Goal: Task Accomplishment & Management: Manage account settings

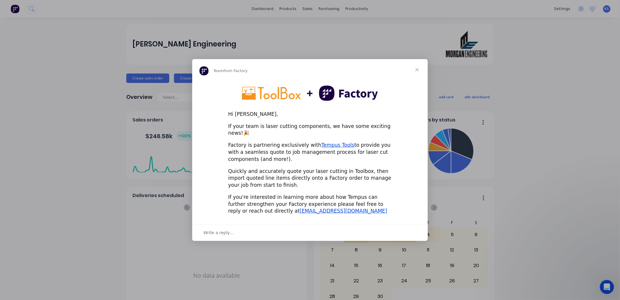
click at [417, 72] on span "Close" at bounding box center [417, 69] width 21 height 21
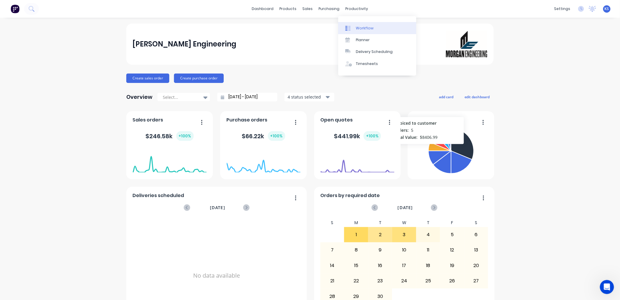
click at [362, 27] on div "Workflow" at bounding box center [365, 28] width 18 height 5
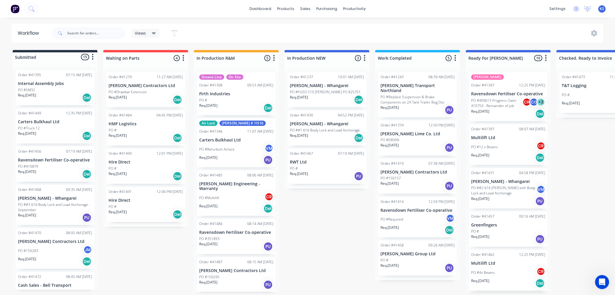
click at [489, 273] on p "PO #4x Beams" at bounding box center [483, 272] width 24 height 5
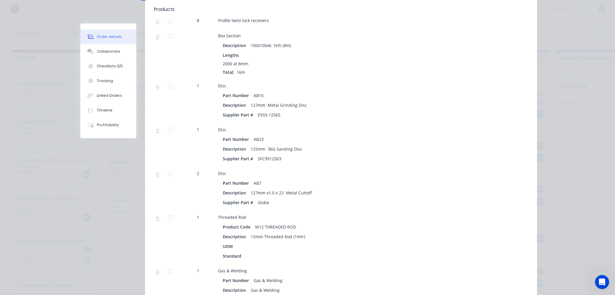
scroll to position [248, 0]
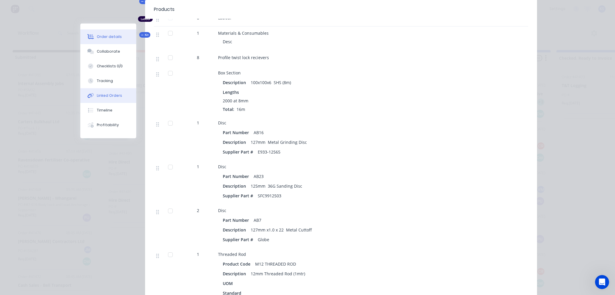
click at [107, 96] on div "Linked Orders" at bounding box center [109, 95] width 25 height 5
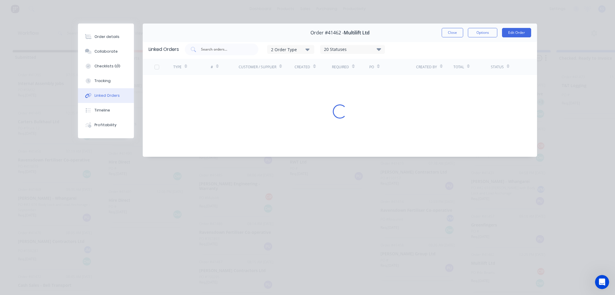
scroll to position [0, 0]
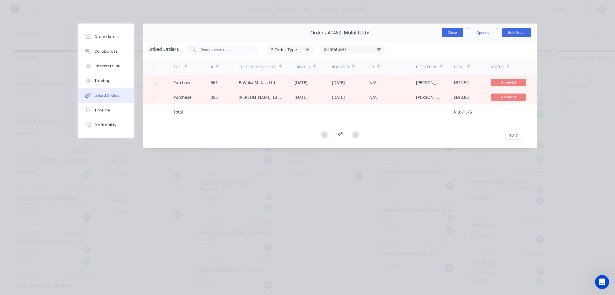
click at [450, 31] on button "Close" at bounding box center [452, 32] width 21 height 9
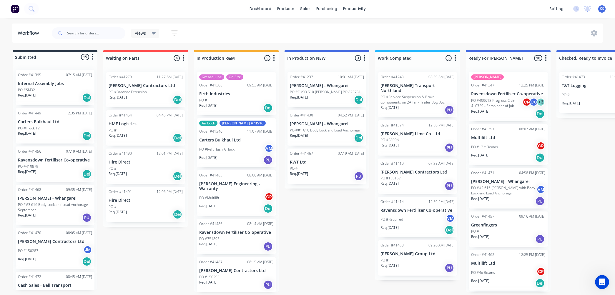
click at [495, 276] on div "PO #4x Beams CR" at bounding box center [508, 272] width 74 height 11
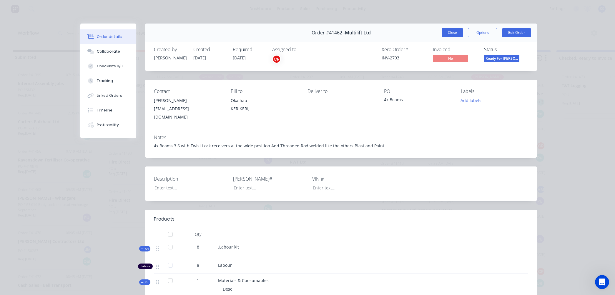
click at [450, 31] on button "Close" at bounding box center [452, 32] width 21 height 9
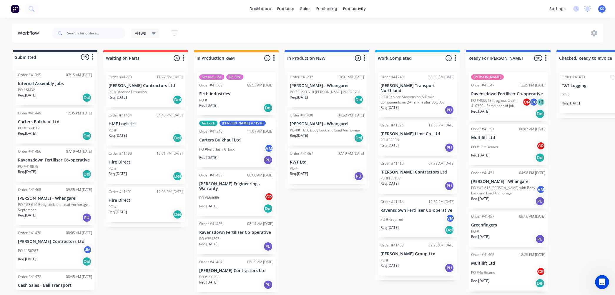
click at [482, 146] on p "PO #12 x Beams" at bounding box center [484, 147] width 27 height 5
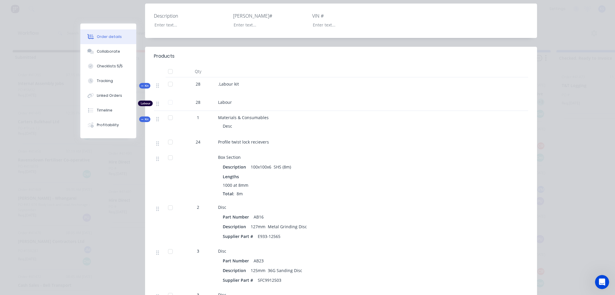
scroll to position [163, 0]
click at [111, 96] on div "Linked Orders" at bounding box center [109, 95] width 25 height 5
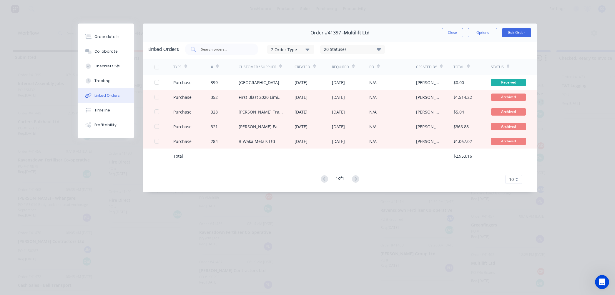
scroll to position [0, 0]
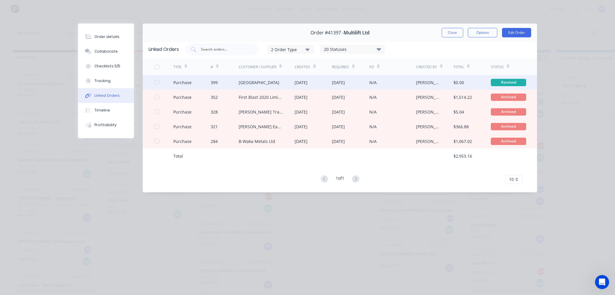
click at [249, 82] on div "Whangarei ITM Building Centre" at bounding box center [259, 82] width 41 height 6
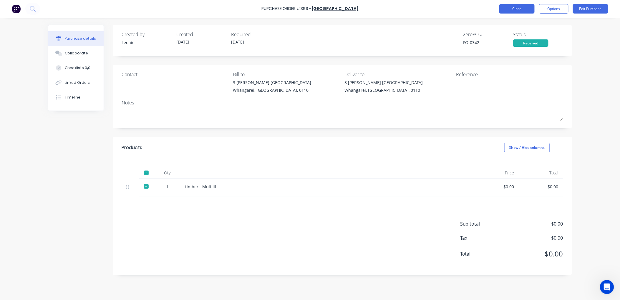
click at [517, 12] on button "Close" at bounding box center [516, 8] width 35 height 9
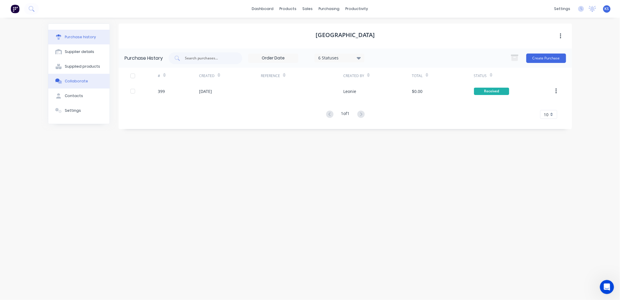
click at [77, 82] on div "Collaborate" at bounding box center [76, 81] width 23 height 5
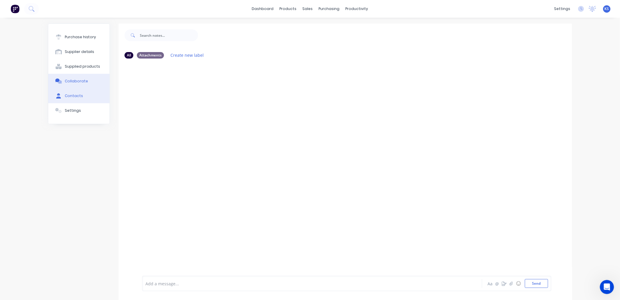
click at [74, 91] on button "Contacts" at bounding box center [78, 96] width 61 height 15
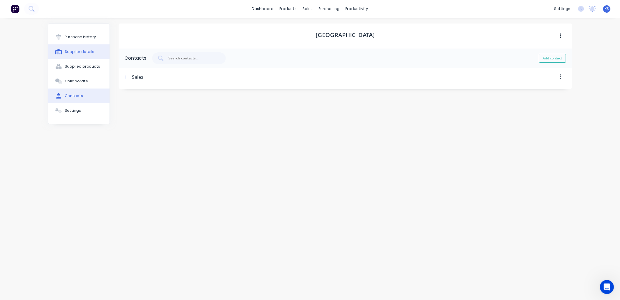
click at [75, 51] on div "Supplier details" at bounding box center [80, 51] width 30 height 5
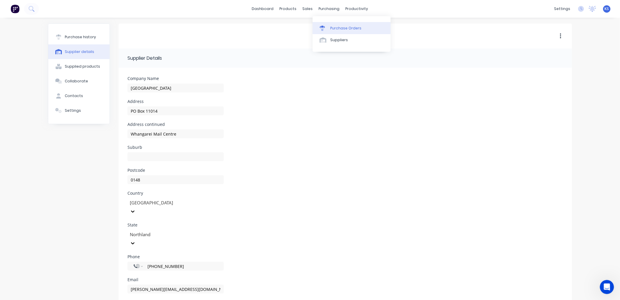
click at [343, 26] on div "Purchase Orders" at bounding box center [345, 28] width 31 height 5
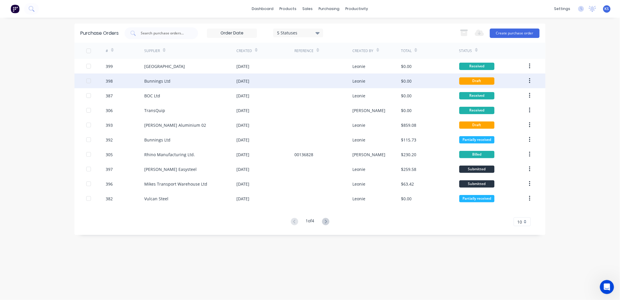
click at [163, 83] on div "Bunnings Ltd" at bounding box center [157, 81] width 26 height 6
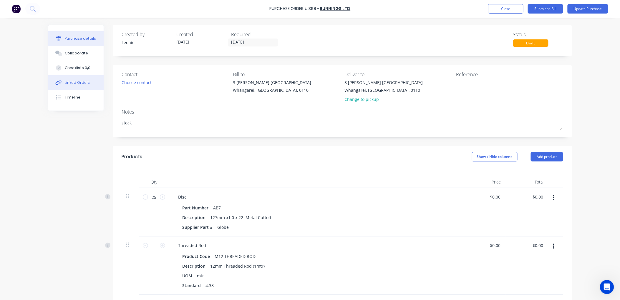
click at [67, 80] on div "Linked Orders" at bounding box center [77, 82] width 25 height 5
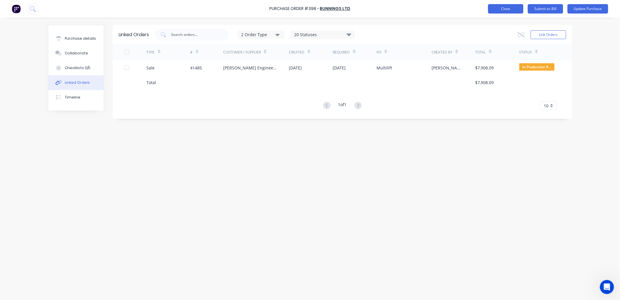
click at [495, 10] on button "Close" at bounding box center [505, 8] width 35 height 9
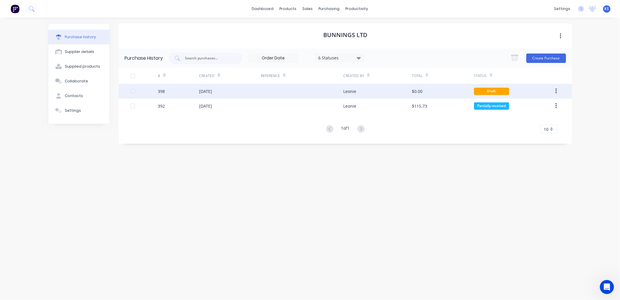
click at [188, 95] on div "398" at bounding box center [178, 91] width 41 height 15
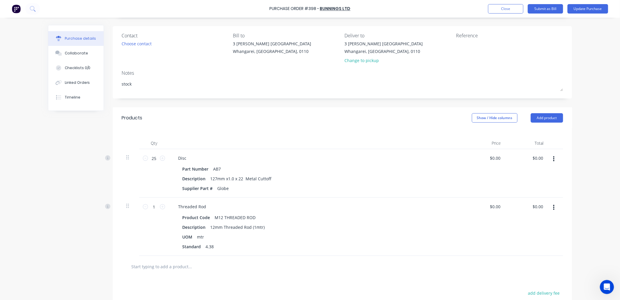
scroll to position [98, 0]
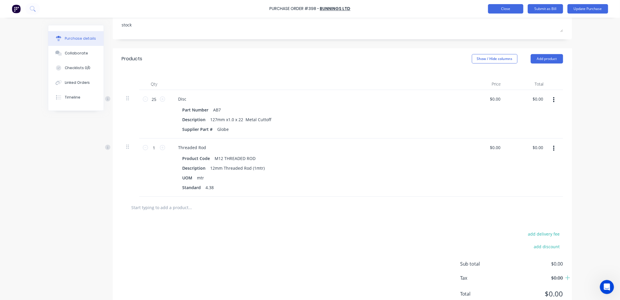
click at [505, 11] on button "Close" at bounding box center [505, 8] width 35 height 9
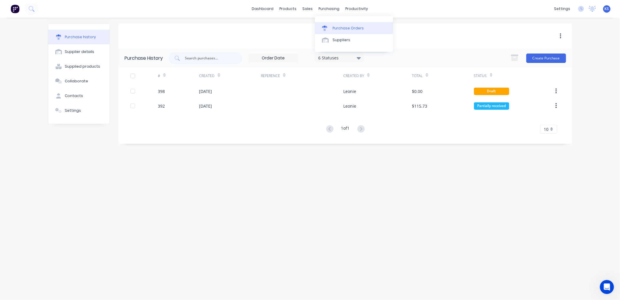
click at [342, 28] on div "Purchase Orders" at bounding box center [348, 28] width 31 height 5
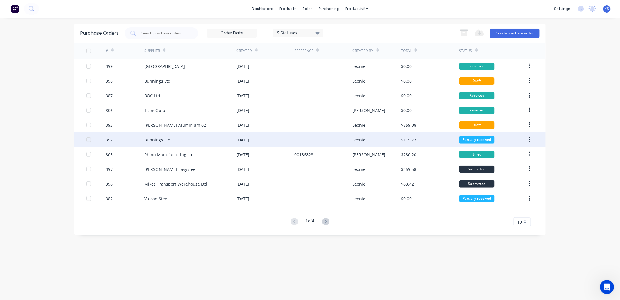
click at [148, 138] on div "Bunnings Ltd" at bounding box center [157, 140] width 26 height 6
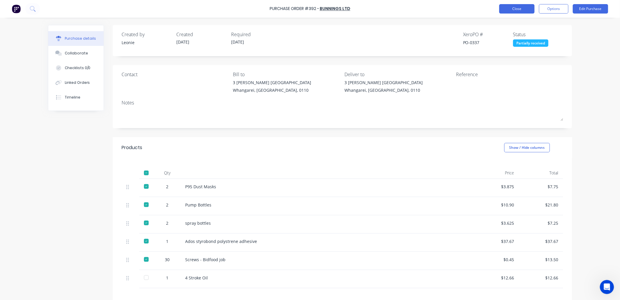
click at [514, 9] on button "Close" at bounding box center [516, 8] width 35 height 9
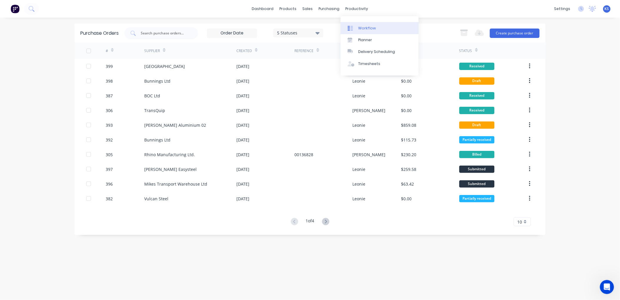
click at [369, 30] on div "Workflow" at bounding box center [367, 28] width 18 height 5
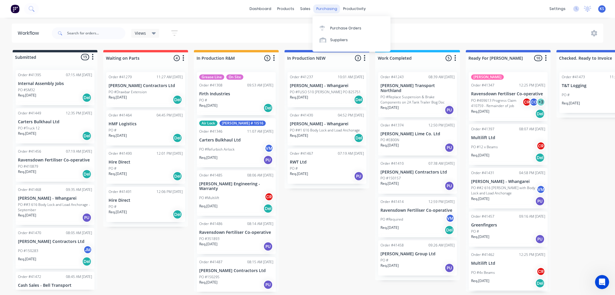
click at [331, 9] on div "purchasing" at bounding box center [327, 8] width 27 height 9
click at [335, 29] on div "Purchase Orders" at bounding box center [345, 28] width 31 height 5
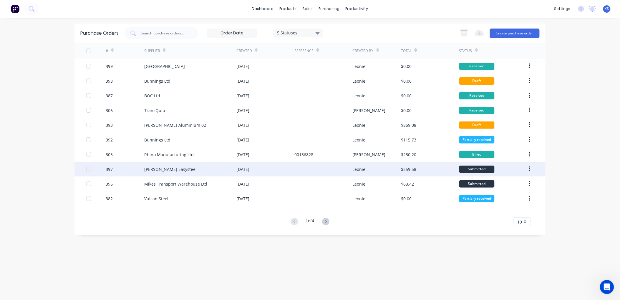
click at [164, 167] on div "[PERSON_NAME] Easysteel" at bounding box center [170, 169] width 52 height 6
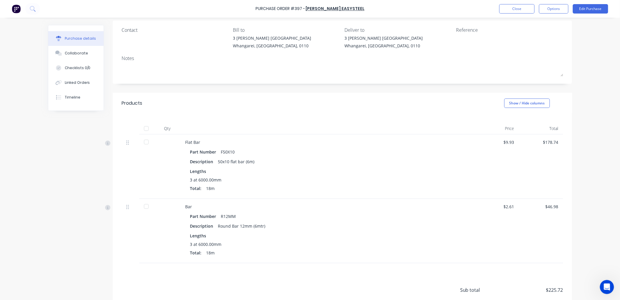
scroll to position [92, 0]
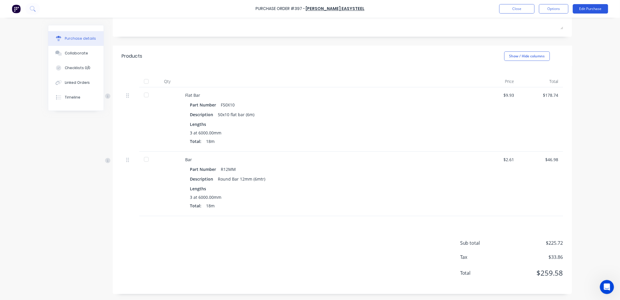
click at [584, 9] on button "Edit Purchase" at bounding box center [590, 8] width 35 height 9
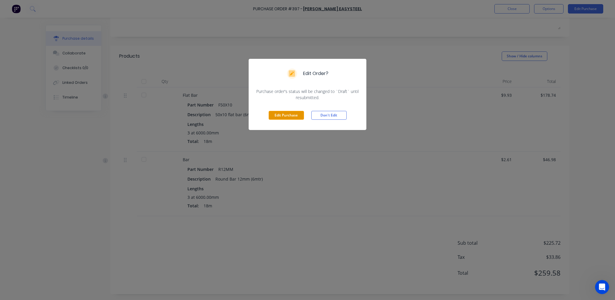
click at [284, 117] on button "Edit Purchase" at bounding box center [286, 115] width 35 height 9
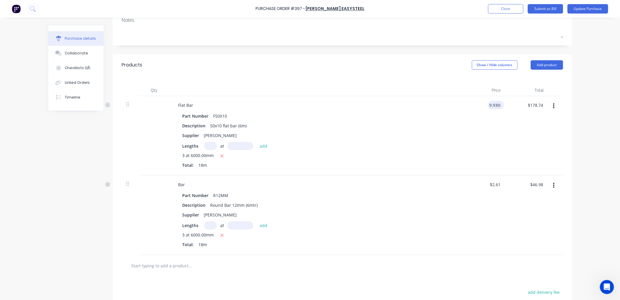
click at [497, 106] on input "9.9300" at bounding box center [495, 105] width 14 height 9
type input "$9.93"
click at [538, 105] on input "178.74" at bounding box center [536, 105] width 16 height 9
drag, startPoint x: 542, startPoint y: 106, endPoint x: 517, endPoint y: 105, distance: 25.3
click at [517, 105] on div "$178.74 $178.74" at bounding box center [527, 135] width 43 height 79
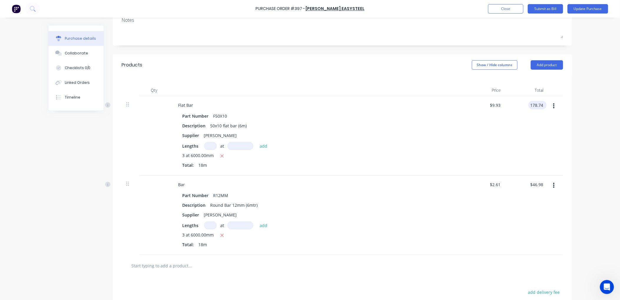
drag, startPoint x: 517, startPoint y: 105, endPoint x: 533, endPoint y: 107, distance: 16.1
click at [533, 107] on input "178.74" at bounding box center [536, 105] width 16 height 9
click at [543, 107] on div "$178.74 $178.74" at bounding box center [536, 105] width 21 height 9
drag, startPoint x: 542, startPoint y: 105, endPoint x: 519, endPoint y: 105, distance: 23.3
click at [519, 105] on div "$178.74 $178.74" at bounding box center [527, 135] width 43 height 79
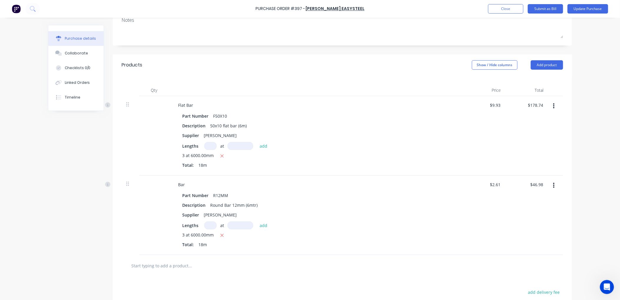
drag, startPoint x: 519, startPoint y: 105, endPoint x: 533, endPoint y: 137, distance: 35.3
click at [532, 132] on div "$178.74 $178.74" at bounding box center [527, 135] width 43 height 79
click at [529, 102] on input "178.74" at bounding box center [535, 105] width 18 height 9
click at [528, 105] on input "178.74" at bounding box center [536, 105] width 16 height 9
click at [541, 105] on input "178.74" at bounding box center [536, 105] width 16 height 9
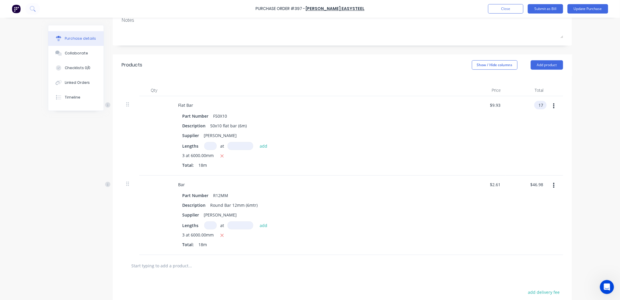
type input "1"
type input "190.11"
type input "$10.5617"
type input "$190.11"
click at [534, 183] on input "46.98" at bounding box center [536, 184] width 16 height 9
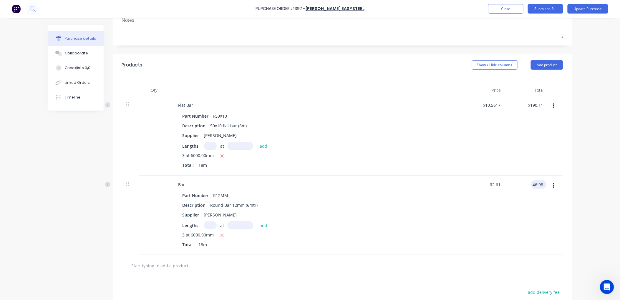
click at [541, 183] on input "46.98" at bounding box center [538, 184] width 14 height 9
type input "4"
type input "43.71"
type input "$2.4283"
type input "$43.71"
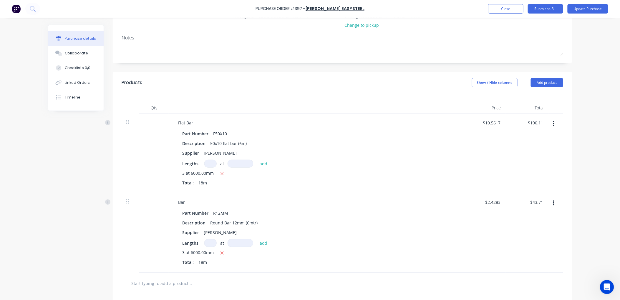
scroll to position [8, 0]
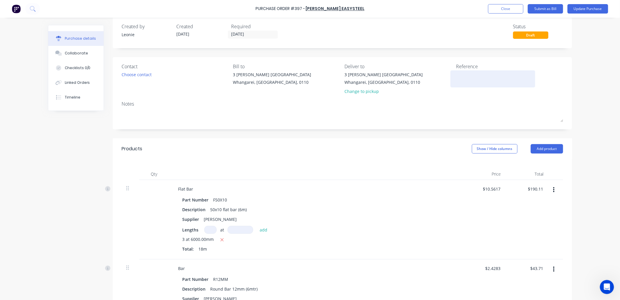
click at [456, 75] on div at bounding box center [493, 79] width 74 height 15
click at [456, 75] on textarea at bounding box center [493, 78] width 74 height 13
type textarea "373177"
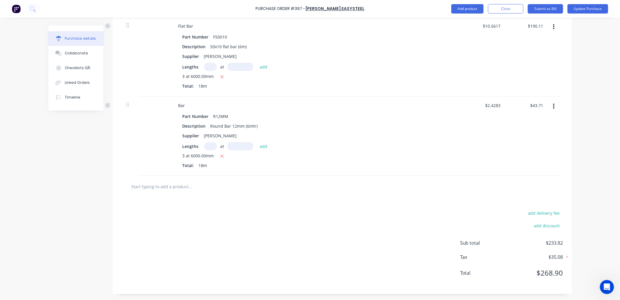
scroll to position [41, 0]
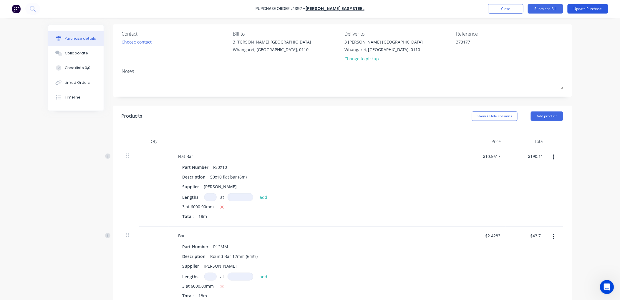
click at [587, 9] on button "Update Purchase" at bounding box center [588, 8] width 41 height 9
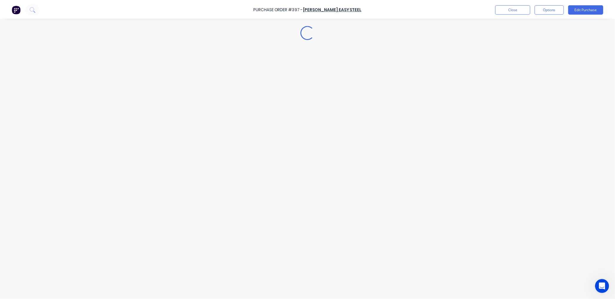
scroll to position [0, 0]
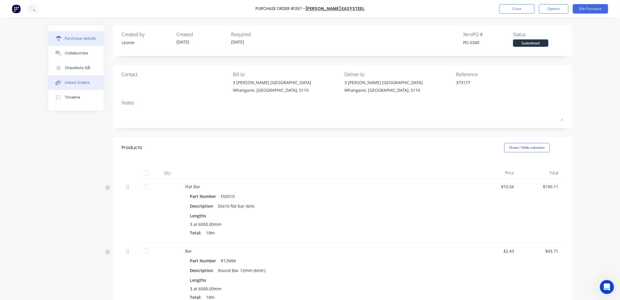
click at [78, 82] on div "Linked Orders" at bounding box center [77, 82] width 25 height 5
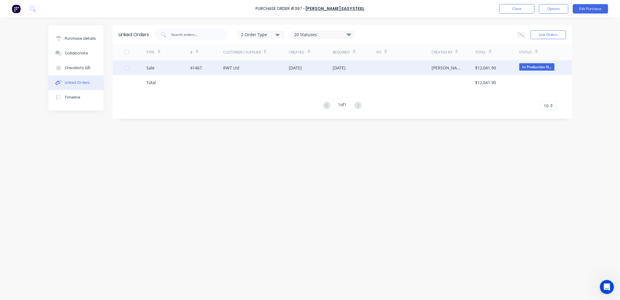
click at [246, 72] on div "RWT Ltd" at bounding box center [256, 67] width 66 height 15
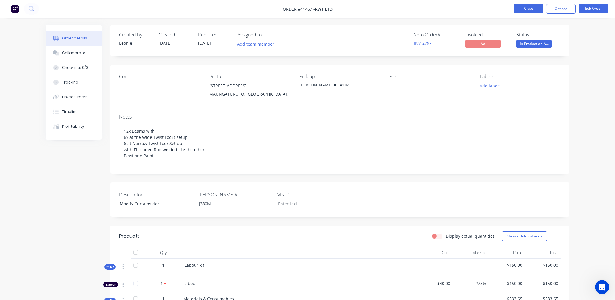
click at [522, 9] on button "Close" at bounding box center [528, 8] width 29 height 9
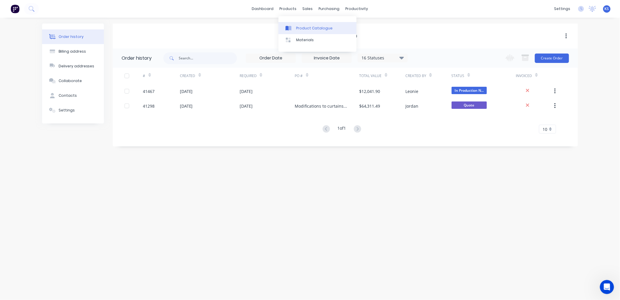
click at [300, 26] on div "Product Catalogue" at bounding box center [314, 28] width 37 height 5
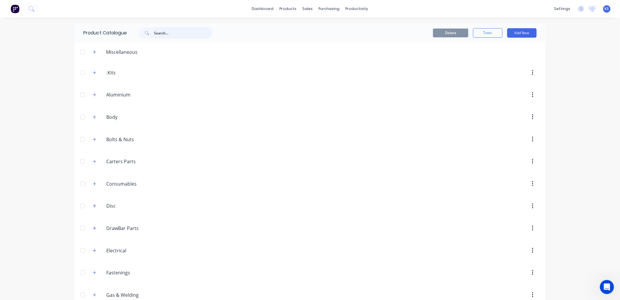
click at [157, 33] on input "text" at bounding box center [183, 33] width 58 height 12
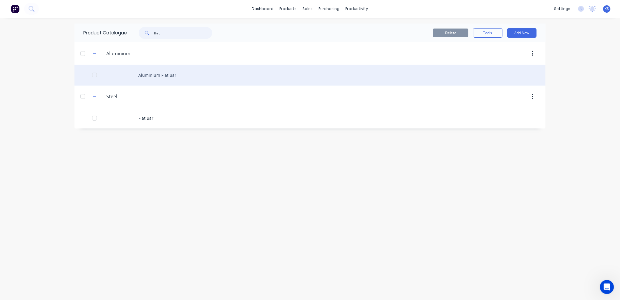
type input "flat"
click at [161, 78] on div "Aluminium Flat Bar" at bounding box center [309, 75] width 471 height 21
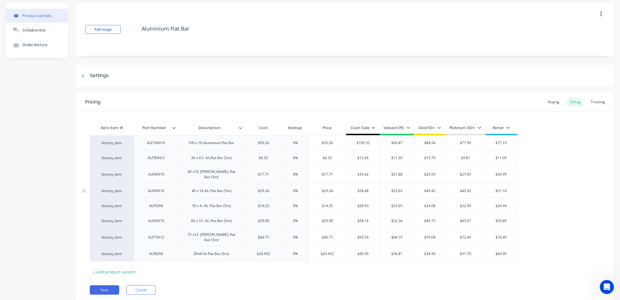
scroll to position [36, 0]
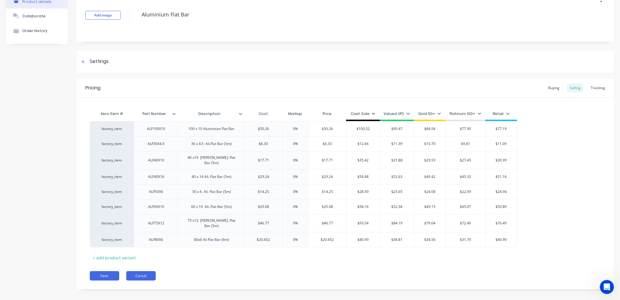
click at [139, 271] on button "Cancel" at bounding box center [140, 275] width 29 height 9
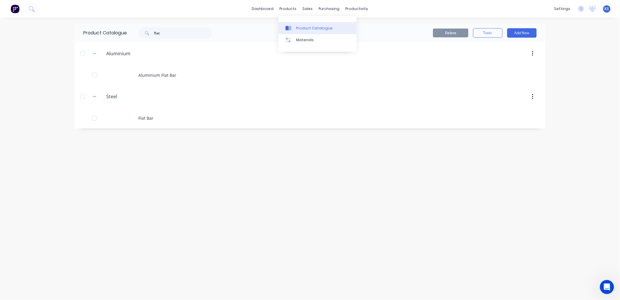
click at [315, 32] on link "Product Catalogue" at bounding box center [318, 28] width 78 height 12
drag, startPoint x: 171, startPoint y: 32, endPoint x: 128, endPoint y: 38, distance: 43.2
click at [130, 38] on div "flat" at bounding box center [174, 33] width 94 height 12
type input "5"
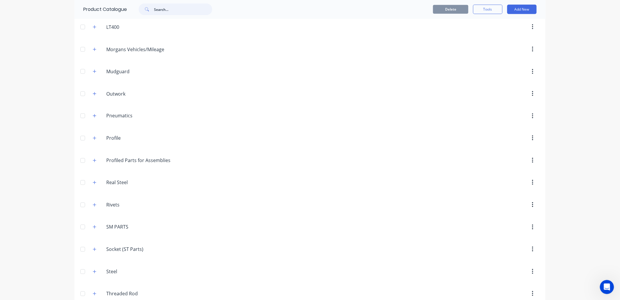
scroll to position [360, 0]
click at [93, 182] on icon "button" at bounding box center [95, 180] width 4 height 4
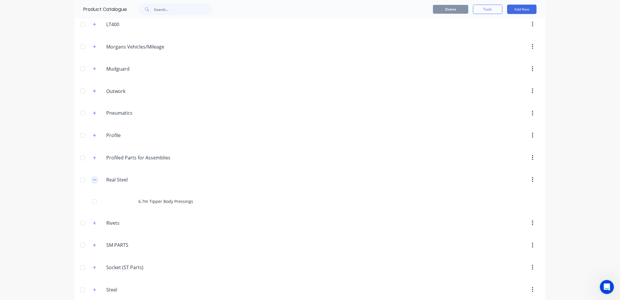
click at [93, 182] on icon "button" at bounding box center [95, 180] width 4 height 4
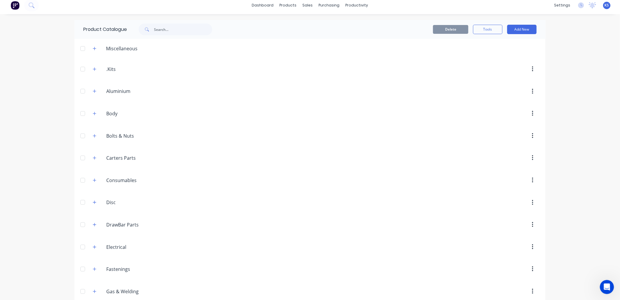
scroll to position [0, 0]
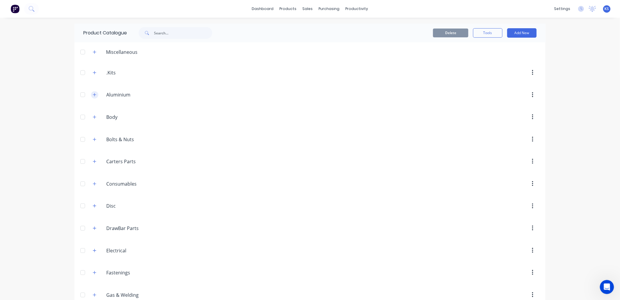
click at [91, 95] on button "button" at bounding box center [94, 94] width 7 height 7
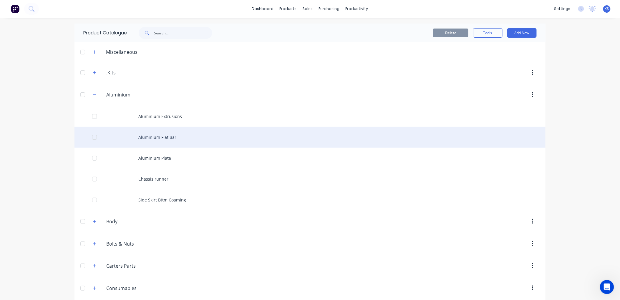
click at [148, 139] on div "Aluminium Flat Bar" at bounding box center [309, 137] width 471 height 21
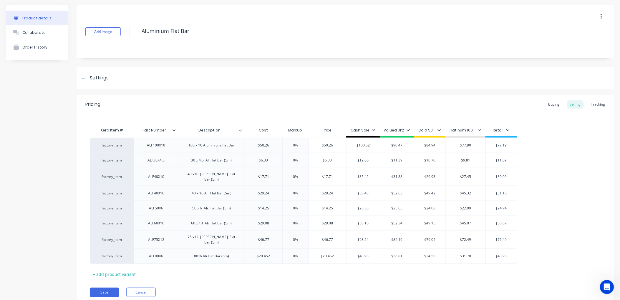
scroll to position [36, 0]
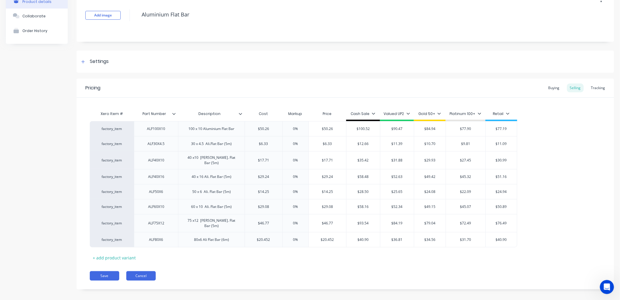
click at [138, 271] on button "Cancel" at bounding box center [140, 275] width 29 height 9
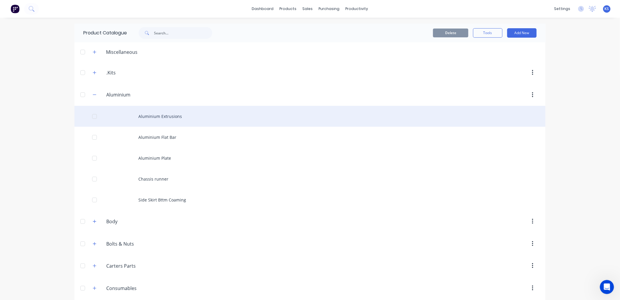
click at [165, 117] on div "Aluminium Extrusions" at bounding box center [309, 116] width 471 height 21
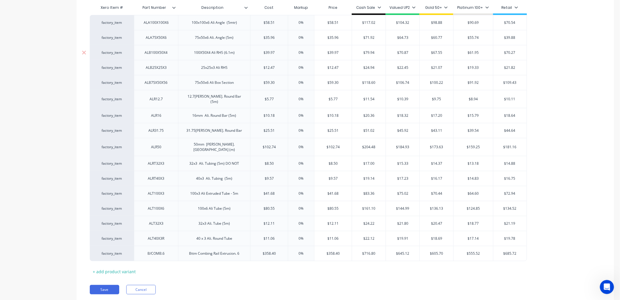
scroll to position [157, 0]
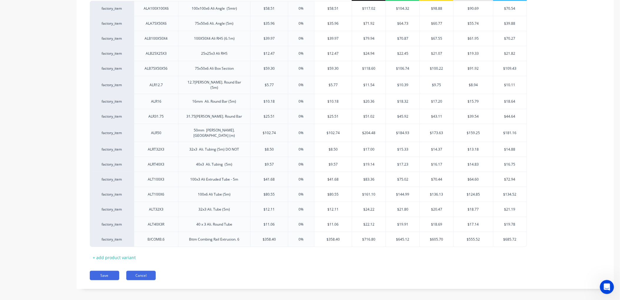
click at [140, 271] on button "Cancel" at bounding box center [140, 275] width 29 height 9
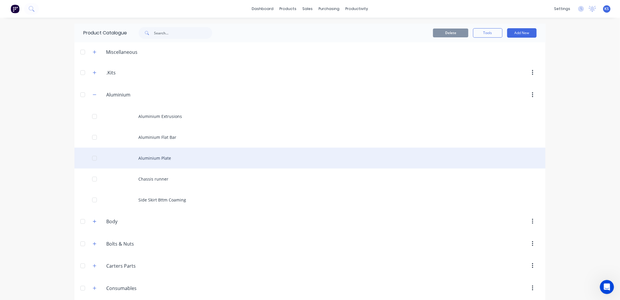
click at [163, 163] on div "Aluminium Plate" at bounding box center [309, 158] width 471 height 21
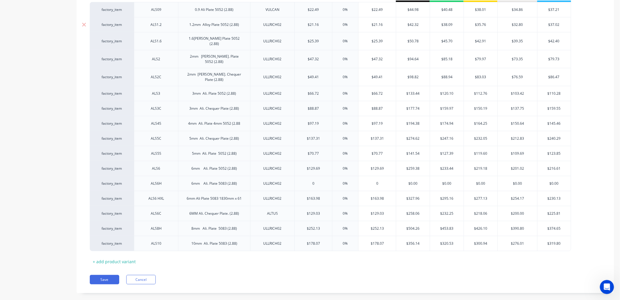
scroll to position [157, 0]
click at [138, 274] on button "Cancel" at bounding box center [140, 278] width 29 height 9
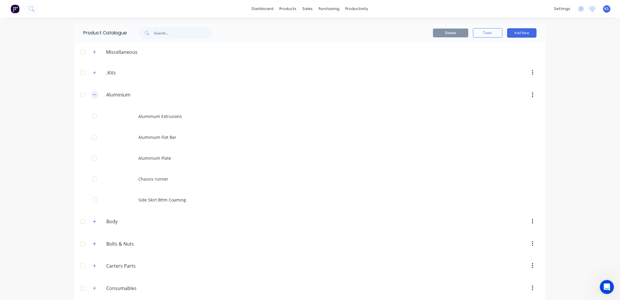
click at [93, 95] on icon "button" at bounding box center [95, 95] width 4 height 4
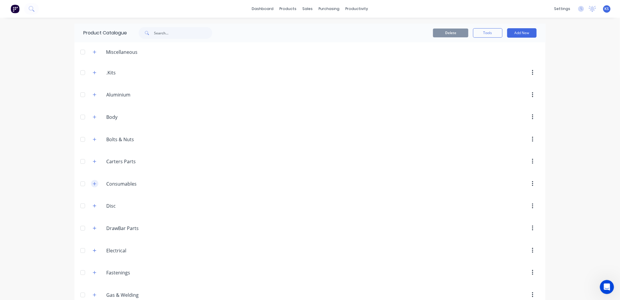
click at [93, 183] on icon "button" at bounding box center [94, 183] width 3 height 3
click at [93, 183] on icon "button" at bounding box center [95, 184] width 4 height 4
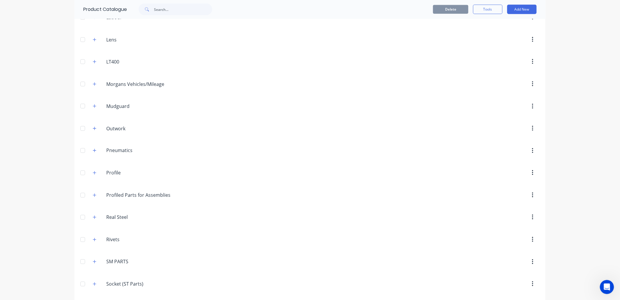
scroll to position [360, 0]
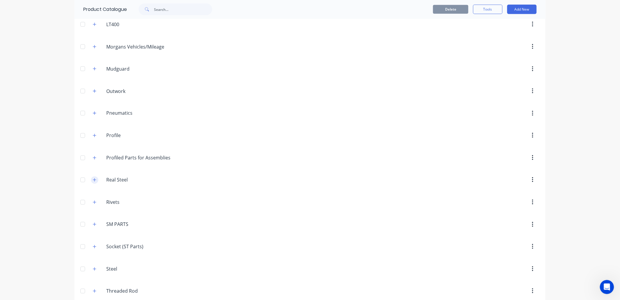
click at [95, 180] on button "button" at bounding box center [94, 180] width 7 height 7
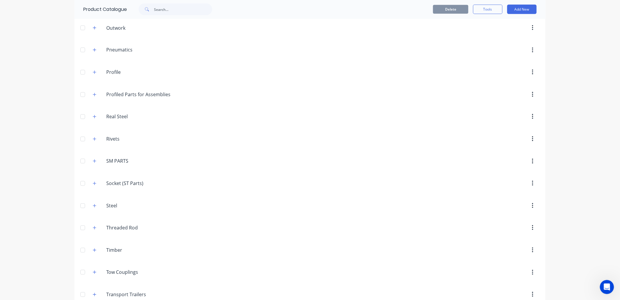
scroll to position [437, 0]
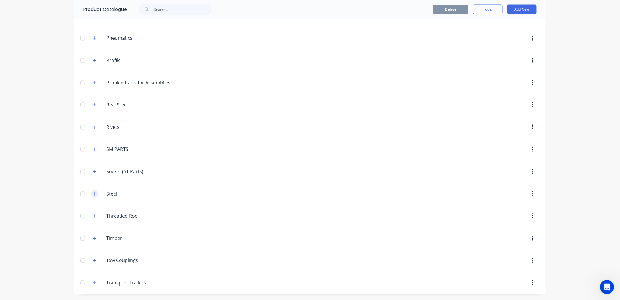
click at [93, 193] on icon "button" at bounding box center [94, 194] width 3 height 3
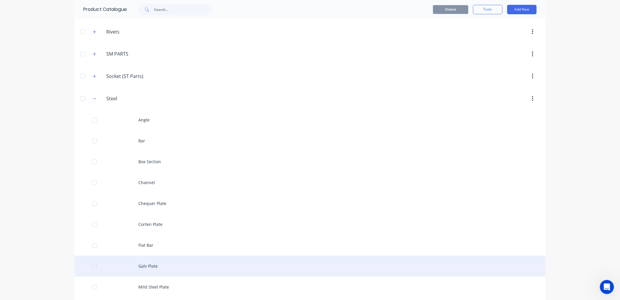
scroll to position [567, 0]
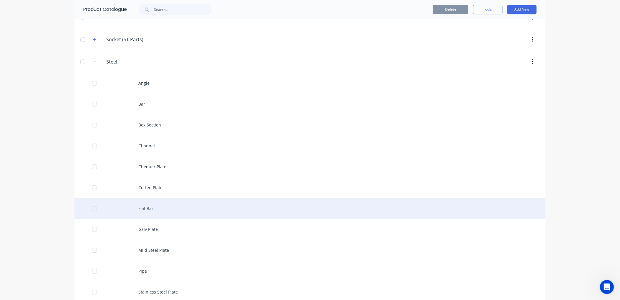
click at [145, 208] on div "Flat Bar" at bounding box center [309, 208] width 471 height 21
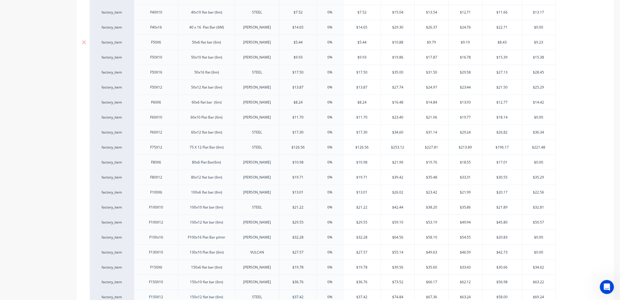
scroll to position [33, 0]
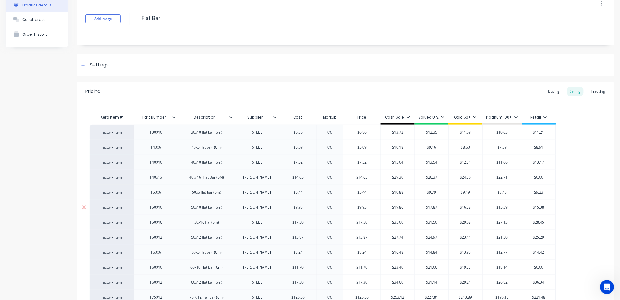
click at [302, 207] on input "$9.93" at bounding box center [297, 207] width 37 height 5
click at [299, 207] on input "$9.93" at bounding box center [297, 207] width 37 height 5
click at [301, 210] on input "$9.93" at bounding box center [297, 207] width 37 height 5
type input "$10.56"
type input "0%`"
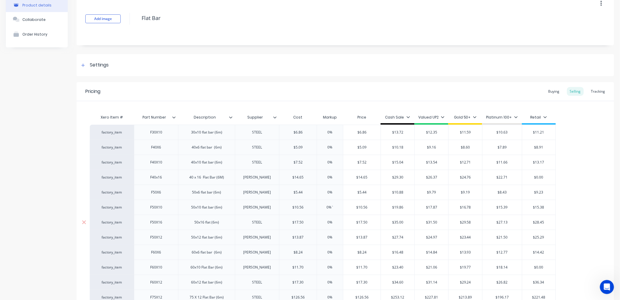
type input "$10.56"
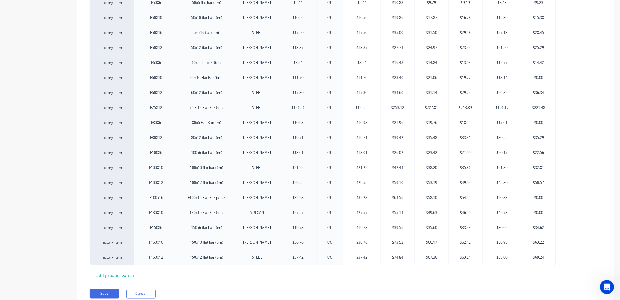
scroll to position [250, 0]
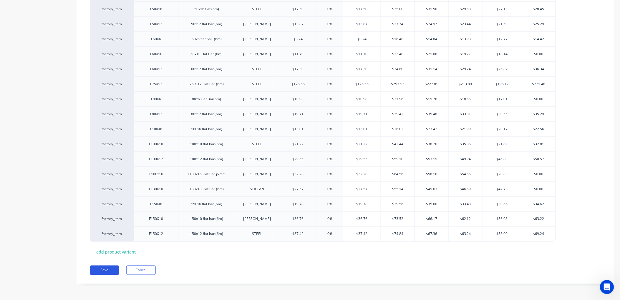
click at [110, 269] on button "Save" at bounding box center [104, 270] width 29 height 9
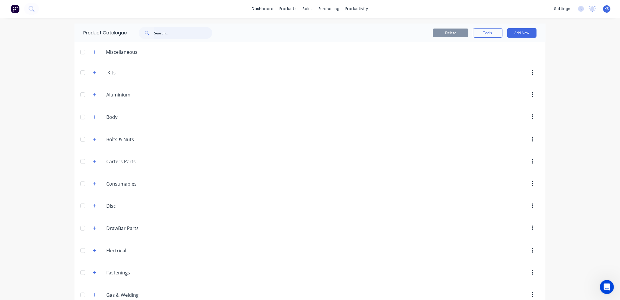
click at [170, 35] on input "text" at bounding box center [183, 33] width 58 height 12
drag, startPoint x: 175, startPoint y: 32, endPoint x: 127, endPoint y: 32, distance: 48.3
click at [127, 32] on div "Product Catalogue round bar" at bounding box center [150, 33] width 153 height 19
type input "r"
click at [158, 34] on input "text" at bounding box center [183, 33] width 58 height 12
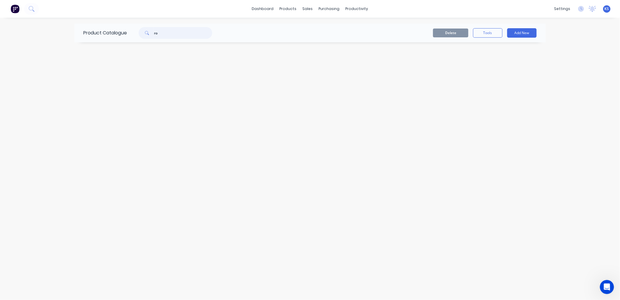
type input "r"
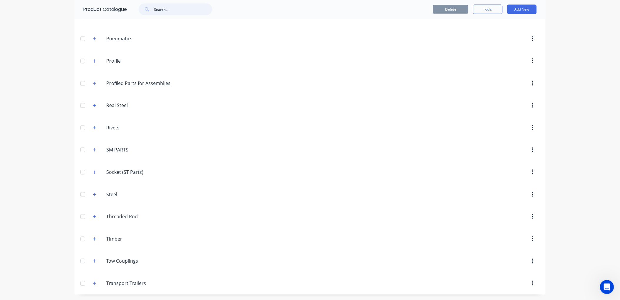
scroll to position [437, 0]
click at [93, 195] on icon "button" at bounding box center [95, 194] width 4 height 4
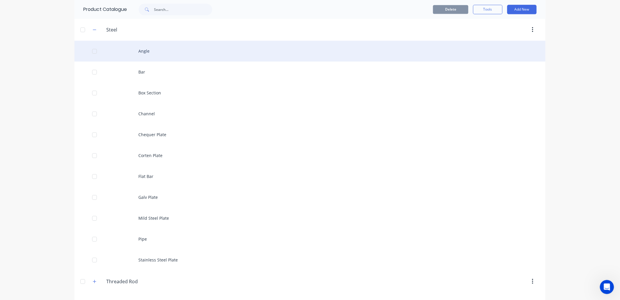
scroll to position [600, 0]
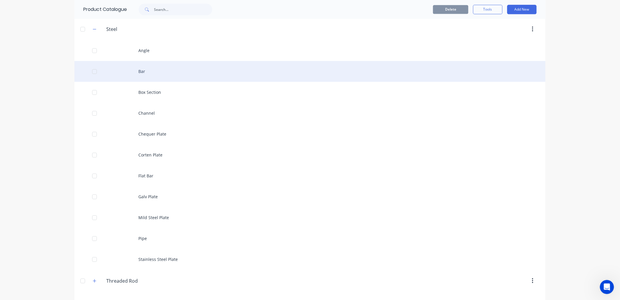
click at [146, 71] on div "Bar" at bounding box center [309, 71] width 471 height 21
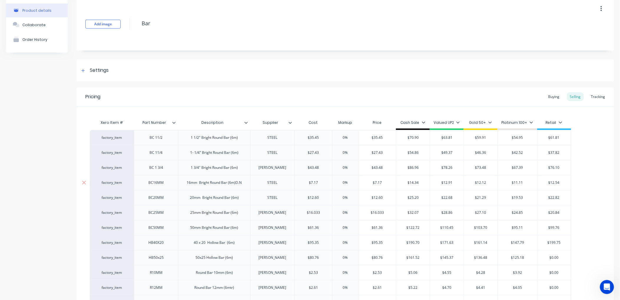
scroll to position [65, 0]
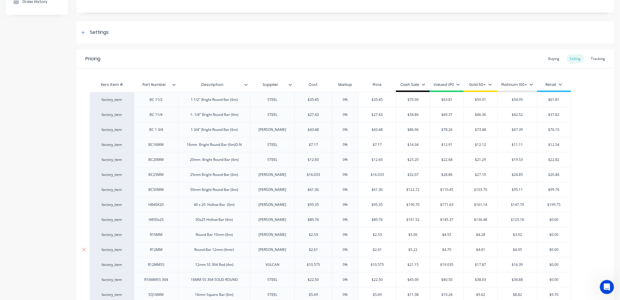
click at [317, 249] on input "$2.61" at bounding box center [313, 249] width 37 height 5
type input "$2.43"
type input "0%"
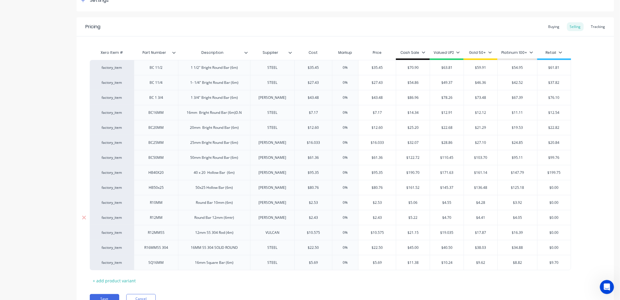
scroll to position [127, 0]
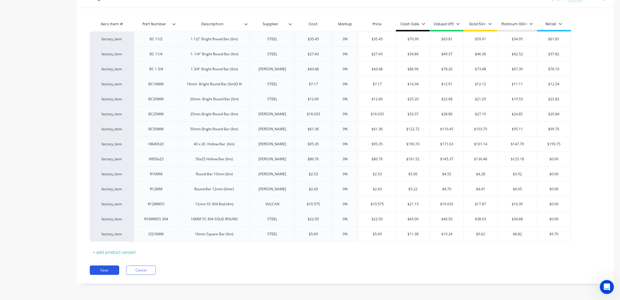
click at [111, 269] on button "Save" at bounding box center [104, 270] width 29 height 9
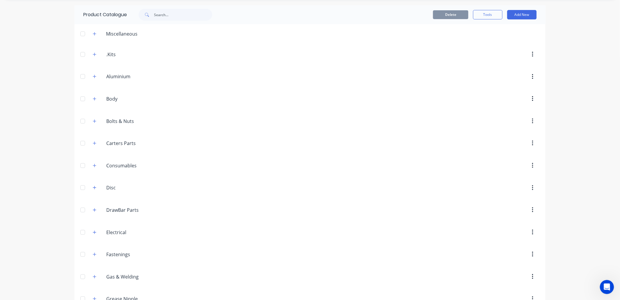
scroll to position [131, 0]
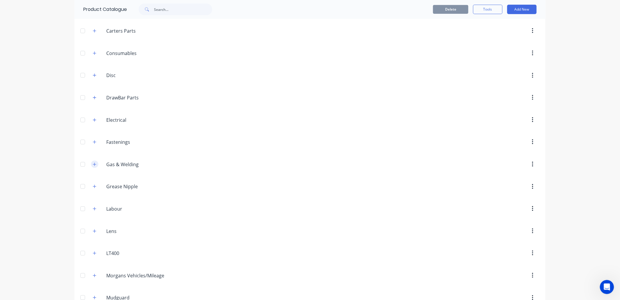
click at [94, 164] on icon "button" at bounding box center [95, 165] width 4 height 4
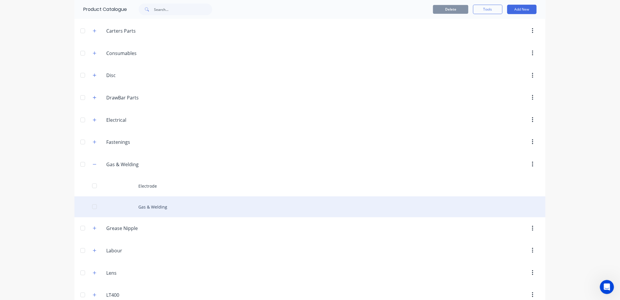
click at [158, 203] on div "Gas & Welding" at bounding box center [309, 207] width 471 height 21
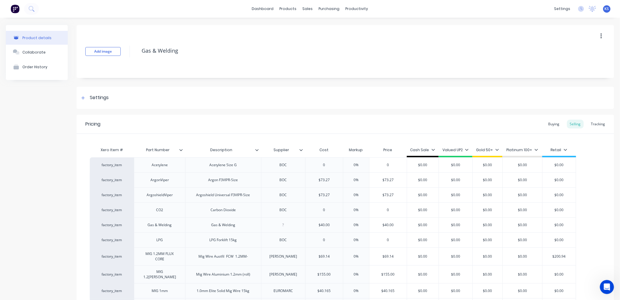
scroll to position [33, 0]
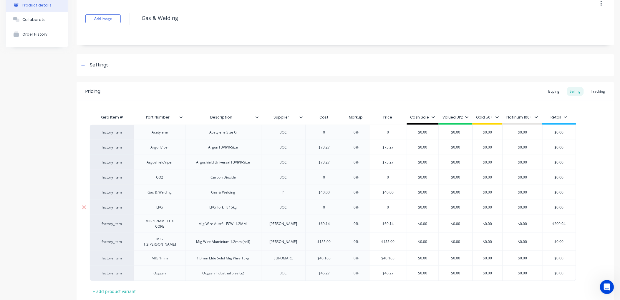
type input "0"
click at [325, 208] on input "0" at bounding box center [324, 207] width 37 height 5
type input "$64.32"
type input "0%"
type input "$0.00"
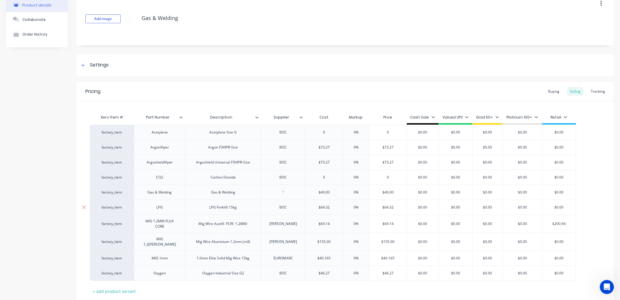
click at [425, 207] on input "$0.00" at bounding box center [423, 207] width 32 height 5
click at [319, 287] on div "Xero Item # Part Number Description Supplier Cost Markup Price Cash Sale Valued…" at bounding box center [345, 204] width 511 height 185
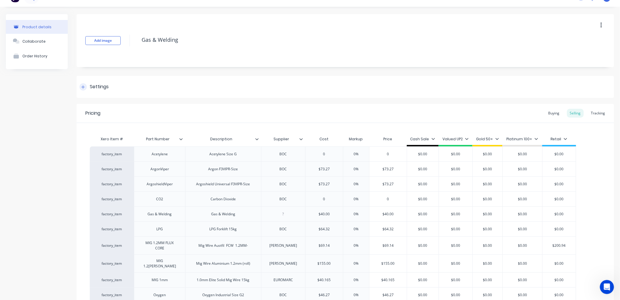
scroll to position [0, 0]
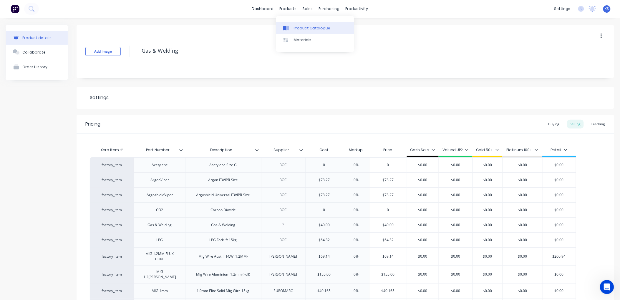
click at [301, 26] on div "Product Catalogue" at bounding box center [312, 28] width 37 height 5
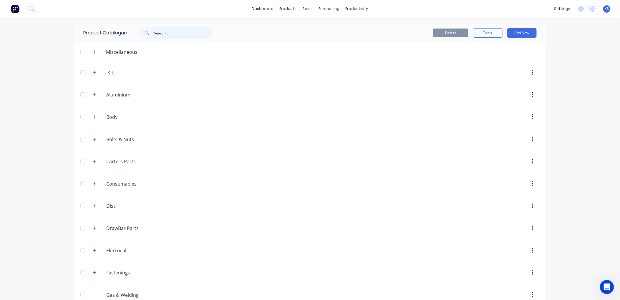
click at [164, 32] on input "text" at bounding box center [183, 33] width 58 height 12
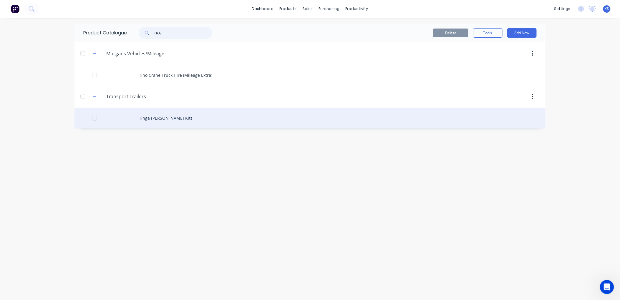
type input "TRA"
click at [149, 118] on div "Hinge Bush Kits" at bounding box center [309, 118] width 471 height 21
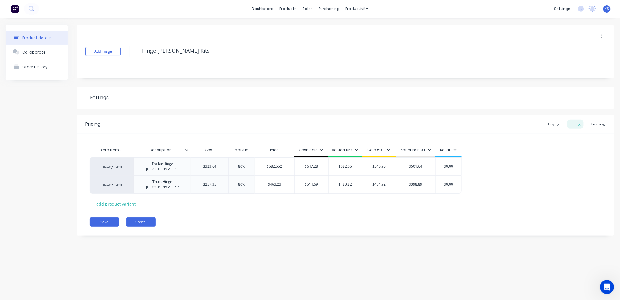
click at [131, 218] on button "Cancel" at bounding box center [140, 222] width 29 height 9
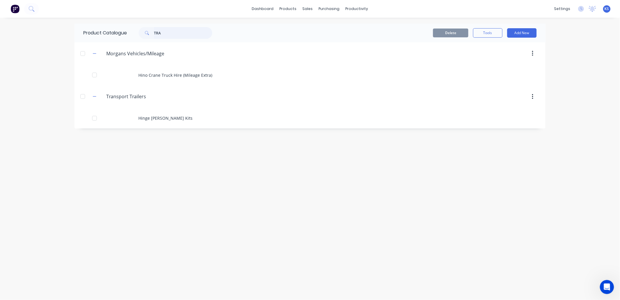
drag, startPoint x: 171, startPoint y: 34, endPoint x: 145, endPoint y: 33, distance: 25.7
click at [145, 33] on div "TRA" at bounding box center [176, 33] width 74 height 12
type input "M"
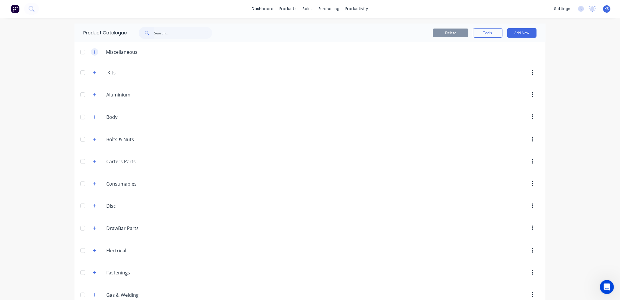
click at [93, 53] on icon "button" at bounding box center [95, 52] width 4 height 4
click at [93, 141] on icon "button" at bounding box center [95, 139] width 4 height 4
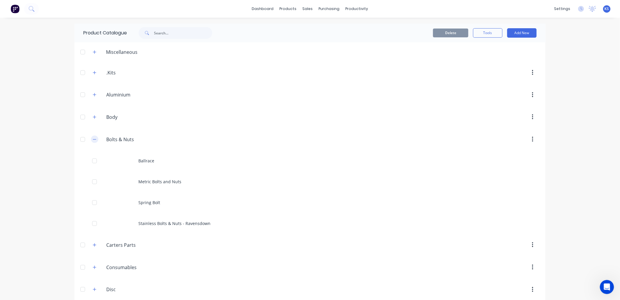
click at [93, 141] on icon "button" at bounding box center [95, 139] width 4 height 4
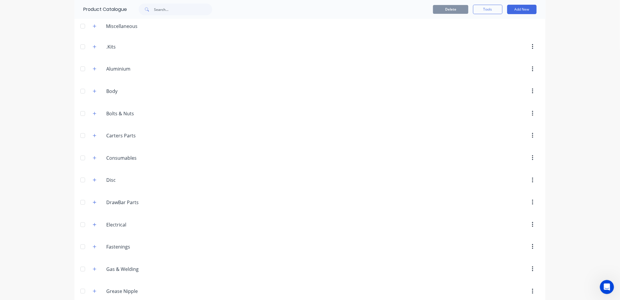
scroll to position [65, 0]
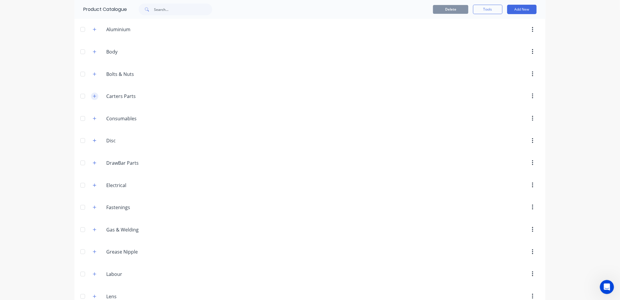
click at [93, 96] on icon "button" at bounding box center [94, 96] width 3 height 3
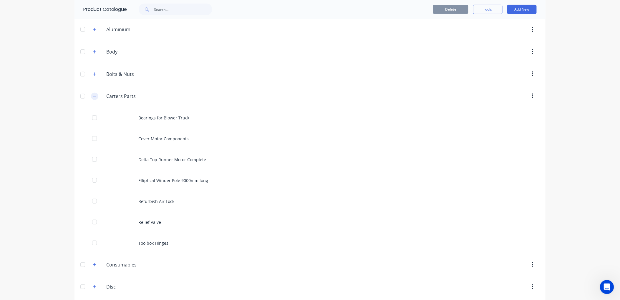
click at [93, 96] on icon "button" at bounding box center [94, 96] width 3 height 0
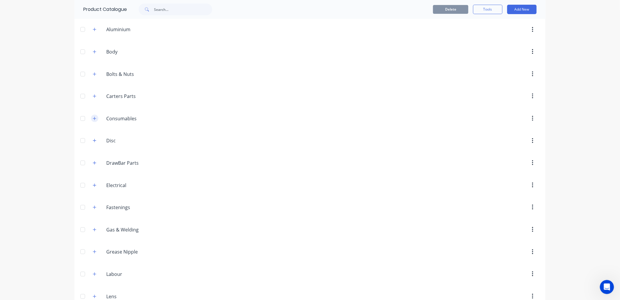
click at [93, 120] on icon "button" at bounding box center [95, 119] width 4 height 4
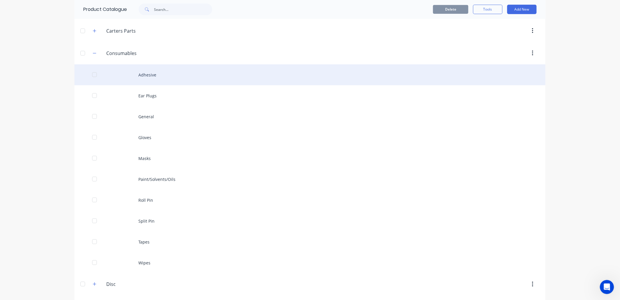
scroll to position [163, 0]
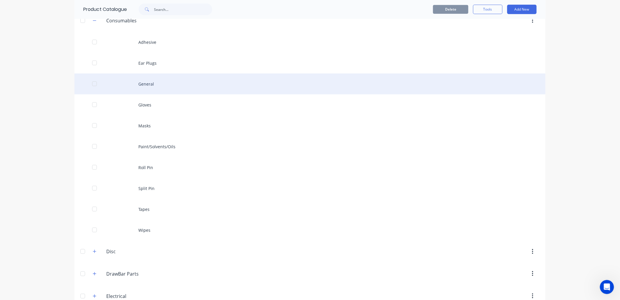
click at [141, 86] on div "General" at bounding box center [309, 84] width 471 height 21
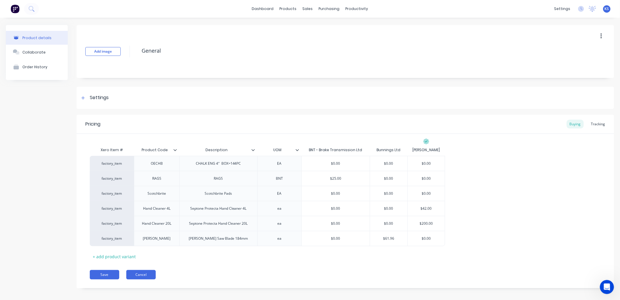
click at [138, 271] on button "Cancel" at bounding box center [140, 274] width 29 height 9
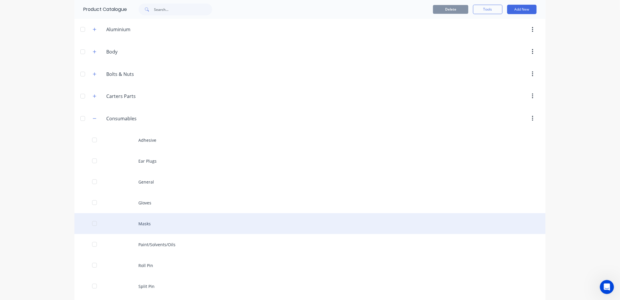
scroll to position [98, 0]
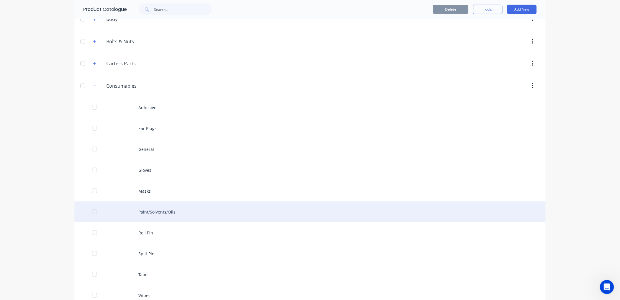
click at [155, 214] on div "Paint/Solvents/Oils" at bounding box center [309, 212] width 471 height 21
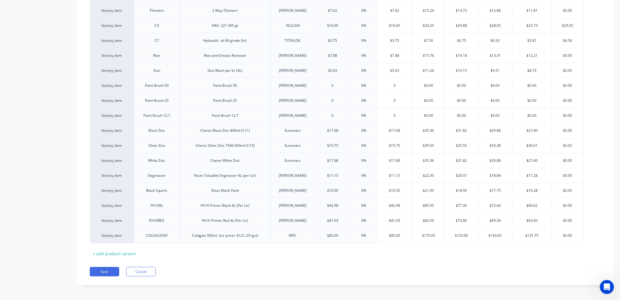
scroll to position [172, 0]
click at [151, 269] on button "Cancel" at bounding box center [140, 270] width 29 height 9
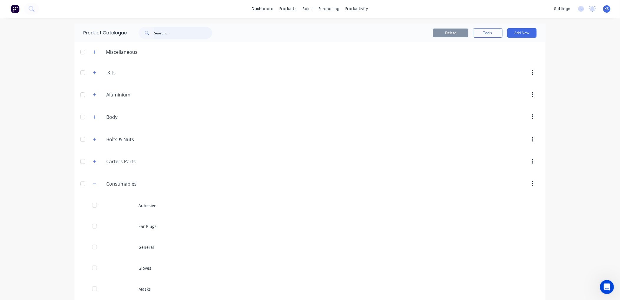
click at [178, 30] on input "text" at bounding box center [183, 33] width 58 height 12
type input "M"
click at [484, 31] on button "Tools" at bounding box center [487, 32] width 29 height 9
click at [342, 128] on header "Body Body" at bounding box center [309, 117] width 471 height 22
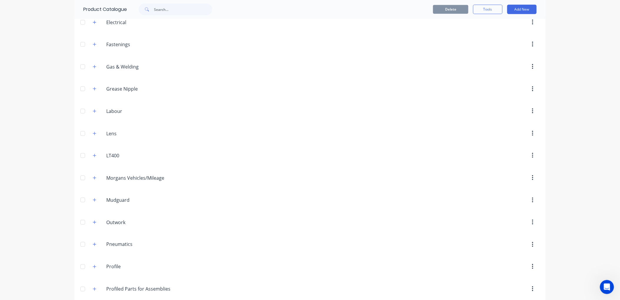
scroll to position [229, 0]
click at [93, 245] on icon "button" at bounding box center [95, 244] width 4 height 4
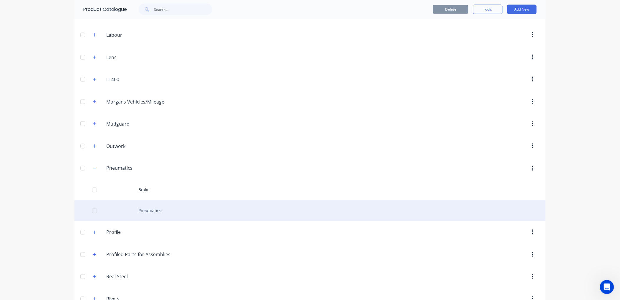
scroll to position [327, 0]
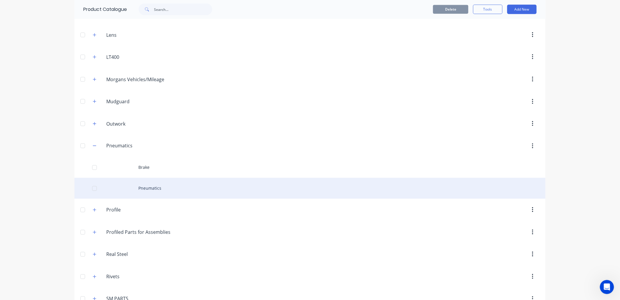
click at [149, 190] on div "Pneumatics" at bounding box center [309, 188] width 471 height 21
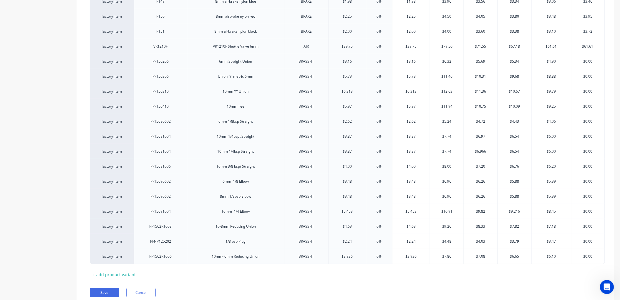
scroll to position [912, 0]
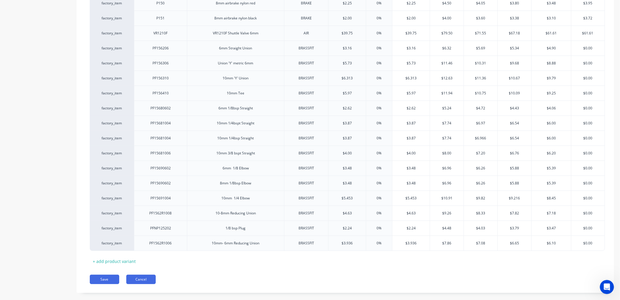
click at [143, 275] on button "Cancel" at bounding box center [140, 279] width 29 height 9
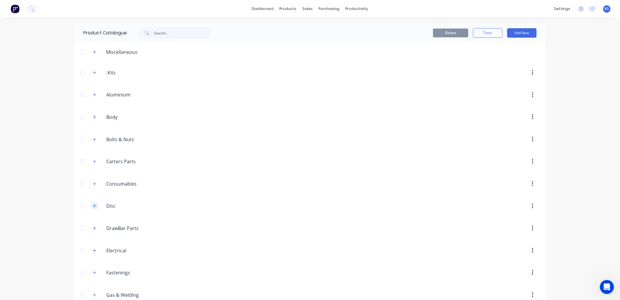
click at [93, 206] on icon "button" at bounding box center [95, 206] width 4 height 4
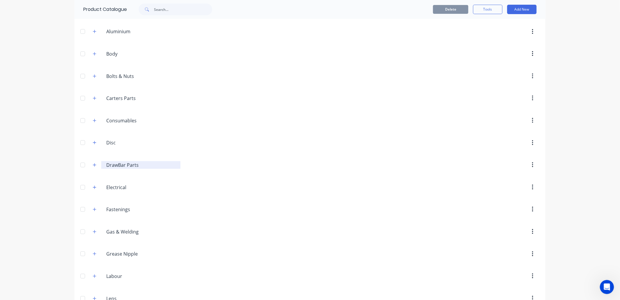
scroll to position [65, 0]
click at [93, 187] on icon "button" at bounding box center [95, 185] width 4 height 4
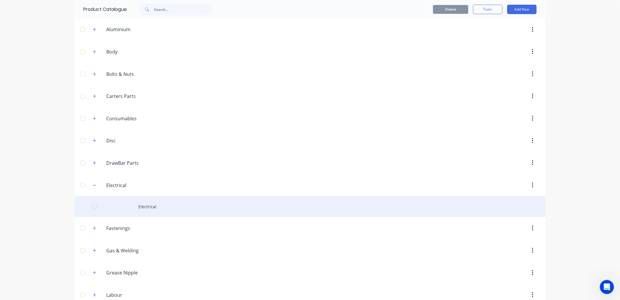
click at [151, 206] on div "Electrical" at bounding box center [309, 206] width 471 height 21
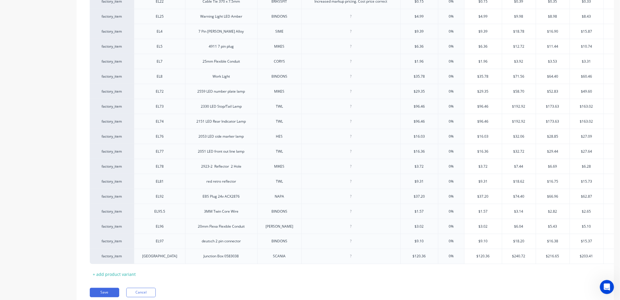
scroll to position [229, 0]
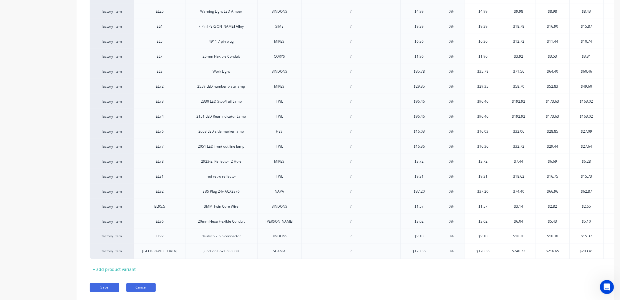
click at [140, 292] on button "Cancel" at bounding box center [140, 287] width 29 height 9
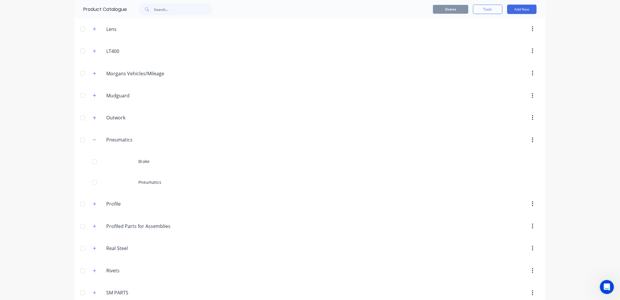
scroll to position [360, 0]
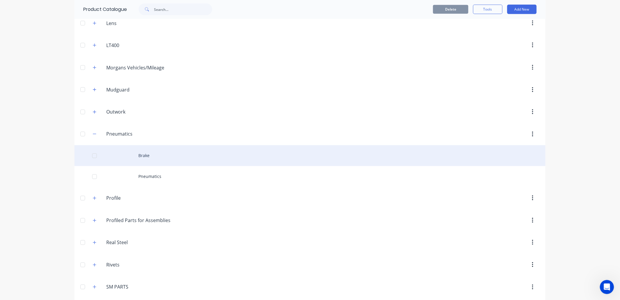
click at [145, 155] on div "Brake" at bounding box center [309, 155] width 471 height 21
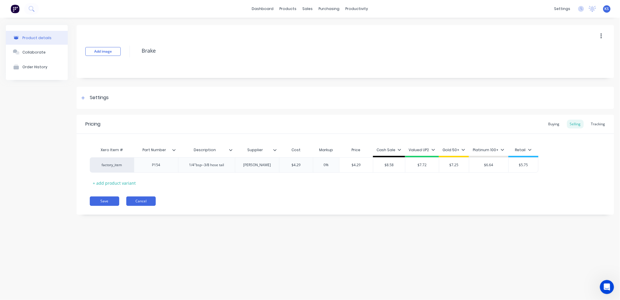
click at [145, 201] on button "Cancel" at bounding box center [140, 201] width 29 height 9
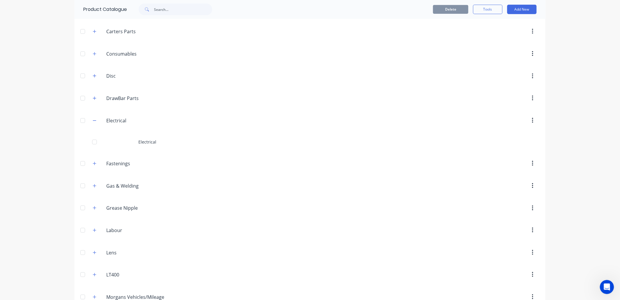
scroll to position [131, 0]
click at [93, 120] on icon "button" at bounding box center [94, 120] width 3 height 0
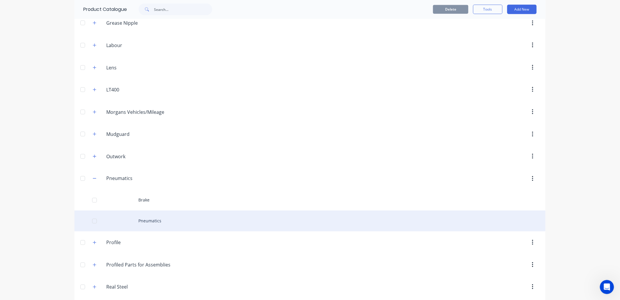
click at [162, 228] on div "Pneumatics" at bounding box center [309, 221] width 471 height 21
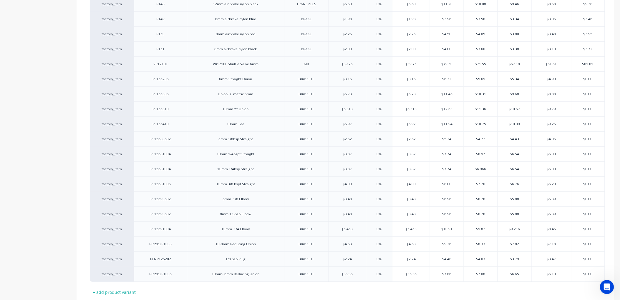
scroll to position [912, 0]
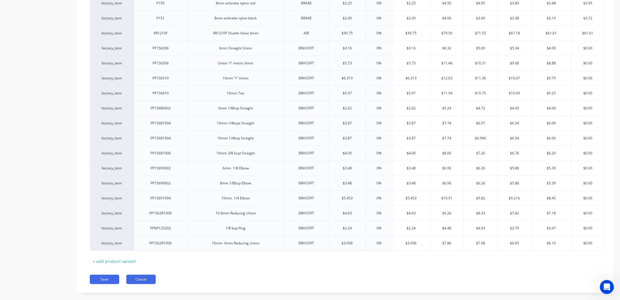
click at [143, 275] on button "Cancel" at bounding box center [140, 279] width 29 height 9
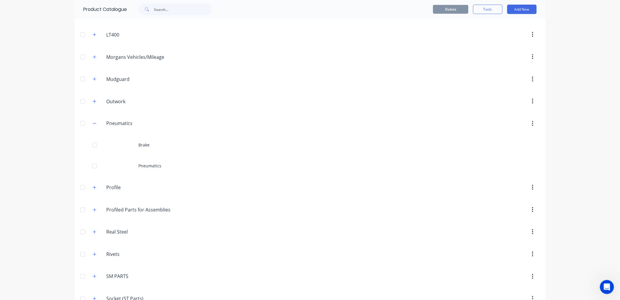
scroll to position [425, 0]
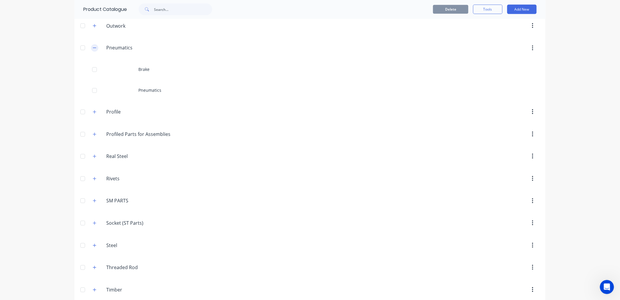
click at [93, 48] on icon "button" at bounding box center [95, 48] width 4 height 4
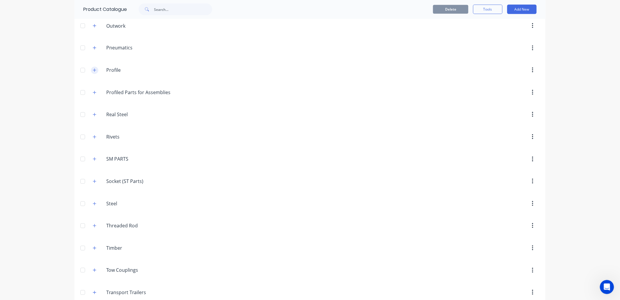
click at [92, 74] on button "button" at bounding box center [94, 70] width 7 height 7
click at [93, 93] on icon "button" at bounding box center [95, 93] width 4 height 4
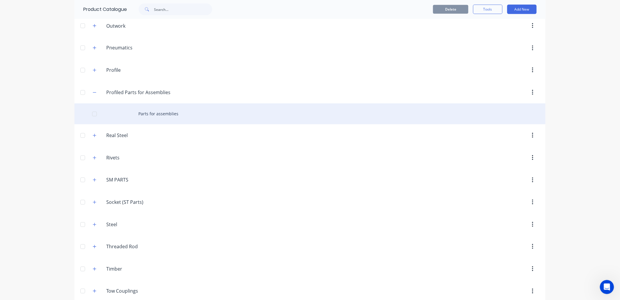
click at [167, 118] on div "Parts for assemblies" at bounding box center [309, 114] width 471 height 21
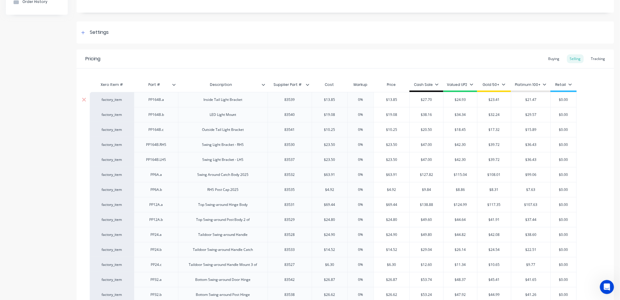
scroll to position [131, 0]
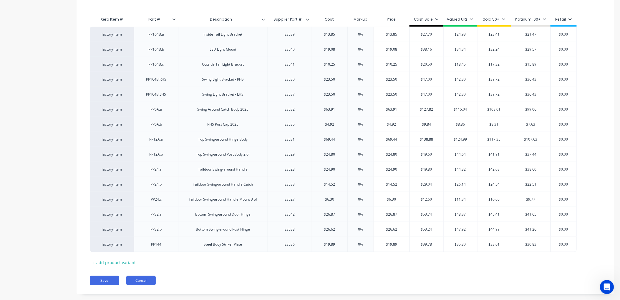
click at [145, 276] on button "Cancel" at bounding box center [140, 280] width 29 height 9
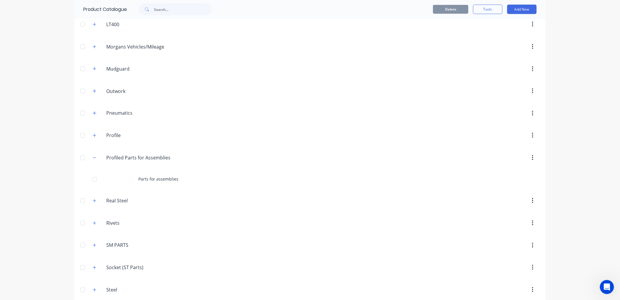
scroll to position [458, 0]
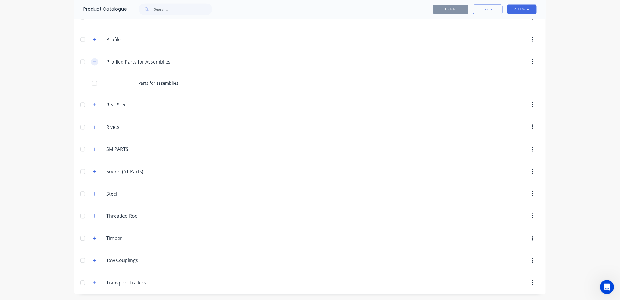
click at [93, 62] on icon "button" at bounding box center [95, 62] width 4 height 4
click at [94, 128] on icon "button" at bounding box center [95, 127] width 4 height 4
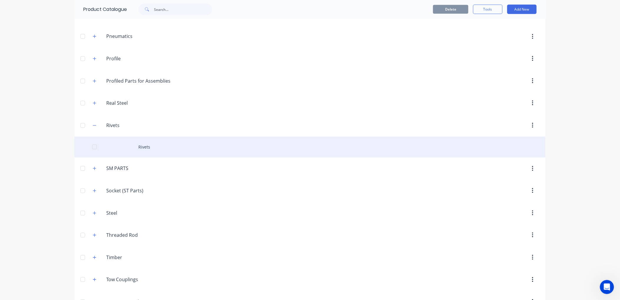
click at [146, 145] on div "Rivets" at bounding box center [309, 147] width 471 height 21
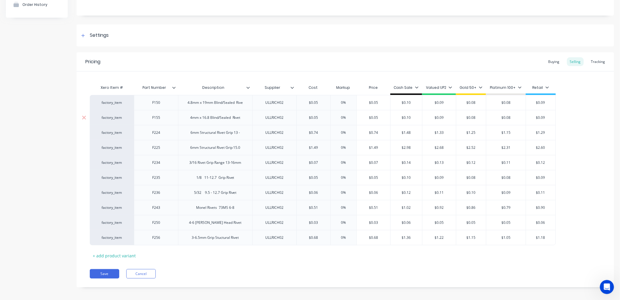
scroll to position [66, 0]
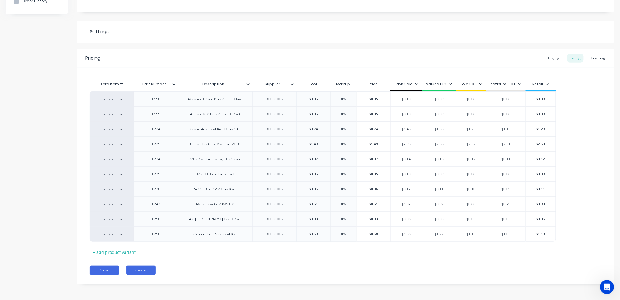
click at [140, 270] on button "Cancel" at bounding box center [140, 270] width 29 height 9
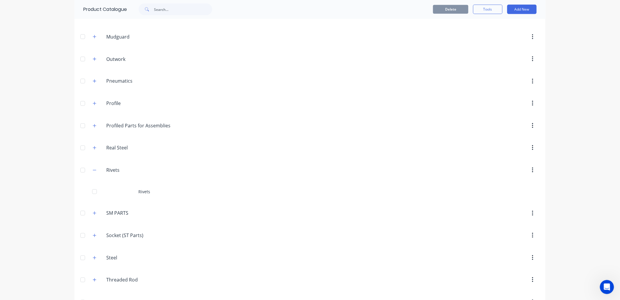
scroll to position [392, 0]
click at [91, 172] on button "button" at bounding box center [94, 169] width 7 height 7
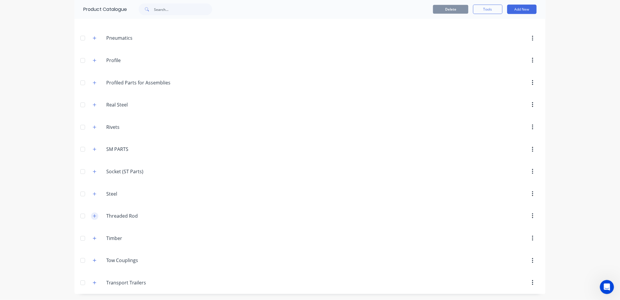
click at [93, 214] on icon "button" at bounding box center [95, 216] width 4 height 4
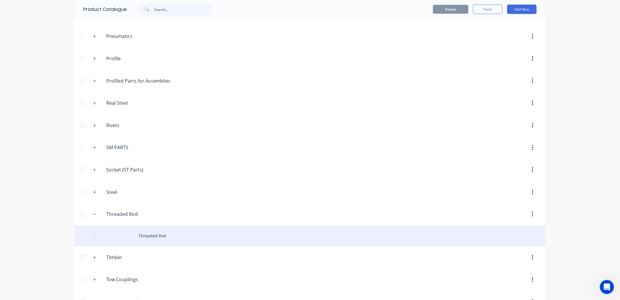
click at [172, 238] on div "Threaded Rod" at bounding box center [309, 236] width 471 height 21
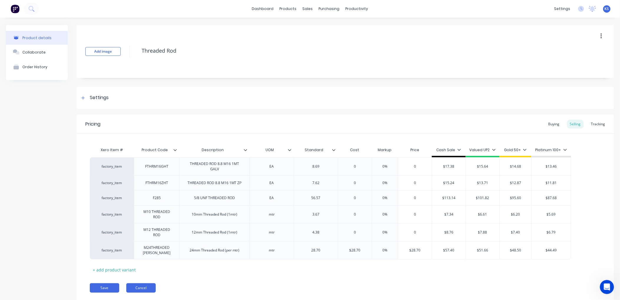
click at [143, 290] on button "Cancel" at bounding box center [140, 288] width 29 height 9
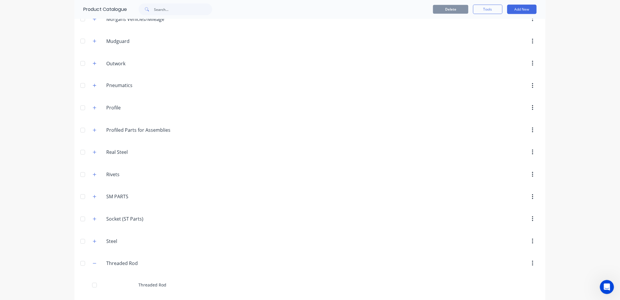
scroll to position [458, 0]
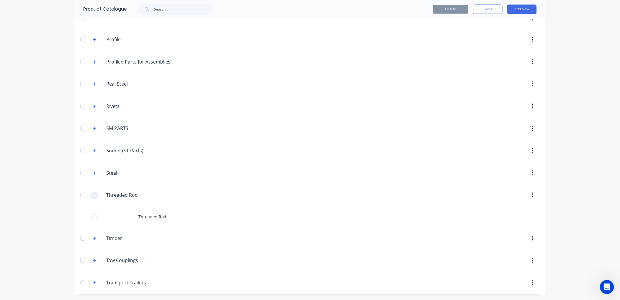
click at [93, 195] on icon "button" at bounding box center [95, 195] width 4 height 4
click at [93, 262] on icon "button" at bounding box center [94, 260] width 3 height 3
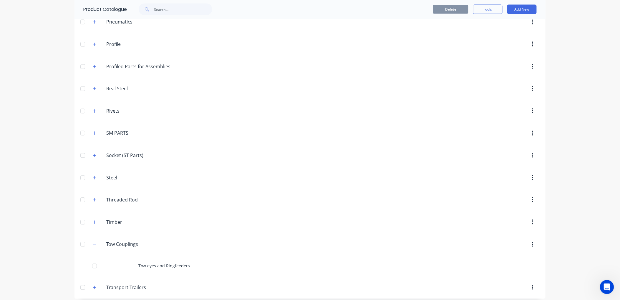
scroll to position [458, 0]
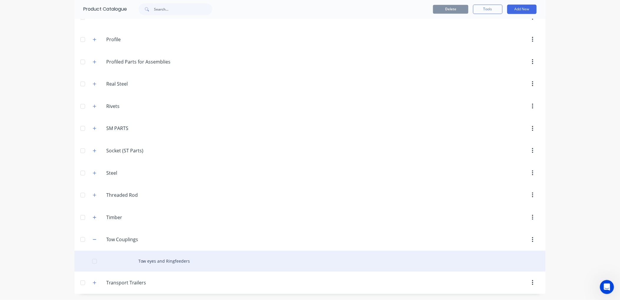
click at [151, 264] on div "Tow eyes and Ringfeeders" at bounding box center [309, 261] width 471 height 21
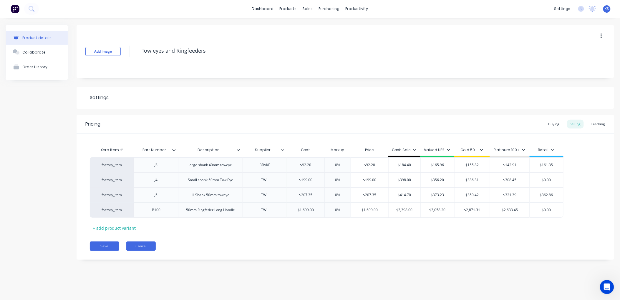
click at [140, 247] on button "Cancel" at bounding box center [140, 246] width 29 height 9
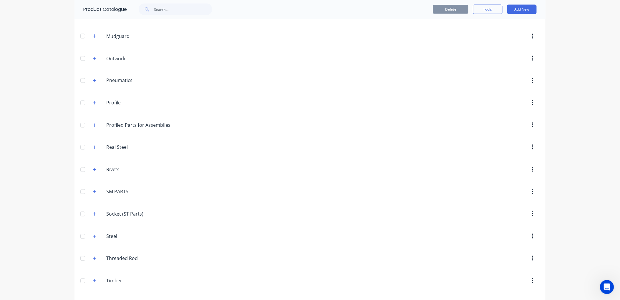
scroll to position [458, 0]
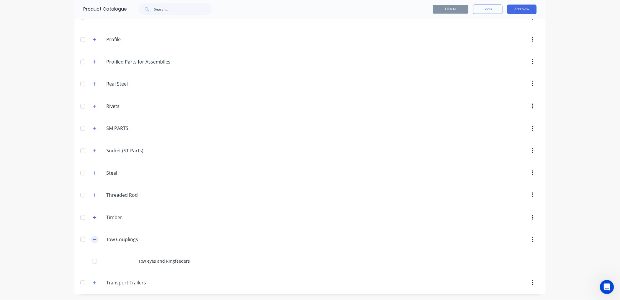
click at [92, 237] on button "button" at bounding box center [94, 239] width 7 height 7
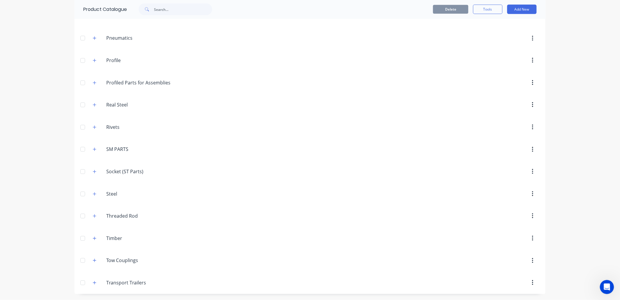
scroll to position [437, 0]
click at [93, 283] on icon "button" at bounding box center [95, 283] width 4 height 4
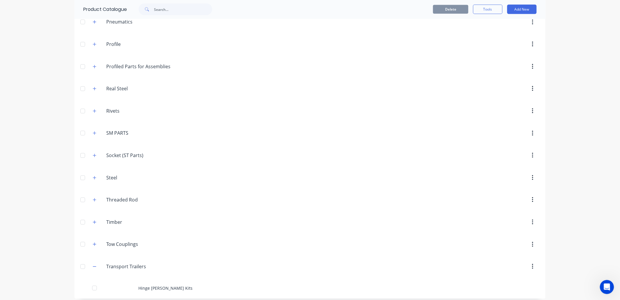
scroll to position [458, 0]
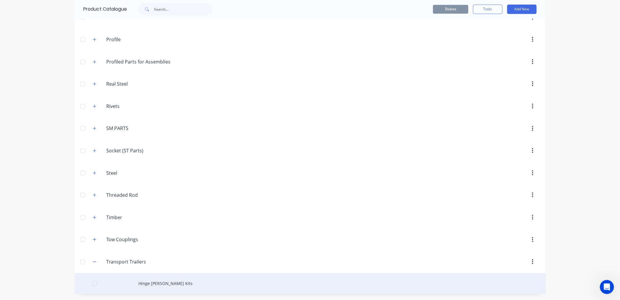
click at [162, 288] on div "Hinge Bush Kits" at bounding box center [309, 284] width 471 height 21
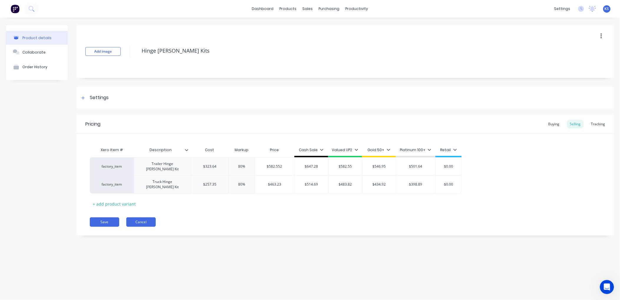
click at [138, 218] on button "Cancel" at bounding box center [140, 222] width 29 height 9
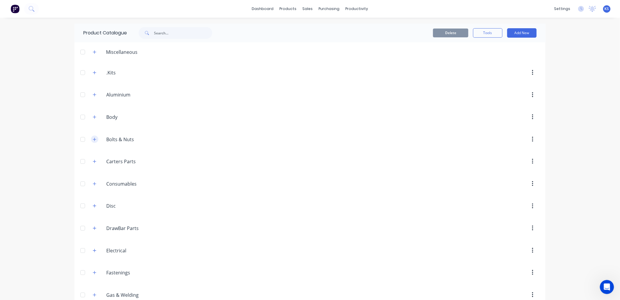
click at [93, 140] on icon "button" at bounding box center [94, 139] width 3 height 3
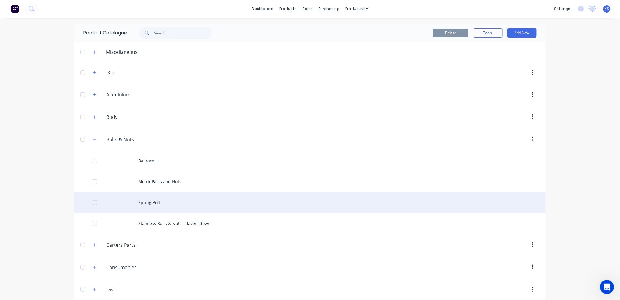
click at [145, 201] on div "Spring Bolt" at bounding box center [309, 202] width 471 height 21
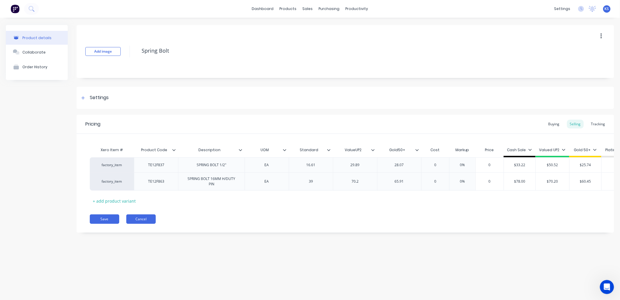
click at [152, 224] on button "Cancel" at bounding box center [140, 219] width 29 height 9
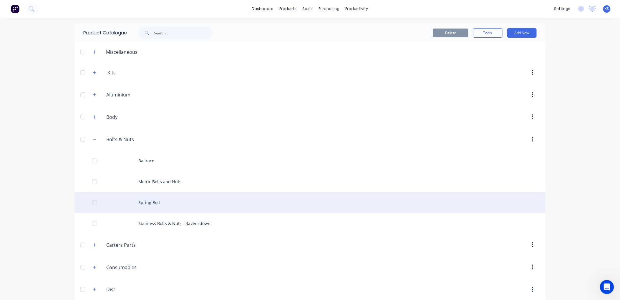
click at [152, 204] on div "Spring Bolt" at bounding box center [309, 202] width 471 height 21
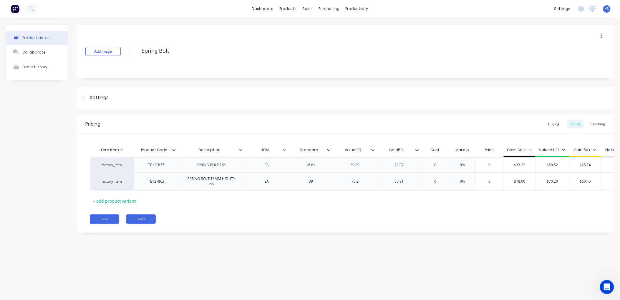
click at [146, 224] on button "Cancel" at bounding box center [140, 219] width 29 height 9
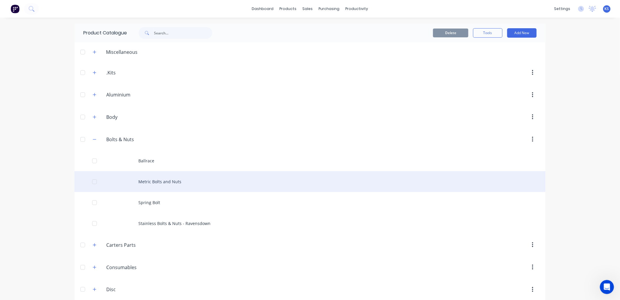
click at [154, 184] on div "Metric Bolts and Nuts" at bounding box center [309, 181] width 471 height 21
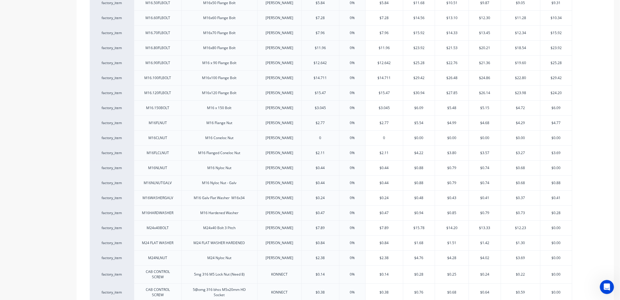
scroll to position [1570, 0]
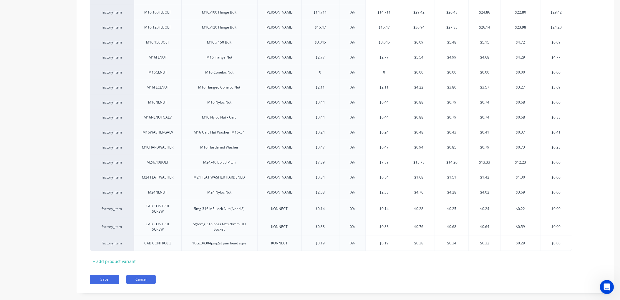
click at [142, 277] on button "Cancel" at bounding box center [140, 279] width 29 height 9
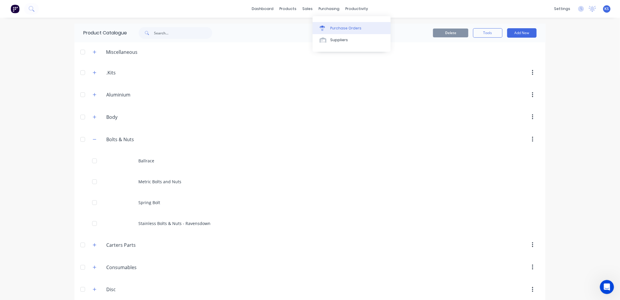
click at [341, 26] on div "Purchase Orders" at bounding box center [345, 28] width 31 height 5
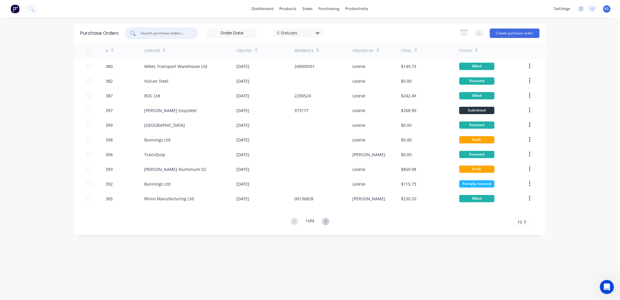
click at [157, 31] on input "text" at bounding box center [164, 33] width 49 height 6
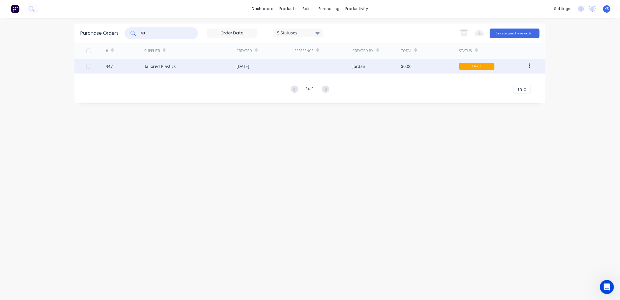
type input "4"
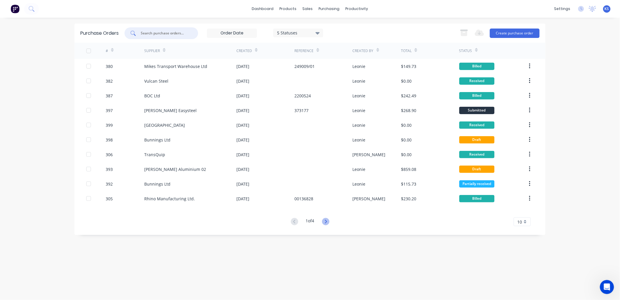
click at [328, 225] on icon at bounding box center [325, 221] width 7 height 7
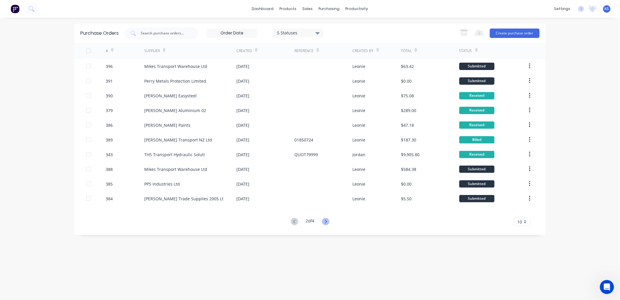
click at [325, 223] on icon at bounding box center [325, 221] width 7 height 7
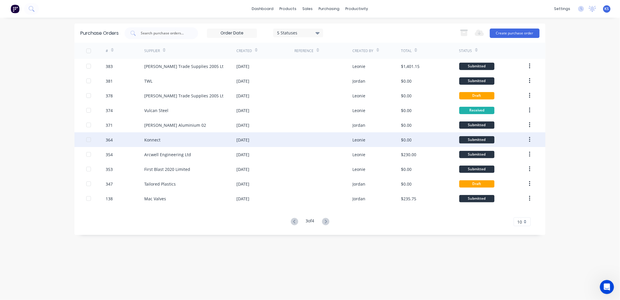
click at [171, 143] on div "Konnect" at bounding box center [190, 139] width 92 height 15
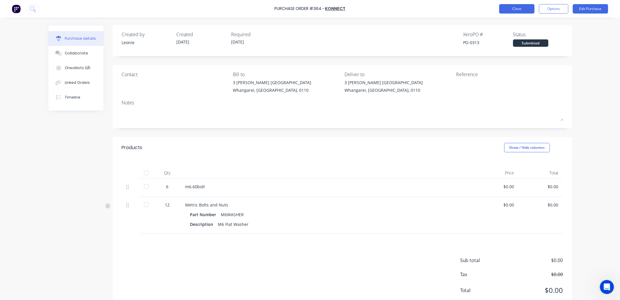
click at [515, 8] on button "Close" at bounding box center [516, 8] width 35 height 9
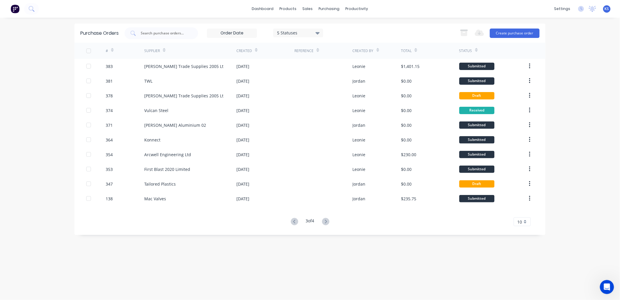
click at [327, 224] on icon at bounding box center [325, 221] width 7 height 7
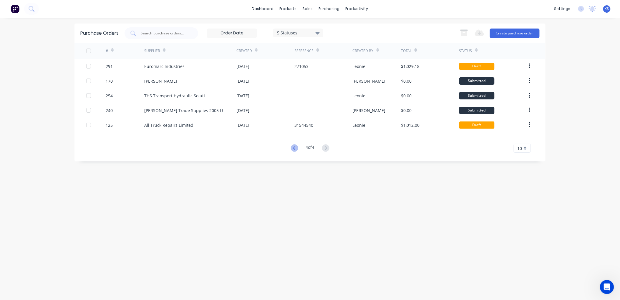
click at [295, 146] on icon at bounding box center [294, 148] width 7 height 7
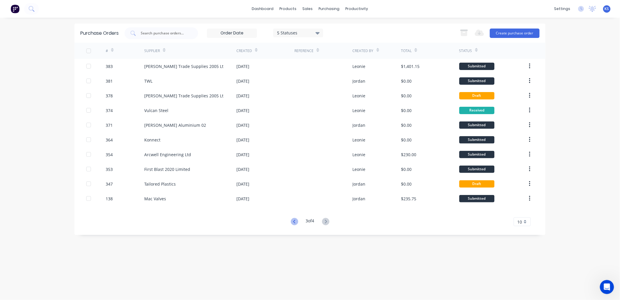
click at [293, 220] on icon at bounding box center [294, 221] width 7 height 7
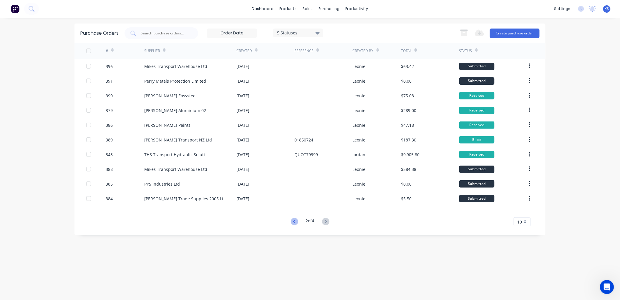
click at [293, 223] on icon at bounding box center [294, 222] width 2 height 4
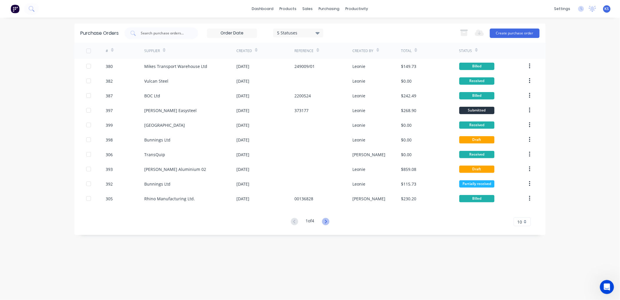
click at [326, 220] on icon at bounding box center [326, 222] width 2 height 4
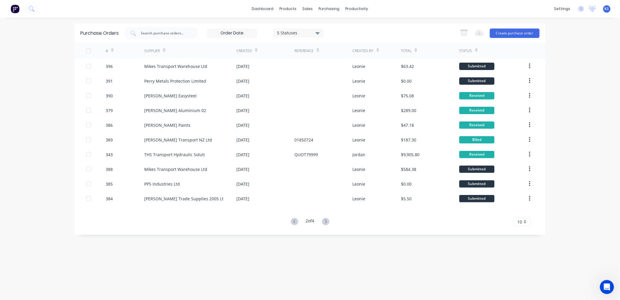
click at [326, 222] on icon at bounding box center [325, 221] width 7 height 7
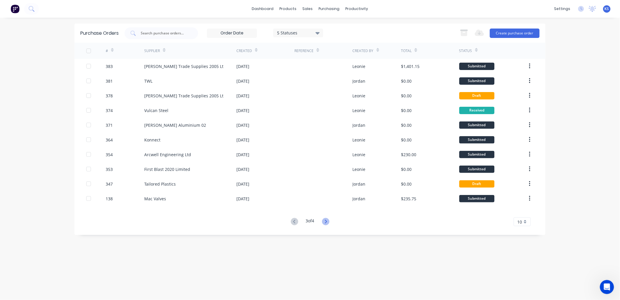
click at [329, 221] on icon at bounding box center [325, 221] width 7 height 7
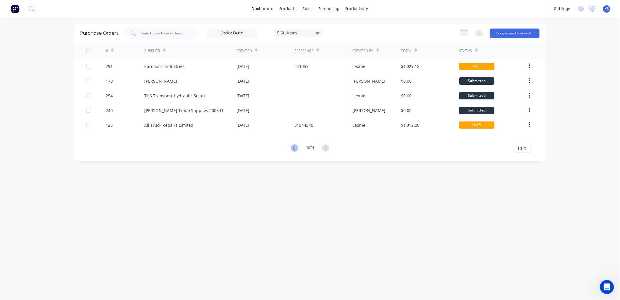
click at [292, 148] on icon at bounding box center [294, 148] width 7 height 7
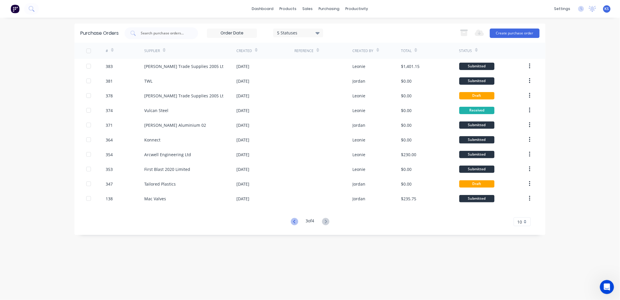
click at [295, 222] on icon at bounding box center [294, 221] width 7 height 7
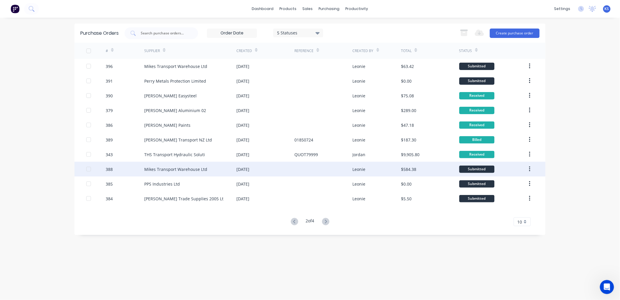
click at [191, 168] on div "Mikes Transport Warehouse Ltd" at bounding box center [175, 169] width 63 height 6
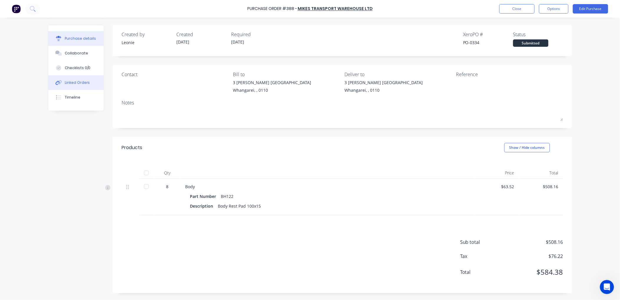
click at [80, 84] on div "Linked Orders" at bounding box center [77, 82] width 25 height 5
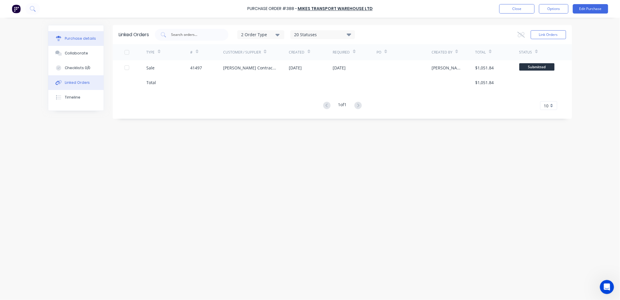
click at [82, 39] on div "Purchase details" at bounding box center [81, 38] width 32 height 5
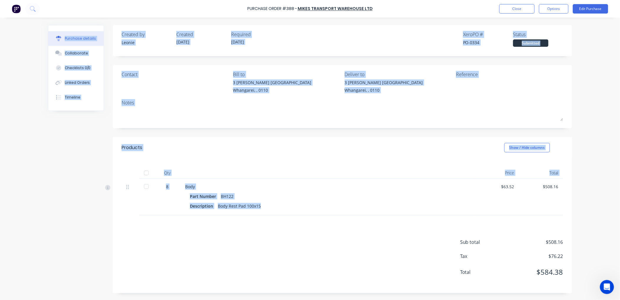
click at [553, 236] on div "Purchase Order #388 - Mikes Transport Warehouse Ltd Close Options Edit Purchase…" at bounding box center [310, 150] width 620 height 300
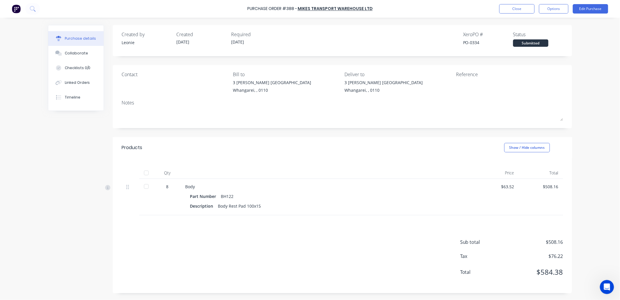
click at [294, 246] on div "Sub total $508.16 Tax $76.22 Total $584.38" at bounding box center [342, 255] width 459 height 78
click at [594, 10] on button "Edit Purchase" at bounding box center [590, 8] width 35 height 9
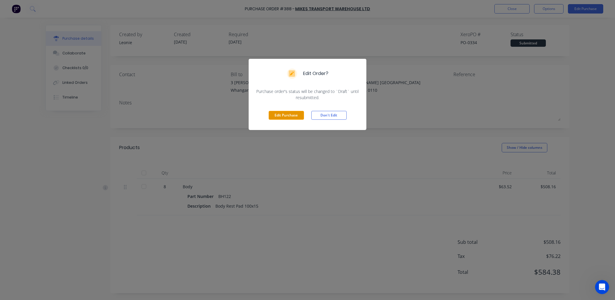
click at [286, 114] on button "Edit Purchase" at bounding box center [286, 115] width 35 height 9
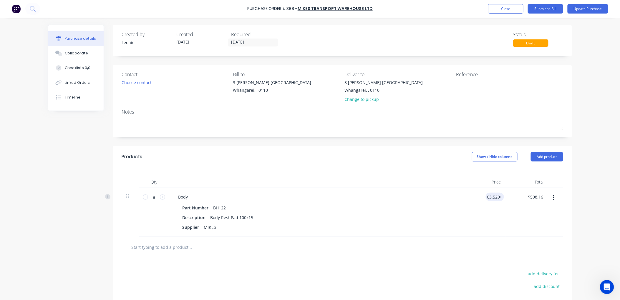
click at [498, 198] on input "63.5200" at bounding box center [494, 197] width 16 height 9
click at [498, 198] on input "63.5200" at bounding box center [492, 197] width 18 height 9
type input "6"
type input "$69.89"
type input "$559.12"
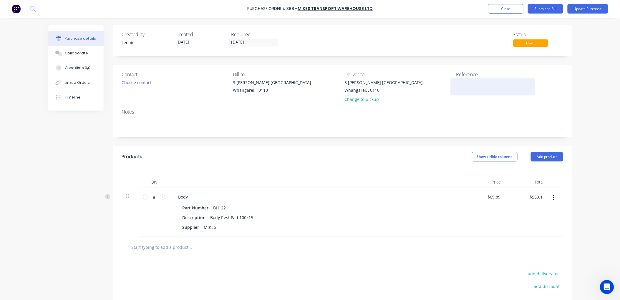
click at [461, 81] on textarea at bounding box center [493, 85] width 74 height 13
type textarea "249086/01"
click at [77, 82] on div "Linked Orders" at bounding box center [77, 82] width 25 height 5
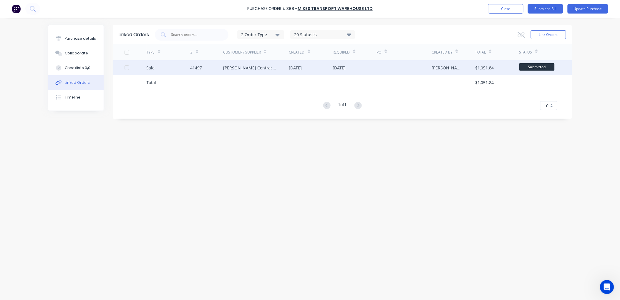
click at [233, 71] on div "Williamson Contracting Ltd" at bounding box center [256, 67] width 66 height 15
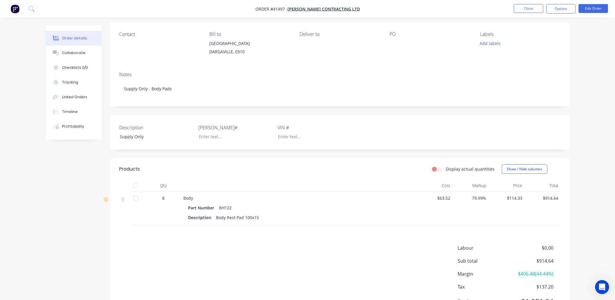
scroll to position [73, 0]
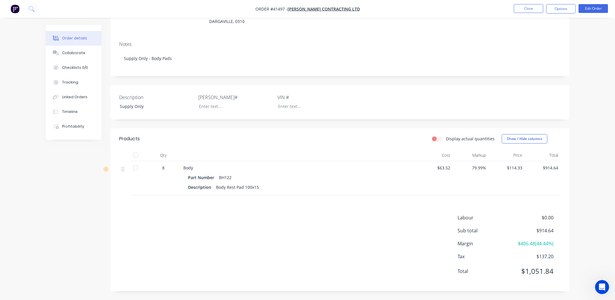
click at [446, 169] on span "$63.52" at bounding box center [435, 168] width 32 height 6
click at [73, 94] on button "Linked Orders" at bounding box center [74, 97] width 56 height 15
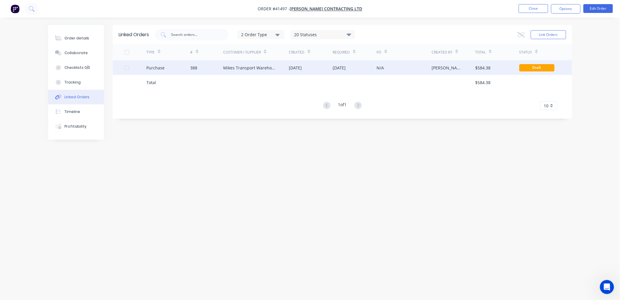
click at [244, 67] on div "Mikes Transport Warehouse Ltd" at bounding box center [250, 68] width 54 height 6
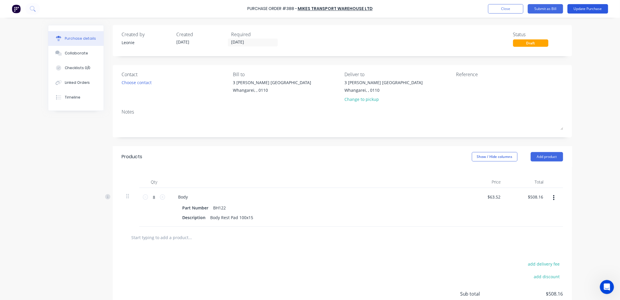
click at [585, 7] on button "Update Purchase" at bounding box center [588, 8] width 41 height 9
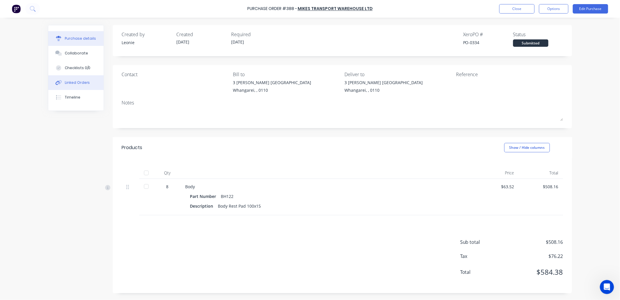
click at [76, 79] on button "Linked Orders" at bounding box center [75, 82] width 55 height 15
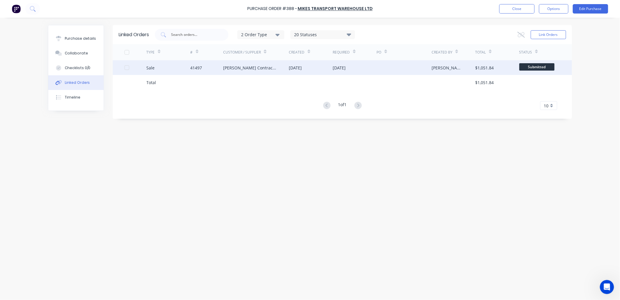
click at [228, 68] on div "Williamson Contracting Ltd" at bounding box center [250, 68] width 54 height 6
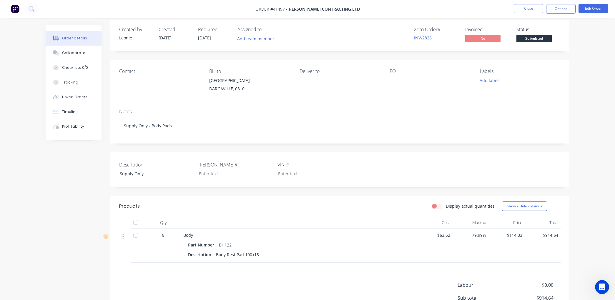
scroll to position [73, 0]
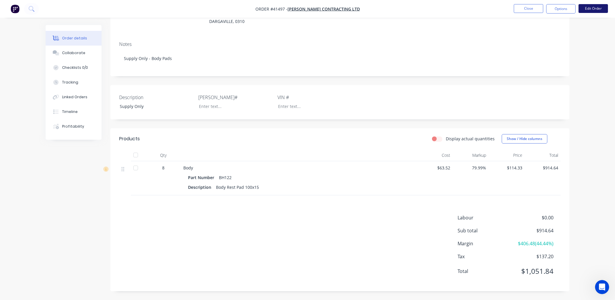
click at [589, 7] on button "Edit Order" at bounding box center [593, 8] width 29 height 9
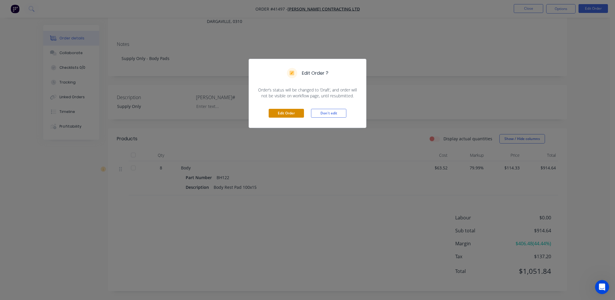
click at [287, 114] on button "Edit Order" at bounding box center [286, 113] width 35 height 9
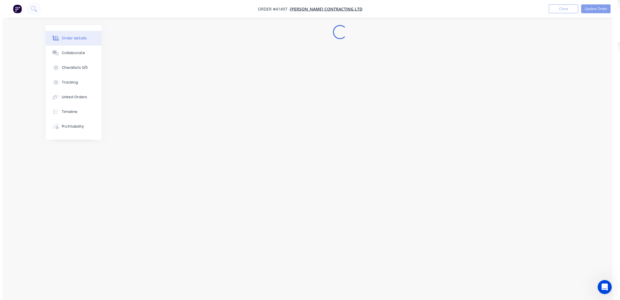
scroll to position [0, 0]
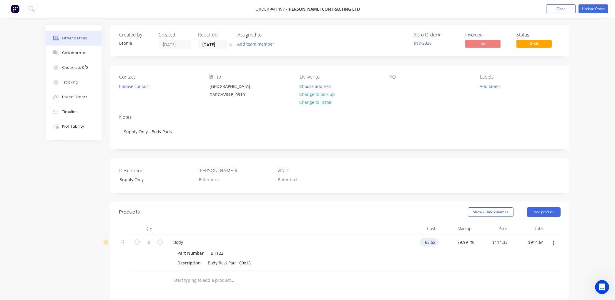
click at [429, 246] on input "63.52" at bounding box center [430, 242] width 16 height 9
type input "$69.89"
type input "$125.7954"
type input "$1,006.36"
type input "$125.795"
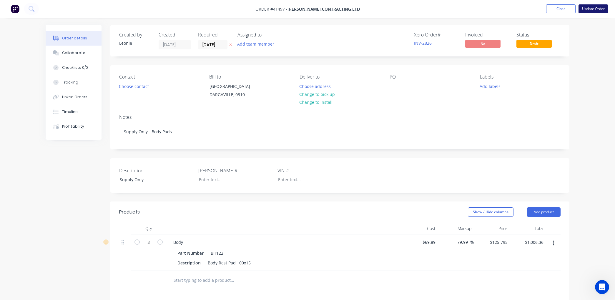
click at [598, 9] on button "Update Order" at bounding box center [593, 8] width 29 height 9
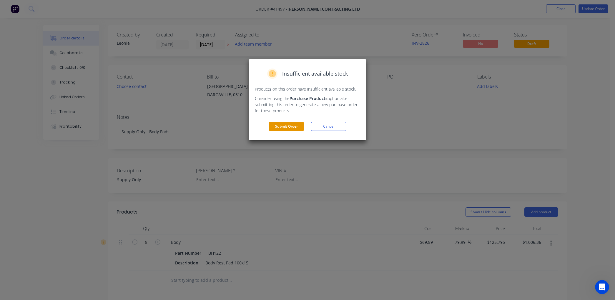
click at [286, 127] on button "Submit Order" at bounding box center [286, 126] width 35 height 9
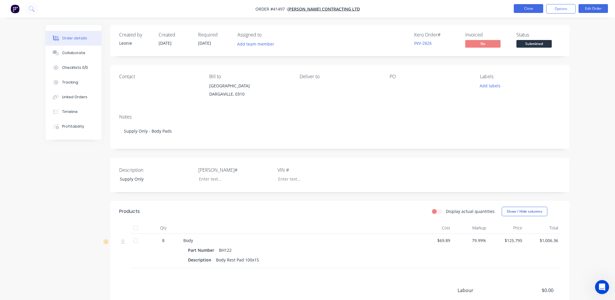
click at [526, 10] on button "Close" at bounding box center [528, 8] width 29 height 9
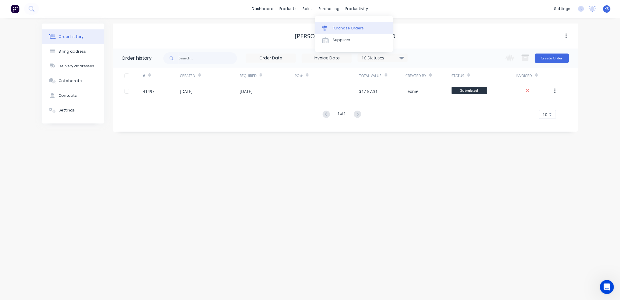
click at [335, 28] on div "Purchase Orders" at bounding box center [348, 28] width 31 height 5
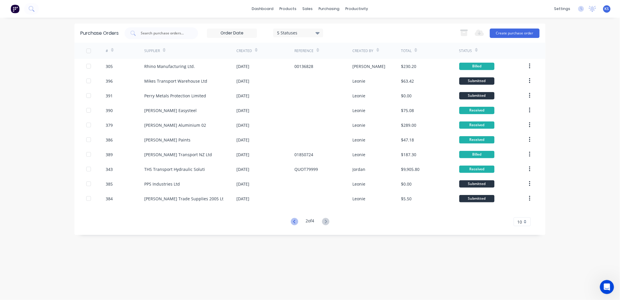
click at [296, 221] on icon at bounding box center [294, 221] width 7 height 7
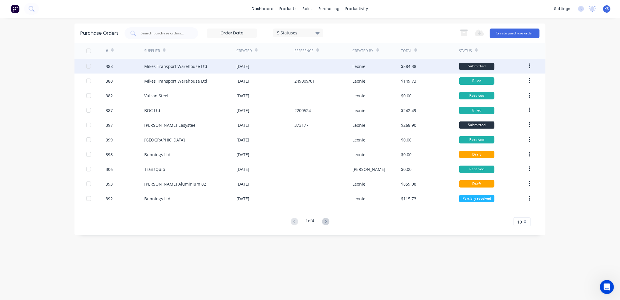
click at [185, 64] on div "Mikes Transport Warehouse Ltd" at bounding box center [175, 66] width 63 height 6
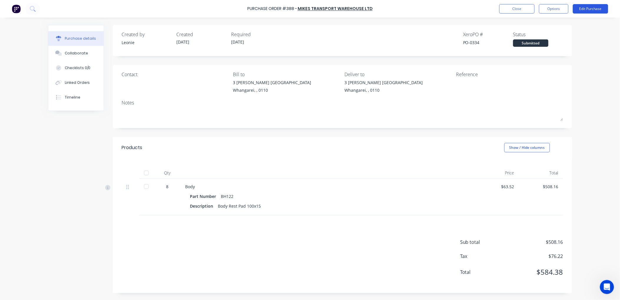
click at [594, 7] on button "Edit Purchase" at bounding box center [590, 8] width 35 height 9
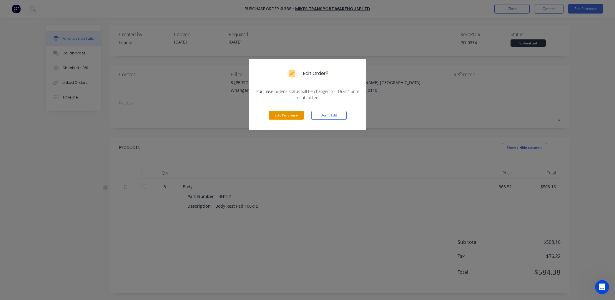
click at [281, 116] on button "Edit Purchase" at bounding box center [286, 115] width 35 height 9
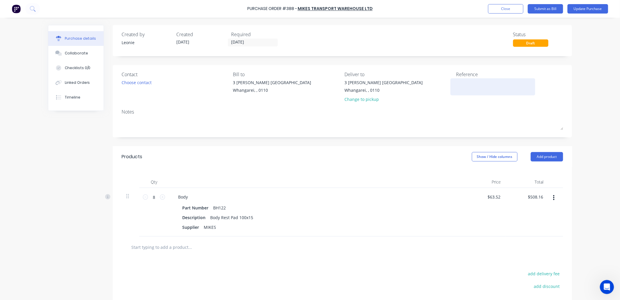
click at [458, 86] on textarea at bounding box center [493, 85] width 74 height 13
type textarea "249086/01"
click at [580, 8] on button "Update Purchase" at bounding box center [588, 8] width 41 height 9
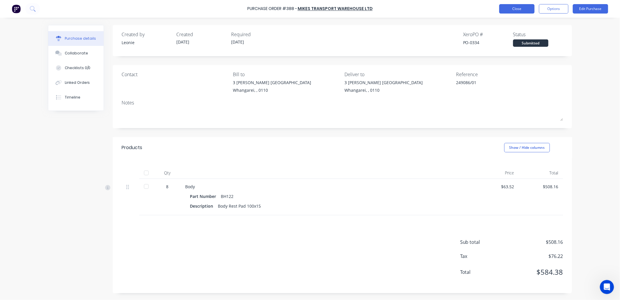
click at [509, 6] on button "Close" at bounding box center [516, 8] width 35 height 9
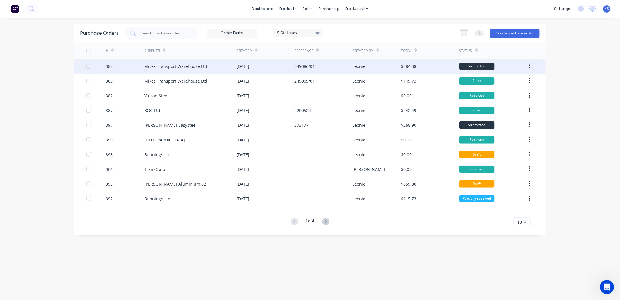
click at [165, 69] on div "Mikes Transport Warehouse Ltd" at bounding box center [190, 66] width 92 height 15
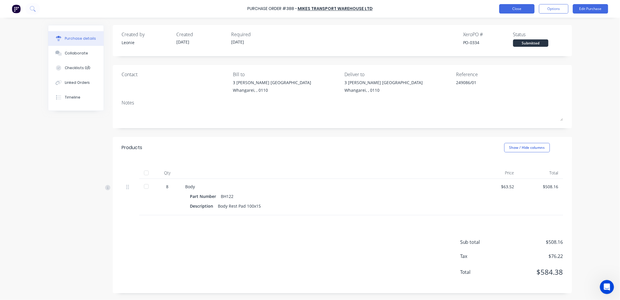
click at [516, 12] on button "Close" at bounding box center [516, 8] width 35 height 9
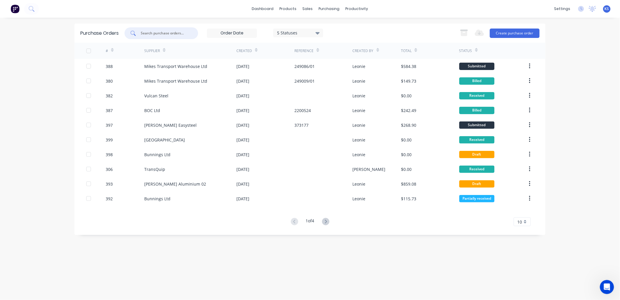
click at [169, 34] on input "text" at bounding box center [164, 33] width 49 height 6
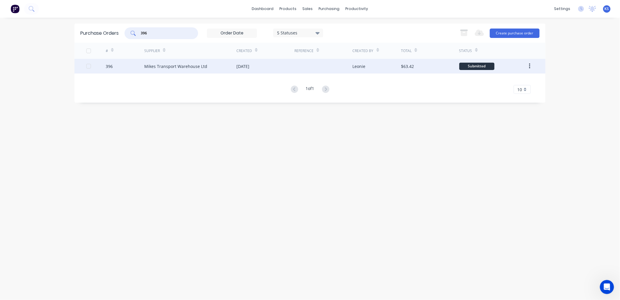
type input "396"
click at [195, 67] on div "Mikes Transport Warehouse Ltd" at bounding box center [175, 66] width 63 height 6
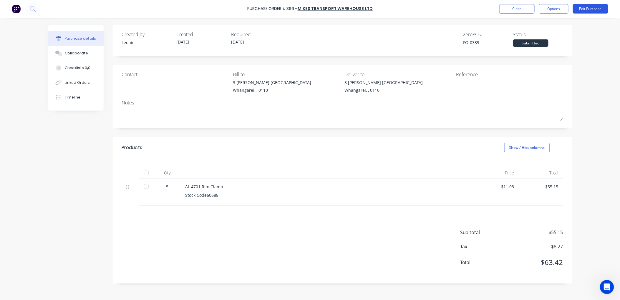
click at [585, 8] on button "Edit Purchase" at bounding box center [590, 8] width 35 height 9
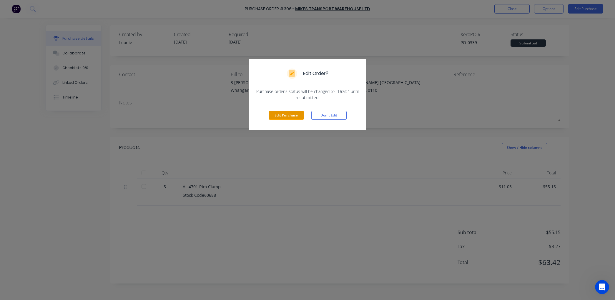
click at [278, 115] on button "Edit Purchase" at bounding box center [286, 115] width 35 height 9
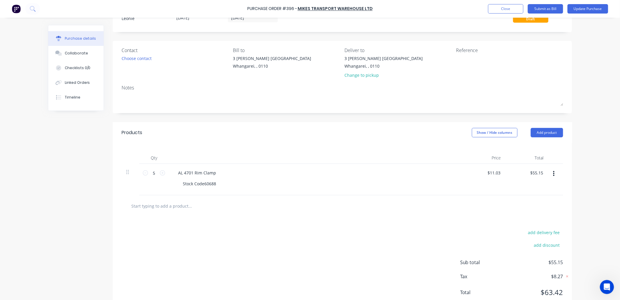
scroll to position [44, 0]
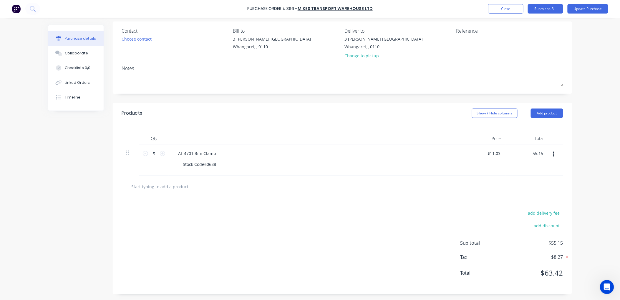
drag, startPoint x: 542, startPoint y: 154, endPoint x: 522, endPoint y: 150, distance: 19.9
click at [522, 150] on div "55.15 55.15" at bounding box center [527, 161] width 43 height 32
type input "36.95"
type input "$7.39"
type input "$36.95"
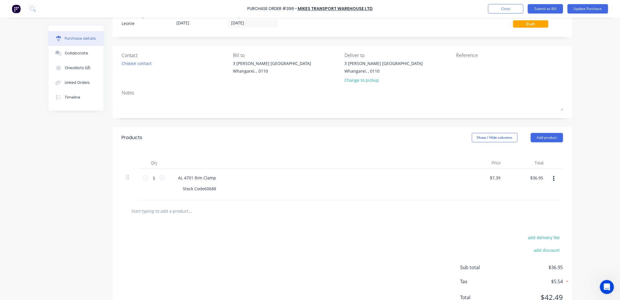
scroll to position [0, 0]
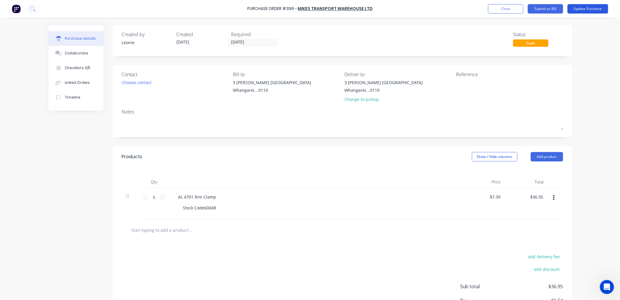
click at [596, 8] on button "Update Purchase" at bounding box center [588, 8] width 41 height 9
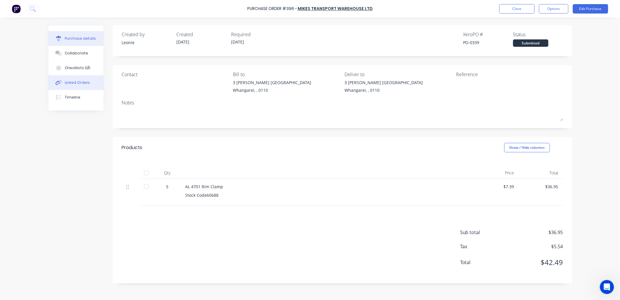
click at [72, 80] on div "Linked Orders" at bounding box center [77, 82] width 25 height 5
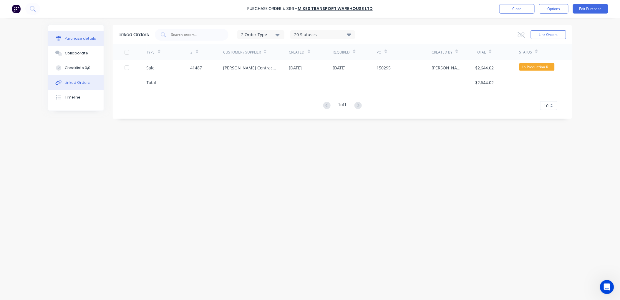
click at [78, 42] on button "Purchase details" at bounding box center [75, 38] width 55 height 15
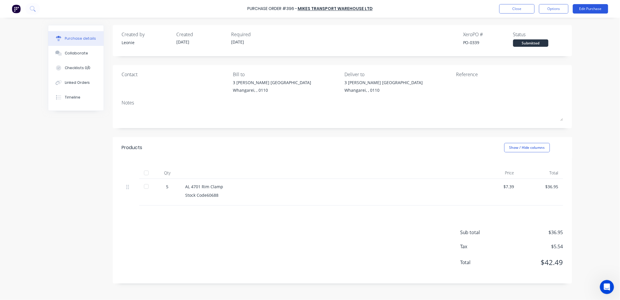
click at [580, 7] on button "Edit Purchase" at bounding box center [590, 8] width 35 height 9
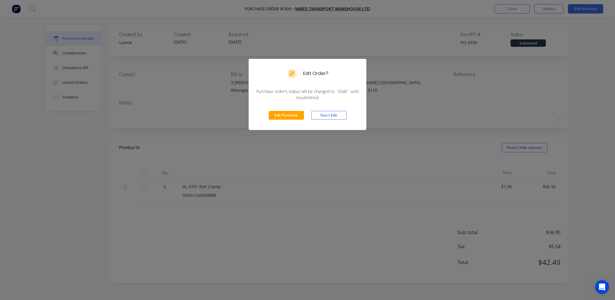
drag, startPoint x: 283, startPoint y: 116, endPoint x: 301, endPoint y: 117, distance: 18.3
click at [284, 116] on button "Edit Purchase" at bounding box center [286, 115] width 35 height 9
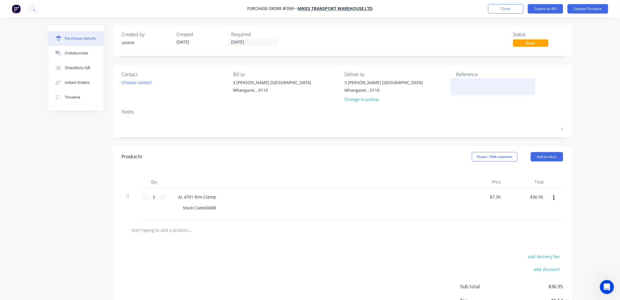
click at [456, 86] on textarea at bounding box center [493, 85] width 74 height 13
type textarea "249162/01"
click at [593, 9] on button "Update Purchase" at bounding box center [588, 8] width 41 height 9
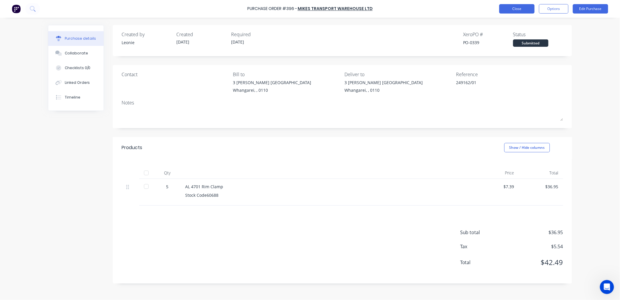
click at [510, 9] on button "Close" at bounding box center [516, 8] width 35 height 9
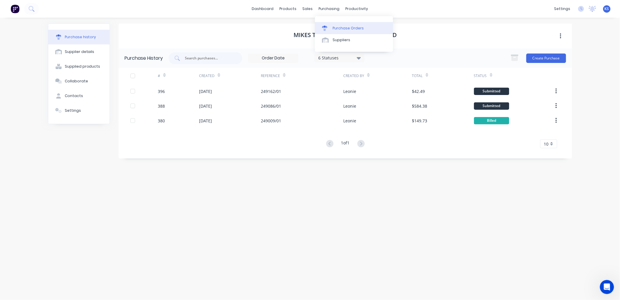
click at [345, 27] on div "Purchase Orders" at bounding box center [348, 28] width 31 height 5
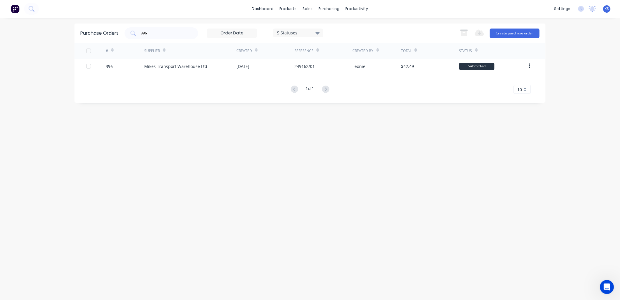
drag, startPoint x: 154, startPoint y: 34, endPoint x: 89, endPoint y: 44, distance: 65.5
click at [102, 44] on div "Purchase Orders 396 5 Statuses 5 Statuses Export to Excel (XLSX) Create purchas…" at bounding box center [309, 63] width 471 height 79
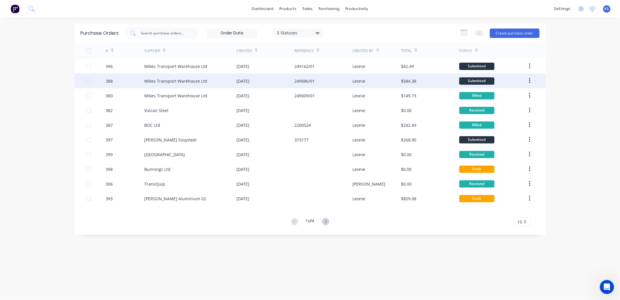
click at [193, 82] on div "Mikes Transport Warehouse Ltd" at bounding box center [175, 81] width 63 height 6
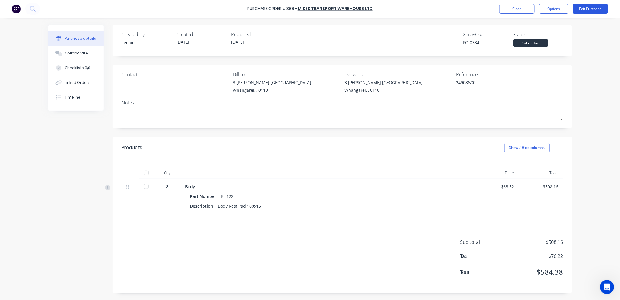
click at [585, 8] on button "Edit Purchase" at bounding box center [590, 8] width 35 height 9
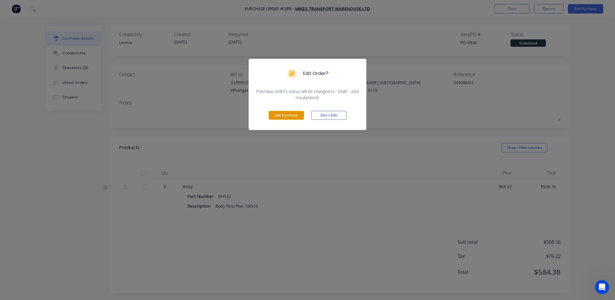
click at [288, 114] on button "Edit Purchase" at bounding box center [286, 115] width 35 height 9
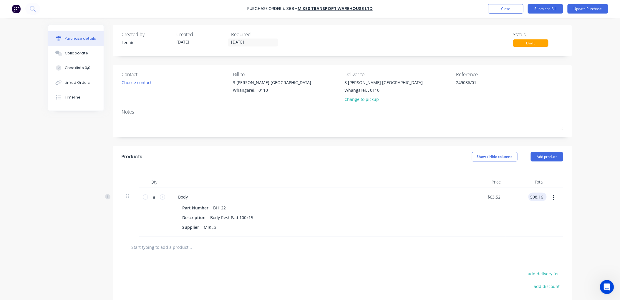
click at [540, 197] on input "508.16" at bounding box center [536, 197] width 16 height 9
type input "559.12"
type input "$69.89"
type input "$559.12"
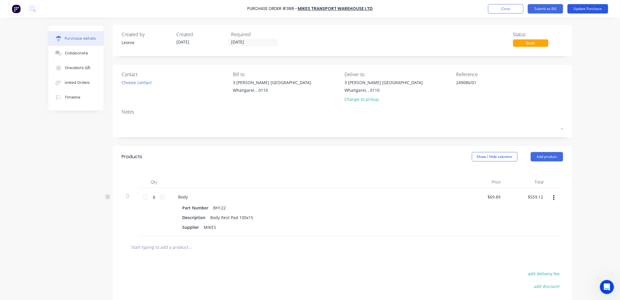
click at [582, 9] on button "Update Purchase" at bounding box center [588, 8] width 41 height 9
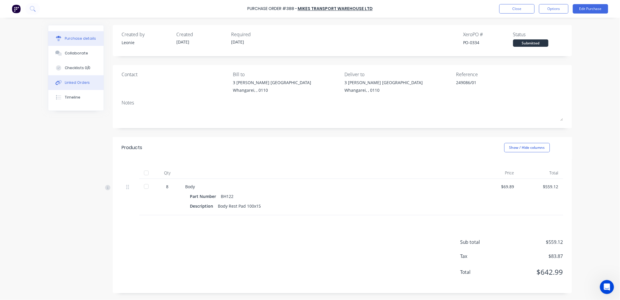
click at [68, 79] on button "Linked Orders" at bounding box center [75, 82] width 55 height 15
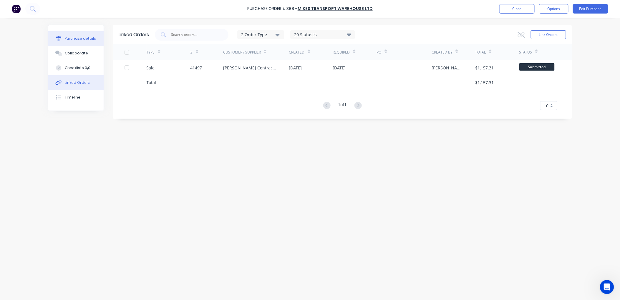
click at [69, 37] on div "Purchase details" at bounding box center [81, 38] width 32 height 5
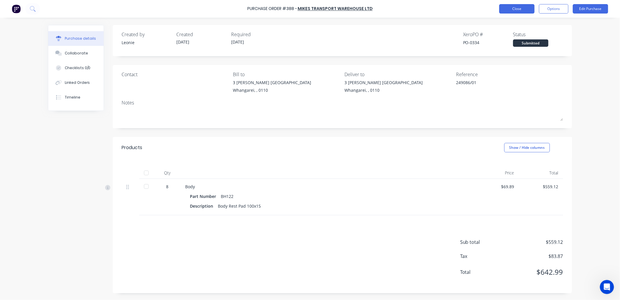
click at [511, 11] on button "Close" at bounding box center [516, 8] width 35 height 9
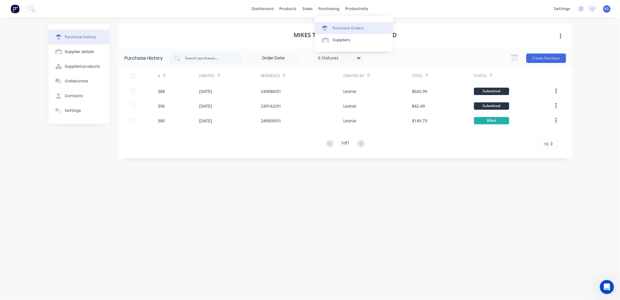
click at [344, 28] on div "Purchase Orders" at bounding box center [348, 28] width 31 height 5
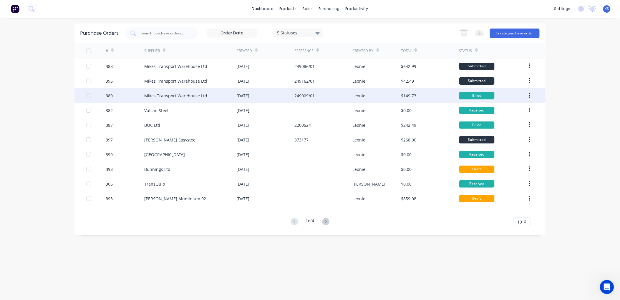
click at [300, 98] on div "249009/01" at bounding box center [304, 96] width 20 height 6
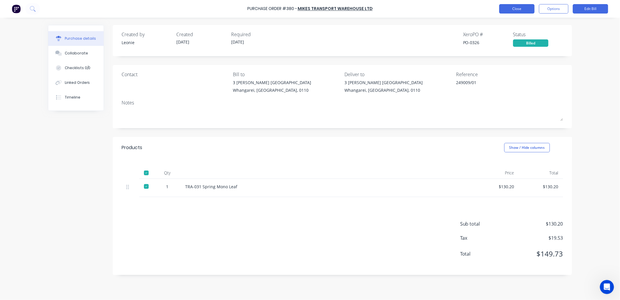
click at [524, 10] on button "Close" at bounding box center [516, 8] width 35 height 9
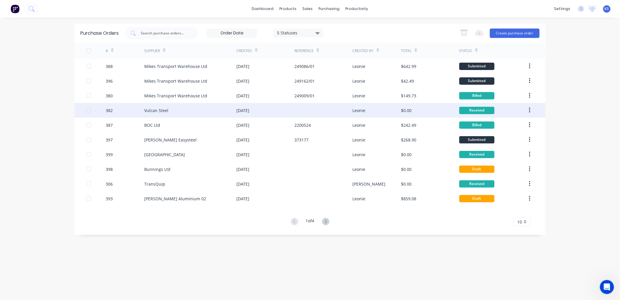
click at [234, 110] on div "Vulcan Steel" at bounding box center [190, 110] width 92 height 15
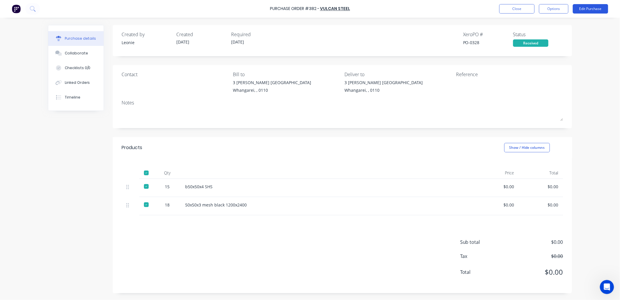
click at [586, 8] on button "Edit Purchase" at bounding box center [590, 8] width 35 height 9
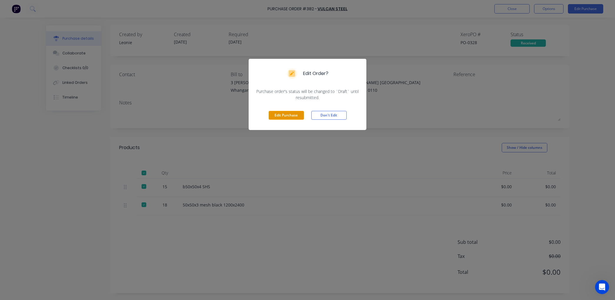
click at [285, 117] on button "Edit Purchase" at bounding box center [286, 115] width 35 height 9
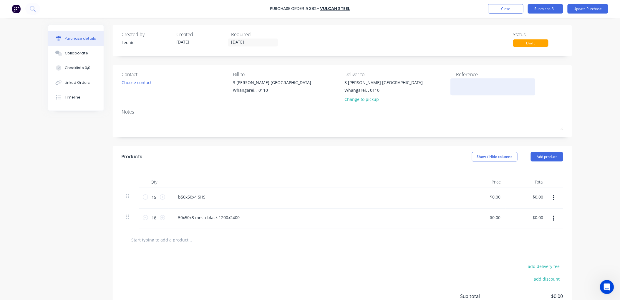
click at [465, 89] on textarea at bounding box center [493, 85] width 74 height 13
click at [305, 212] on div "50x50x3 mesh black 1200x2400" at bounding box center [316, 219] width 294 height 21
click at [539, 195] on input "0.00" at bounding box center [538, 197] width 14 height 9
type input "1476.60"
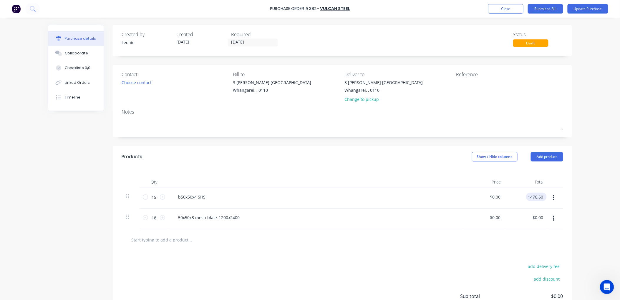
type input "$98.44"
type input "$1,476.60"
click at [535, 218] on input "0.00" at bounding box center [538, 217] width 14 height 9
click at [535, 218] on input "0.00" at bounding box center [538, 217] width 11 height 9
type input "2556.36"
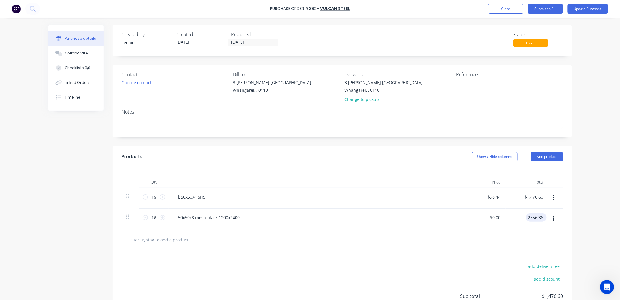
type input "$142.02"
type input "$2,556.36"
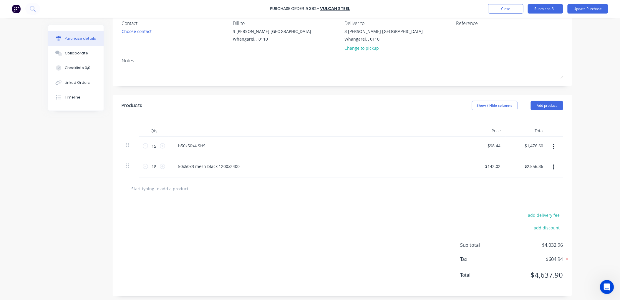
scroll to position [54, 0]
click at [147, 187] on input "text" at bounding box center [190, 187] width 118 height 12
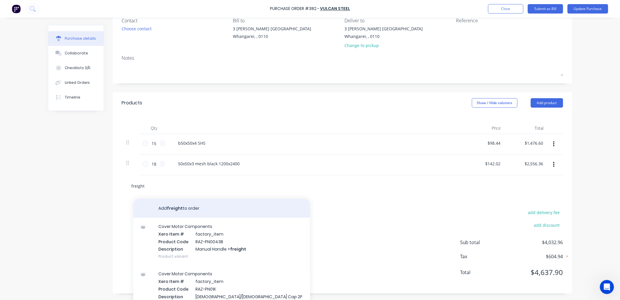
type input "freight"
click at [190, 208] on button "Add freight to order" at bounding box center [221, 208] width 177 height 19
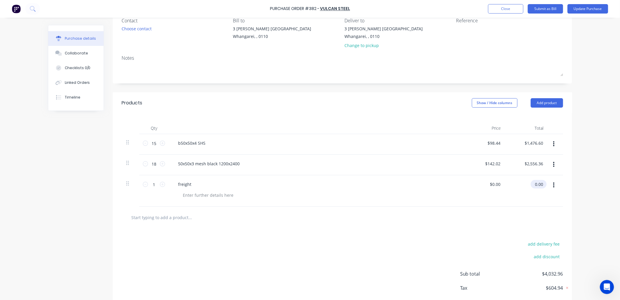
click at [536, 184] on input "0.00" at bounding box center [538, 184] width 14 height 9
click at [536, 184] on input "0.00" at bounding box center [538, 184] width 11 height 9
type input "115"
type input "$115.00"
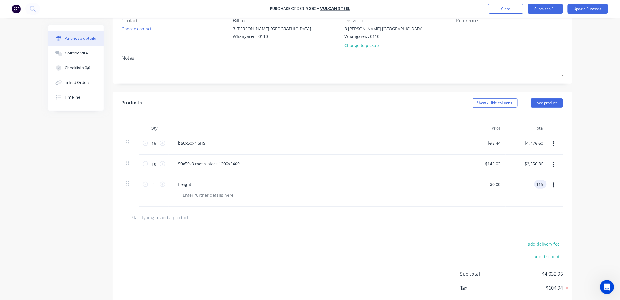
type input "$115.00"
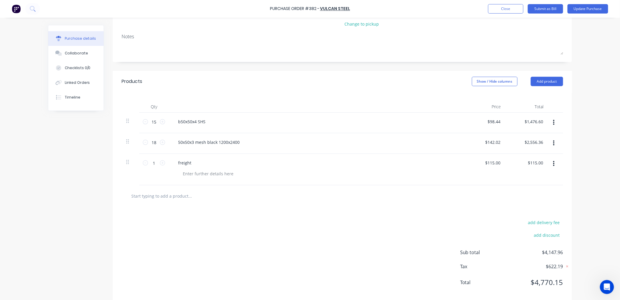
scroll to position [86, 0]
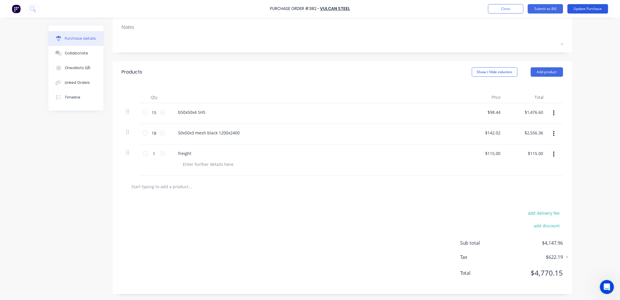
click at [592, 7] on button "Update Purchase" at bounding box center [588, 8] width 41 height 9
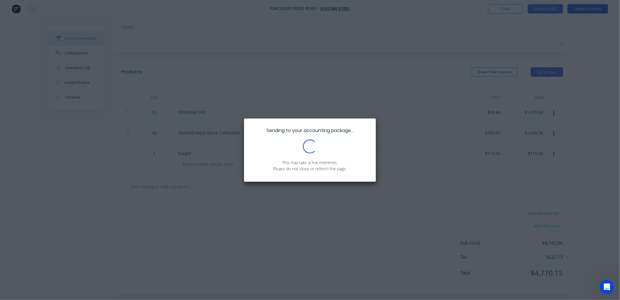
scroll to position [0, 0]
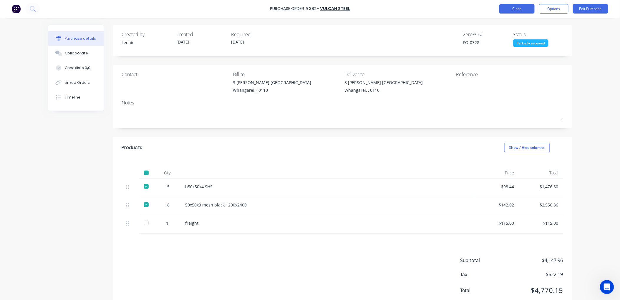
click at [521, 9] on button "Close" at bounding box center [516, 8] width 35 height 9
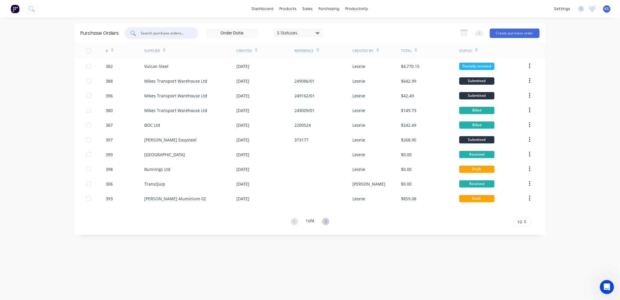
click at [164, 31] on input "text" at bounding box center [164, 33] width 49 height 6
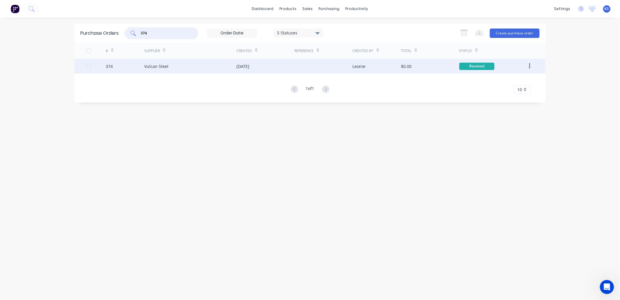
type input "374"
click at [166, 69] on div "Vulcan Steel" at bounding box center [156, 66] width 24 height 6
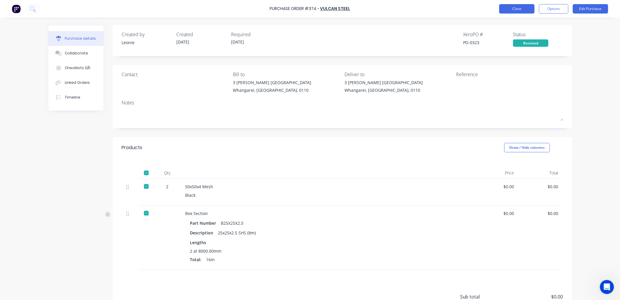
click at [516, 7] on button "Close" at bounding box center [516, 8] width 35 height 9
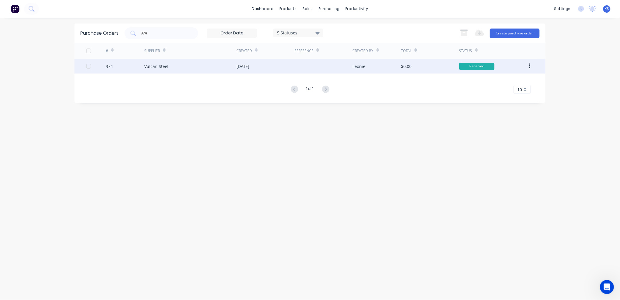
click at [139, 65] on div "374" at bounding box center [125, 66] width 39 height 15
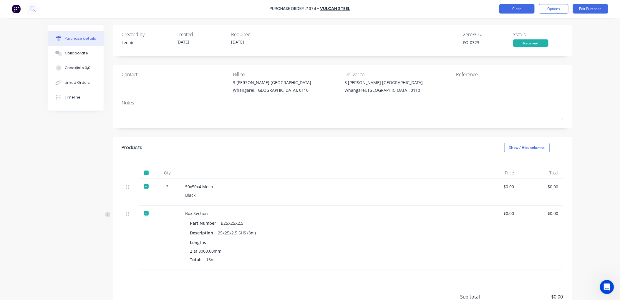
click at [523, 7] on button "Close" at bounding box center [516, 8] width 35 height 9
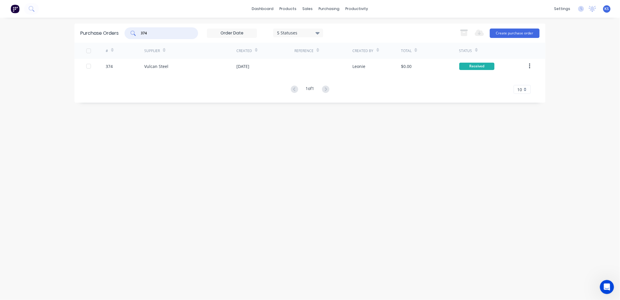
drag, startPoint x: 166, startPoint y: 32, endPoint x: 77, endPoint y: 39, distance: 89.2
click at [99, 39] on div "Purchase Orders 374 5 Statuses 5 Statuses Export to Excel (XLSX) Create purchas…" at bounding box center [309, 33] width 471 height 19
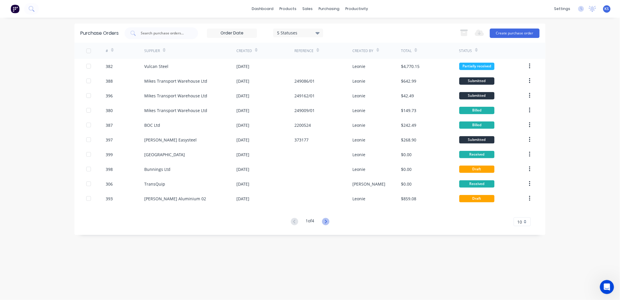
click at [326, 222] on icon at bounding box center [325, 221] width 7 height 7
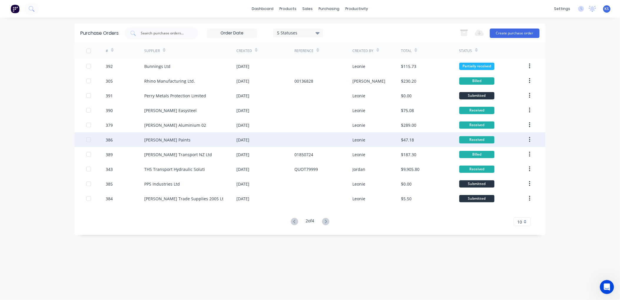
click at [163, 142] on div "Wynn Fraser Paints" at bounding box center [167, 140] width 46 height 6
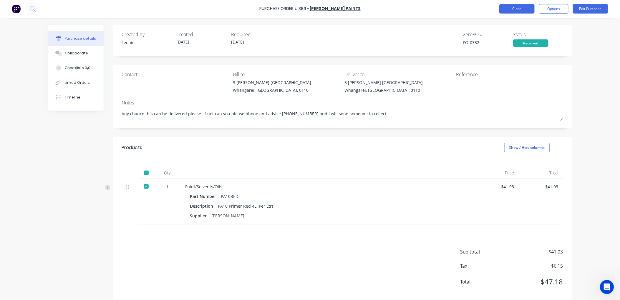
click at [513, 8] on button "Close" at bounding box center [516, 8] width 35 height 9
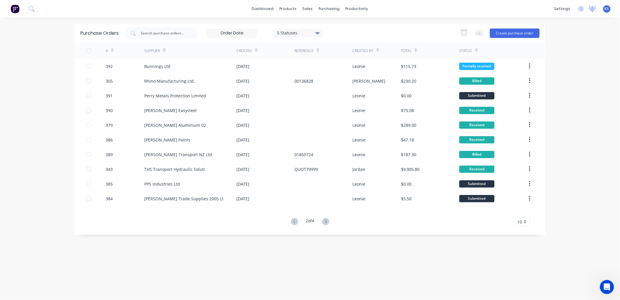
click at [592, 9] on icon at bounding box center [592, 8] width 5 height 5
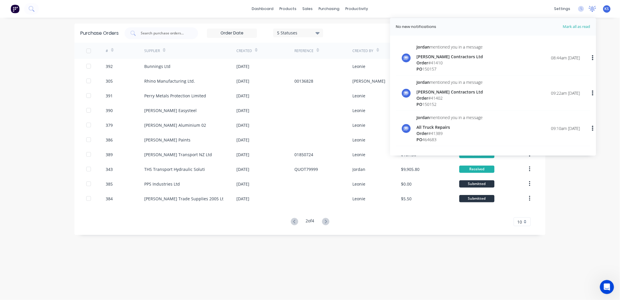
click at [592, 9] on icon at bounding box center [592, 8] width 5 height 5
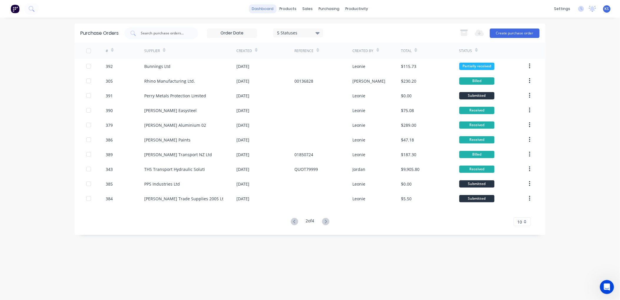
click at [268, 8] on link "dashboard" at bounding box center [263, 8] width 28 height 9
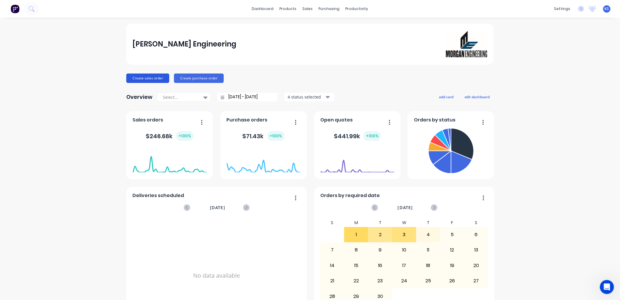
click at [143, 77] on button "Create sales order" at bounding box center [147, 78] width 43 height 9
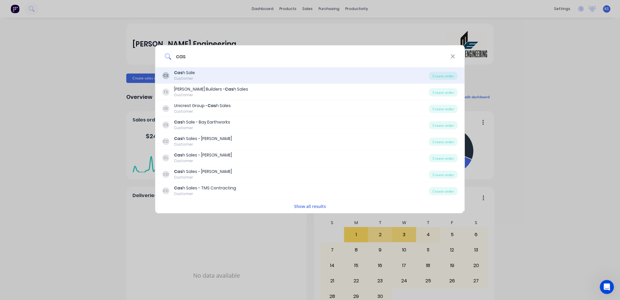
type input "cas"
click at [194, 69] on div "CS Cas h Sale Customer Create order" at bounding box center [309, 75] width 309 height 16
click at [201, 71] on div "CS Cas h Sale Customer" at bounding box center [296, 75] width 267 height 11
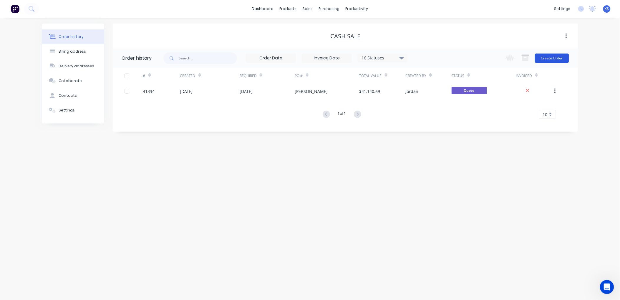
click at [556, 60] on button "Create Order" at bounding box center [552, 58] width 34 height 9
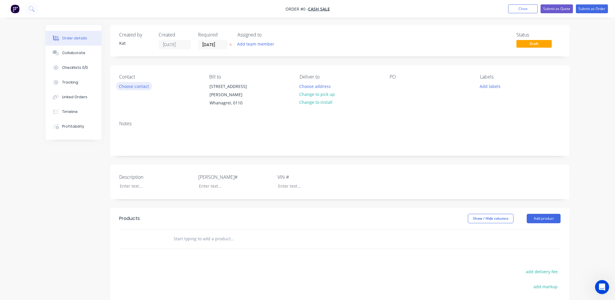
click at [135, 84] on button "Choose contact" at bounding box center [134, 86] width 36 height 8
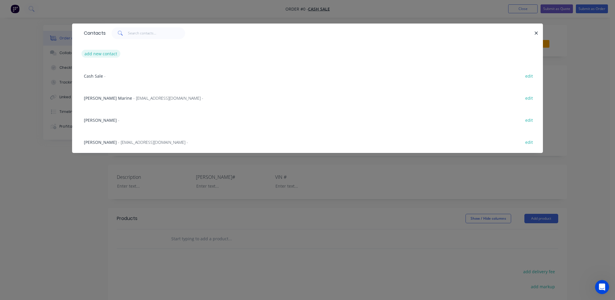
click at [107, 54] on button "add new contact" at bounding box center [101, 54] width 39 height 8
select select "NZ"
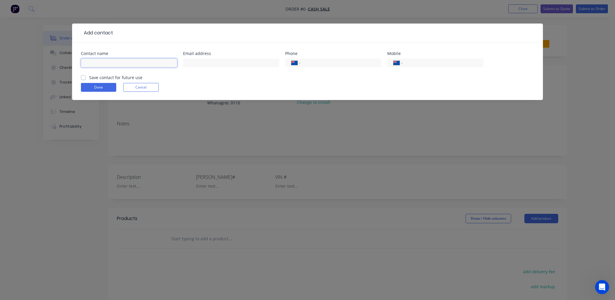
click at [94, 63] on input "text" at bounding box center [129, 63] width 96 height 9
type input "Tim Aubrey"
click at [204, 61] on input "text" at bounding box center [231, 63] width 96 height 9
type input "timaubrey1@gmail.com"
click at [417, 62] on input "tel" at bounding box center [442, 63] width 71 height 7
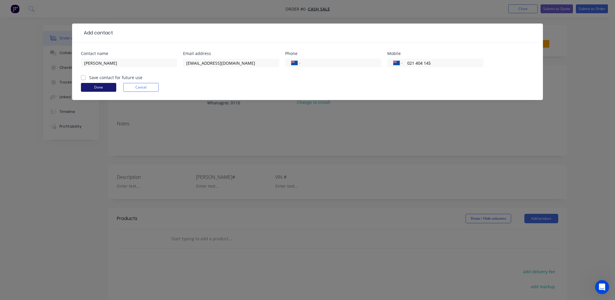
type input "021 404 145"
click at [108, 87] on button "Done" at bounding box center [98, 87] width 35 height 9
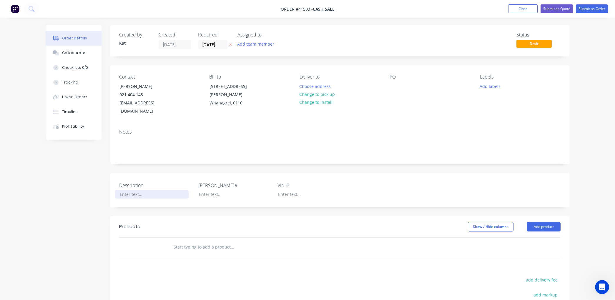
click at [130, 190] on div at bounding box center [152, 194] width 74 height 9
click at [389, 87] on div "Contact Tim Aubrey 021 404 145 timaubrey1@gmail.com Bill to 3 Dyer Street Rauma…" at bounding box center [339, 94] width 459 height 59
click at [410, 85] on div "PO" at bounding box center [430, 95] width 81 height 42
click at [390, 87] on div at bounding box center [394, 86] width 9 height 9
click at [589, 9] on button "Submit as Order" at bounding box center [592, 8] width 32 height 9
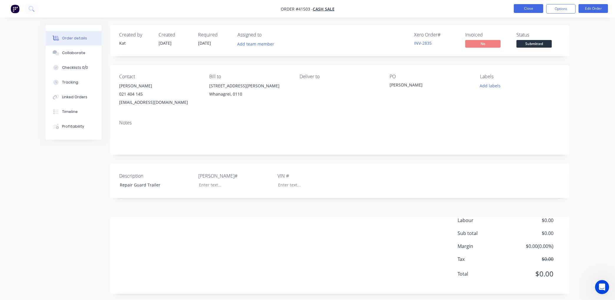
click at [528, 8] on button "Close" at bounding box center [528, 8] width 29 height 9
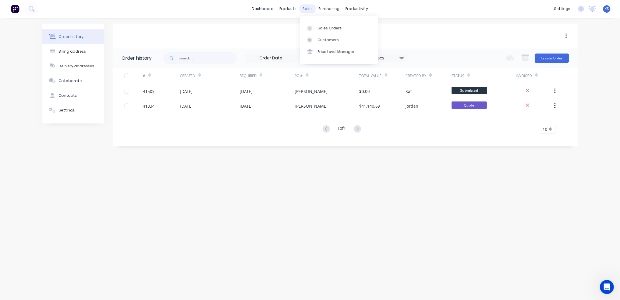
click at [305, 9] on div "sales" at bounding box center [308, 8] width 16 height 9
click at [326, 30] on div "Sales Orders" at bounding box center [330, 28] width 24 height 5
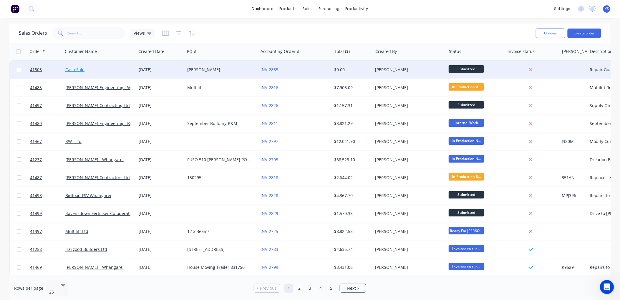
click at [74, 70] on link "Cash Sale" at bounding box center [74, 70] width 19 height 6
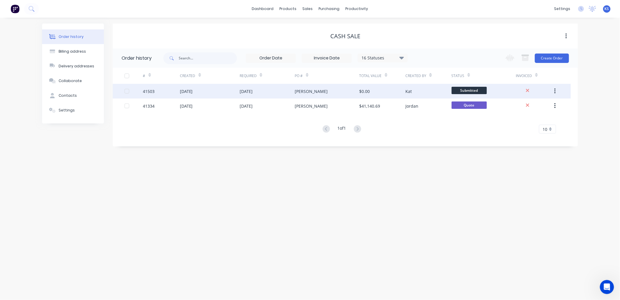
click at [233, 90] on div "05 Sep 2025" at bounding box center [210, 91] width 60 height 15
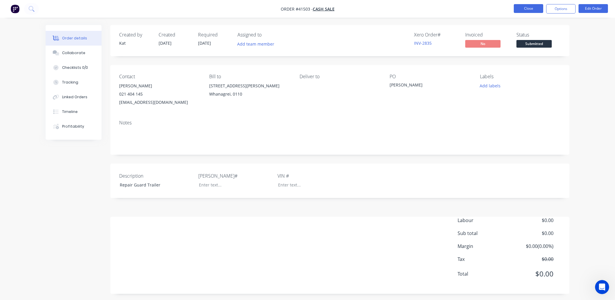
click at [526, 9] on button "Close" at bounding box center [528, 8] width 29 height 9
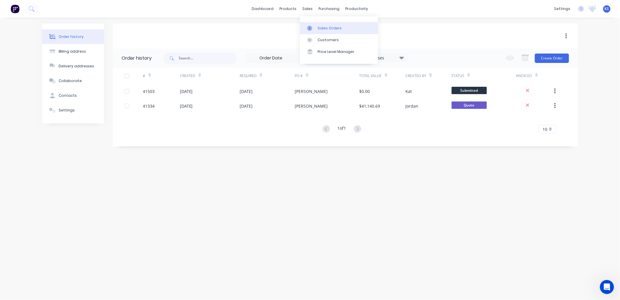
click at [322, 28] on div "Sales Orders" at bounding box center [330, 28] width 24 height 5
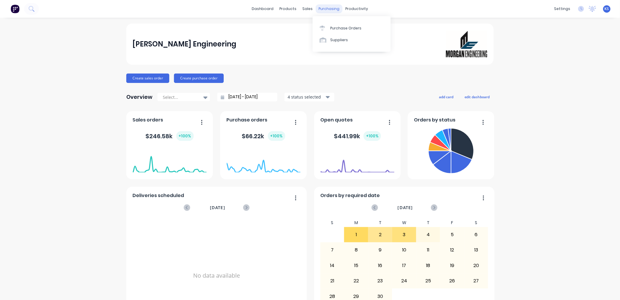
drag, startPoint x: 0, startPoint y: 0, endPoint x: 324, endPoint y: 11, distance: 324.6
click at [324, 11] on div "purchasing" at bounding box center [329, 8] width 27 height 9
click at [333, 27] on div "Purchase Orders" at bounding box center [345, 28] width 31 height 5
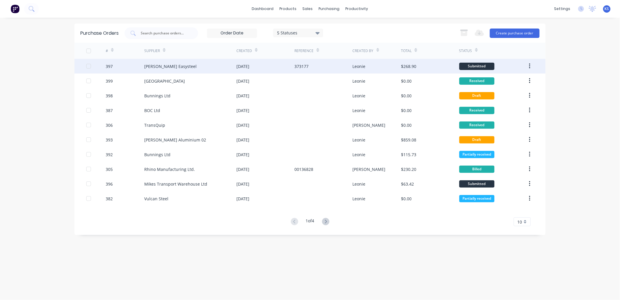
click at [169, 66] on div "[PERSON_NAME] Easysteel" at bounding box center [170, 66] width 52 height 6
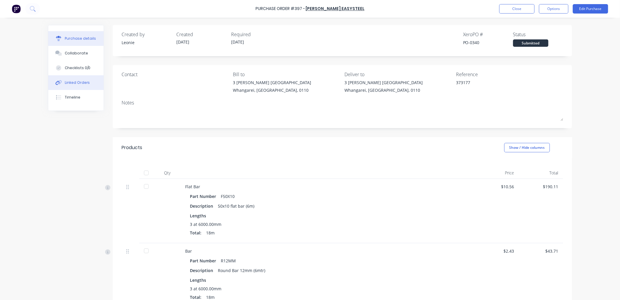
click at [78, 85] on button "Linked Orders" at bounding box center [75, 82] width 55 height 15
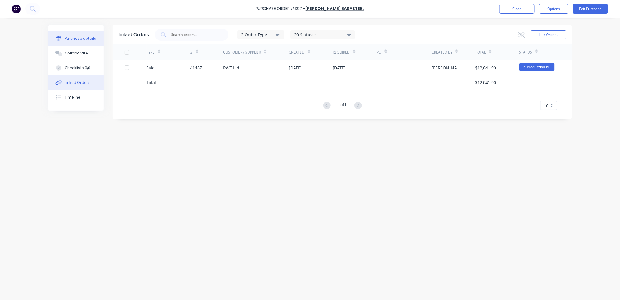
click at [72, 36] on div "Purchase details" at bounding box center [81, 38] width 32 height 5
type textarea "x"
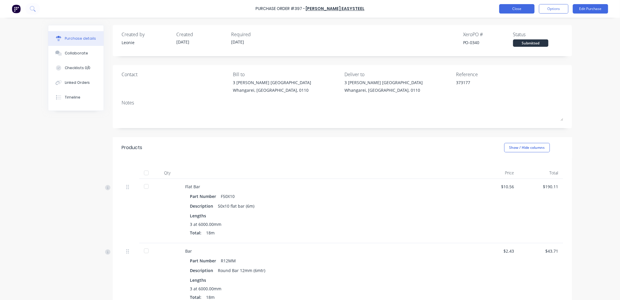
click at [513, 12] on button "Close" at bounding box center [516, 8] width 35 height 9
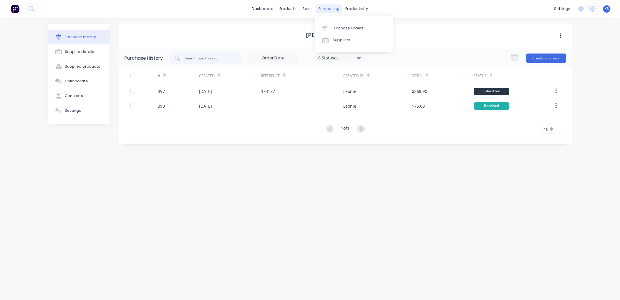
click at [335, 10] on div "purchasing" at bounding box center [329, 8] width 27 height 9
click at [343, 28] on div "Purchase Orders" at bounding box center [348, 28] width 31 height 5
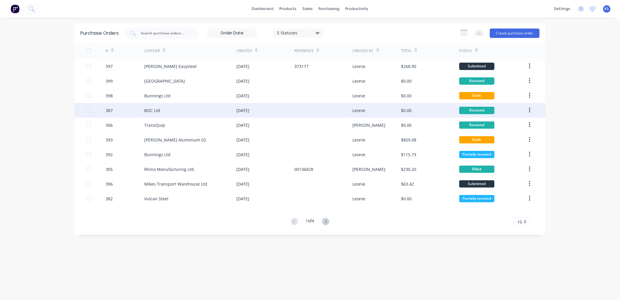
click at [160, 112] on div "BOC Ltd" at bounding box center [190, 110] width 92 height 15
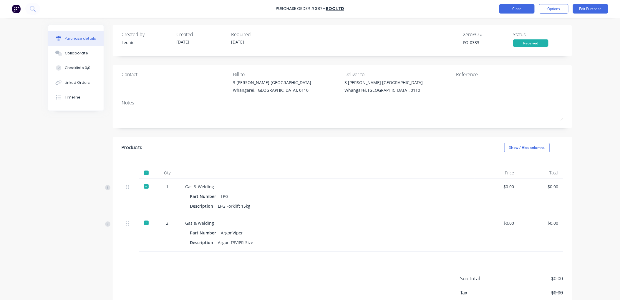
click at [513, 12] on button "Close" at bounding box center [516, 8] width 35 height 9
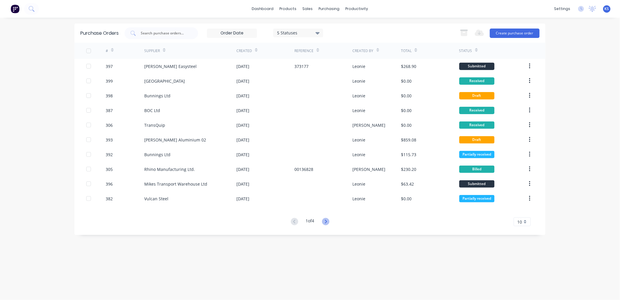
click at [327, 223] on icon at bounding box center [325, 221] width 7 height 7
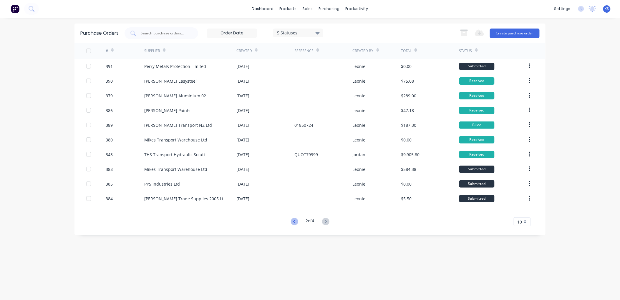
click at [293, 222] on icon at bounding box center [294, 222] width 2 height 4
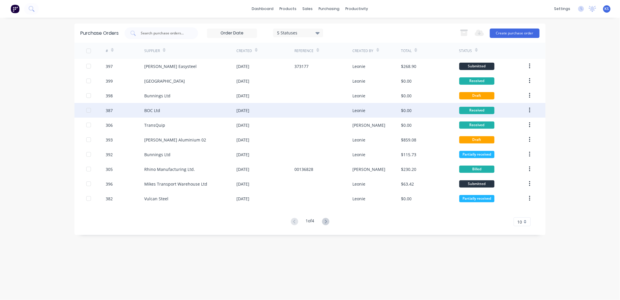
click at [155, 112] on div "BOC Ltd" at bounding box center [152, 110] width 16 height 6
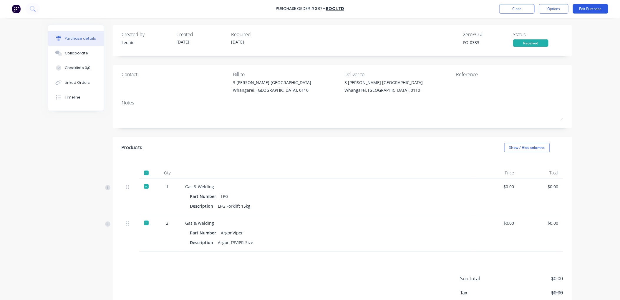
click at [588, 11] on button "Edit Purchase" at bounding box center [590, 8] width 35 height 9
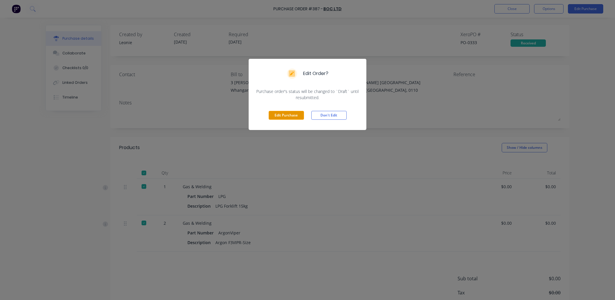
click at [286, 116] on button "Edit Purchase" at bounding box center [286, 115] width 35 height 9
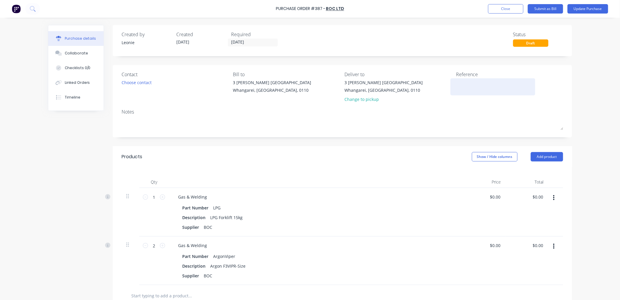
click at [465, 86] on textarea at bounding box center [493, 85] width 74 height 13
type textarea "2200"
type textarea "x"
type textarea "22005"
type textarea "x"
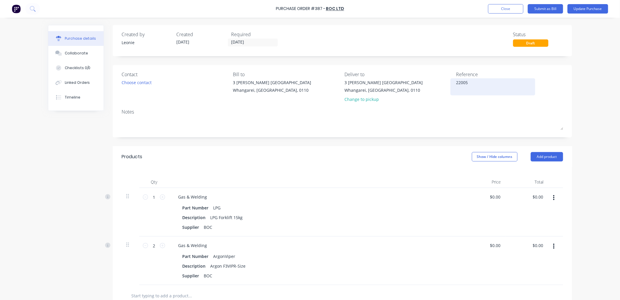
type textarea "220052"
type textarea "x"
type textarea "2200524"
type textarea "x"
type textarea "2200524"
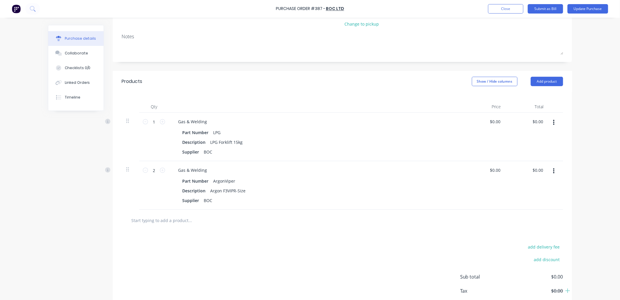
scroll to position [44, 0]
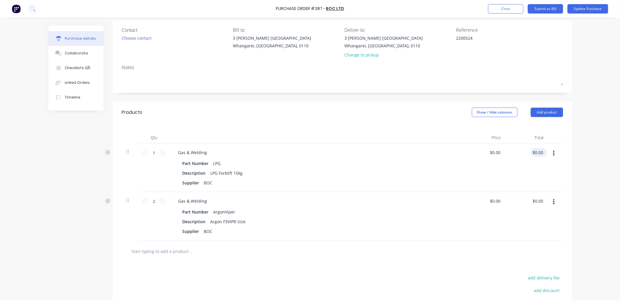
type textarea "x"
click at [540, 154] on input "0.00" at bounding box center [538, 152] width 14 height 9
type input "0"
type input "64.32"
type textarea "x"
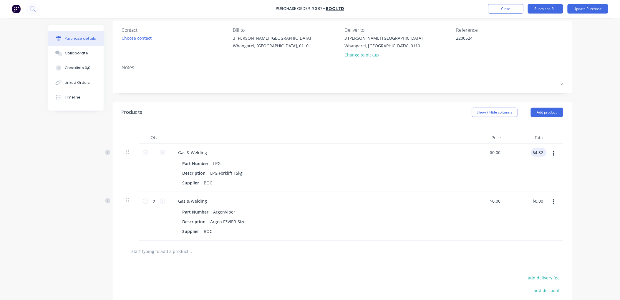
type input "$64.32"
type textarea "x"
type input "0.00"
click at [535, 202] on input "0.00" at bounding box center [538, 201] width 11 height 9
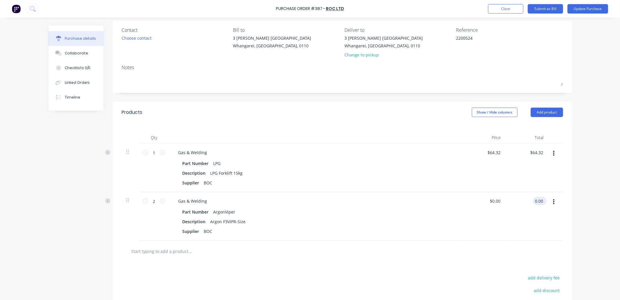
click at [540, 201] on input "0.00" at bounding box center [538, 201] width 11 height 9
type textarea "x"
type input "$0.00"
click at [542, 202] on div "$0.00 0.00" at bounding box center [538, 201] width 11 height 9
type textarea "x"
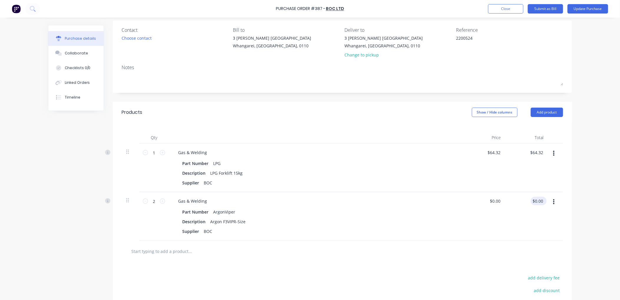
type input "0.00"
click at [538, 199] on input "0.00" at bounding box center [538, 201] width 14 height 9
type textarea "x"
click at [538, 199] on input "0.00" at bounding box center [538, 201] width 11 height 9
type input "146.54"
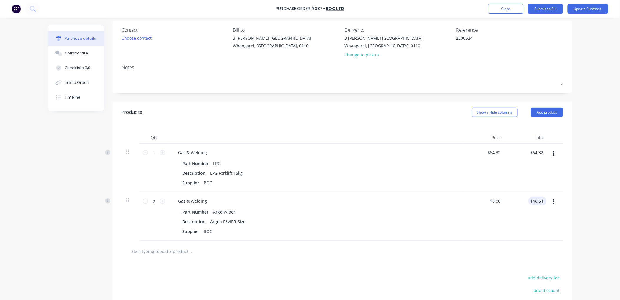
type textarea "x"
type input "$73.27"
type input "$146.54"
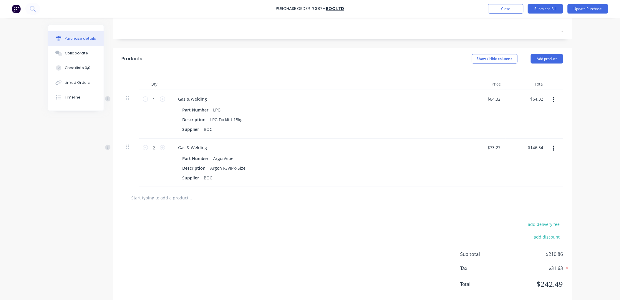
scroll to position [0, 0]
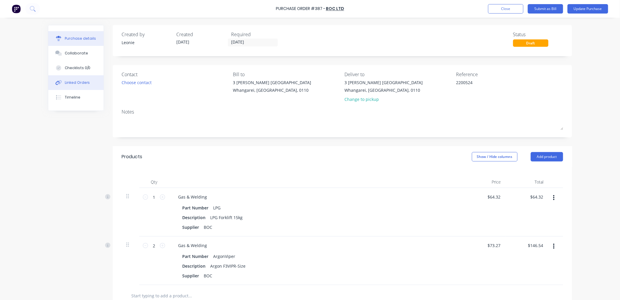
click at [72, 84] on div "Linked Orders" at bounding box center [77, 82] width 25 height 5
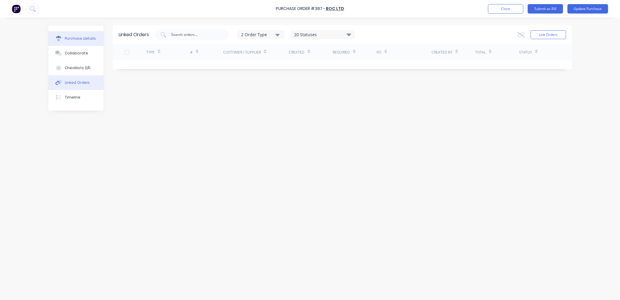
click at [80, 34] on button "Purchase details" at bounding box center [75, 38] width 55 height 15
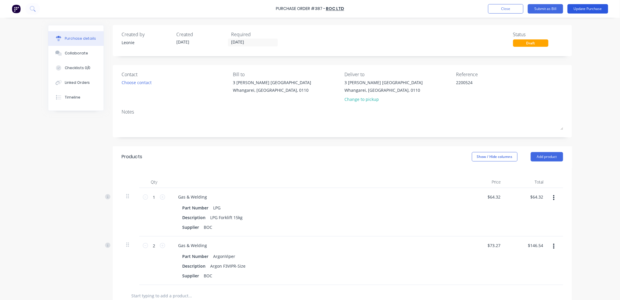
click at [581, 9] on button "Update Purchase" at bounding box center [588, 8] width 41 height 9
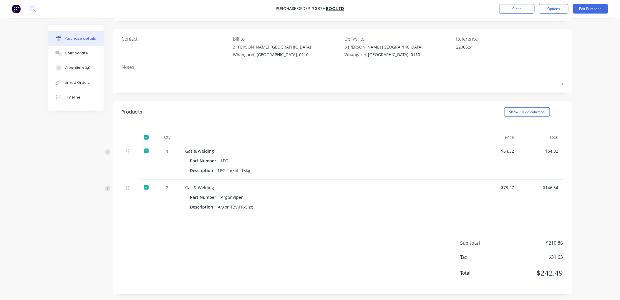
scroll to position [3, 0]
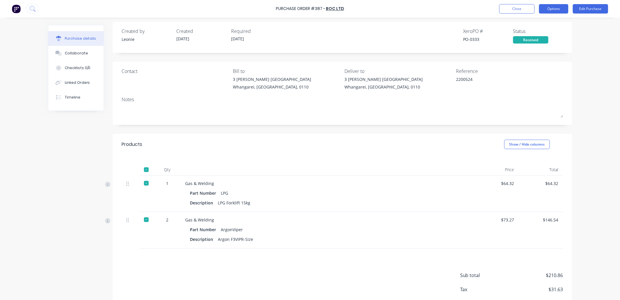
click at [554, 10] on button "Options" at bounding box center [553, 8] width 29 height 9
click at [547, 35] on div "Convert to Bill" at bounding box center [540, 36] width 45 height 9
type textarea "x"
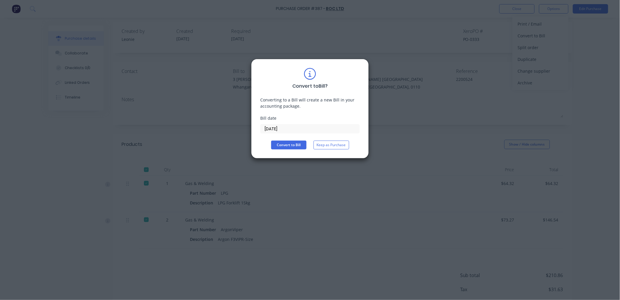
click at [277, 128] on input "[DATE]" at bounding box center [310, 129] width 99 height 9
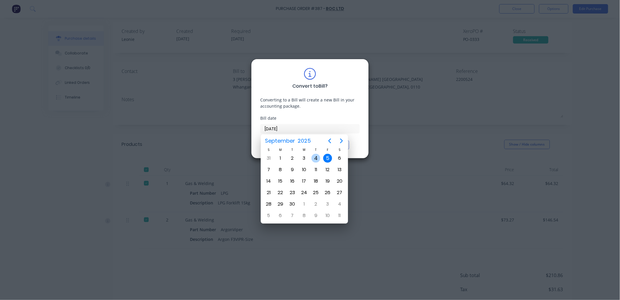
click at [317, 158] on div "4" at bounding box center [316, 158] width 9 height 9
type input "[DATE]"
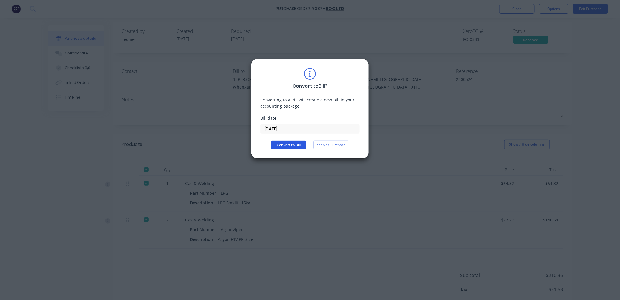
click at [289, 145] on button "Convert to Bill" at bounding box center [288, 145] width 35 height 9
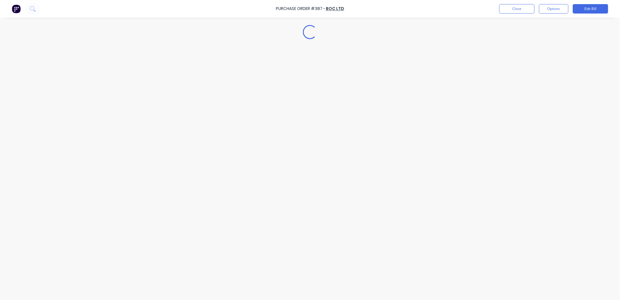
type textarea "x"
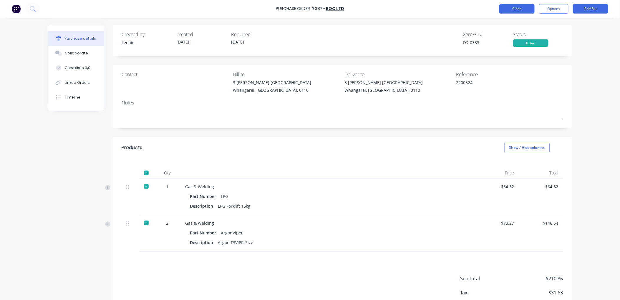
click at [522, 10] on button "Close" at bounding box center [516, 8] width 35 height 9
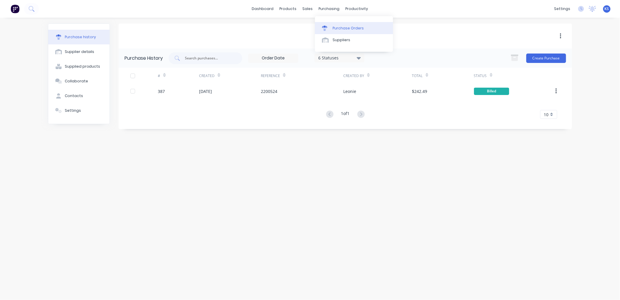
click at [345, 33] on link "Purchase Orders" at bounding box center [354, 28] width 78 height 12
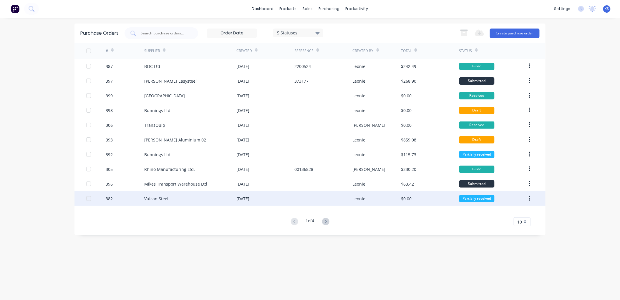
click at [160, 196] on div "Vulcan Steel" at bounding box center [156, 199] width 24 height 6
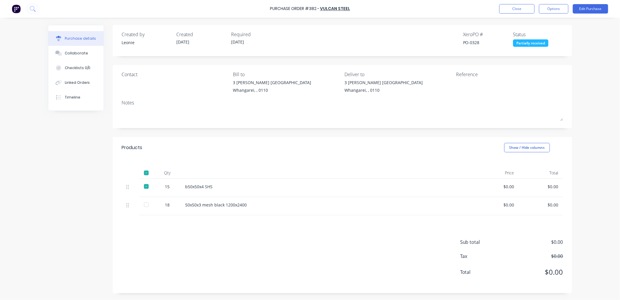
click at [144, 205] on div at bounding box center [146, 205] width 12 height 12
click at [76, 85] on div "Linked Orders" at bounding box center [77, 82] width 25 height 5
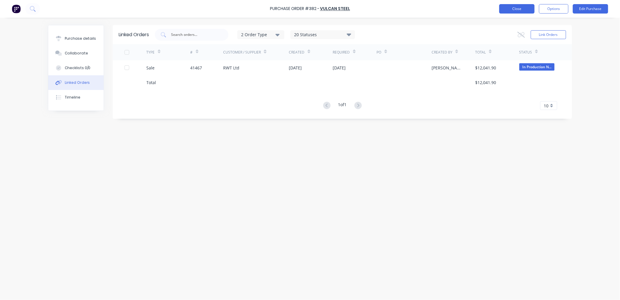
click at [524, 8] on button "Close" at bounding box center [516, 8] width 35 height 9
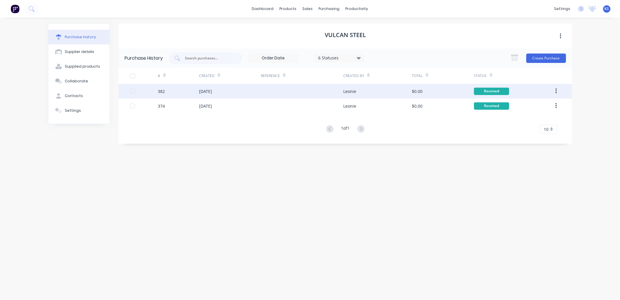
click at [208, 93] on div "[DATE]" at bounding box center [205, 91] width 13 height 6
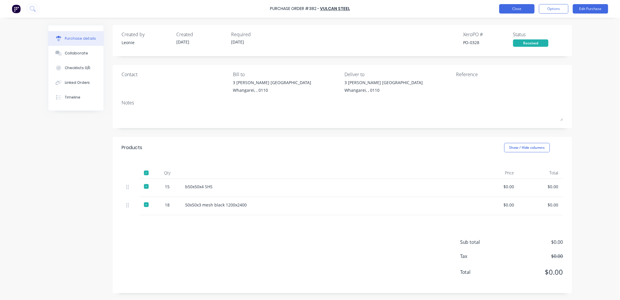
click at [514, 11] on button "Close" at bounding box center [516, 8] width 35 height 9
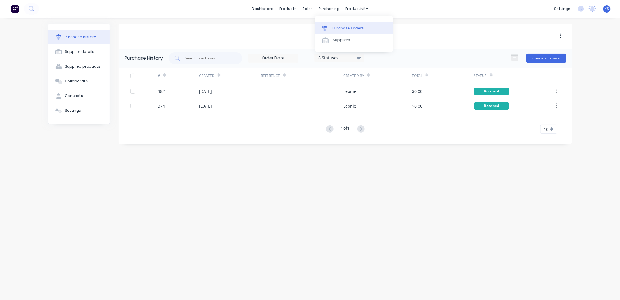
click at [344, 31] on div "Purchase Orders" at bounding box center [348, 28] width 31 height 5
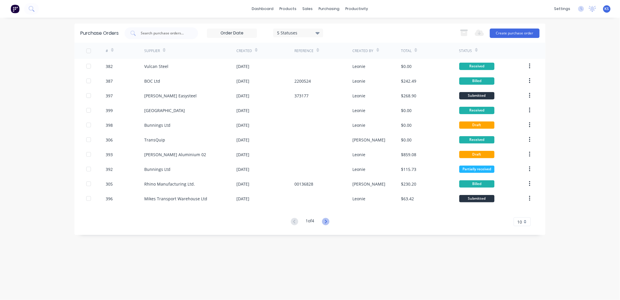
click at [328, 224] on icon at bounding box center [325, 221] width 7 height 7
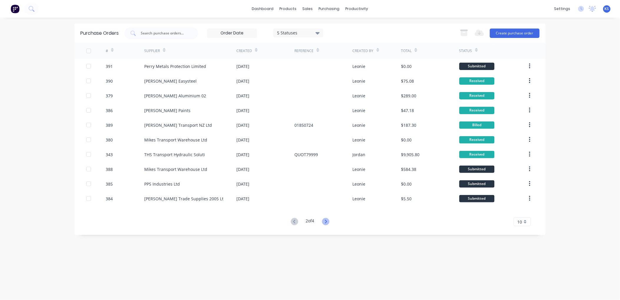
click at [327, 220] on icon at bounding box center [325, 221] width 7 height 7
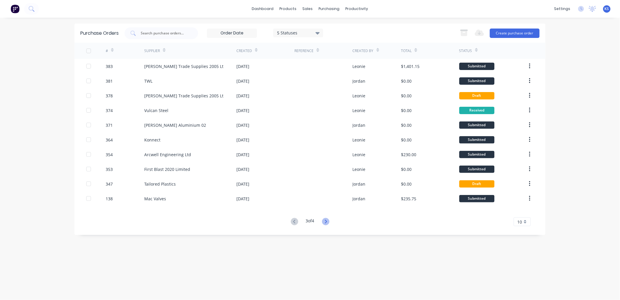
click at [326, 221] on icon at bounding box center [325, 221] width 7 height 7
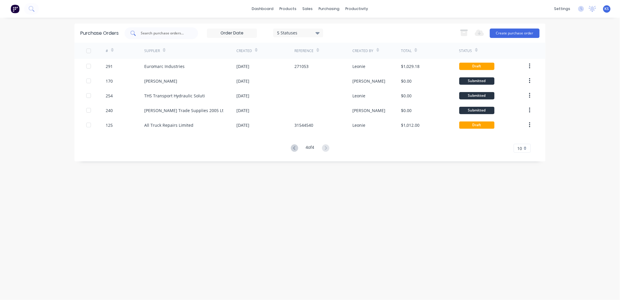
click at [141, 34] on input "text" at bounding box center [164, 33] width 49 height 6
type input "EURO"
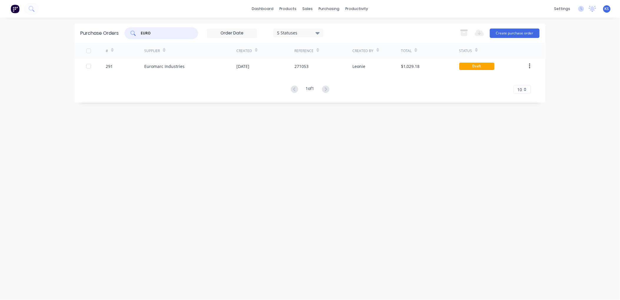
drag, startPoint x: 163, startPoint y: 35, endPoint x: 72, endPoint y: 32, distance: 90.7
click at [84, 36] on div "Purchase Orders EURO 5 Statuses 5 Statuses Export to Excel (XLSX) Create purcha…" at bounding box center [309, 33] width 471 height 19
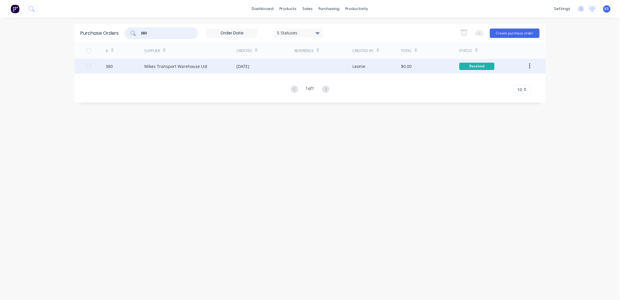
type input "380"
click at [180, 68] on div "Mikes Transport Warehouse Ltd" at bounding box center [175, 66] width 63 height 6
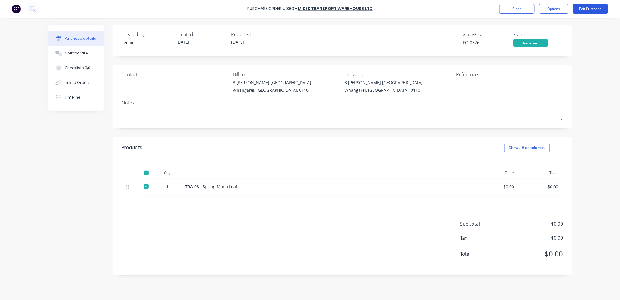
click at [594, 10] on button "Edit Purchase" at bounding box center [590, 8] width 35 height 9
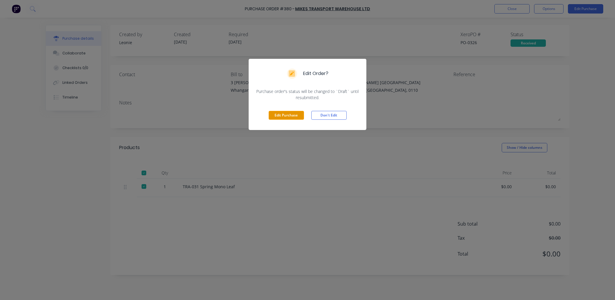
click at [289, 113] on button "Edit Purchase" at bounding box center [286, 115] width 35 height 9
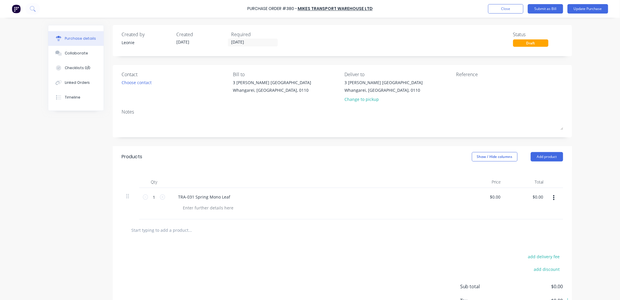
scroll to position [44, 0]
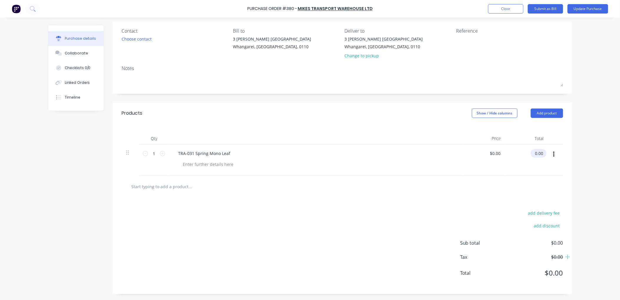
click at [538, 152] on input "0.00" at bounding box center [538, 153] width 14 height 9
type input "0"
type input "130.20"
type input "$130.20"
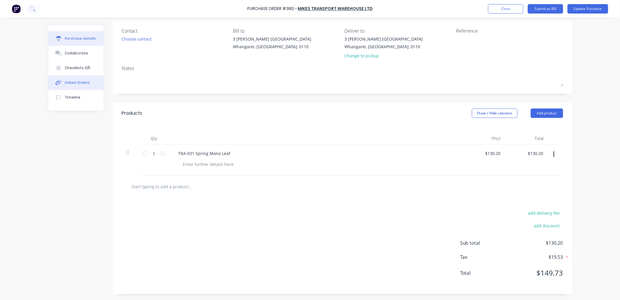
click at [65, 86] on button "Linked Orders" at bounding box center [75, 82] width 55 height 15
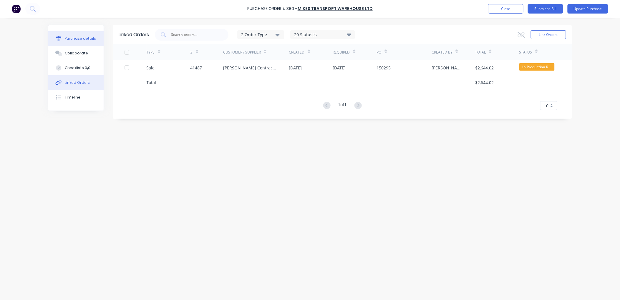
click at [85, 40] on div "Purchase details" at bounding box center [81, 38] width 32 height 5
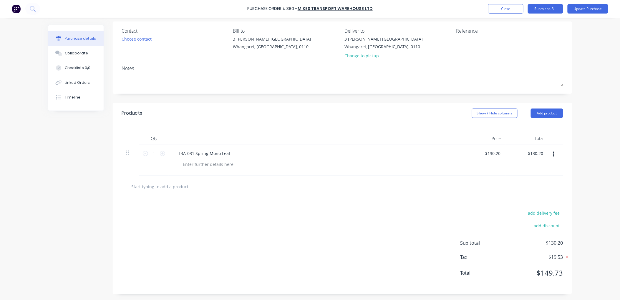
scroll to position [44, 0]
click at [463, 38] on textarea at bounding box center [493, 42] width 74 height 13
type textarea "249009"
type textarea "x"
type textarea "249009/"
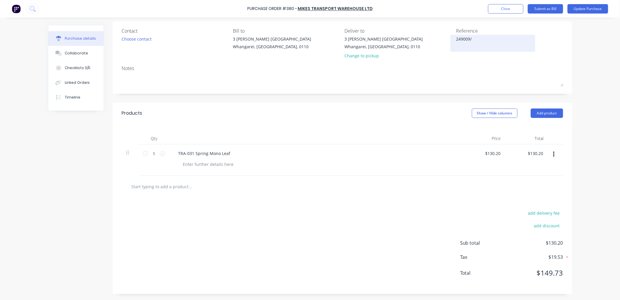
type textarea "x"
type textarea "249009/0"
type textarea "x"
type textarea "249009/09"
type textarea "x"
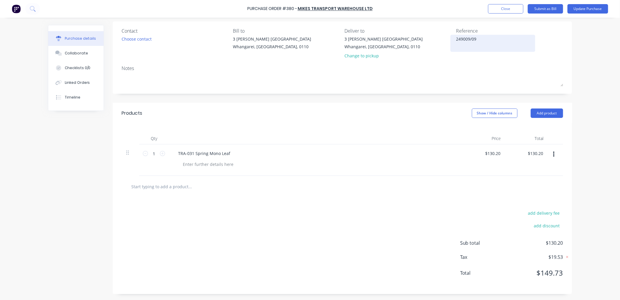
type textarea "249009/0"
type textarea "x"
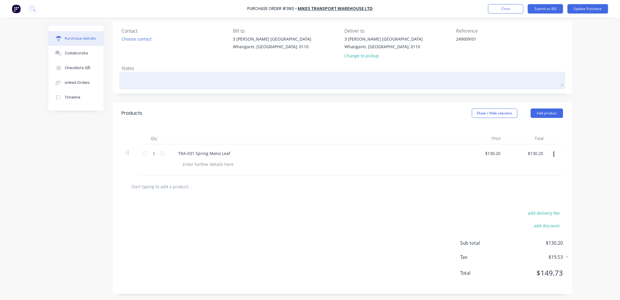
type textarea "249009/01"
type textarea "x"
type textarea "249009/01"
click at [437, 78] on textarea at bounding box center [343, 79] width 442 height 13
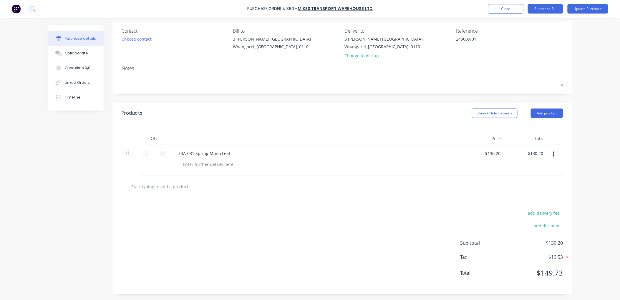
click at [341, 164] on div at bounding box center [318, 164] width 280 height 9
click at [586, 9] on button "Update Purchase" at bounding box center [588, 8] width 41 height 9
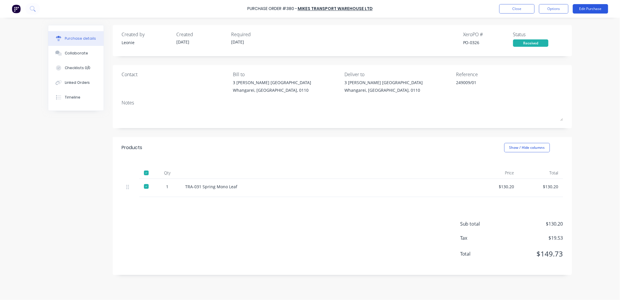
scroll to position [0, 0]
click at [544, 10] on button "Options" at bounding box center [553, 8] width 29 height 9
click at [537, 36] on div "Convert to Bill" at bounding box center [540, 36] width 45 height 9
type textarea "x"
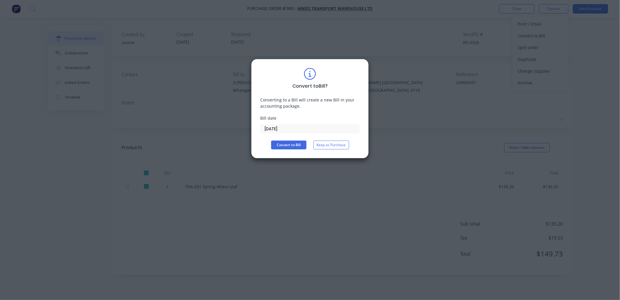
click at [285, 127] on input "[DATE]" at bounding box center [310, 129] width 99 height 9
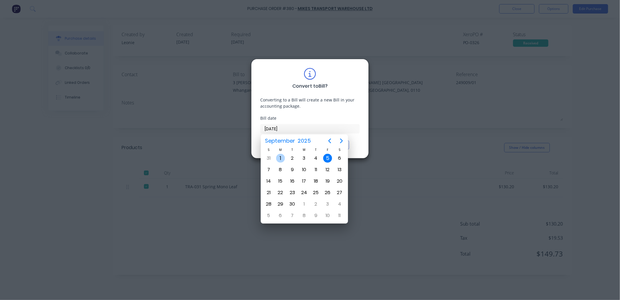
click at [282, 156] on div "1" at bounding box center [280, 158] width 9 height 9
type input "[DATE]"
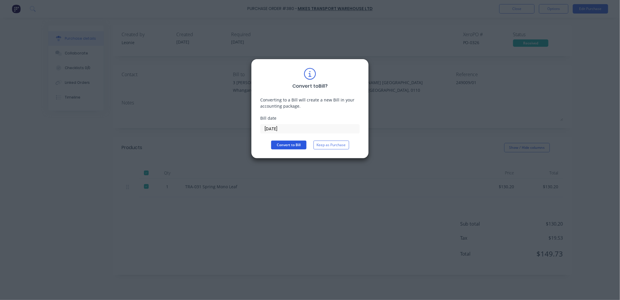
click at [287, 145] on button "Convert to Bill" at bounding box center [288, 145] width 35 height 9
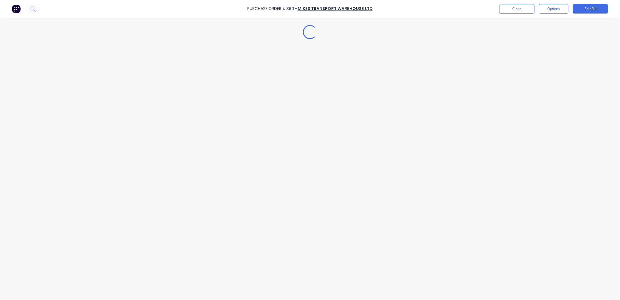
type textarea "x"
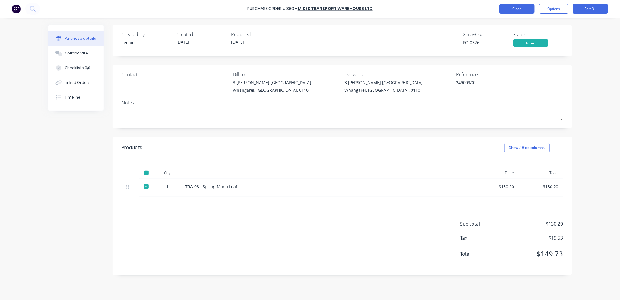
click at [523, 10] on button "Close" at bounding box center [516, 8] width 35 height 9
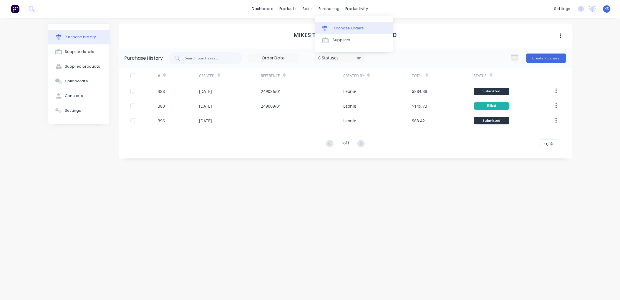
click at [339, 32] on link "Purchase Orders" at bounding box center [354, 28] width 78 height 12
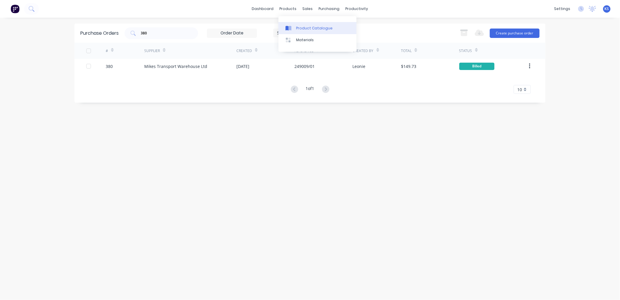
click at [300, 28] on div "Product Catalogue" at bounding box center [314, 28] width 37 height 5
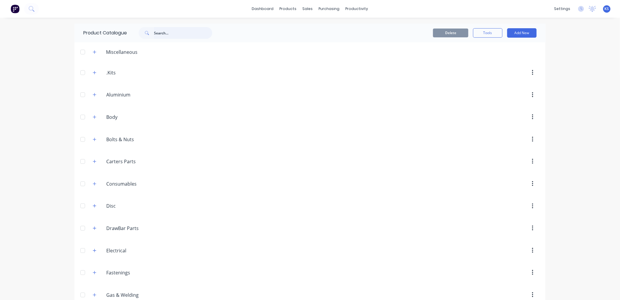
click at [167, 34] on input "text" at bounding box center [183, 33] width 58 height 12
type input "BH122"
drag, startPoint x: 177, startPoint y: 34, endPoint x: 115, endPoint y: 31, distance: 61.6
click at [130, 34] on div "BH122" at bounding box center [174, 33] width 94 height 12
type input "P"
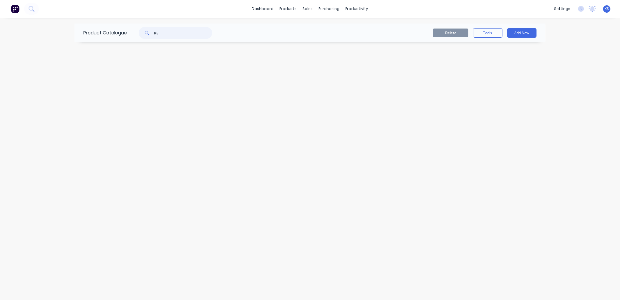
type input "R"
type input "r"
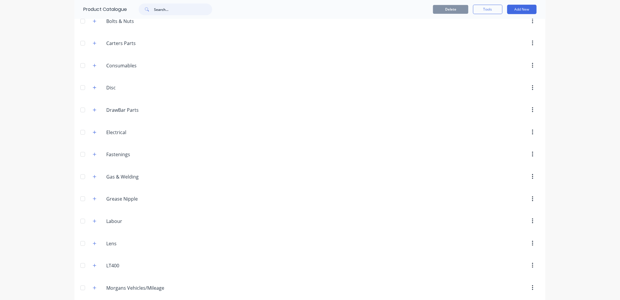
scroll to position [110, 0]
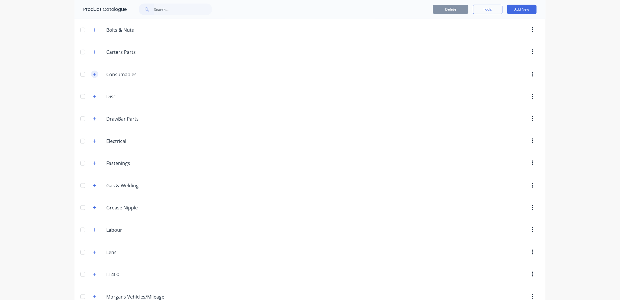
click at [93, 74] on icon "button" at bounding box center [95, 74] width 4 height 4
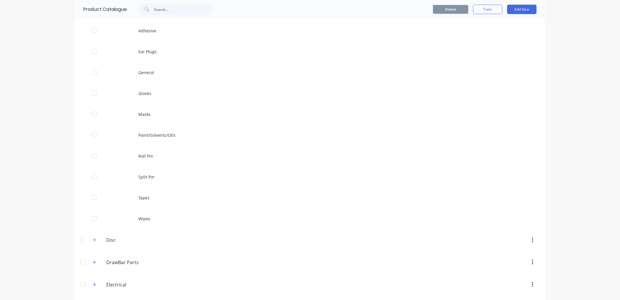
scroll to position [142, 0]
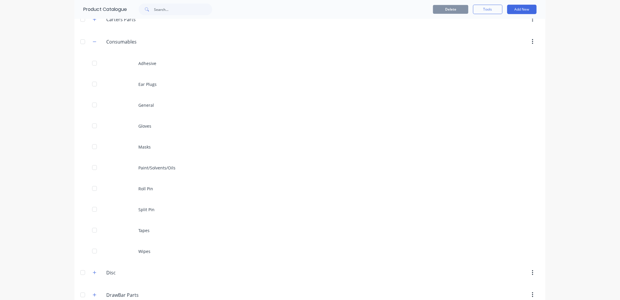
click at [585, 211] on div "dashboard products sales purchasing productivity dashboard products Product Cat…" at bounding box center [310, 150] width 620 height 300
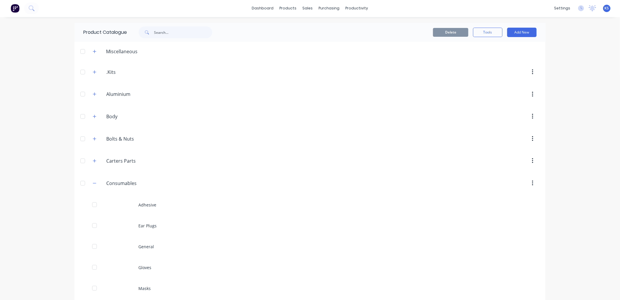
scroll to position [0, 0]
drag, startPoint x: 321, startPoint y: 24, endPoint x: 323, endPoint y: 39, distance: 14.6
click at [321, 24] on link "Sales Orders" at bounding box center [337, 28] width 78 height 12
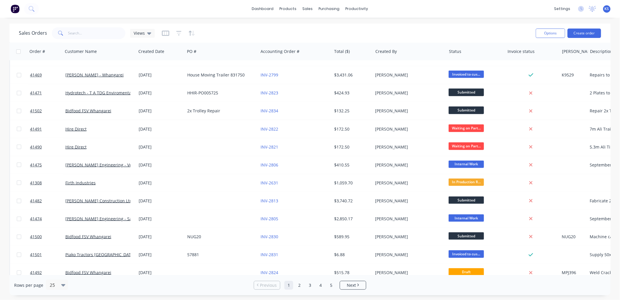
scroll to position [238, 0]
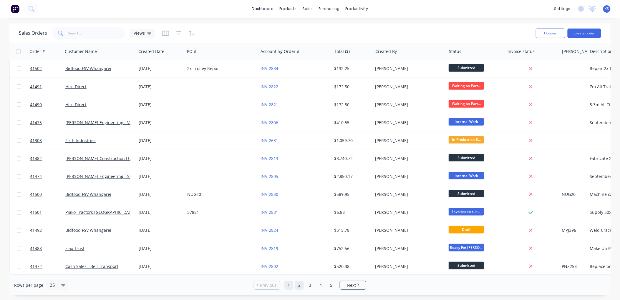
click at [300, 283] on link "2" at bounding box center [299, 285] width 9 height 9
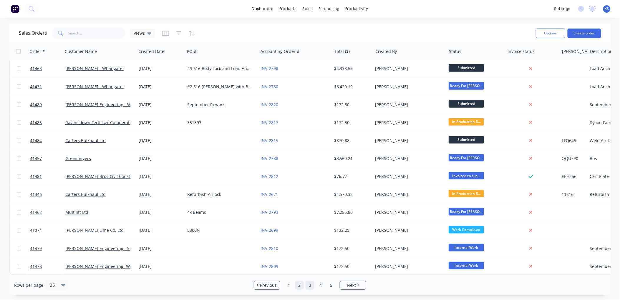
click at [308, 286] on link "3" at bounding box center [310, 285] width 9 height 9
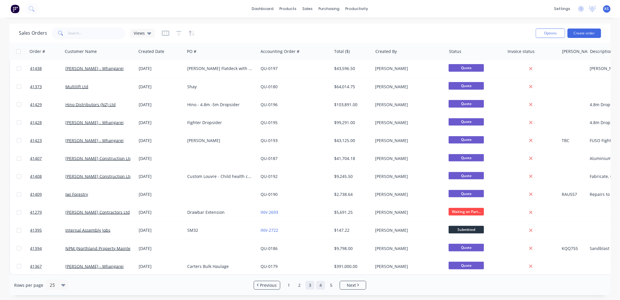
click at [321, 284] on link "4" at bounding box center [320, 285] width 9 height 9
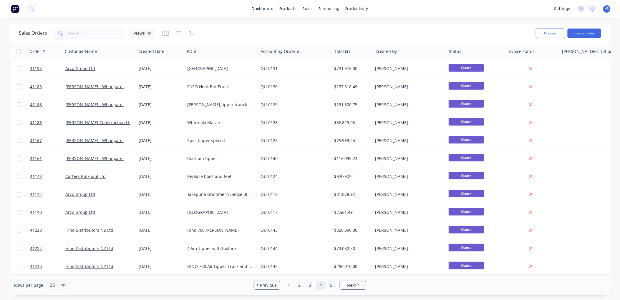
scroll to position [0, 0]
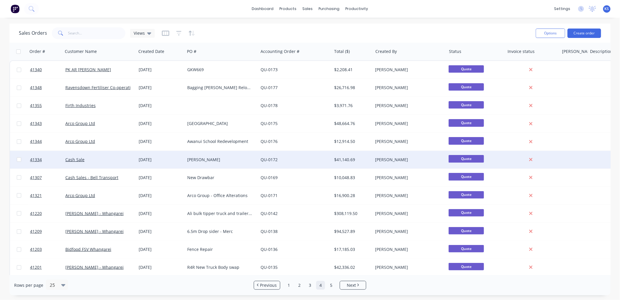
click at [193, 158] on div "JP Kearins" at bounding box center [219, 160] width 65 height 6
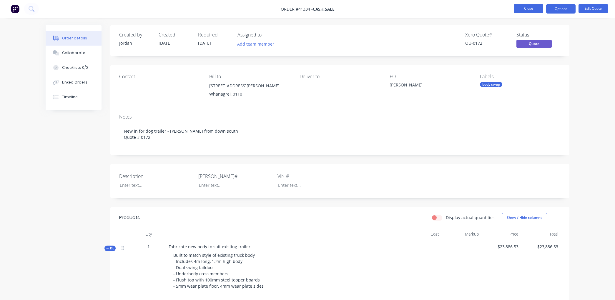
click at [529, 9] on button "Close" at bounding box center [528, 8] width 29 height 9
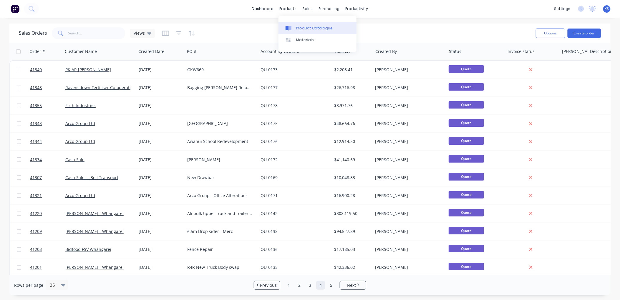
click at [296, 29] on div "Product Catalogue" at bounding box center [314, 28] width 37 height 5
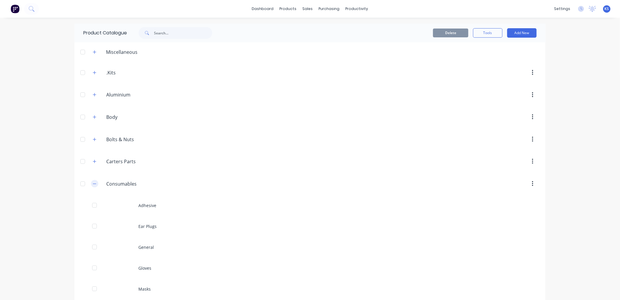
click at [93, 183] on icon "button" at bounding box center [95, 184] width 4 height 4
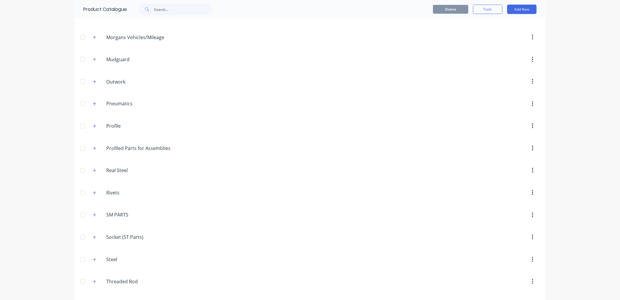
scroll to position [437, 0]
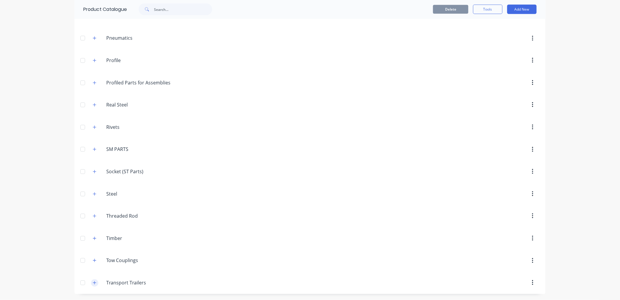
click at [93, 283] on icon "button" at bounding box center [94, 282] width 3 height 3
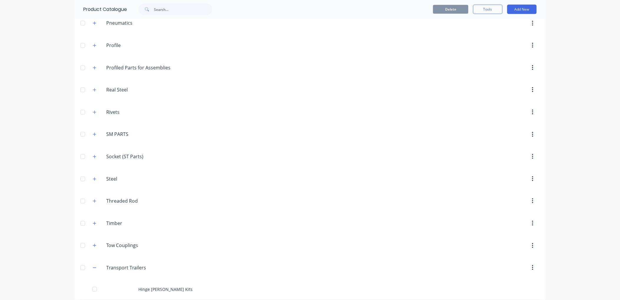
scroll to position [458, 0]
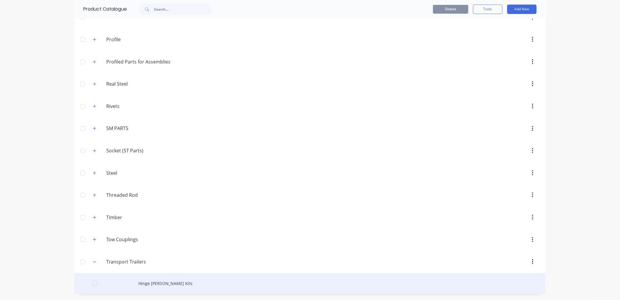
click at [151, 284] on div "Hinge Bush Kits" at bounding box center [309, 284] width 471 height 21
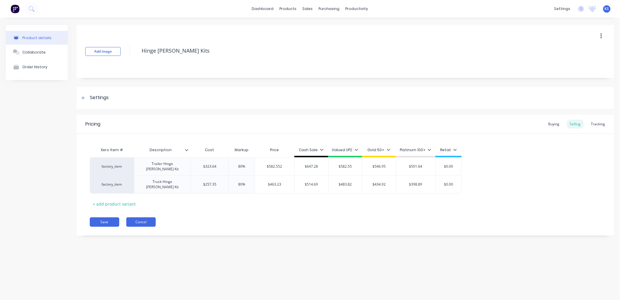
click at [131, 218] on button "Cancel" at bounding box center [140, 222] width 29 height 9
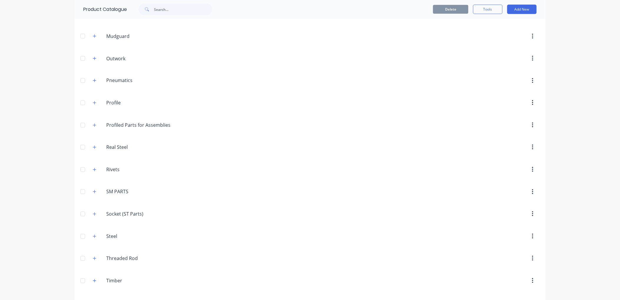
scroll to position [458, 0]
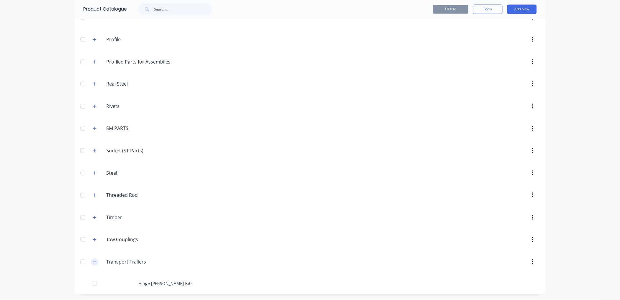
click at [93, 263] on icon "button" at bounding box center [95, 262] width 4 height 4
click at [93, 261] on icon "button" at bounding box center [95, 261] width 4 height 4
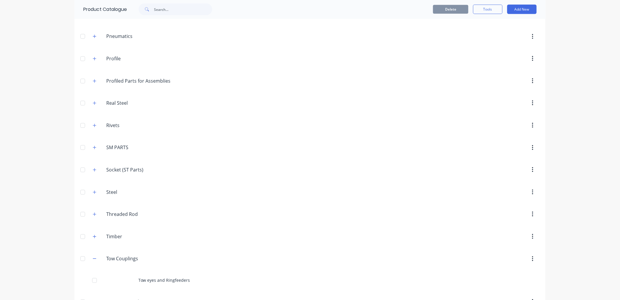
scroll to position [458, 0]
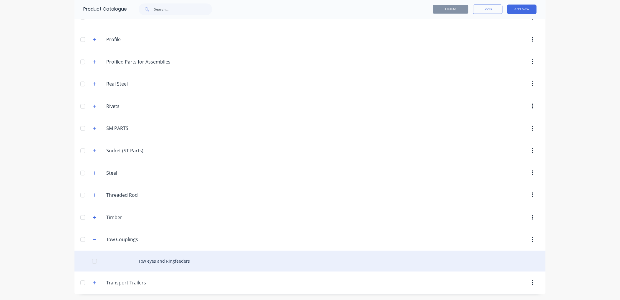
click at [148, 260] on div "Tow eyes and Ringfeeders" at bounding box center [309, 261] width 471 height 21
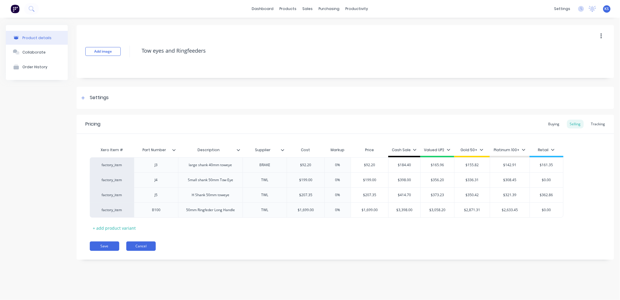
click at [143, 248] on button "Cancel" at bounding box center [140, 246] width 29 height 9
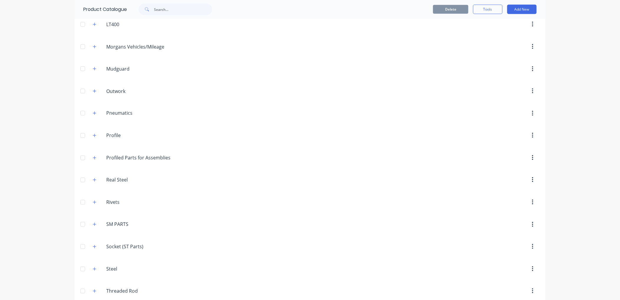
scroll to position [458, 0]
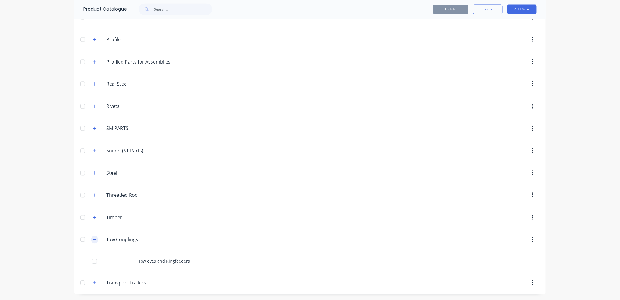
click at [93, 240] on icon "button" at bounding box center [94, 240] width 3 height 0
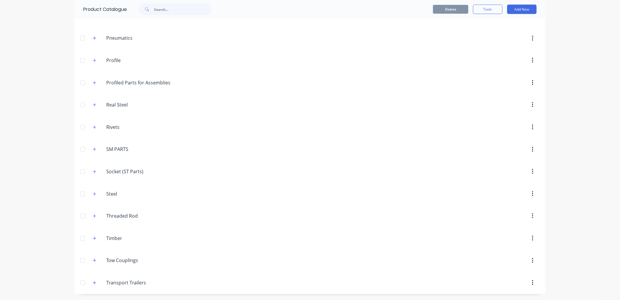
scroll to position [437, 0]
click at [93, 238] on icon "button" at bounding box center [94, 238] width 3 height 3
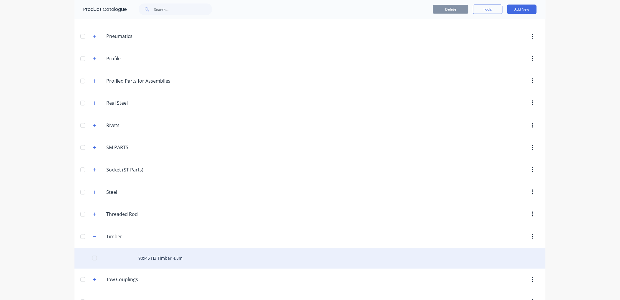
click at [153, 258] on div "90x45 H3 Timber 4.8m" at bounding box center [309, 258] width 471 height 21
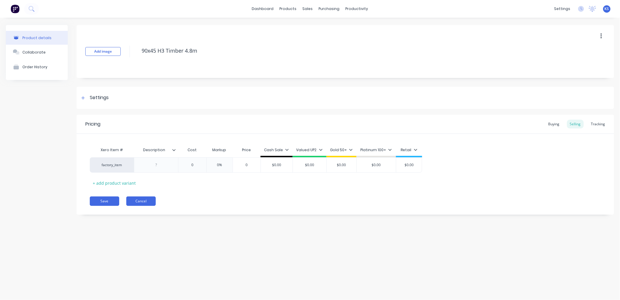
click at [148, 201] on button "Cancel" at bounding box center [140, 201] width 29 height 9
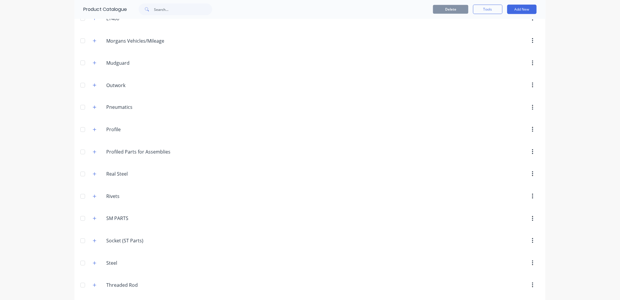
scroll to position [458, 0]
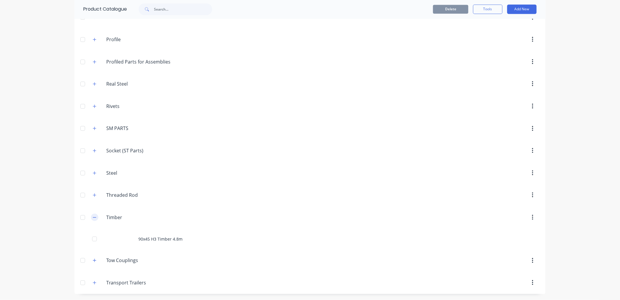
click at [93, 215] on button "button" at bounding box center [94, 217] width 7 height 7
click at [93, 216] on icon "button" at bounding box center [95, 216] width 4 height 4
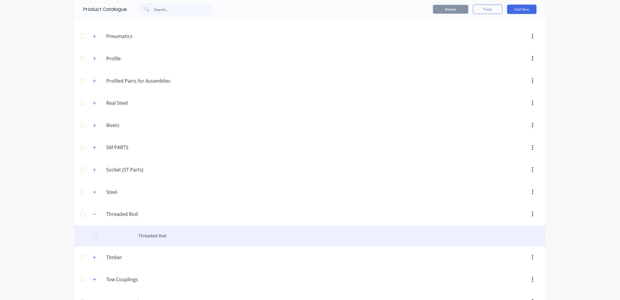
click at [155, 238] on div "Threaded Rod" at bounding box center [309, 236] width 471 height 21
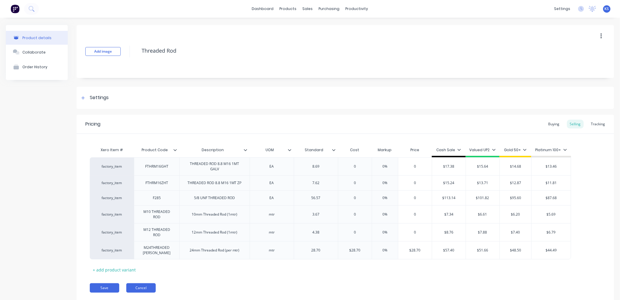
click at [144, 287] on button "Cancel" at bounding box center [140, 288] width 29 height 9
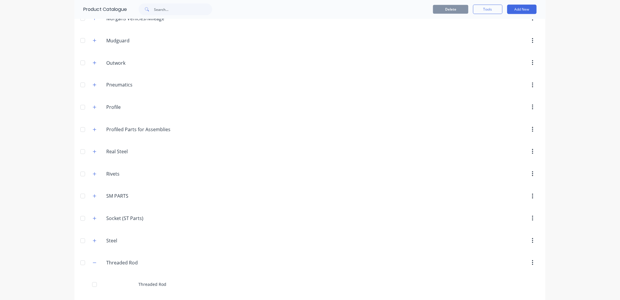
scroll to position [458, 0]
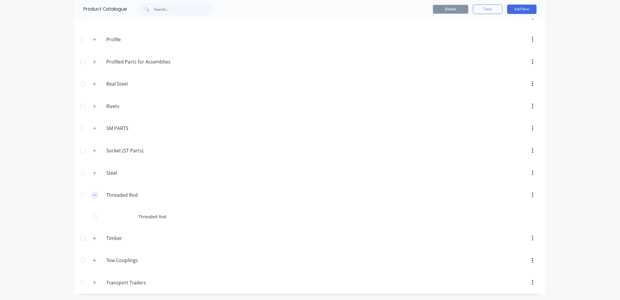
click at [93, 196] on icon "button" at bounding box center [95, 195] width 4 height 4
click at [93, 195] on icon "button" at bounding box center [94, 194] width 3 height 3
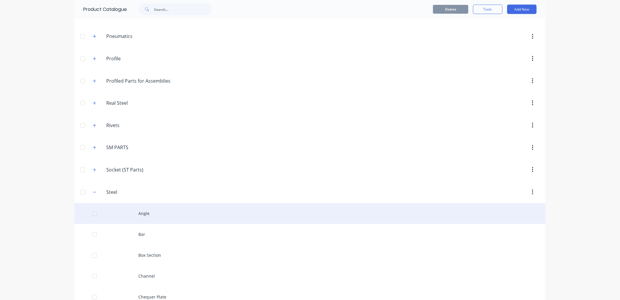
scroll to position [567, 0]
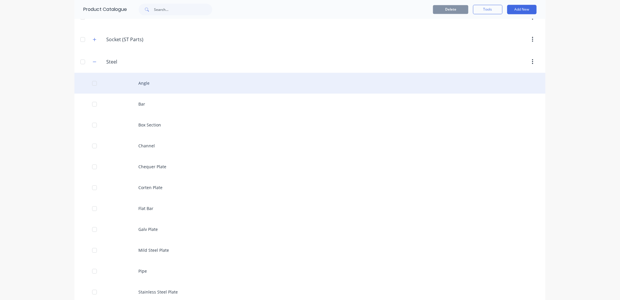
click at [142, 88] on div "Angle" at bounding box center [309, 83] width 471 height 21
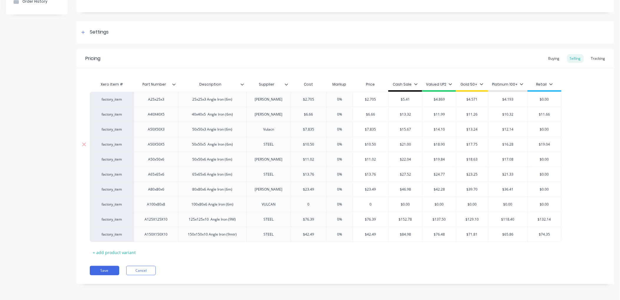
scroll to position [66, 0]
click at [140, 267] on button "Cancel" at bounding box center [140, 270] width 29 height 9
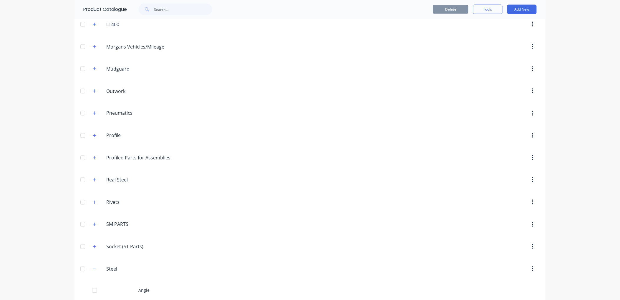
scroll to position [556, 0]
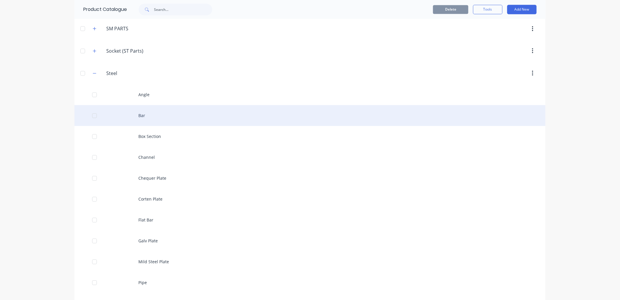
click at [136, 118] on div "Bar" at bounding box center [309, 115] width 471 height 21
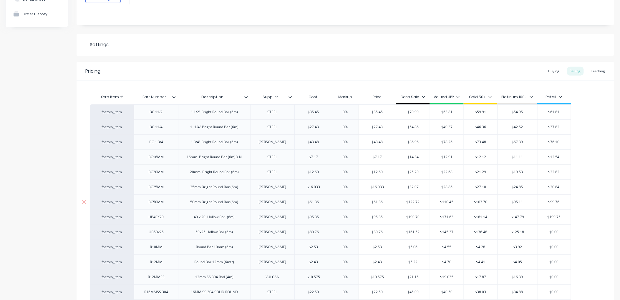
scroll to position [127, 0]
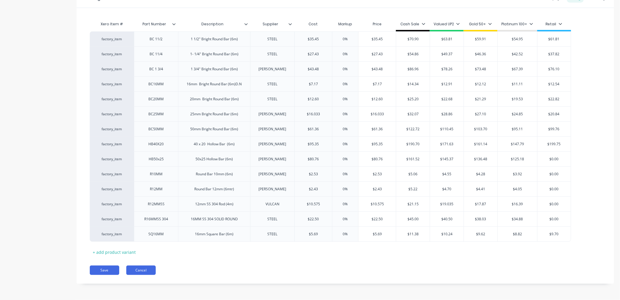
click at [143, 270] on button "Cancel" at bounding box center [140, 270] width 29 height 9
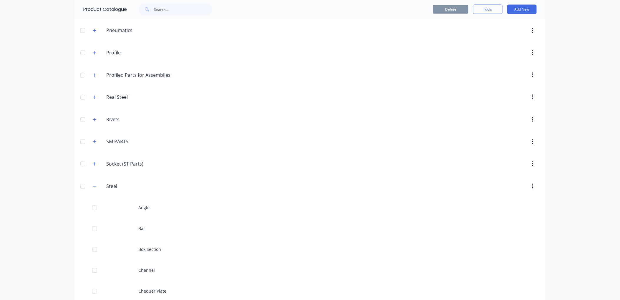
scroll to position [523, 0]
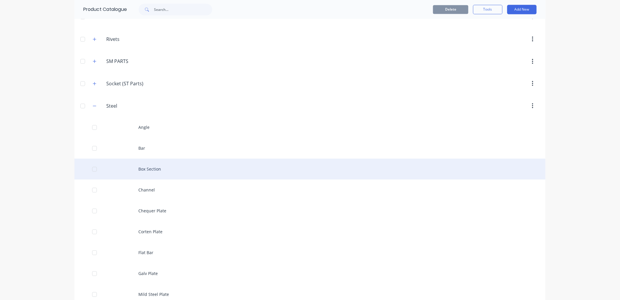
click at [153, 170] on div "Box Section" at bounding box center [309, 169] width 471 height 21
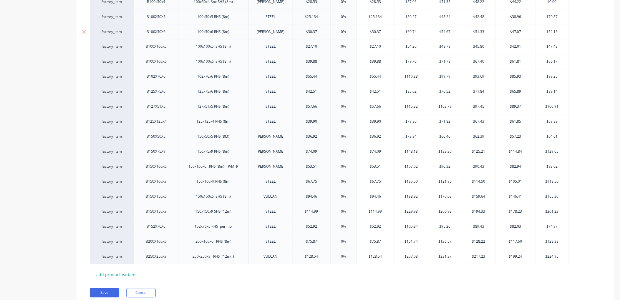
scroll to position [443, 0]
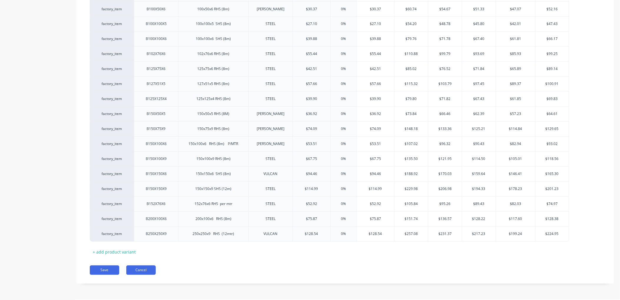
click at [148, 269] on button "Cancel" at bounding box center [140, 270] width 29 height 9
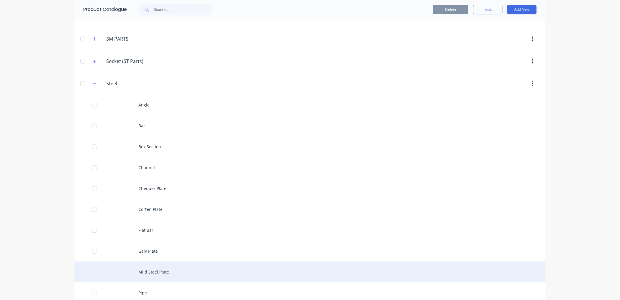
scroll to position [589, 0]
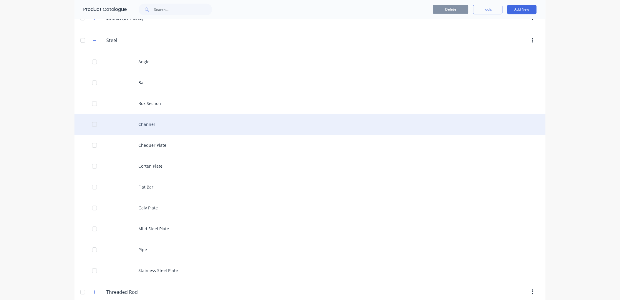
click at [147, 127] on div "Channel" at bounding box center [309, 124] width 471 height 21
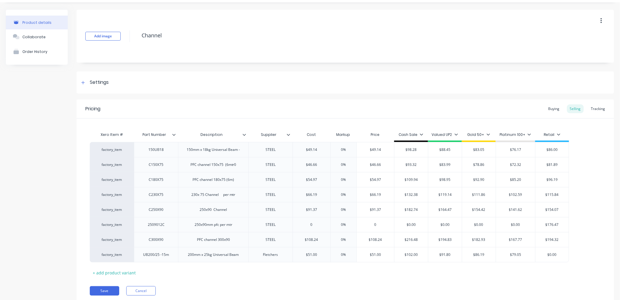
scroll to position [36, 0]
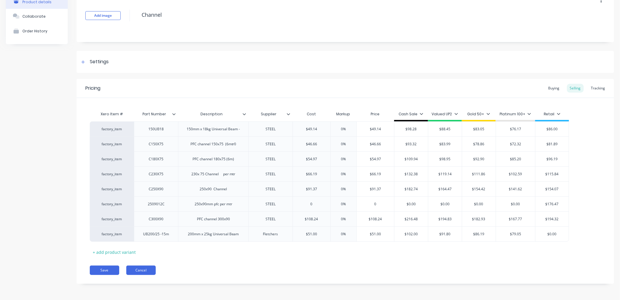
click at [142, 269] on button "Cancel" at bounding box center [140, 270] width 29 height 9
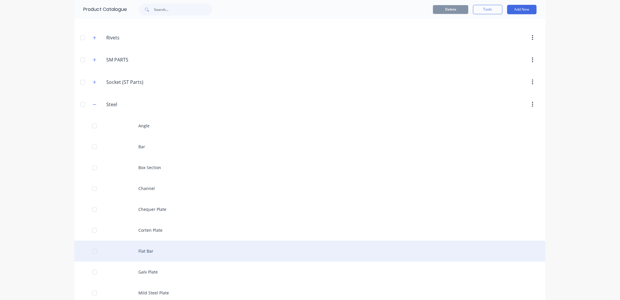
scroll to position [589, 0]
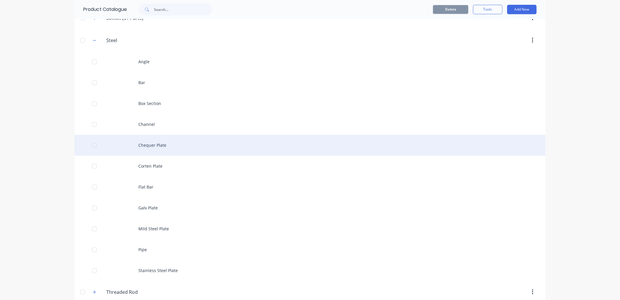
click at [155, 146] on div "Chequer Plate" at bounding box center [309, 145] width 471 height 21
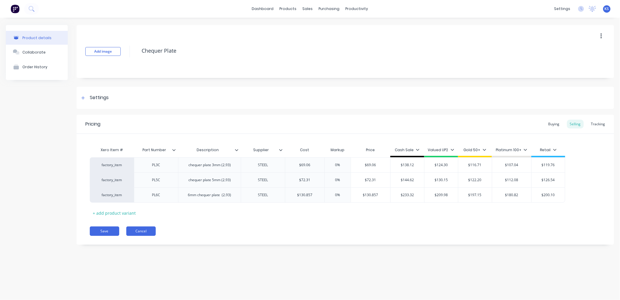
click at [140, 228] on button "Cancel" at bounding box center [140, 231] width 29 height 9
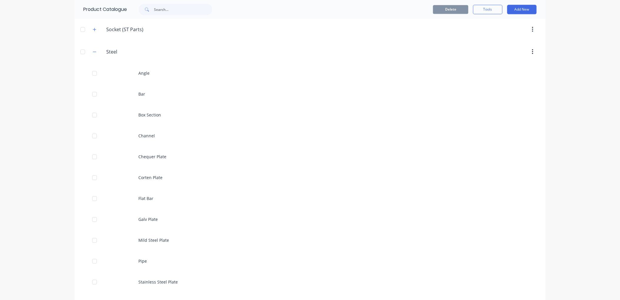
scroll to position [654, 0]
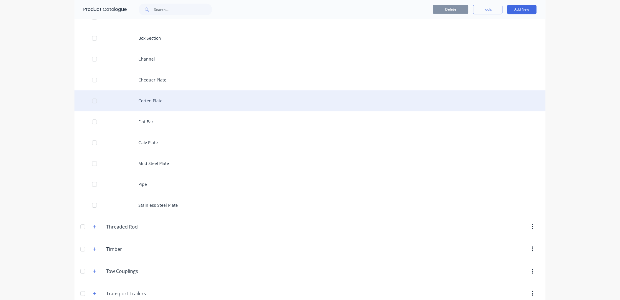
click at [159, 104] on div "Corten Plate" at bounding box center [309, 100] width 471 height 21
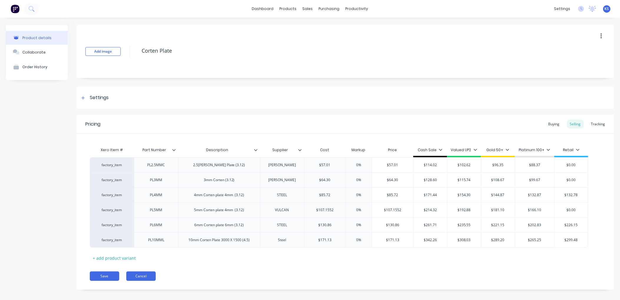
click at [149, 278] on button "Cancel" at bounding box center [140, 276] width 29 height 9
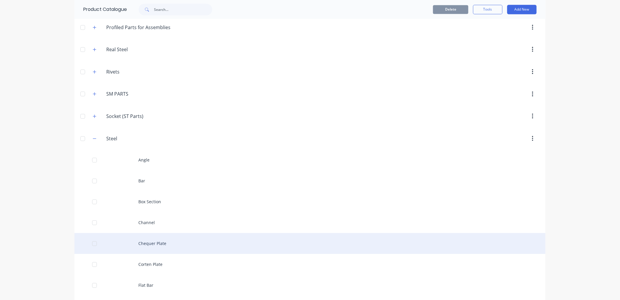
scroll to position [556, 0]
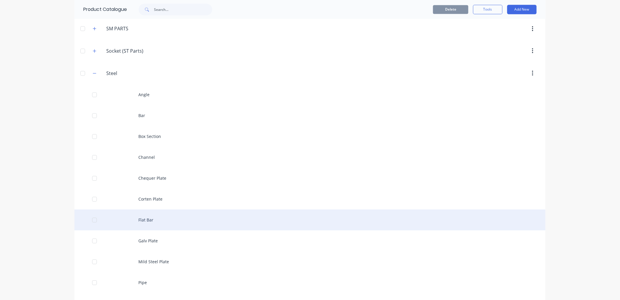
click at [162, 225] on div "Flat Bar" at bounding box center [309, 220] width 471 height 21
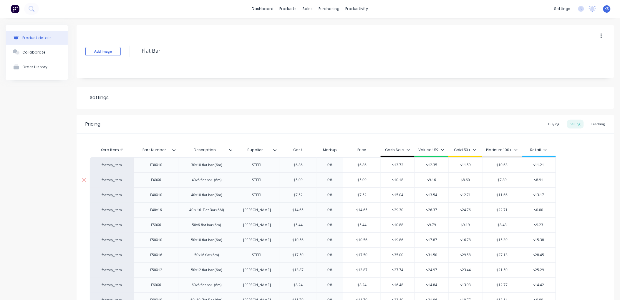
type textarea "x"
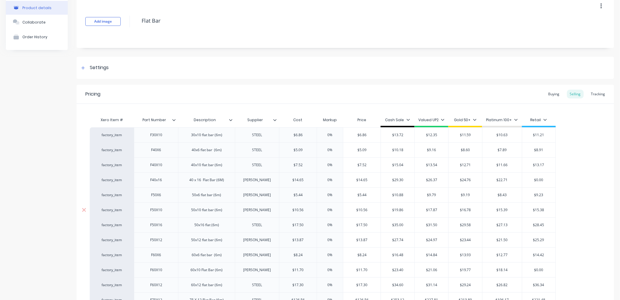
scroll to position [65, 0]
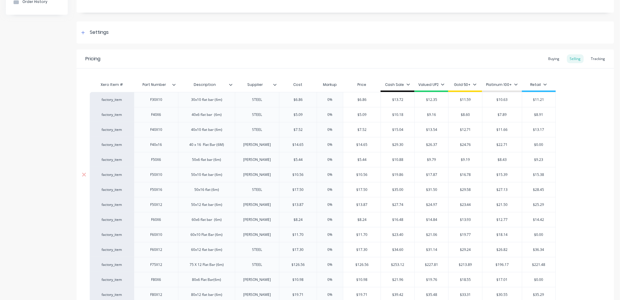
type input "$19.86"
click at [399, 175] on input "$19.86" at bounding box center [398, 174] width 34 height 5
type textarea "x"
type input "$21"
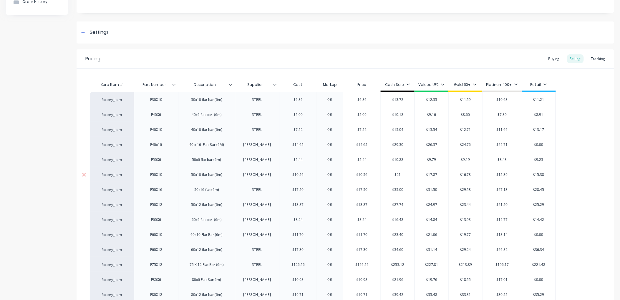
type textarea "x"
type input "$21.12"
type textarea "x"
type input "$21.12"
type input "$17.8"
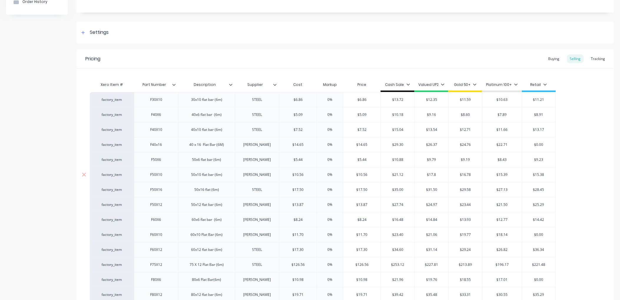
type textarea "x"
type input "$17."
type textarea "x"
type input "$1"
type textarea "x"
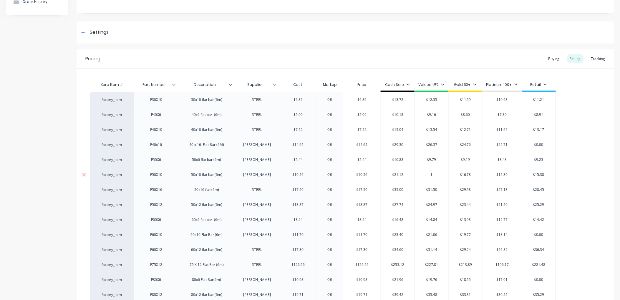
type input "$1"
type textarea "x"
type input "$19"
type textarea "x"
type input "$19"
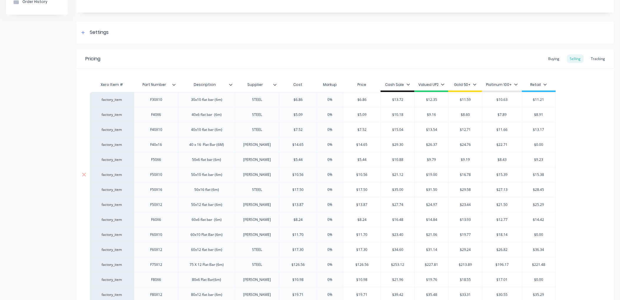
type input "$16.7"
type textarea "x"
type input "$16"
type textarea "x"
type input "$1"
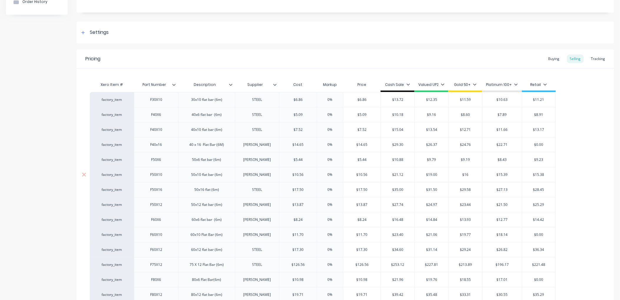
type textarea "x"
type input "$"
type textarea "x"
type input "$1"
type textarea "x"
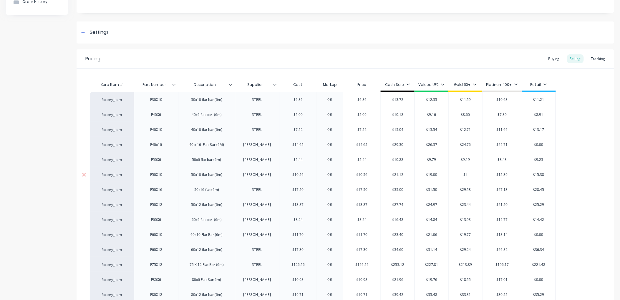
type input "$17"
type textarea "x"
type input "$17.8"
type textarea "x"
type input "$17.84"
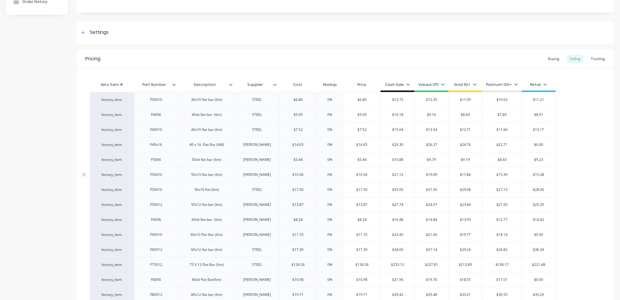
type input "$15.3"
type textarea "x"
type input "$15"
type textarea "x"
type input "$1"
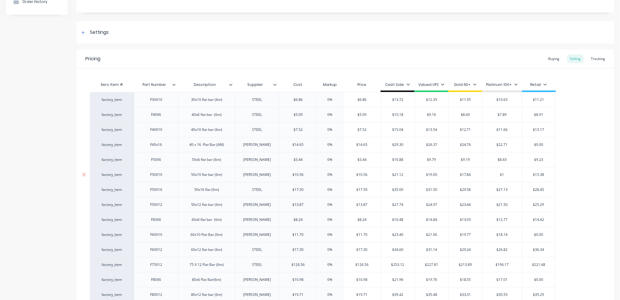
type textarea "x"
type input "$"
type textarea "x"
type input "$1"
type textarea "x"
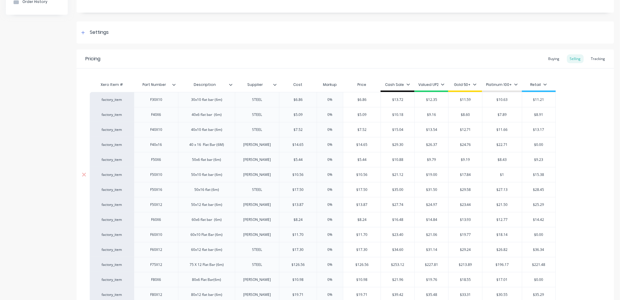
type input "$16"
type textarea "x"
type input "$16.3"
type textarea "x"
type input "$16.36"
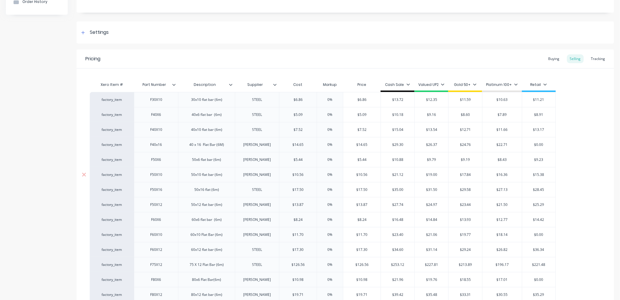
type textarea "x"
type input "$16.36"
type input "$15.3"
type textarea "x"
type input "$15"
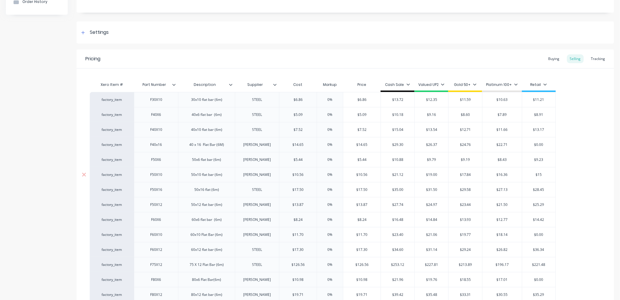
type textarea "x"
type input "$1"
type textarea "x"
type input "$"
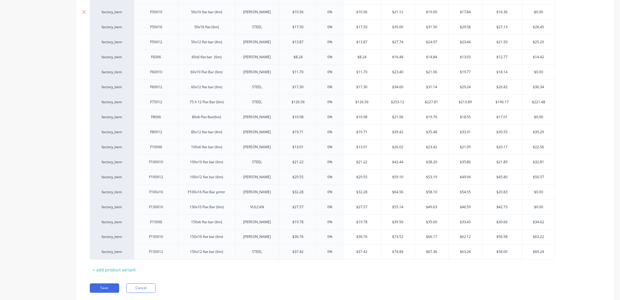
scroll to position [229, 0]
click at [110, 293] on button "Save" at bounding box center [104, 287] width 29 height 9
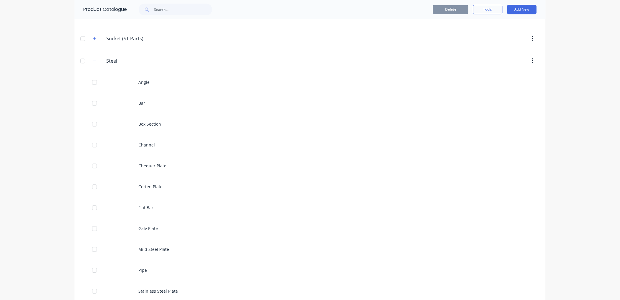
scroll to position [622, 0]
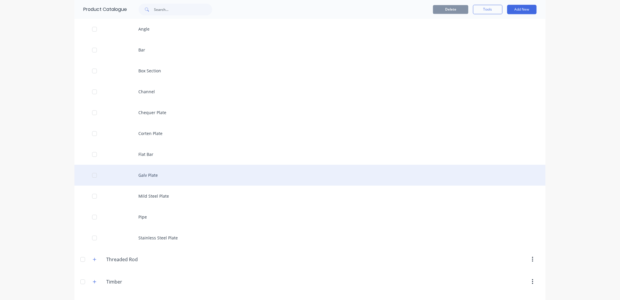
click at [142, 176] on div "Galv Plate" at bounding box center [309, 175] width 471 height 21
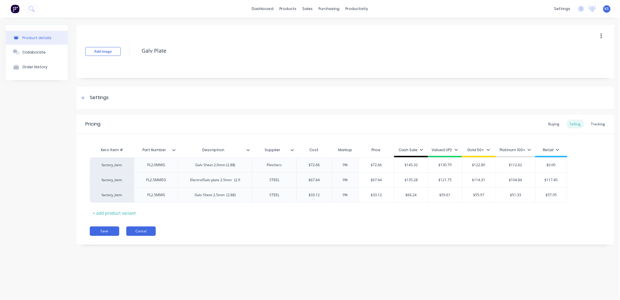
click at [137, 232] on button "Cancel" at bounding box center [140, 231] width 29 height 9
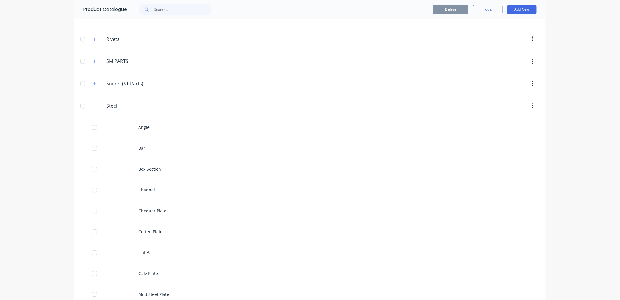
scroll to position [666, 0]
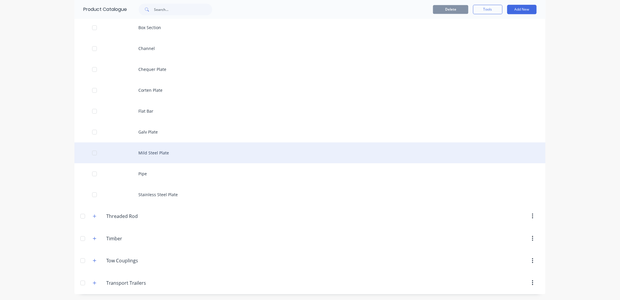
click at [155, 153] on div "Mild Steel Plate" at bounding box center [309, 153] width 471 height 21
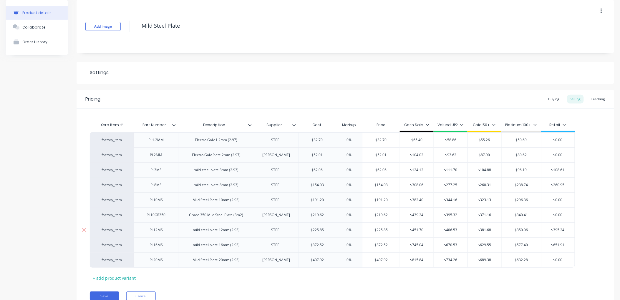
scroll to position [51, 0]
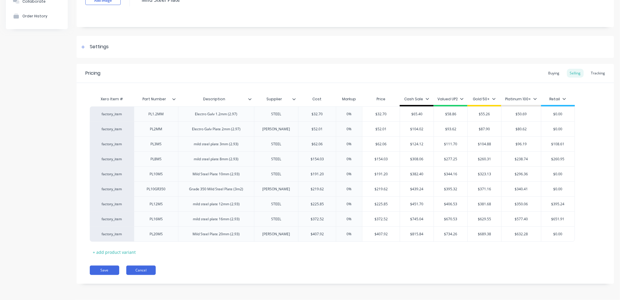
click at [141, 269] on button "Cancel" at bounding box center [140, 270] width 29 height 9
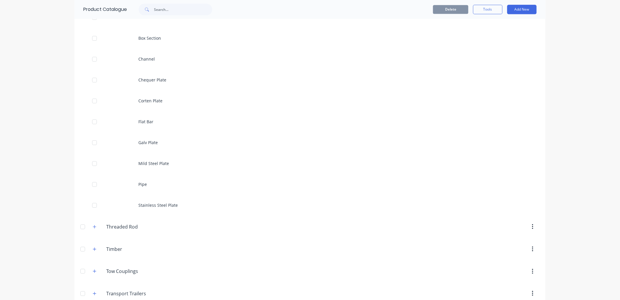
scroll to position [666, 0]
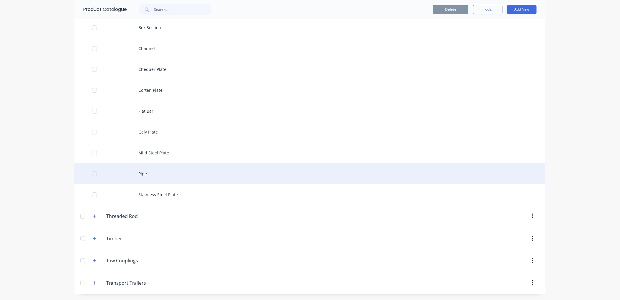
click at [141, 173] on div "Pipe" at bounding box center [309, 173] width 471 height 21
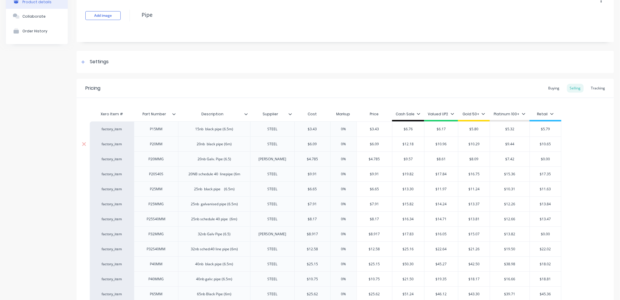
scroll to position [98, 0]
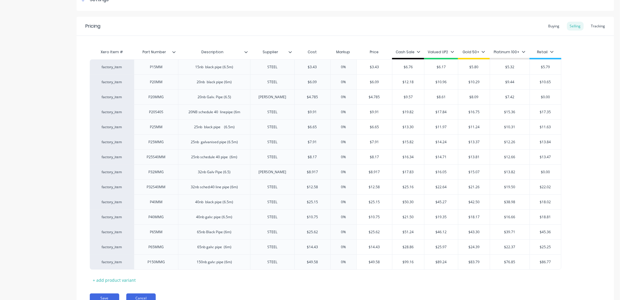
click at [143, 297] on button "Cancel" at bounding box center [140, 298] width 29 height 9
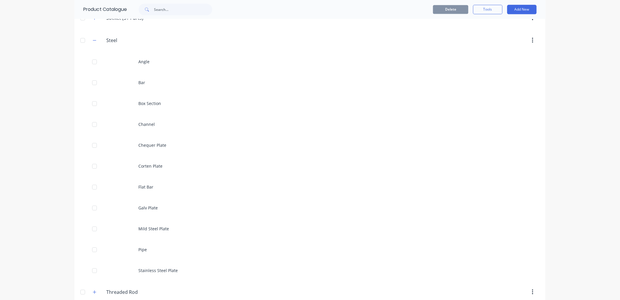
scroll to position [666, 0]
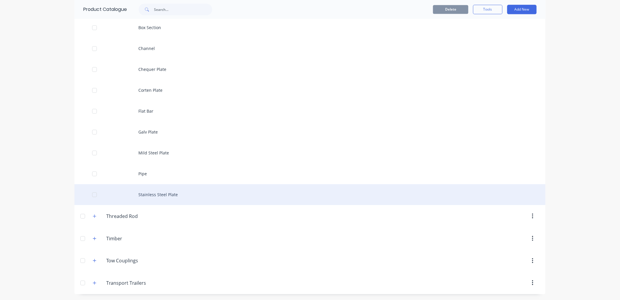
click at [167, 192] on div "Stainless Steel Plate" at bounding box center [309, 194] width 471 height 21
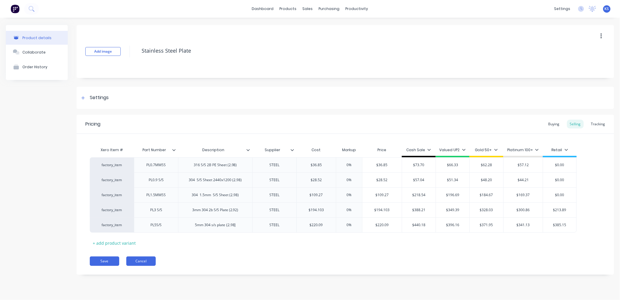
click at [139, 262] on button "Cancel" at bounding box center [140, 261] width 29 height 9
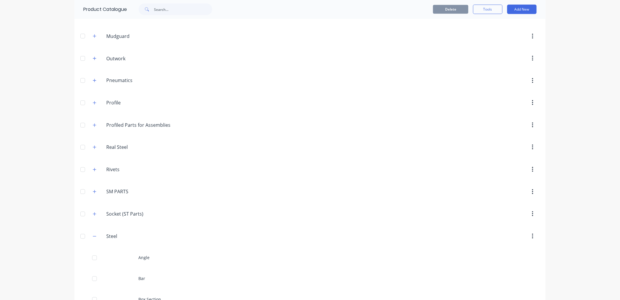
scroll to position [425, 0]
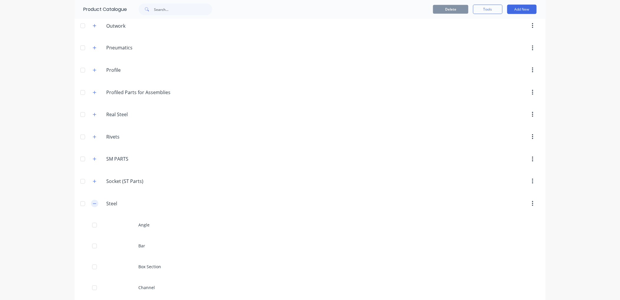
click at [93, 205] on icon "button" at bounding box center [95, 204] width 4 height 4
click at [93, 183] on icon "button" at bounding box center [94, 181] width 3 height 3
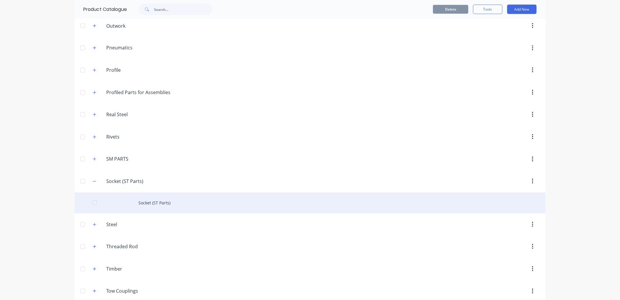
click at [148, 202] on div "Socket (ST Parts)" at bounding box center [309, 203] width 471 height 21
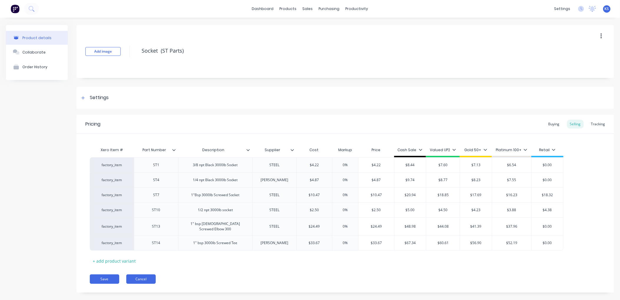
click at [138, 276] on button "Cancel" at bounding box center [140, 279] width 29 height 9
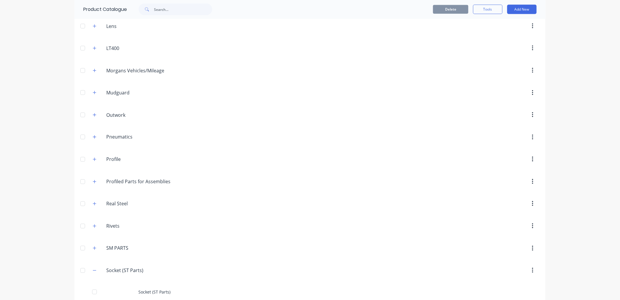
scroll to position [392, 0]
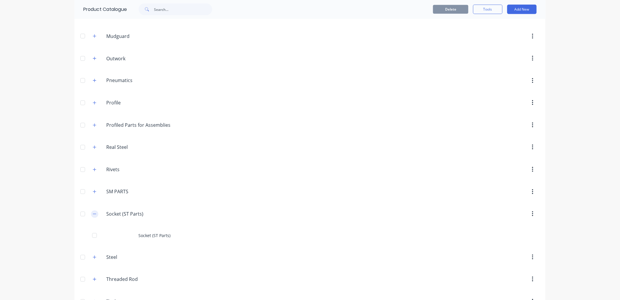
click at [93, 214] on icon "button" at bounding box center [95, 214] width 4 height 4
click at [93, 194] on icon "button" at bounding box center [95, 192] width 4 height 4
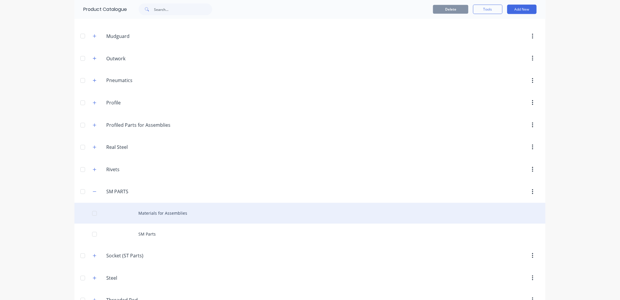
click at [156, 215] on div "Materials for Assemblies" at bounding box center [309, 213] width 471 height 21
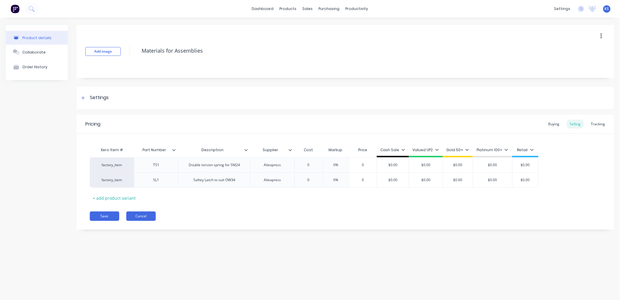
click at [139, 217] on button "Cancel" at bounding box center [140, 216] width 29 height 9
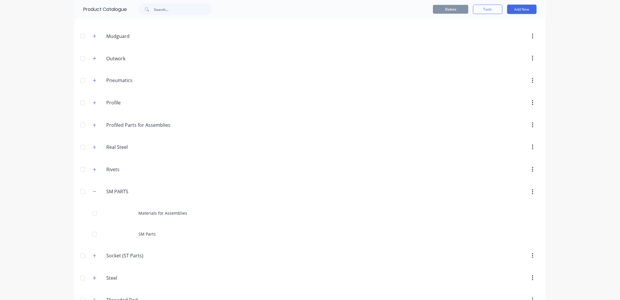
scroll to position [425, 0]
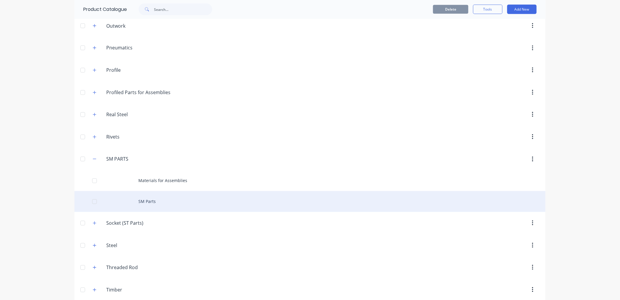
click at [155, 201] on div "SM Parts" at bounding box center [309, 201] width 471 height 21
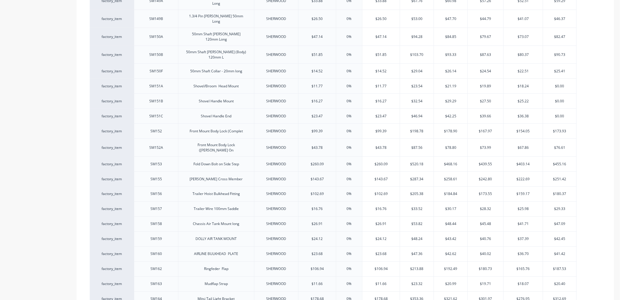
scroll to position [1363, 0]
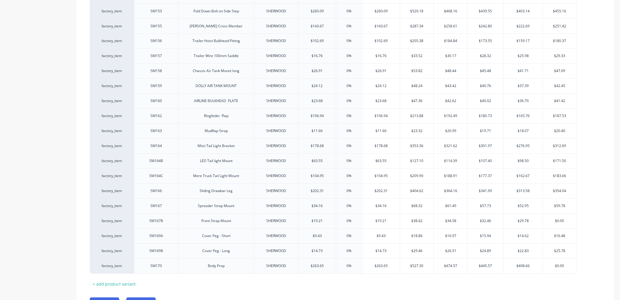
click at [148, 298] on button "Cancel" at bounding box center [140, 302] width 29 height 9
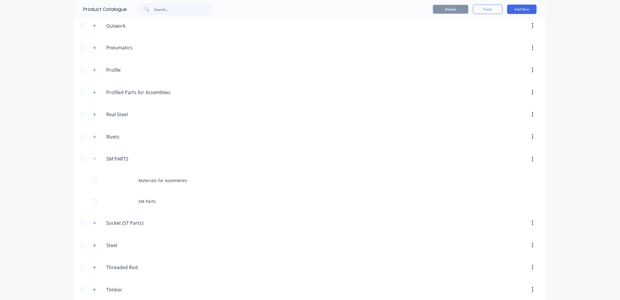
scroll to position [478, 0]
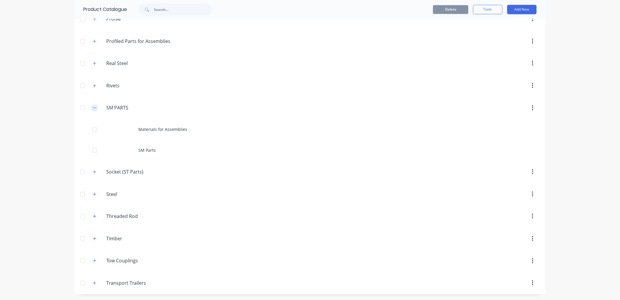
click at [91, 107] on button "button" at bounding box center [94, 107] width 7 height 7
click at [93, 82] on icon "button" at bounding box center [95, 83] width 4 height 4
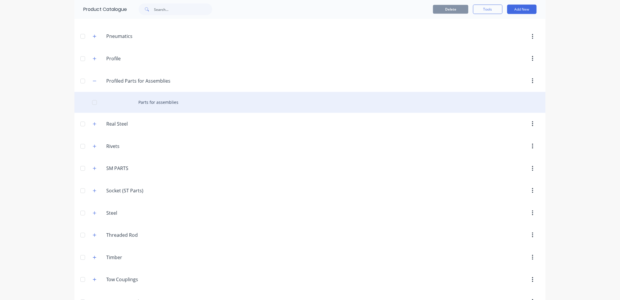
click at [171, 102] on div "Parts for assemblies" at bounding box center [309, 102] width 471 height 21
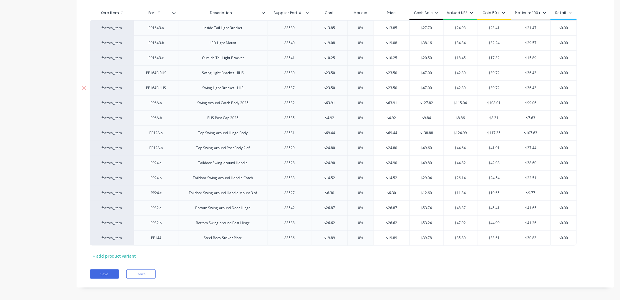
scroll to position [142, 0]
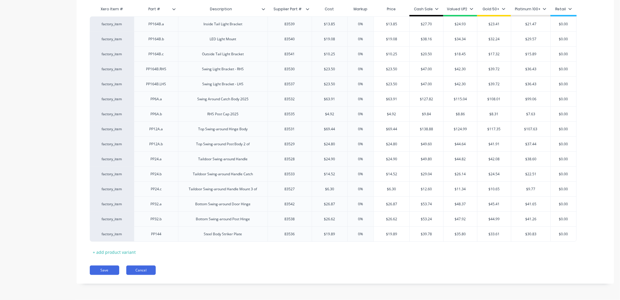
click at [145, 269] on button "Cancel" at bounding box center [140, 270] width 29 height 9
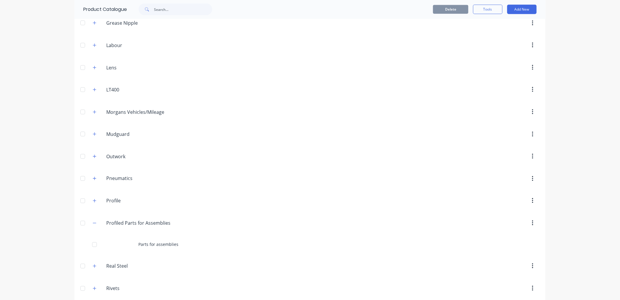
scroll to position [425, 0]
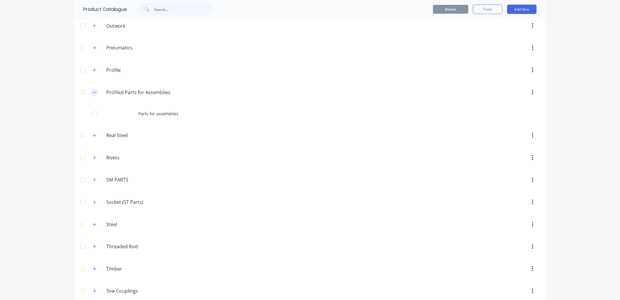
click at [93, 93] on icon "button" at bounding box center [94, 92] width 3 height 0
click at [93, 71] on icon "button" at bounding box center [95, 70] width 4 height 4
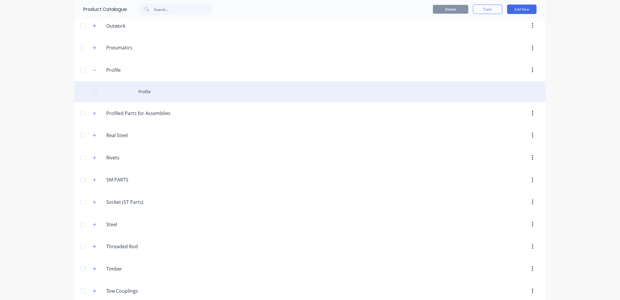
click at [155, 92] on div "Profile" at bounding box center [309, 92] width 471 height 21
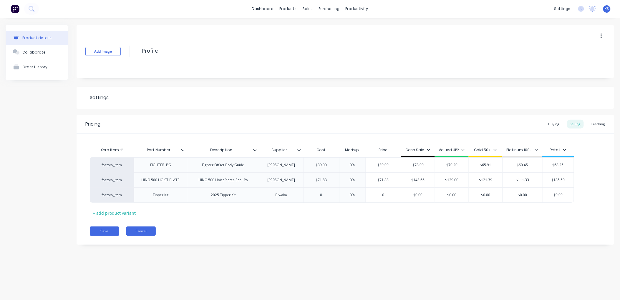
click at [138, 234] on button "Cancel" at bounding box center [140, 231] width 29 height 9
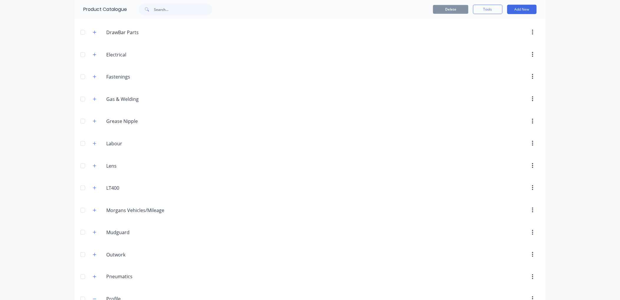
scroll to position [294, 0]
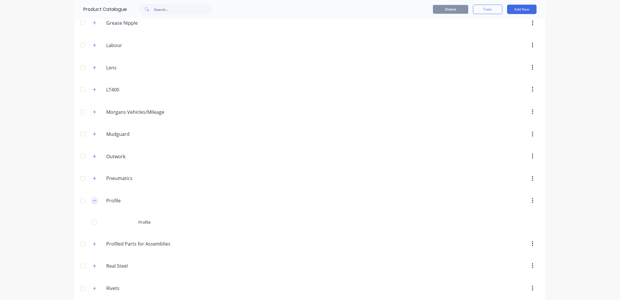
click at [95, 201] on button "button" at bounding box center [94, 201] width 7 height 7
click at [93, 181] on icon "button" at bounding box center [95, 179] width 4 height 4
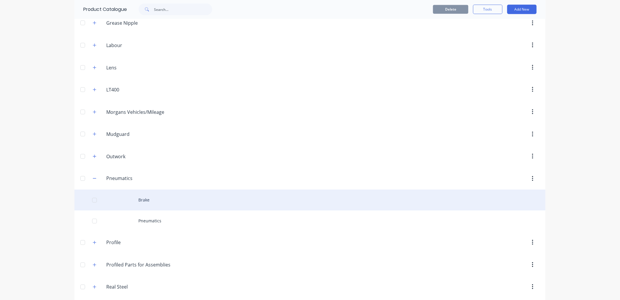
click at [145, 201] on div "Brake" at bounding box center [309, 200] width 471 height 21
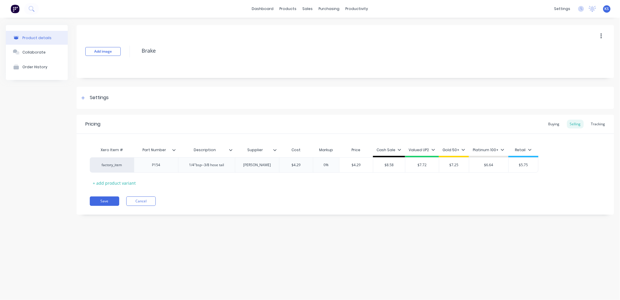
click at [145, 201] on button "Cancel" at bounding box center [140, 201] width 29 height 9
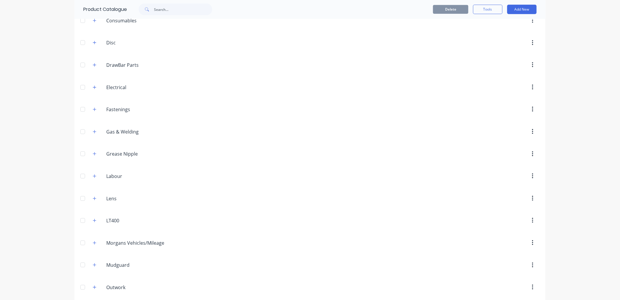
scroll to position [294, 0]
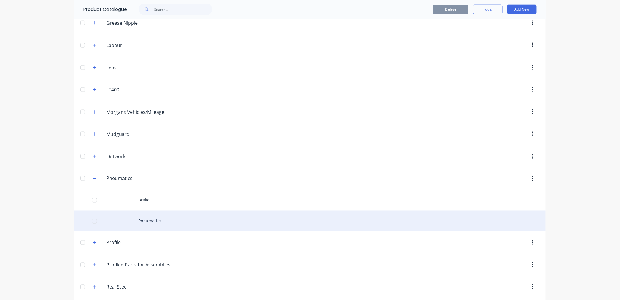
click at [141, 222] on div "Pneumatics" at bounding box center [309, 221] width 471 height 21
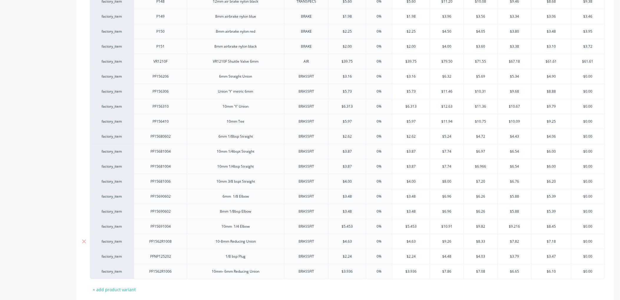
scroll to position [912, 0]
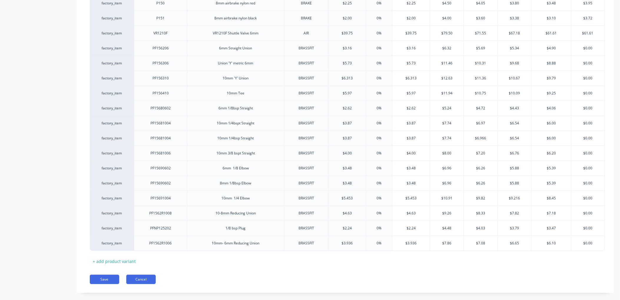
click at [137, 275] on button "Cancel" at bounding box center [140, 279] width 29 height 9
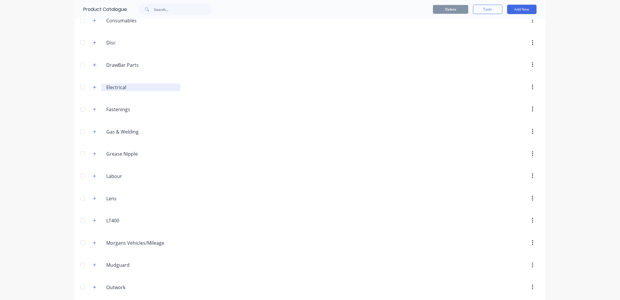
scroll to position [327, 0]
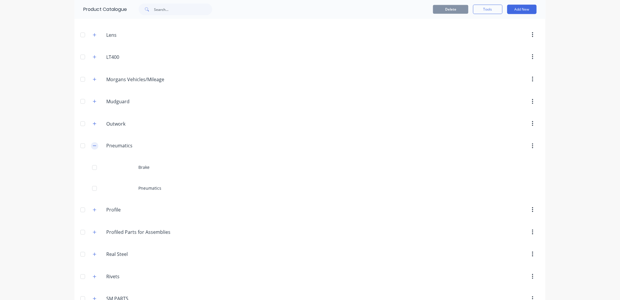
click at [94, 146] on icon "button" at bounding box center [95, 146] width 4 height 4
click at [93, 124] on icon "button" at bounding box center [95, 124] width 4 height 4
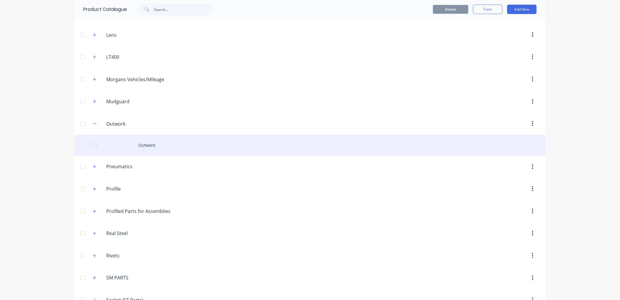
click at [147, 150] on div "Outwork" at bounding box center [309, 145] width 471 height 21
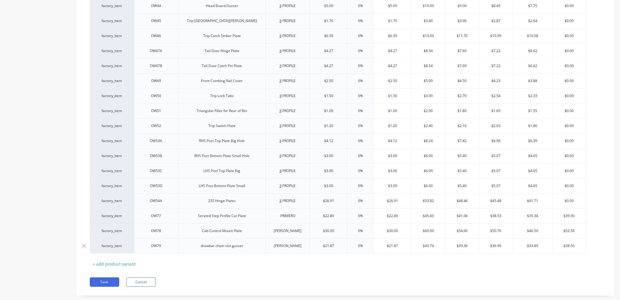
scroll to position [623, 0]
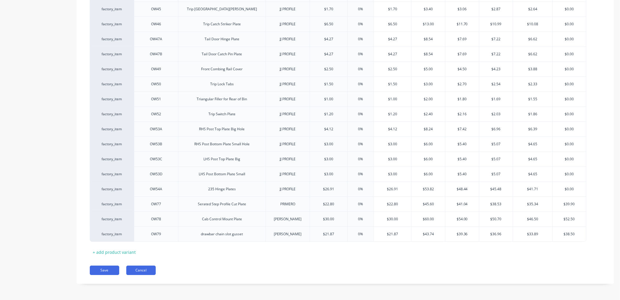
click at [139, 270] on button "Cancel" at bounding box center [140, 270] width 29 height 9
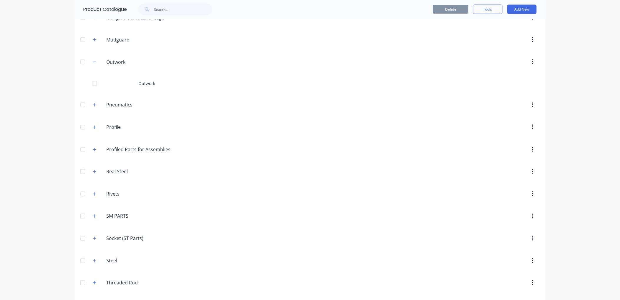
scroll to position [327, 0]
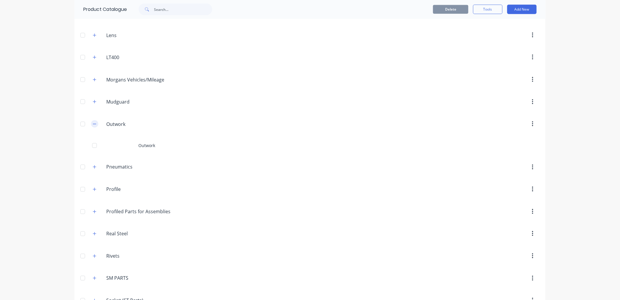
click at [93, 124] on icon "button" at bounding box center [95, 124] width 4 height 4
click at [93, 102] on icon "button" at bounding box center [95, 102] width 4 height 4
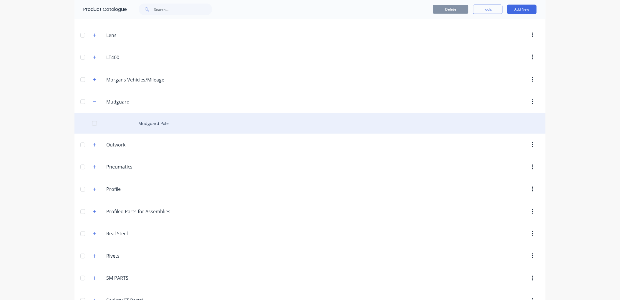
click at [170, 125] on div "Mudguard Pole" at bounding box center [309, 123] width 471 height 21
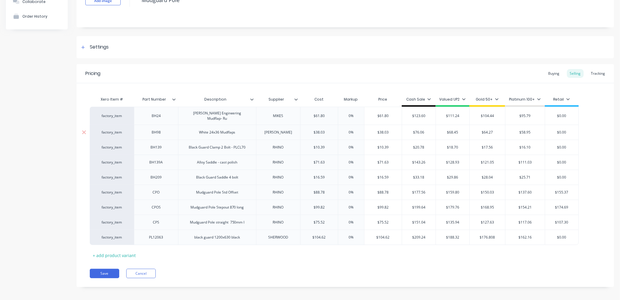
scroll to position [51, 0]
click at [141, 271] on button "Cancel" at bounding box center [140, 273] width 29 height 9
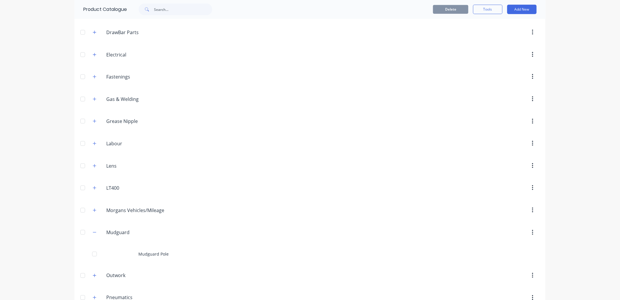
scroll to position [327, 0]
click at [91, 101] on button "button" at bounding box center [94, 101] width 7 height 7
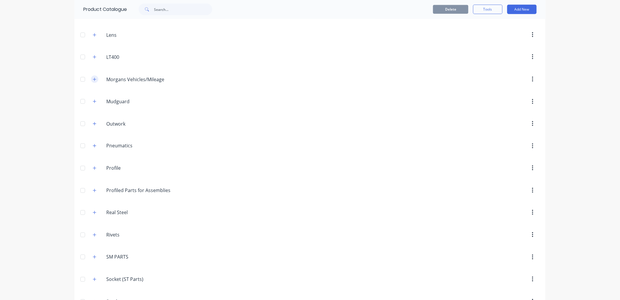
click at [93, 79] on icon "button" at bounding box center [95, 79] width 4 height 4
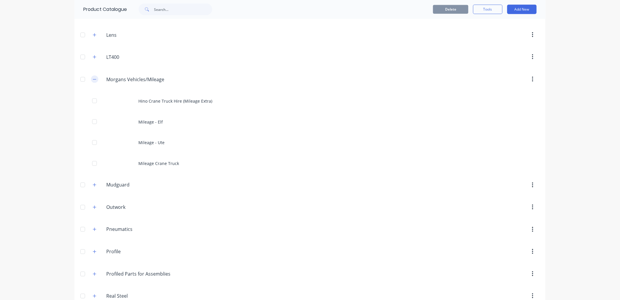
click at [93, 79] on icon "button" at bounding box center [95, 79] width 4 height 4
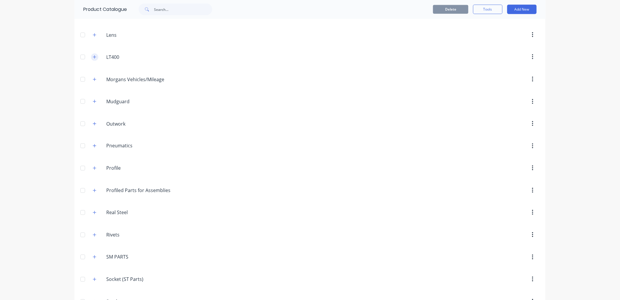
click at [93, 57] on icon "button" at bounding box center [95, 57] width 4 height 4
click at [93, 36] on icon "button" at bounding box center [94, 34] width 3 height 3
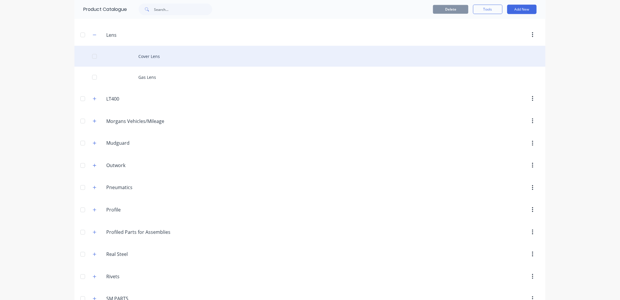
click at [146, 57] on div "Cover Lens" at bounding box center [309, 56] width 471 height 21
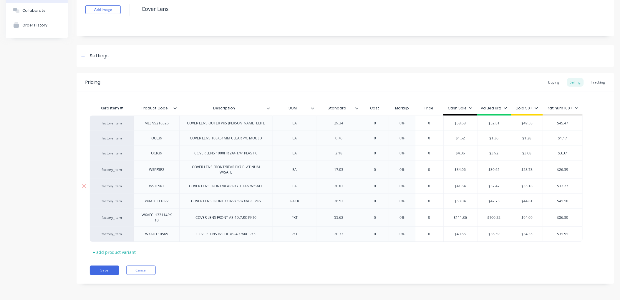
scroll to position [42, 0]
click at [142, 270] on button "Cancel" at bounding box center [140, 270] width 29 height 9
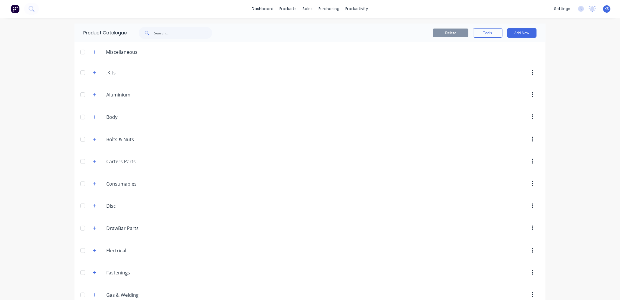
scroll to position [196, 0]
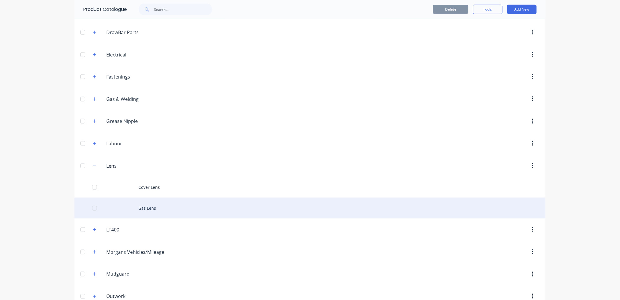
click at [139, 212] on div "Gas Lens" at bounding box center [309, 208] width 471 height 21
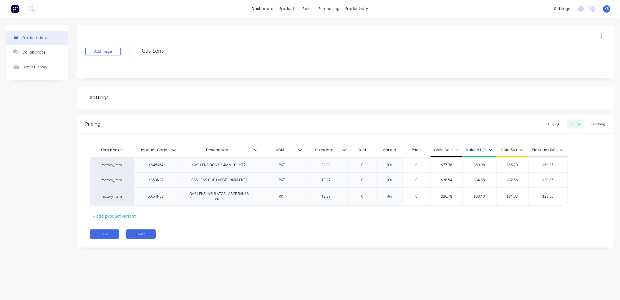
click at [135, 236] on button "Cancel" at bounding box center [140, 234] width 29 height 9
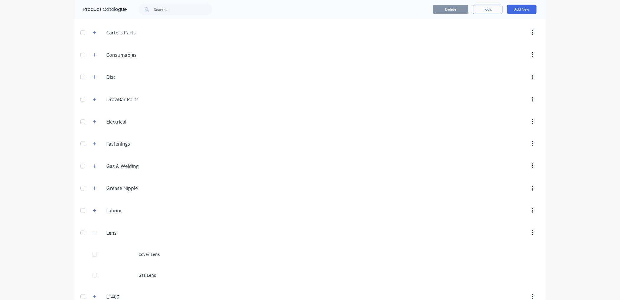
scroll to position [163, 0]
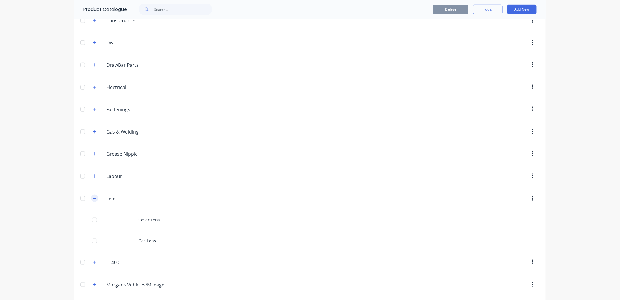
click at [93, 199] on icon "button" at bounding box center [95, 199] width 4 height 4
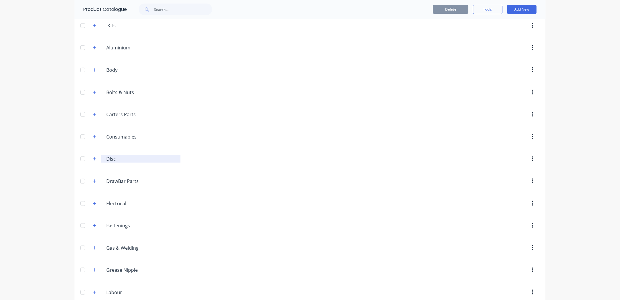
scroll to position [131, 0]
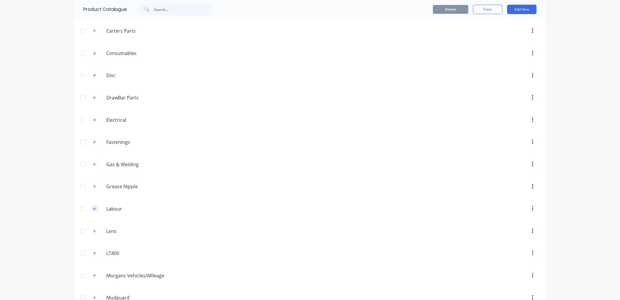
click at [93, 208] on icon "button" at bounding box center [95, 209] width 4 height 4
click at [93, 186] on icon "button" at bounding box center [95, 187] width 4 height 4
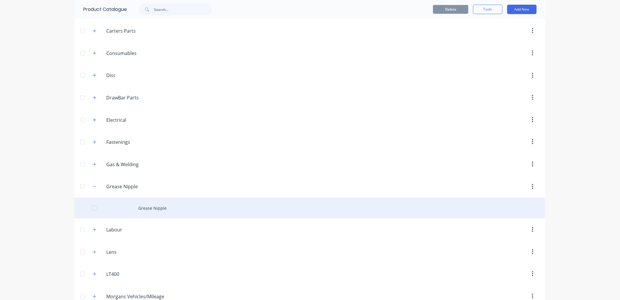
click at [154, 209] on div "Grease Nipple" at bounding box center [309, 208] width 471 height 21
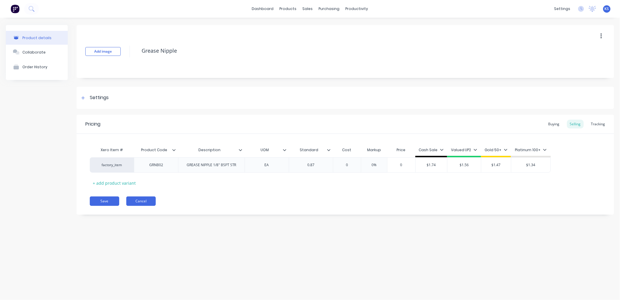
click at [137, 200] on button "Cancel" at bounding box center [140, 201] width 29 height 9
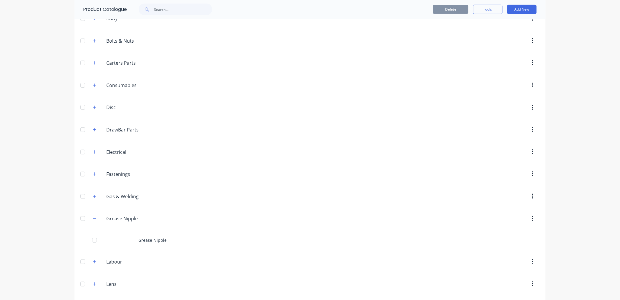
scroll to position [196, 0]
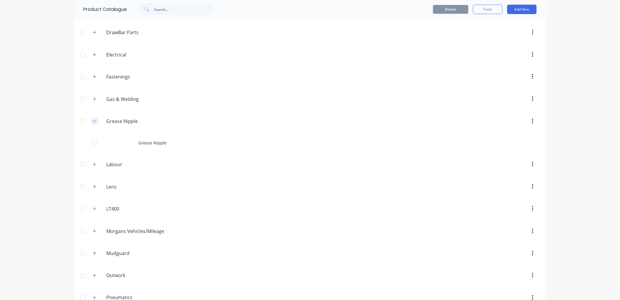
click at [91, 121] on button "button" at bounding box center [94, 121] width 7 height 7
click at [93, 98] on icon "button" at bounding box center [95, 99] width 4 height 4
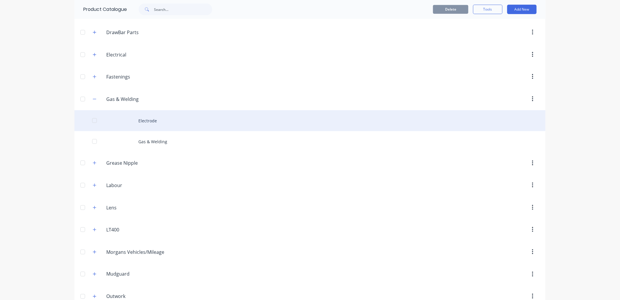
click at [163, 121] on div "Electrode" at bounding box center [309, 120] width 471 height 21
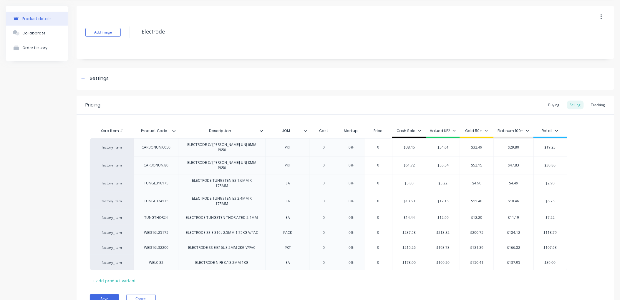
scroll to position [36, 0]
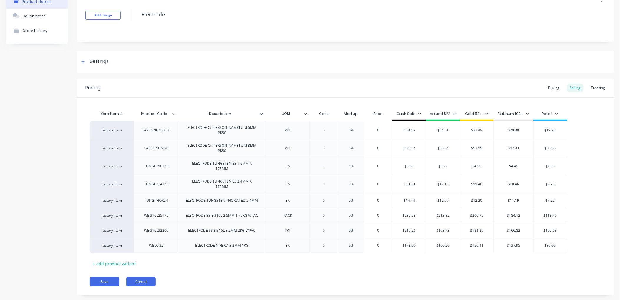
click at [146, 277] on button "Cancel" at bounding box center [140, 281] width 29 height 9
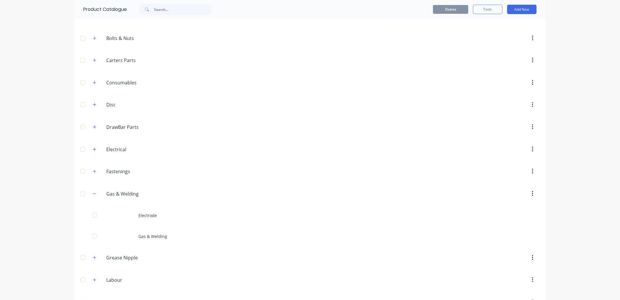
scroll to position [163, 0]
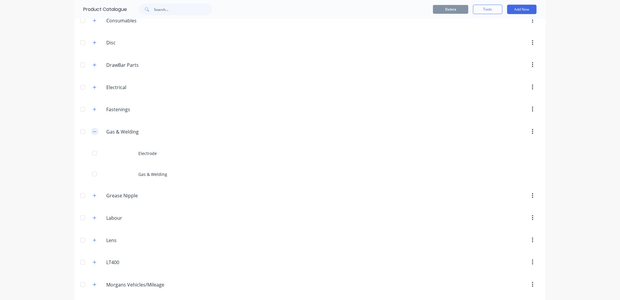
click at [93, 131] on icon "button" at bounding box center [95, 132] width 4 height 4
click at [93, 110] on icon "button" at bounding box center [94, 109] width 3 height 3
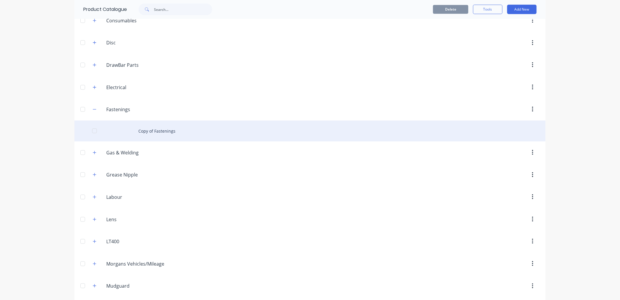
click at [148, 135] on div "Copy of Fastenings" at bounding box center [309, 131] width 471 height 21
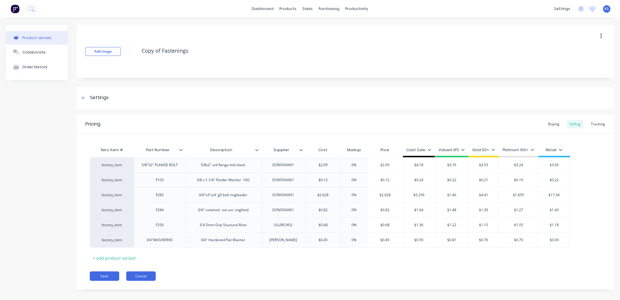
click at [143, 274] on button "Cancel" at bounding box center [140, 276] width 29 height 9
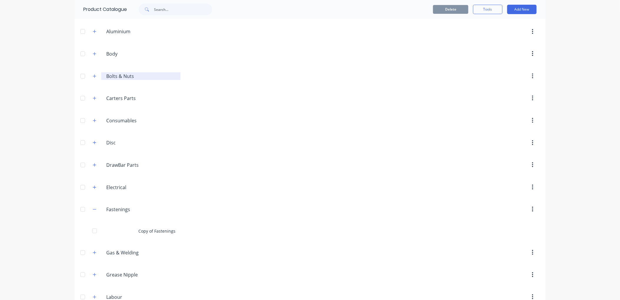
scroll to position [65, 0]
click at [93, 209] on icon "button" at bounding box center [95, 208] width 4 height 4
click at [93, 186] on icon "button" at bounding box center [94, 185] width 3 height 3
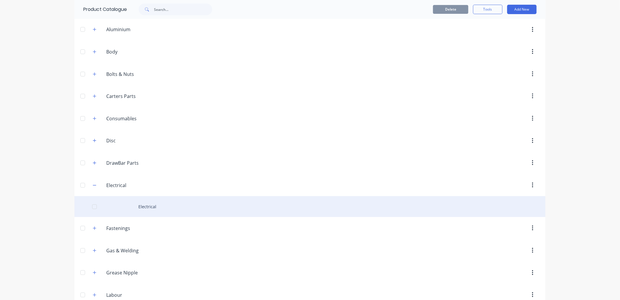
click at [162, 210] on div "Electrical" at bounding box center [309, 206] width 471 height 21
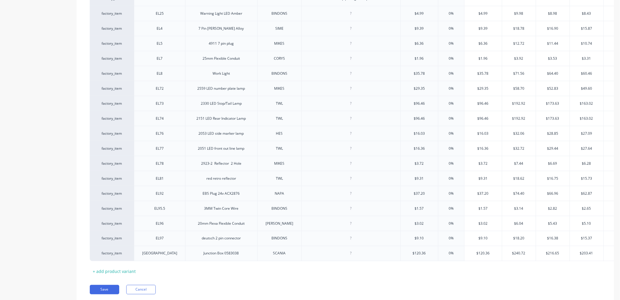
scroll to position [252, 0]
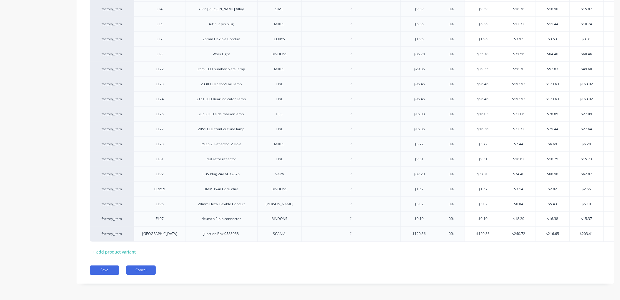
click at [139, 271] on button "Cancel" at bounding box center [140, 270] width 29 height 9
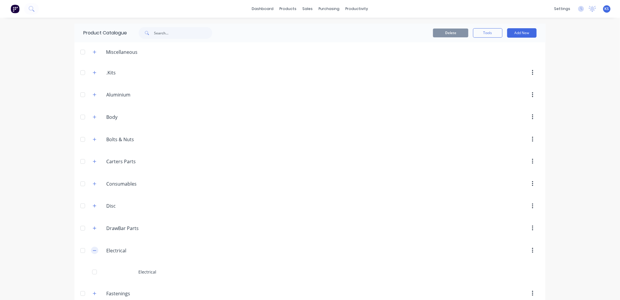
click at [93, 251] on icon "button" at bounding box center [95, 251] width 4 height 4
click at [93, 227] on icon "button" at bounding box center [95, 228] width 4 height 4
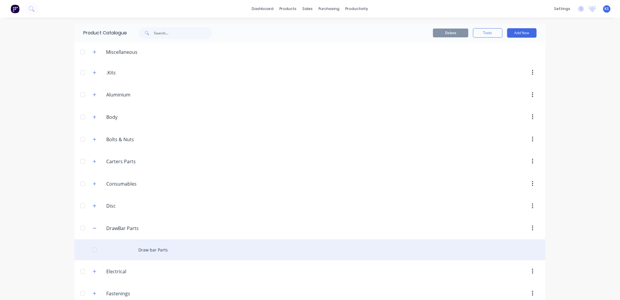
click at [166, 249] on div "Draw bar Parts" at bounding box center [309, 250] width 471 height 21
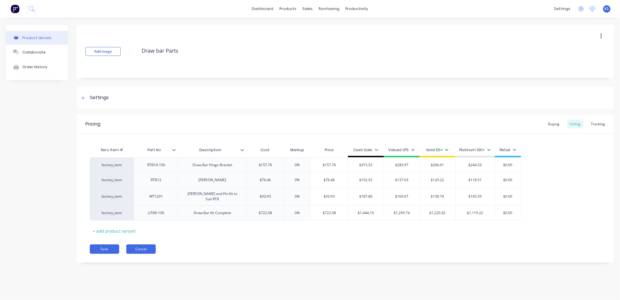
click at [144, 247] on button "Cancel" at bounding box center [140, 249] width 29 height 9
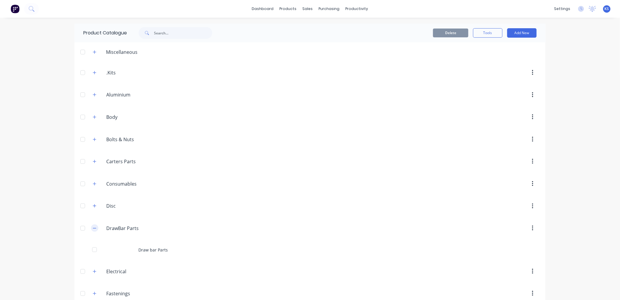
click at [93, 228] on icon "button" at bounding box center [95, 228] width 4 height 4
click at [91, 205] on button "button" at bounding box center [94, 206] width 7 height 7
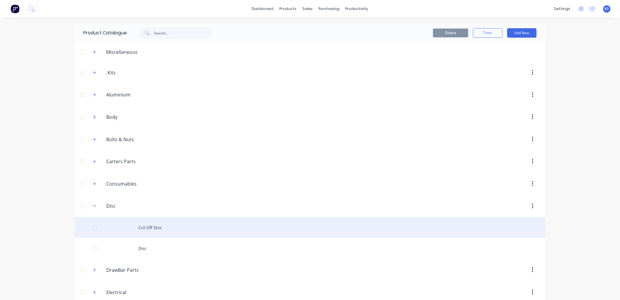
click at [151, 227] on div "Cut Off Disc" at bounding box center [309, 227] width 471 height 21
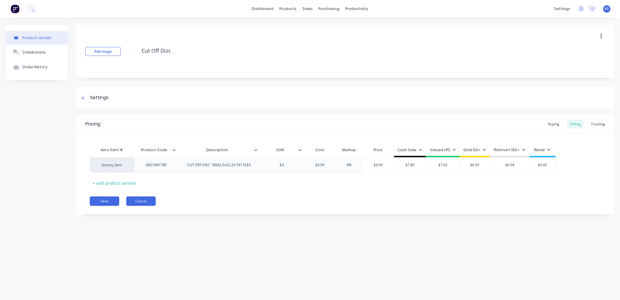
click at [150, 202] on button "Cancel" at bounding box center [140, 201] width 29 height 9
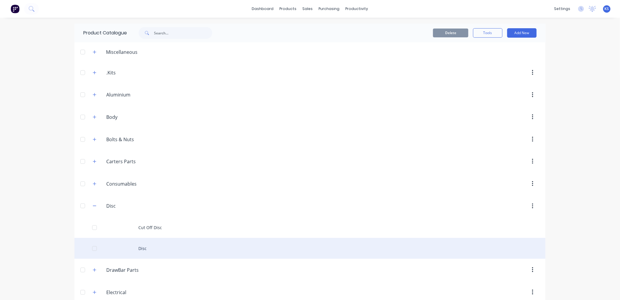
click at [141, 251] on div "Disc" at bounding box center [309, 248] width 471 height 21
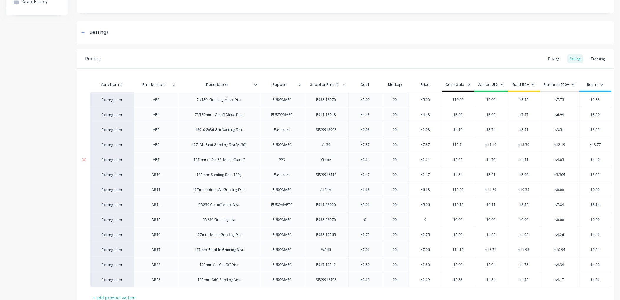
scroll to position [98, 0]
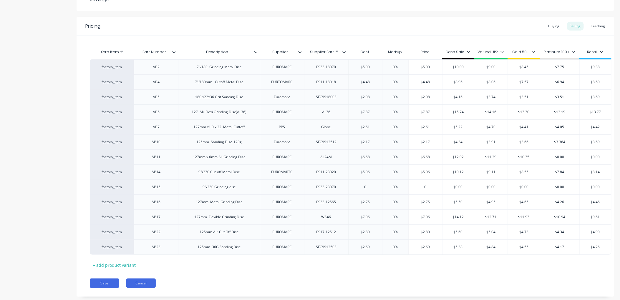
click at [135, 288] on button "Cancel" at bounding box center [140, 283] width 29 height 9
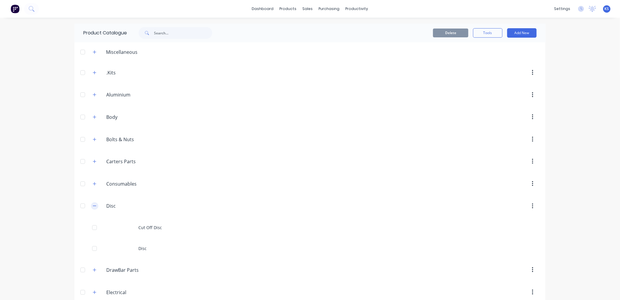
click at [93, 205] on icon "button" at bounding box center [95, 206] width 4 height 4
click at [93, 183] on icon "button" at bounding box center [95, 184] width 4 height 4
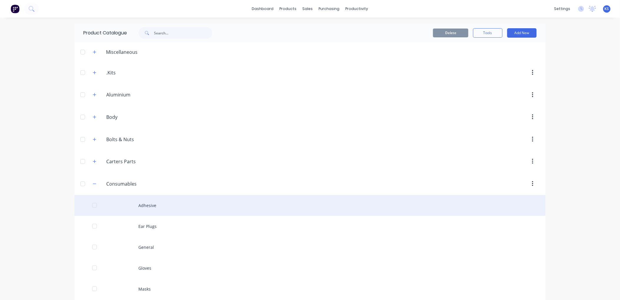
click at [154, 209] on div "Adhesive" at bounding box center [309, 205] width 471 height 21
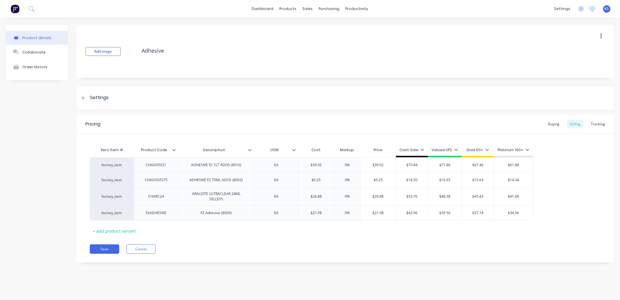
click at [403, 279] on div "Product details Collaborate Order History Add image Adhesive Settings Product O…" at bounding box center [310, 153] width 620 height 271
click at [149, 249] on button "Cancel" at bounding box center [140, 249] width 29 height 9
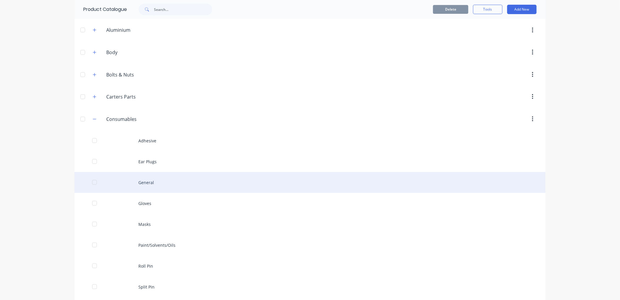
scroll to position [65, 0]
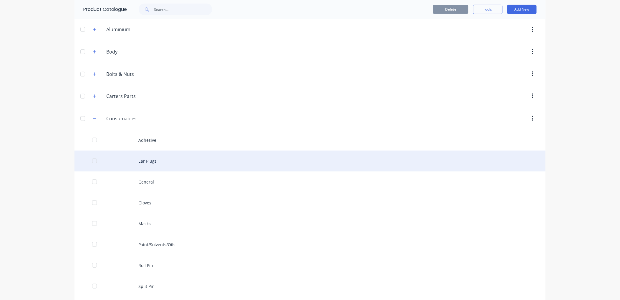
click at [147, 163] on div "Ear Plugs" at bounding box center [309, 161] width 471 height 21
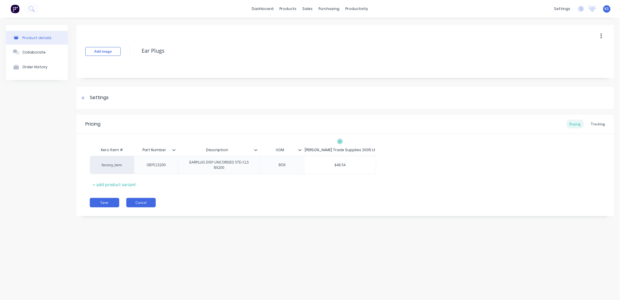
click at [142, 202] on button "Cancel" at bounding box center [140, 202] width 29 height 9
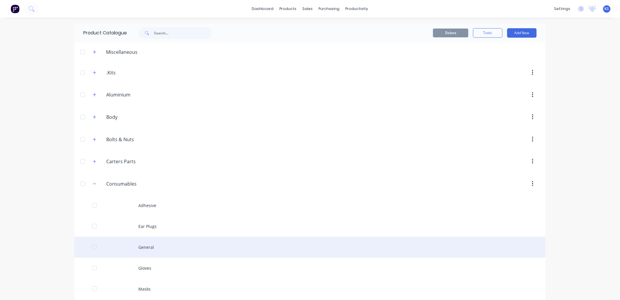
click at [155, 246] on div "General" at bounding box center [309, 247] width 471 height 21
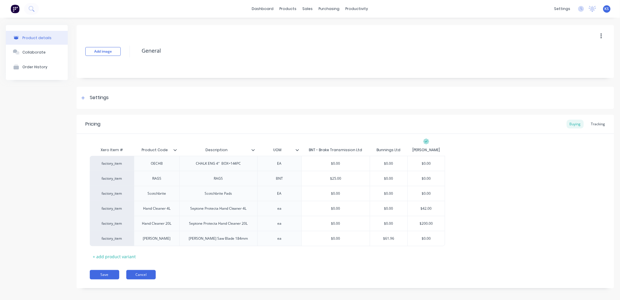
click at [148, 275] on button "Cancel" at bounding box center [140, 274] width 29 height 9
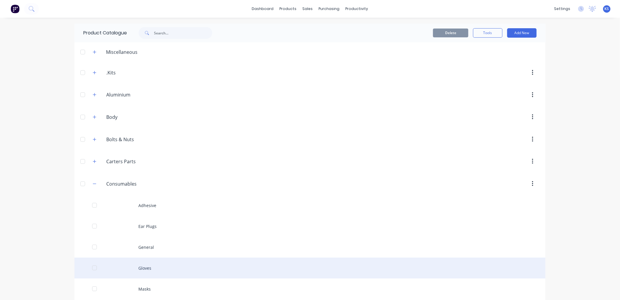
click at [143, 267] on div "Gloves" at bounding box center [309, 268] width 471 height 21
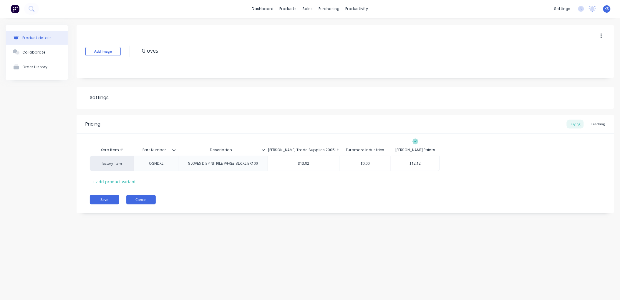
click at [145, 199] on button "Cancel" at bounding box center [140, 199] width 29 height 9
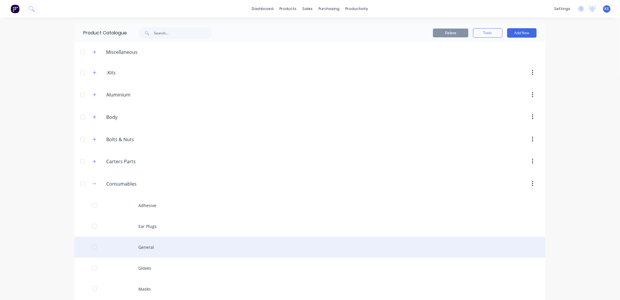
click at [141, 243] on div "General" at bounding box center [309, 247] width 471 height 21
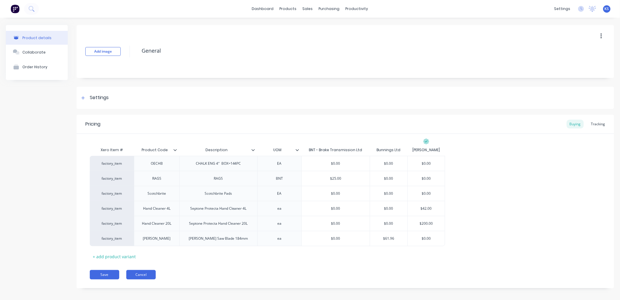
click at [146, 276] on button "Cancel" at bounding box center [140, 274] width 29 height 9
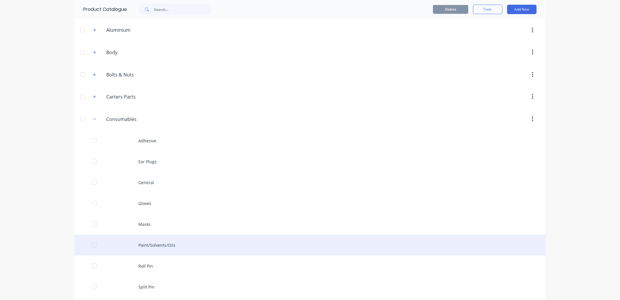
scroll to position [65, 0]
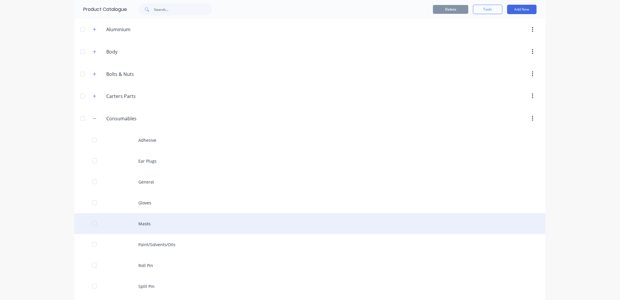
click at [146, 225] on div "Masks" at bounding box center [309, 223] width 471 height 21
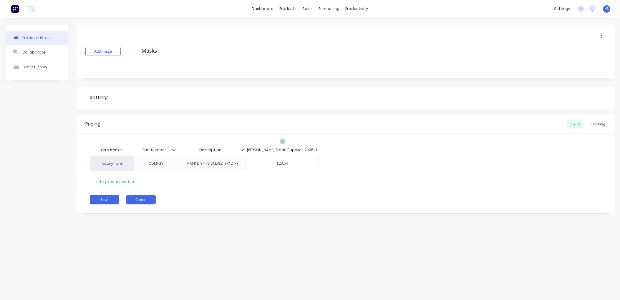
click at [143, 201] on button "Cancel" at bounding box center [140, 199] width 29 height 9
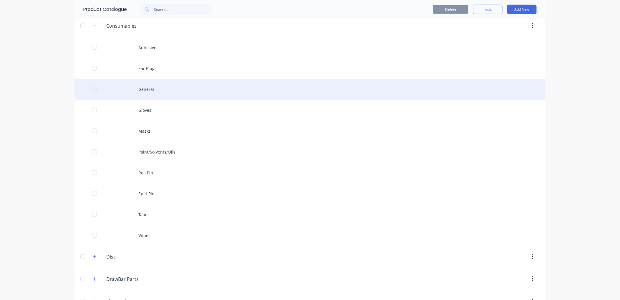
scroll to position [163, 0]
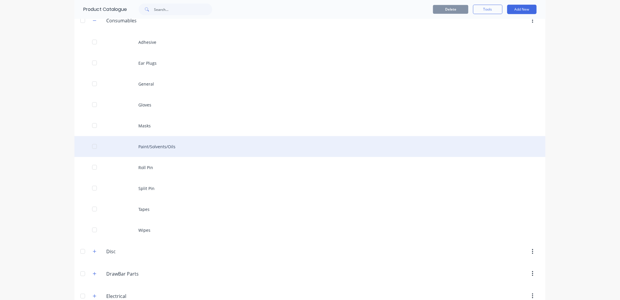
click at [161, 149] on div "Paint/Solvents/Oils" at bounding box center [309, 146] width 471 height 21
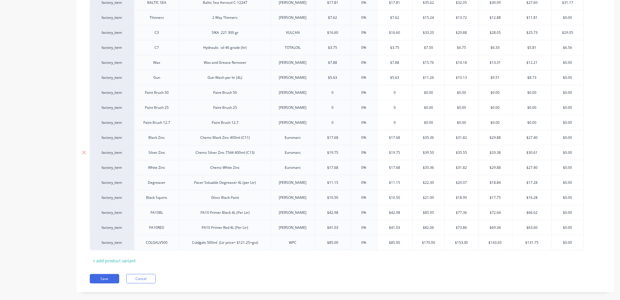
scroll to position [163, 0]
click at [136, 277] on button "Cancel" at bounding box center [140, 278] width 29 height 9
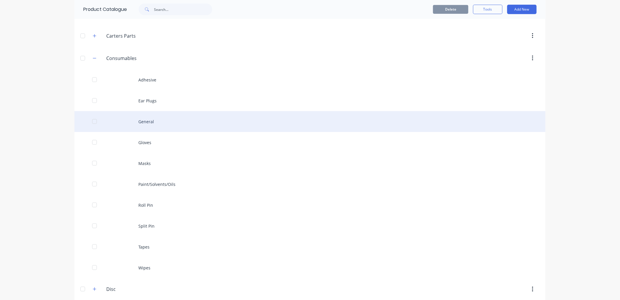
scroll to position [131, 0]
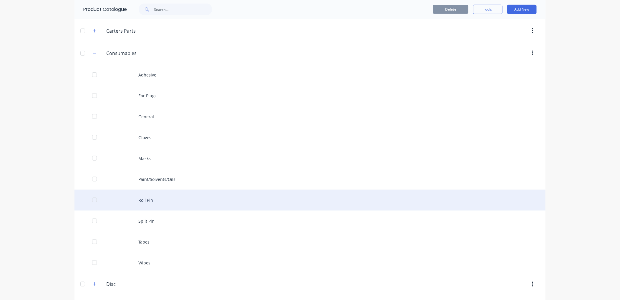
click at [154, 201] on div "Roll Pin" at bounding box center [309, 200] width 471 height 21
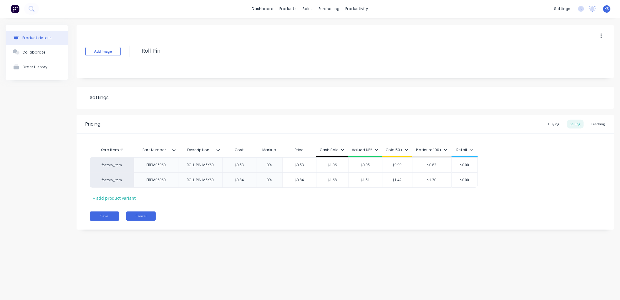
click at [143, 213] on button "Cancel" at bounding box center [140, 216] width 29 height 9
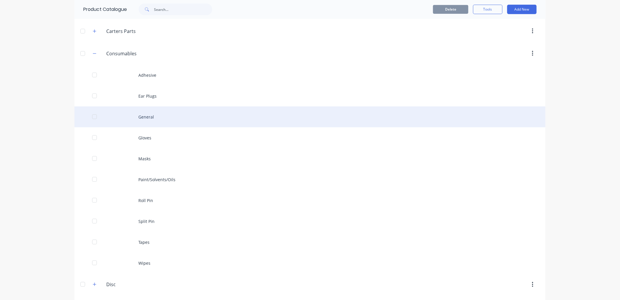
scroll to position [131, 0]
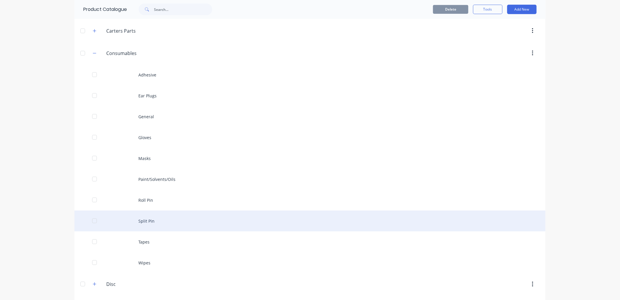
click at [146, 214] on div "Split Pin" at bounding box center [309, 221] width 471 height 21
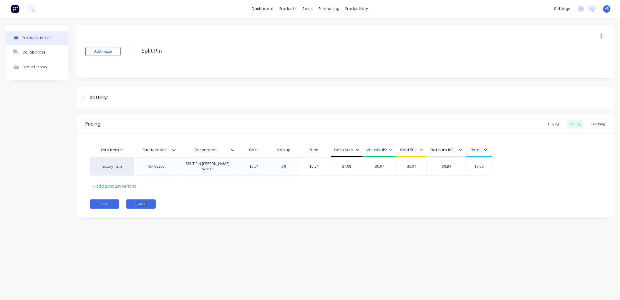
click at [135, 204] on button "Cancel" at bounding box center [140, 204] width 29 height 9
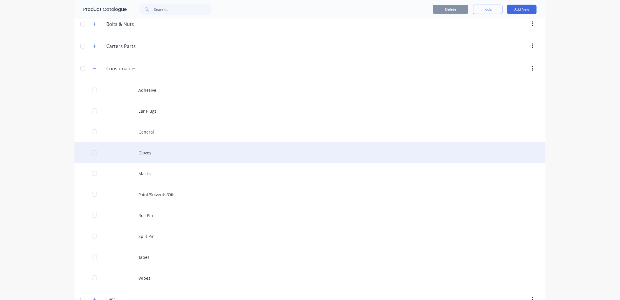
scroll to position [131, 0]
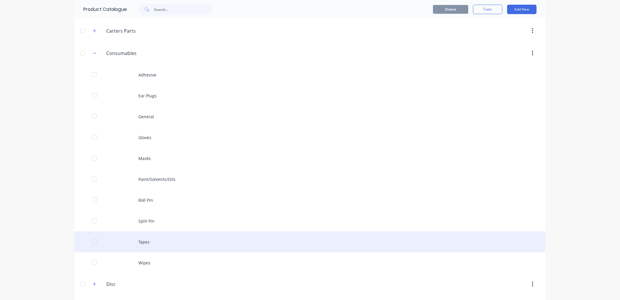
click at [153, 246] on div "Tapes" at bounding box center [309, 242] width 471 height 21
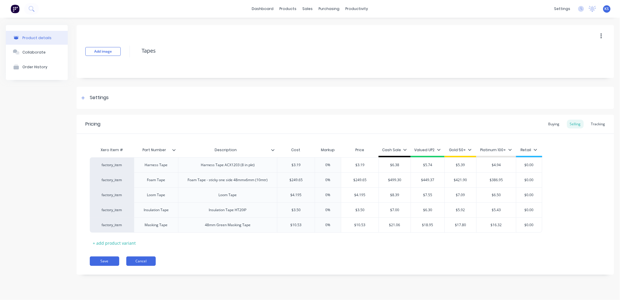
click at [144, 262] on button "Cancel" at bounding box center [140, 261] width 29 height 9
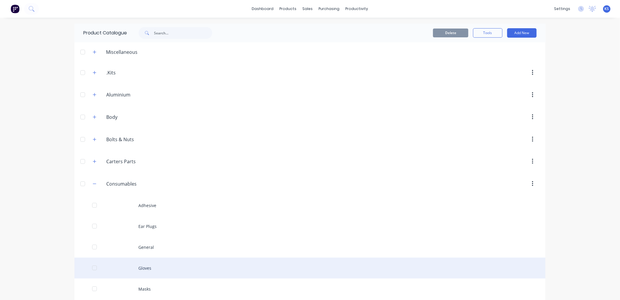
scroll to position [163, 0]
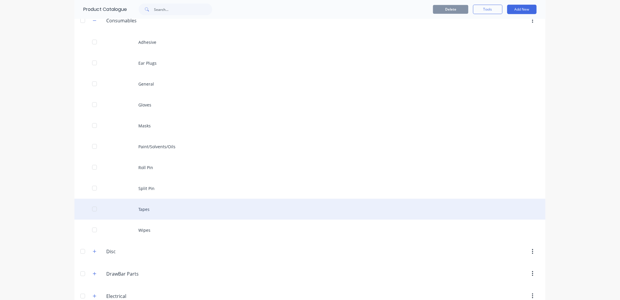
click at [160, 214] on div "Tapes" at bounding box center [309, 209] width 471 height 21
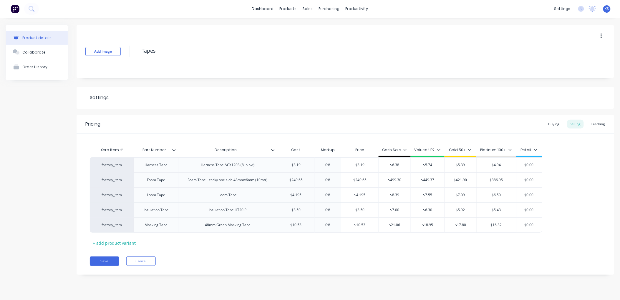
click at [248, 256] on div "Pricing Buying Selling Tracking Xero Item # Part Number Description Cost Markup…" at bounding box center [346, 195] width 538 height 160
click at [144, 261] on button "Cancel" at bounding box center [140, 261] width 29 height 9
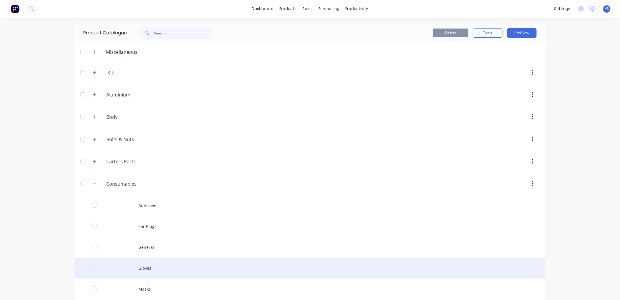
scroll to position [131, 0]
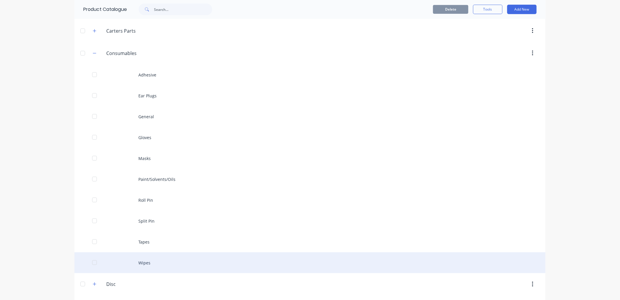
click at [148, 266] on div "Wipes" at bounding box center [309, 263] width 471 height 21
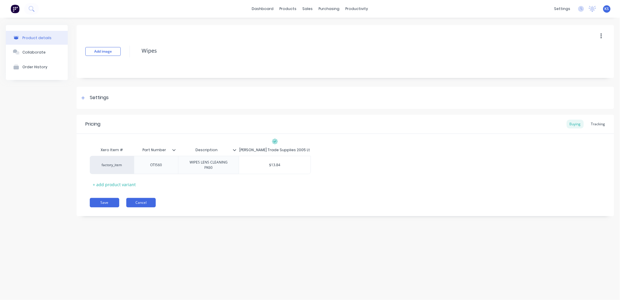
click at [151, 204] on button "Cancel" at bounding box center [140, 202] width 29 height 9
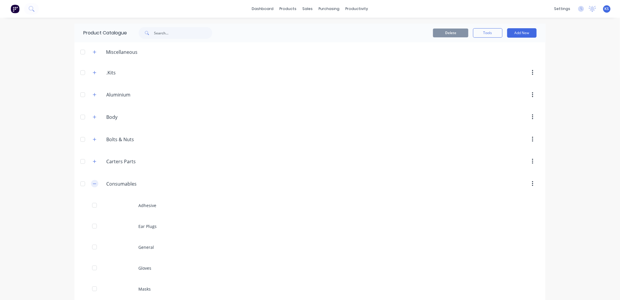
click at [93, 184] on icon "button" at bounding box center [95, 184] width 4 height 4
click at [93, 162] on icon "button" at bounding box center [94, 161] width 3 height 3
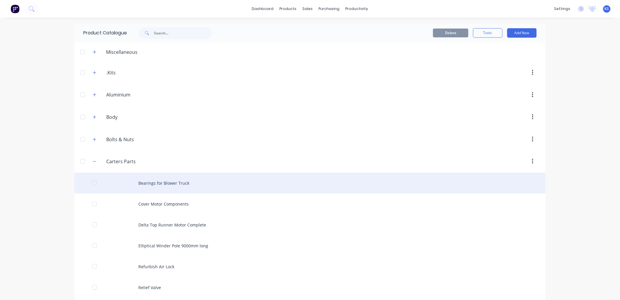
click at [188, 181] on div "Bearings for Blower Truck" at bounding box center [309, 183] width 471 height 21
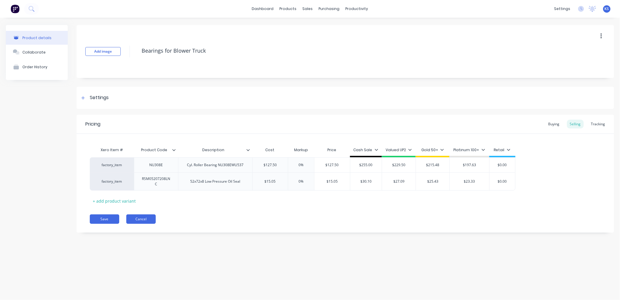
click at [143, 220] on button "Cancel" at bounding box center [140, 219] width 29 height 9
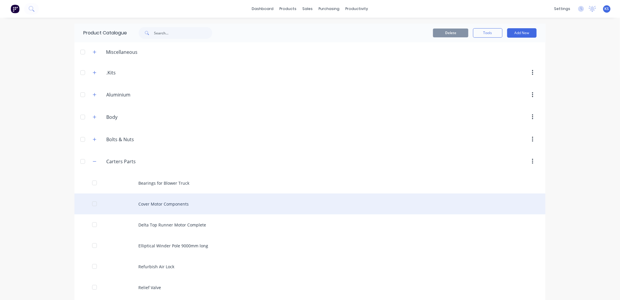
click at [158, 202] on div "Cover Motor Components" at bounding box center [309, 204] width 471 height 21
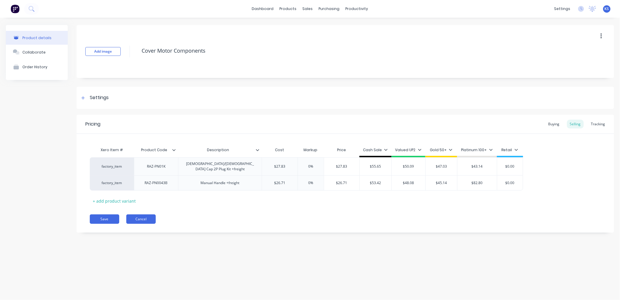
click at [147, 217] on button "Cancel" at bounding box center [140, 219] width 29 height 9
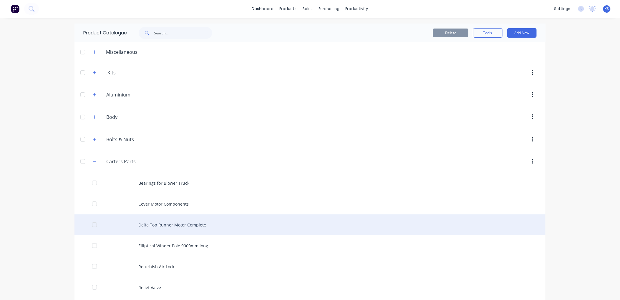
click at [169, 224] on div "Delta Top Runner Motor Complete" at bounding box center [309, 225] width 471 height 21
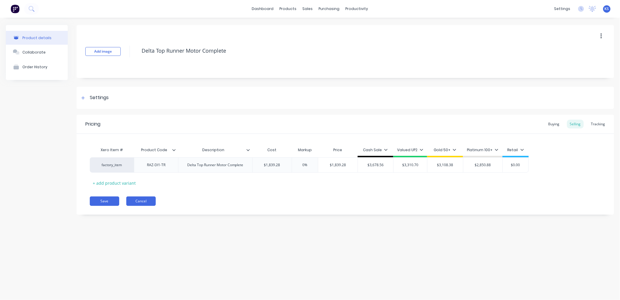
click at [148, 203] on button "Cancel" at bounding box center [140, 201] width 29 height 9
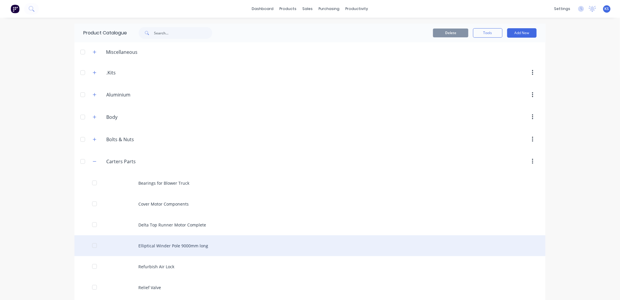
click at [168, 251] on div "Elliptical Winder Pole 9000mm long" at bounding box center [309, 246] width 471 height 21
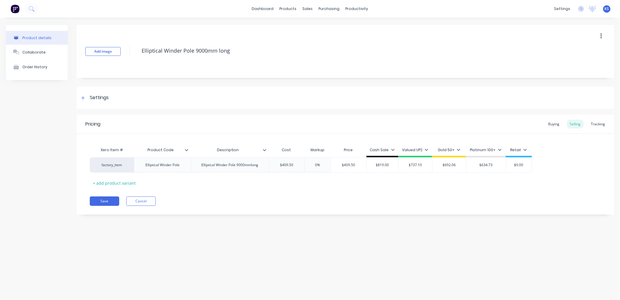
click at [142, 196] on div "Pricing Buying Selling Tracking Xero Item # Product Code Description Cost Marku…" at bounding box center [346, 165] width 538 height 100
click at [143, 202] on button "Cancel" at bounding box center [140, 201] width 29 height 9
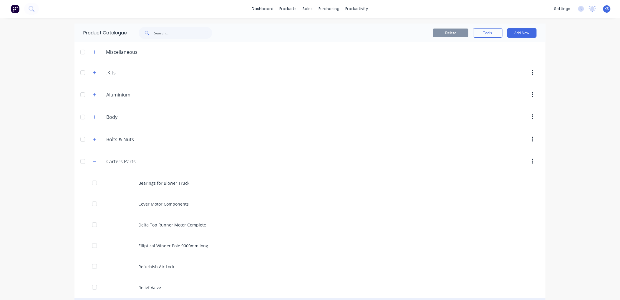
scroll to position [33, 0]
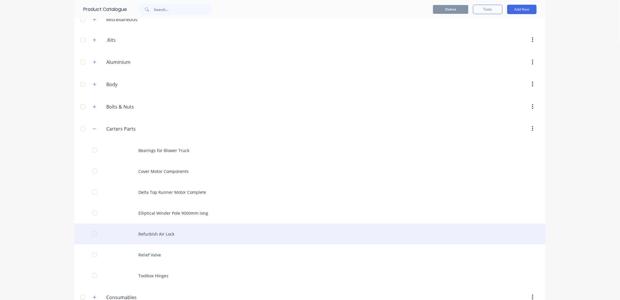
click at [157, 232] on div "Refurbish Air Lock" at bounding box center [309, 234] width 471 height 21
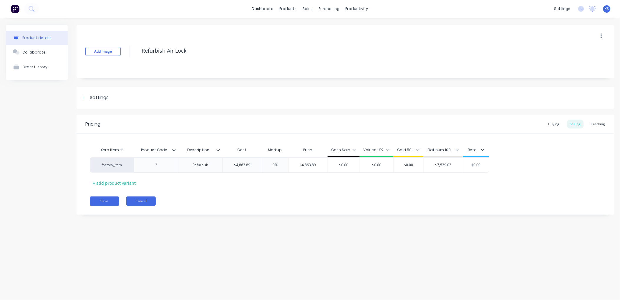
click at [139, 204] on button "Cancel" at bounding box center [140, 201] width 29 height 9
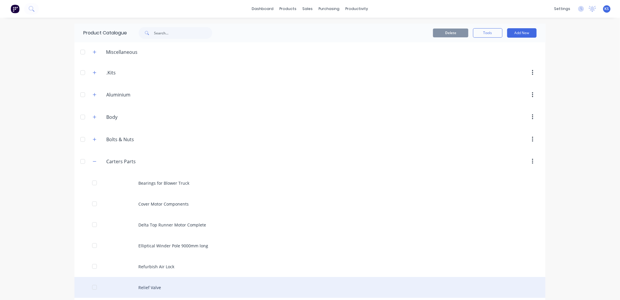
click at [165, 284] on div "Relief Valve" at bounding box center [309, 287] width 471 height 21
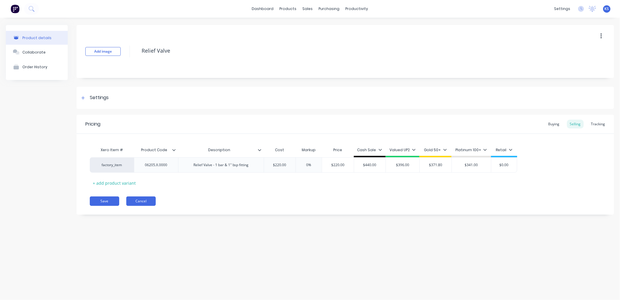
click at [145, 199] on button "Cancel" at bounding box center [140, 201] width 29 height 9
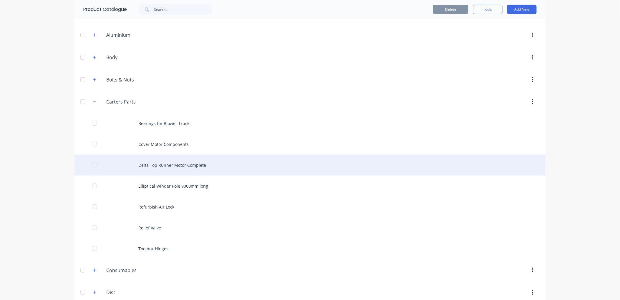
scroll to position [65, 0]
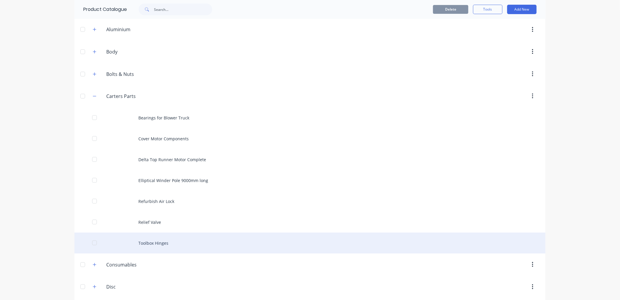
click at [153, 243] on div "Toolbox Hinges" at bounding box center [309, 243] width 471 height 21
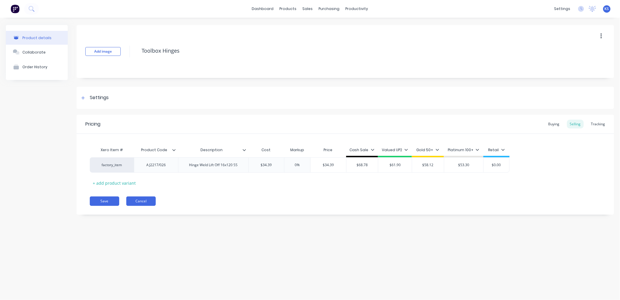
click at [142, 202] on button "Cancel" at bounding box center [140, 201] width 29 height 9
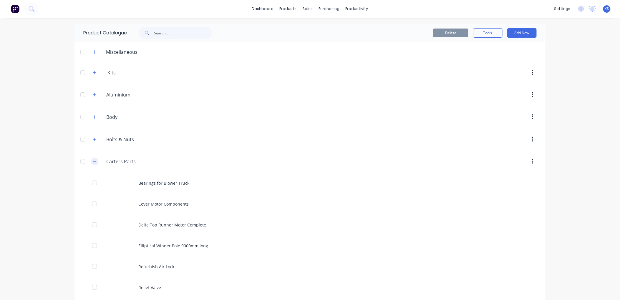
click at [93, 162] on icon "button" at bounding box center [95, 162] width 4 height 4
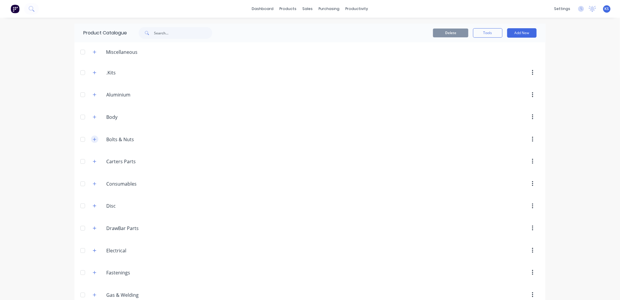
click at [93, 139] on icon "button" at bounding box center [94, 139] width 3 height 3
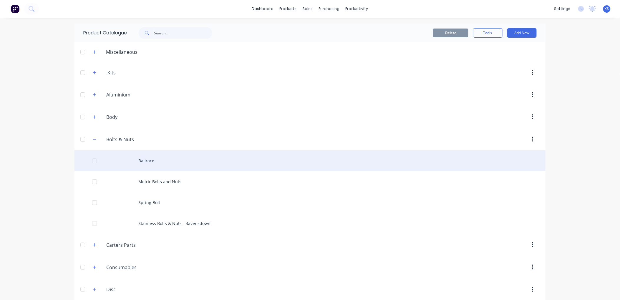
click at [139, 159] on div "Ballrace" at bounding box center [309, 160] width 471 height 21
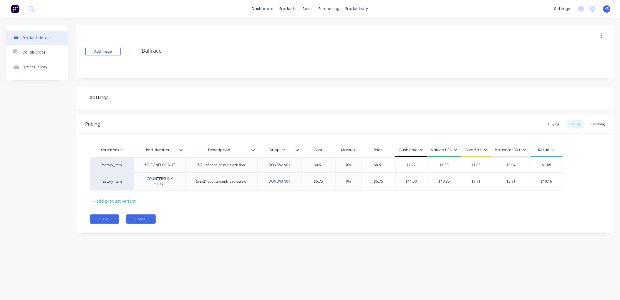
click at [140, 217] on button "Cancel" at bounding box center [140, 219] width 29 height 9
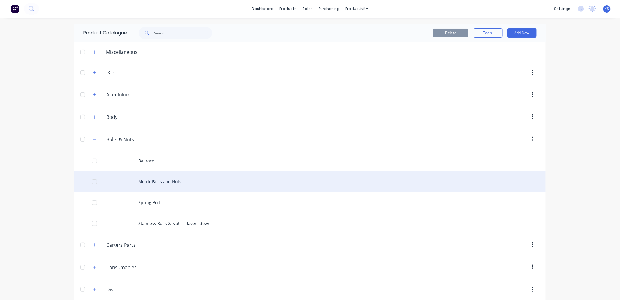
click at [150, 184] on div "Metric Bolts and Nuts" at bounding box center [309, 181] width 471 height 21
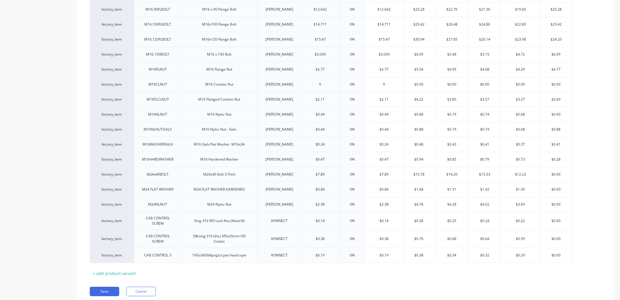
scroll to position [1570, 0]
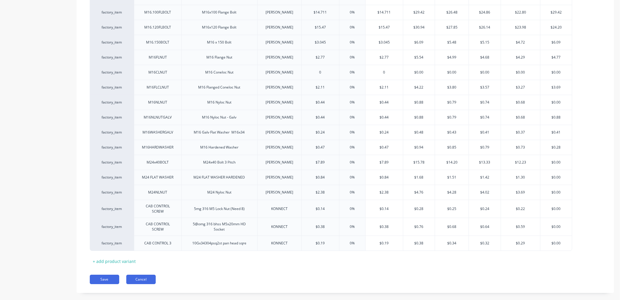
click at [145, 280] on button "Cancel" at bounding box center [140, 279] width 29 height 9
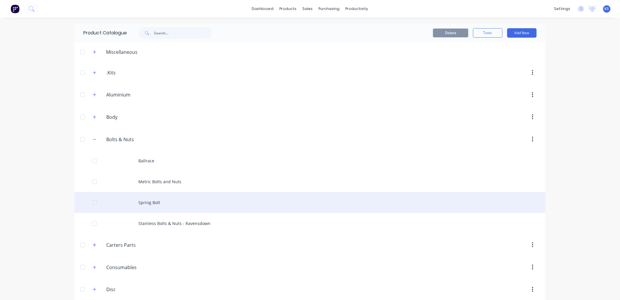
click at [154, 206] on div "Spring Bolt" at bounding box center [309, 202] width 471 height 21
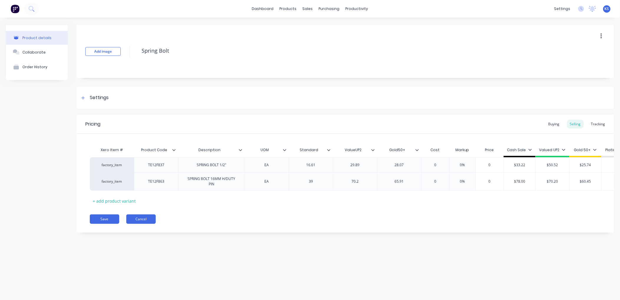
click at [149, 224] on button "Cancel" at bounding box center [140, 219] width 29 height 9
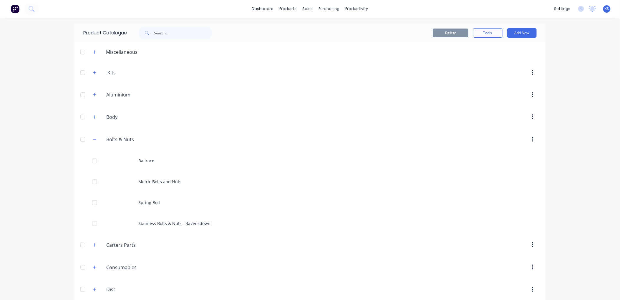
click at [149, 226] on div "Stainless Bolts & Nuts - Ravensdown" at bounding box center [309, 223] width 471 height 21
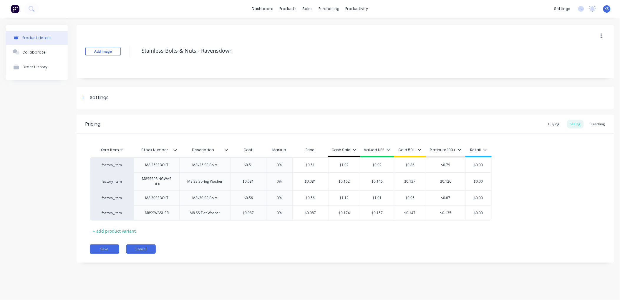
click at [147, 250] on button "Cancel" at bounding box center [140, 249] width 29 height 9
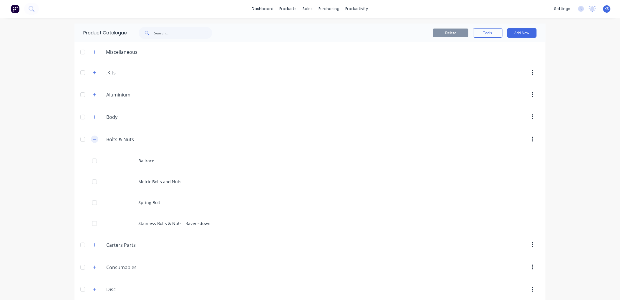
click at [93, 140] on icon "button" at bounding box center [95, 139] width 4 height 4
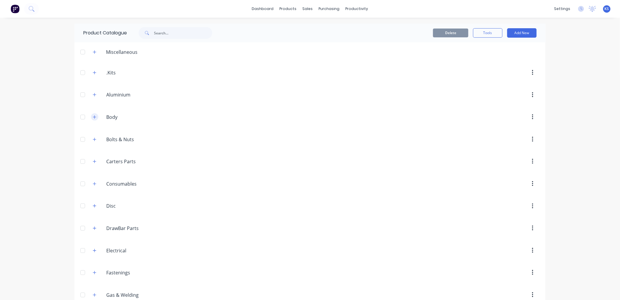
click at [93, 117] on icon "button" at bounding box center [95, 117] width 4 height 4
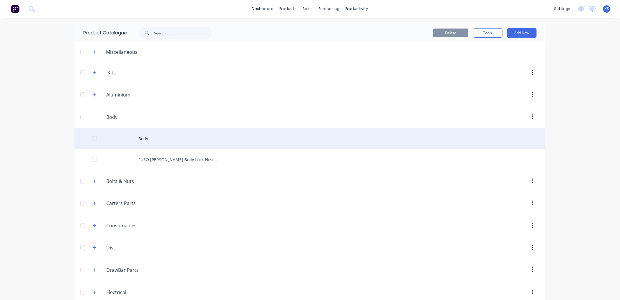
click at [154, 143] on div "Body" at bounding box center [309, 138] width 471 height 21
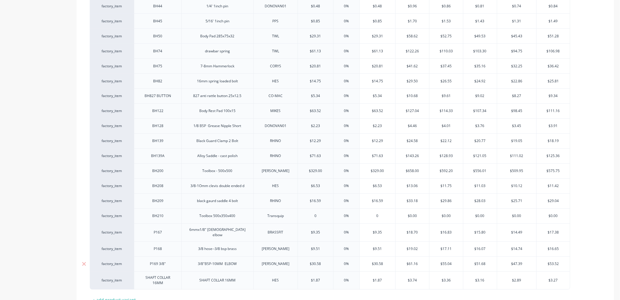
scroll to position [415, 0]
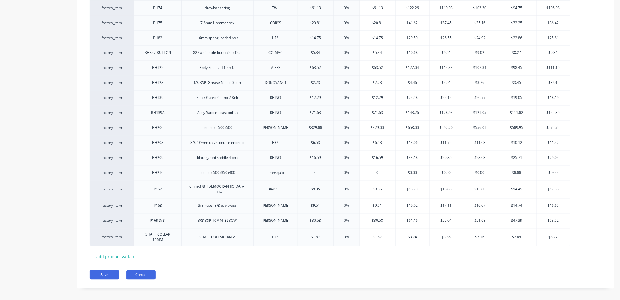
click at [140, 271] on button "Cancel" at bounding box center [140, 275] width 29 height 9
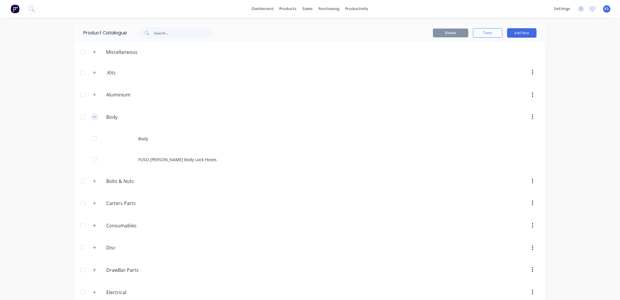
click at [94, 119] on icon "button" at bounding box center [95, 117] width 4 height 4
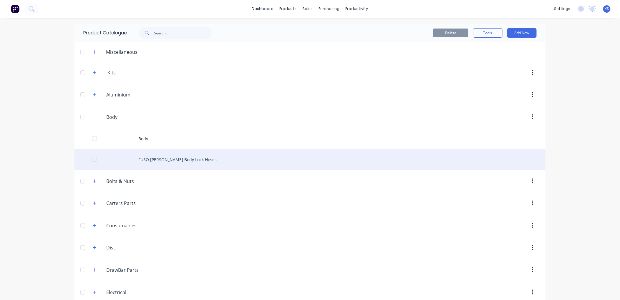
click at [168, 160] on div "FUSO Canter Body Lock Hoses" at bounding box center [309, 159] width 471 height 21
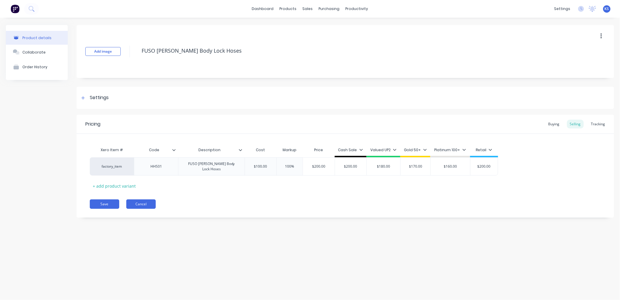
click at [150, 203] on button "Cancel" at bounding box center [140, 204] width 29 height 9
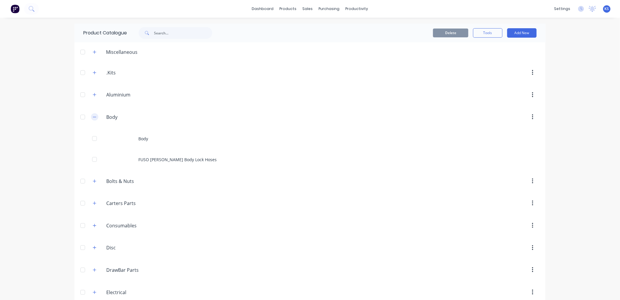
click at [91, 117] on button "button" at bounding box center [94, 116] width 7 height 7
click at [91, 92] on button "button" at bounding box center [94, 94] width 7 height 7
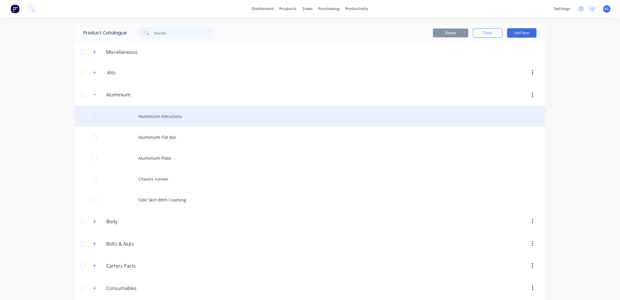
click at [155, 115] on div "Aluminium Extrusions" at bounding box center [309, 116] width 471 height 21
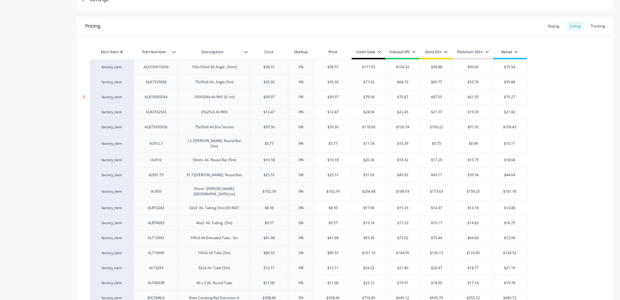
scroll to position [131, 0]
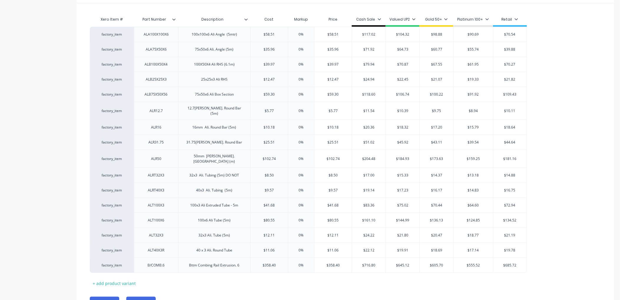
click at [143, 297] on button "Cancel" at bounding box center [140, 301] width 29 height 9
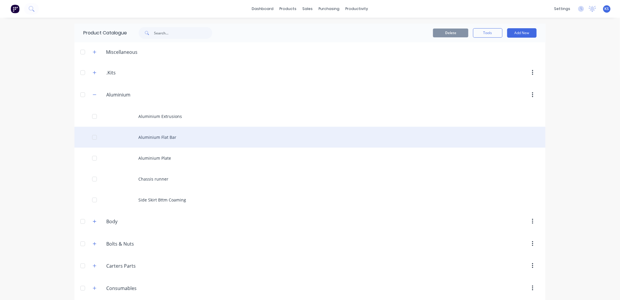
click at [161, 137] on div "Aluminium Flat Bar" at bounding box center [309, 137] width 471 height 21
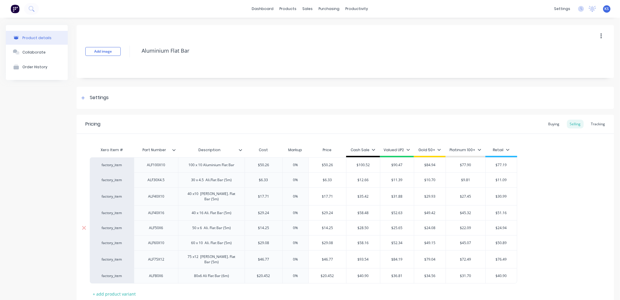
scroll to position [36, 0]
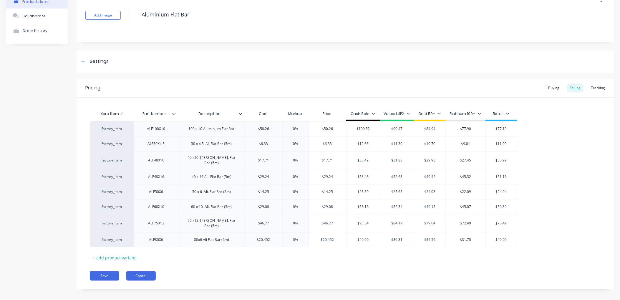
click at [144, 271] on button "Cancel" at bounding box center [140, 275] width 29 height 9
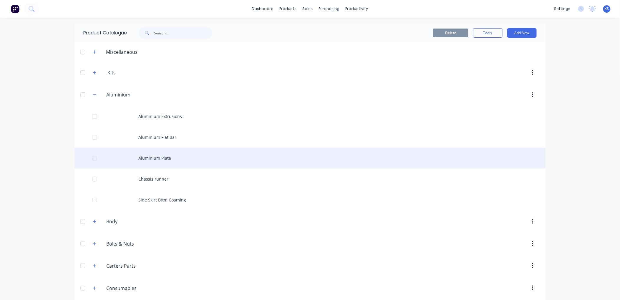
click at [153, 157] on div "Aluminium Plate" at bounding box center [309, 158] width 471 height 21
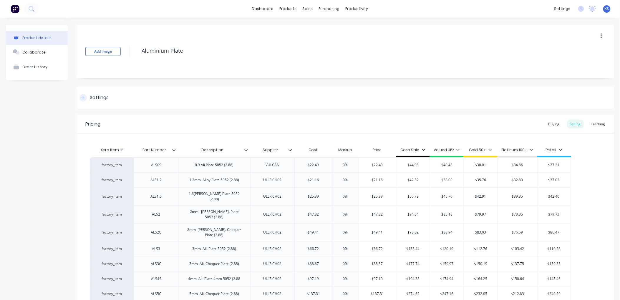
click at [405, 98] on div "Settings" at bounding box center [346, 98] width 538 height 22
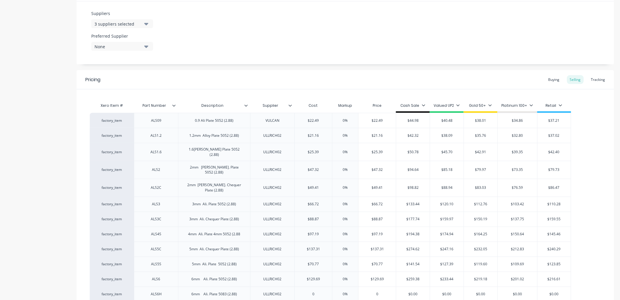
scroll to position [407, 0]
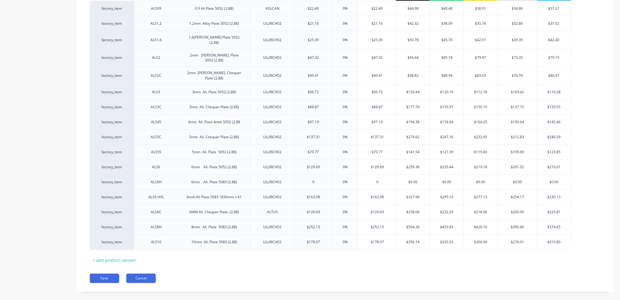
click at [142, 274] on button "Cancel" at bounding box center [140, 278] width 29 height 9
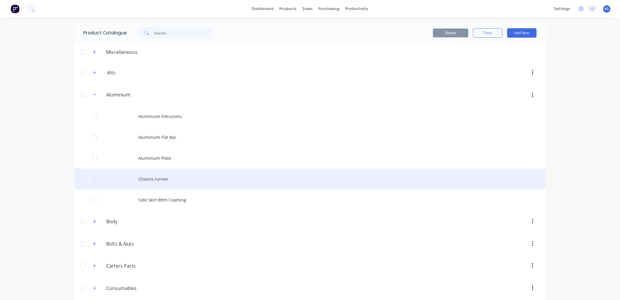
click at [155, 182] on div "Chassis runner" at bounding box center [309, 179] width 471 height 21
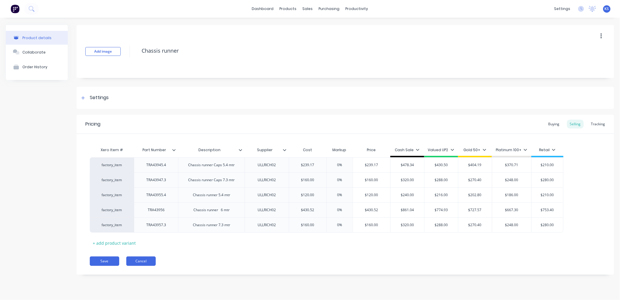
click at [143, 264] on button "Cancel" at bounding box center [140, 261] width 29 height 9
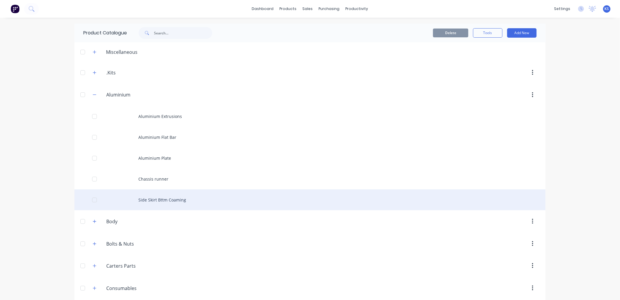
click at [164, 204] on div "Side Skirt Bttm Coaming" at bounding box center [309, 200] width 471 height 21
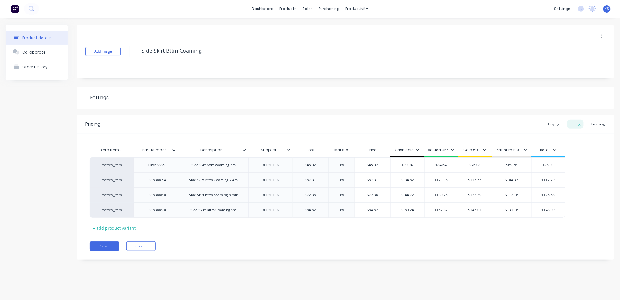
type textarea "x"
click at [146, 248] on button "Cancel" at bounding box center [140, 246] width 29 height 9
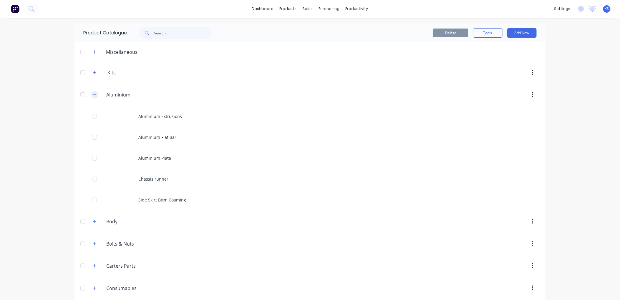
click at [93, 94] on icon "button" at bounding box center [95, 95] width 4 height 4
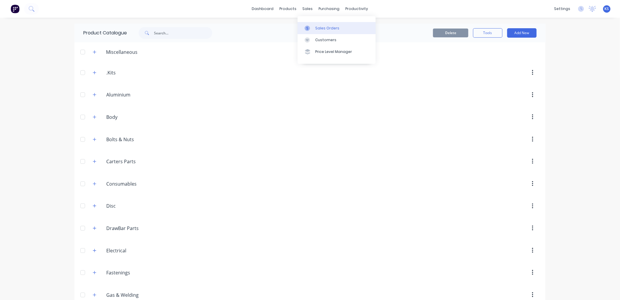
click at [319, 27] on div "Sales Orders" at bounding box center [327, 28] width 24 height 5
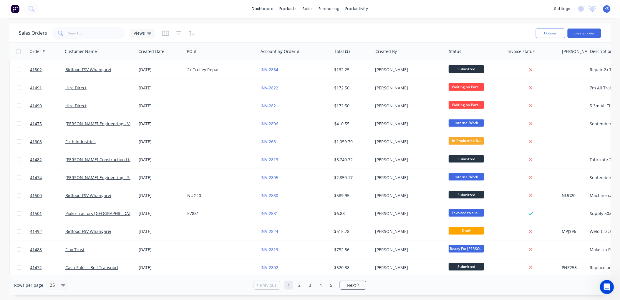
scroll to position [238, 0]
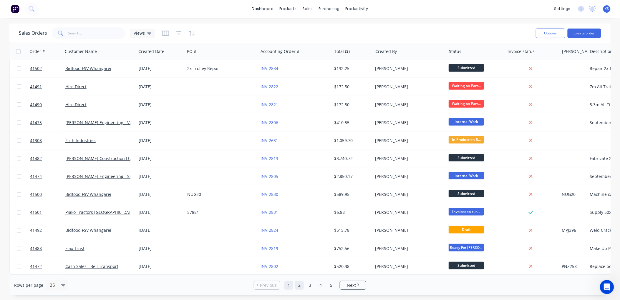
click at [299, 284] on link "2" at bounding box center [299, 285] width 9 height 9
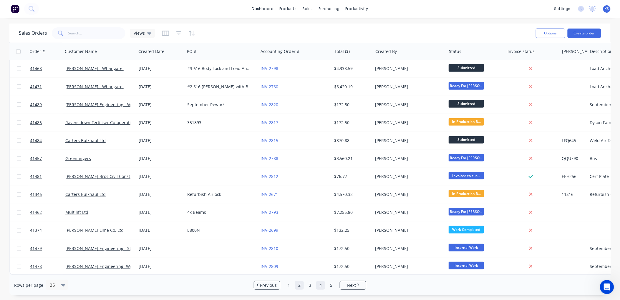
click at [322, 286] on link "4" at bounding box center [320, 285] width 9 height 9
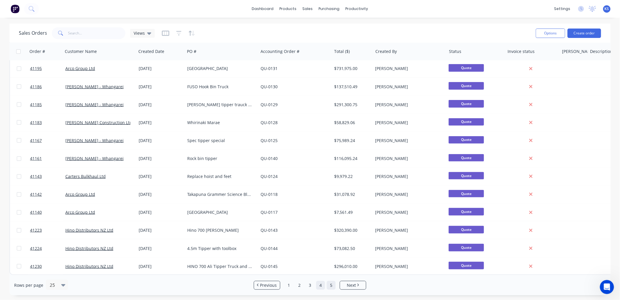
click at [332, 286] on link "5" at bounding box center [331, 285] width 9 height 9
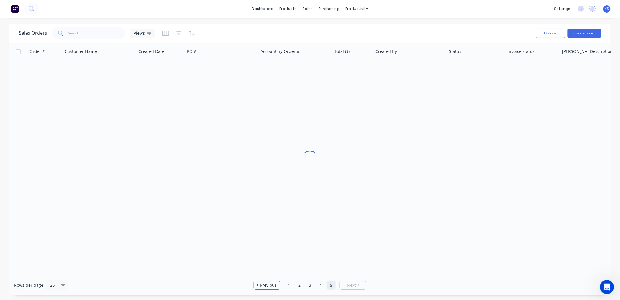
scroll to position [0, 0]
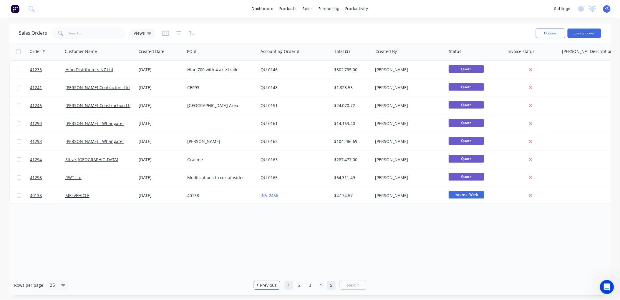
click at [289, 287] on link "1" at bounding box center [288, 285] width 9 height 9
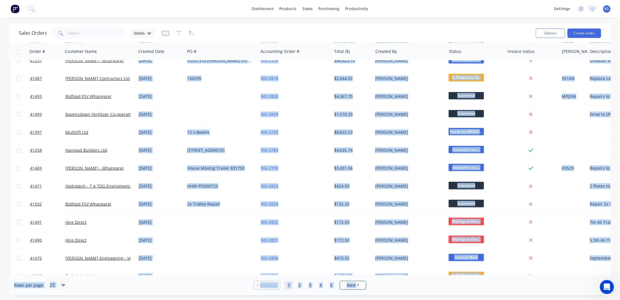
scroll to position [238, 0]
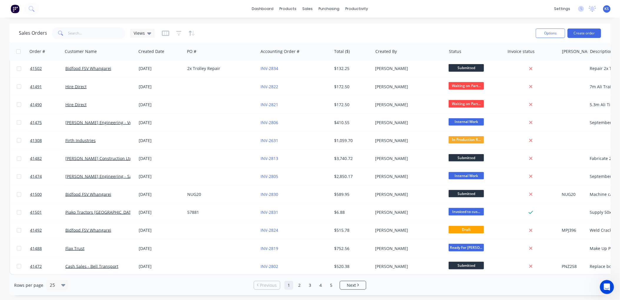
drag, startPoint x: 453, startPoint y: 275, endPoint x: 358, endPoint y: 279, distance: 94.6
click at [361, 279] on div "Rows per page 25 Previous 1 2 3 4 5 Next" at bounding box center [309, 285] width 601 height 20
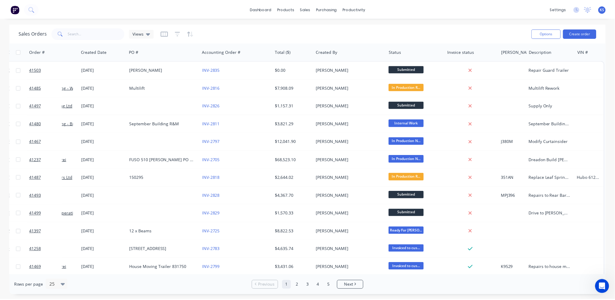
scroll to position [0, 0]
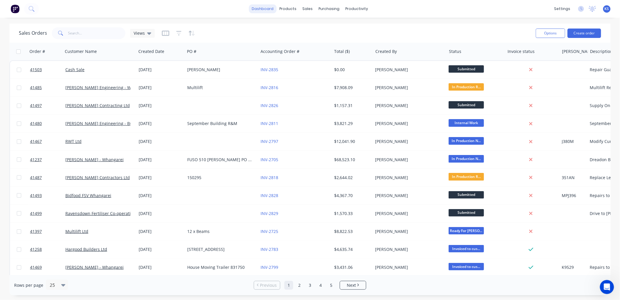
click at [269, 7] on link "dashboard" at bounding box center [263, 8] width 28 height 9
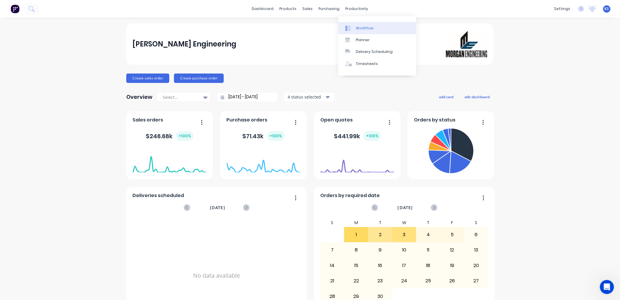
click at [369, 29] on div "Workflow" at bounding box center [365, 28] width 18 height 5
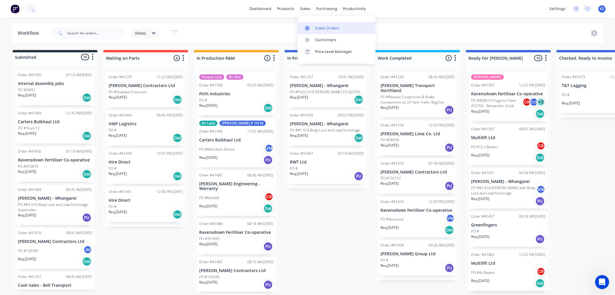
click at [322, 29] on div "Sales Orders" at bounding box center [327, 28] width 24 height 5
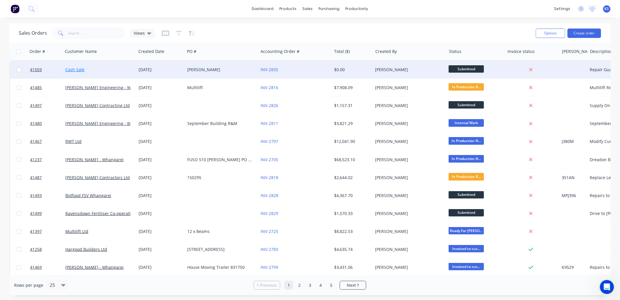
click at [77, 68] on link "Cash Sale" at bounding box center [74, 70] width 19 height 6
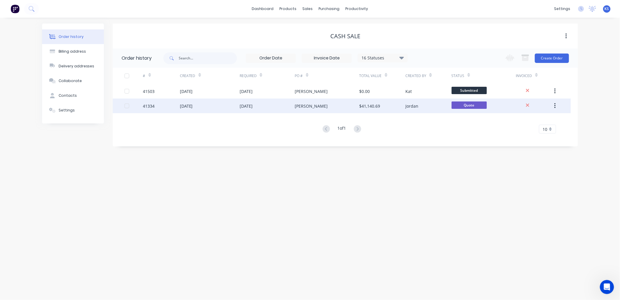
click at [560, 107] on button "button" at bounding box center [555, 106] width 14 height 11
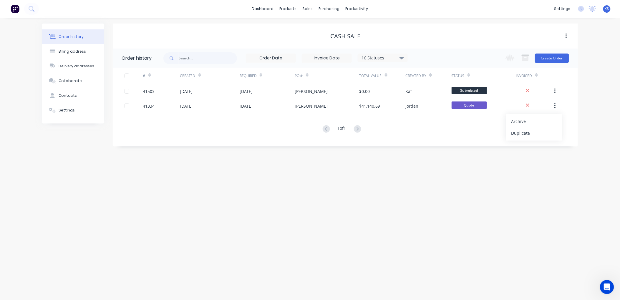
click at [433, 214] on div "Order history Billing address Delivery addresses Collaborate Contacts Settings …" at bounding box center [310, 159] width 620 height 283
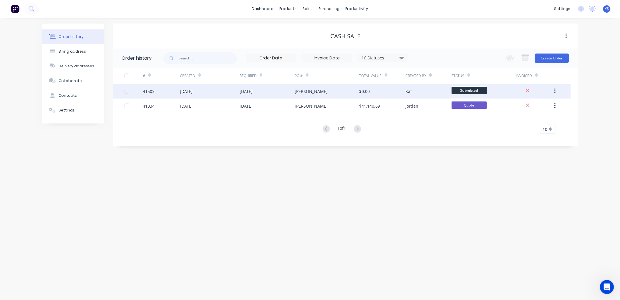
click at [193, 92] on div "[DATE]" at bounding box center [186, 91] width 13 height 6
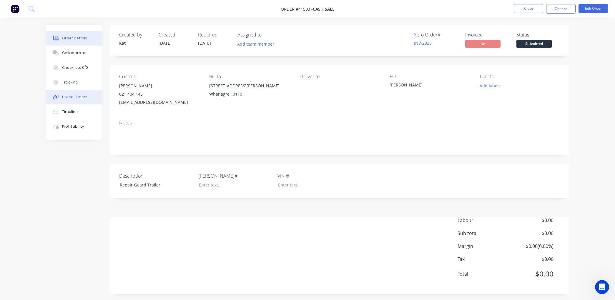
click at [72, 96] on div "Linked Orders" at bounding box center [74, 97] width 25 height 5
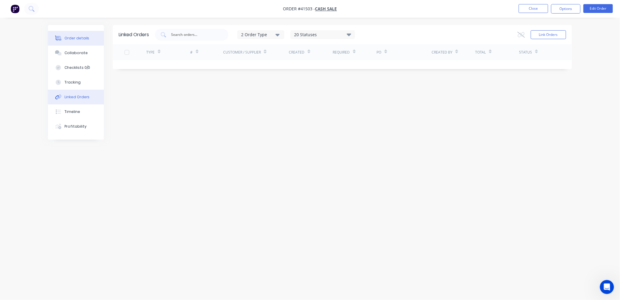
click at [66, 39] on div "Order details" at bounding box center [76, 38] width 25 height 5
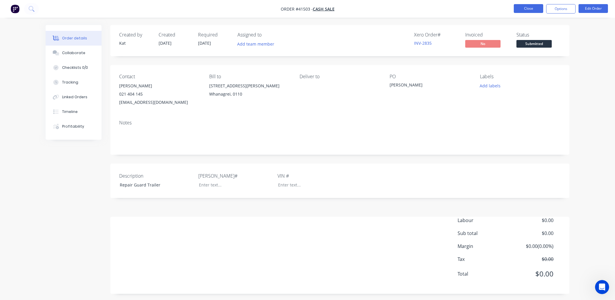
click at [518, 9] on button "Close" at bounding box center [528, 8] width 29 height 9
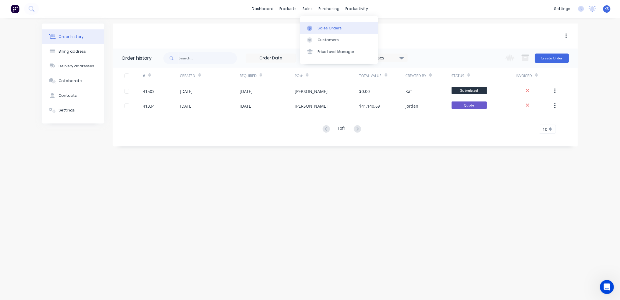
click at [335, 29] on div "Sales Orders" at bounding box center [330, 28] width 24 height 5
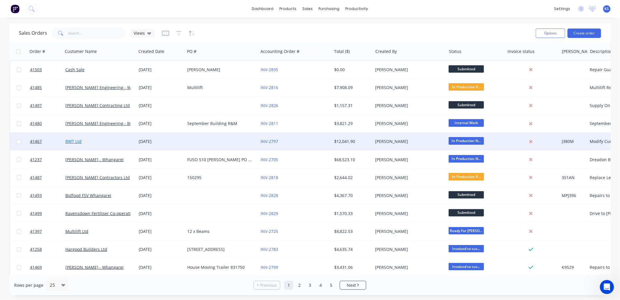
click at [77, 143] on link "RWT Ltd" at bounding box center [73, 142] width 16 height 6
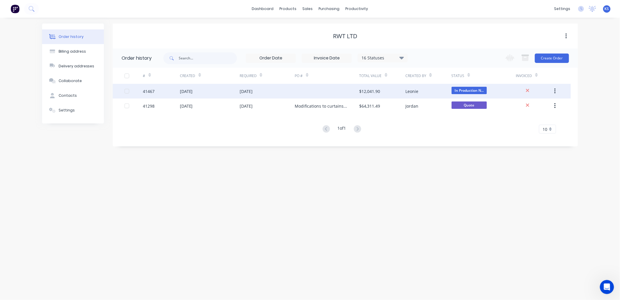
click at [244, 93] on div "[DATE]" at bounding box center [246, 91] width 13 height 6
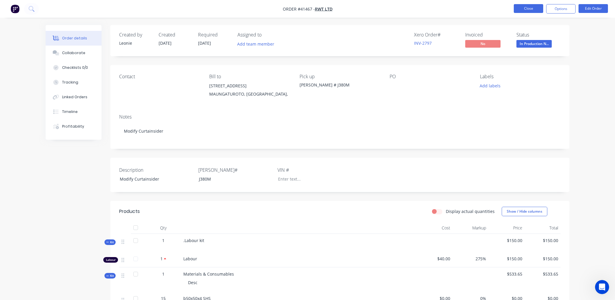
click at [522, 8] on button "Close" at bounding box center [528, 8] width 29 height 9
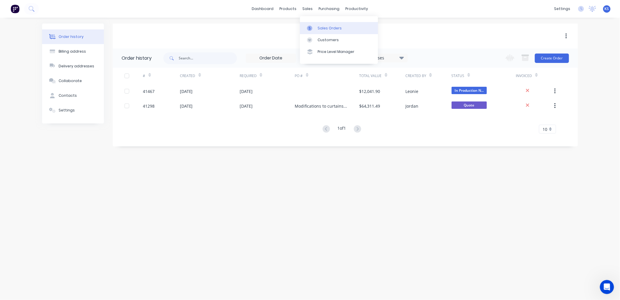
click at [316, 28] on link "Sales Orders" at bounding box center [339, 28] width 78 height 12
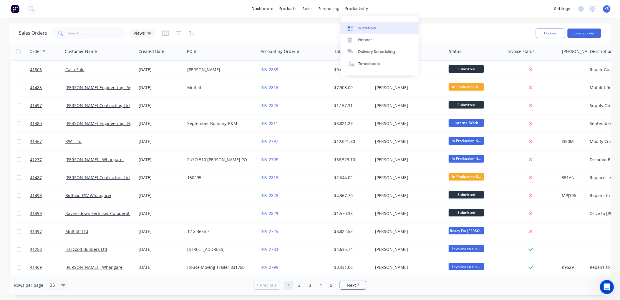
click at [369, 27] on div "Workflow" at bounding box center [367, 28] width 18 height 5
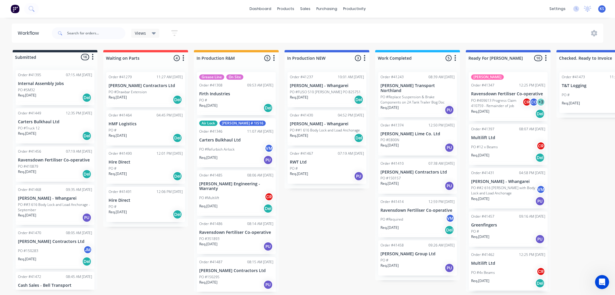
click at [591, 95] on div "PO # VM" at bounding box center [599, 95] width 74 height 11
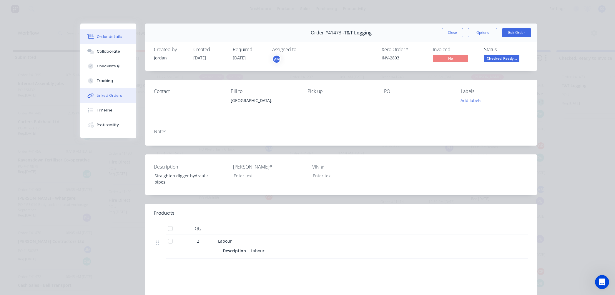
click at [104, 94] on div "Linked Orders" at bounding box center [109, 95] width 25 height 5
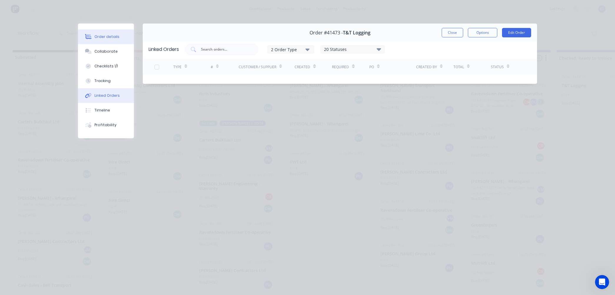
click at [104, 36] on div "Order details" at bounding box center [107, 36] width 25 height 5
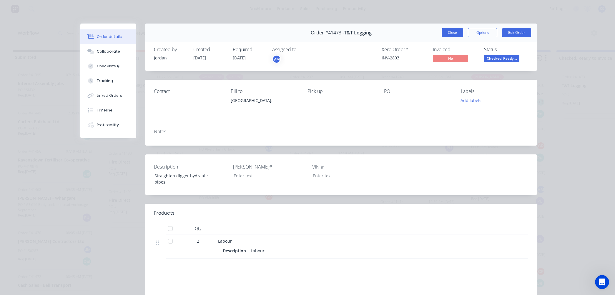
click at [446, 34] on button "Close" at bounding box center [452, 32] width 21 height 9
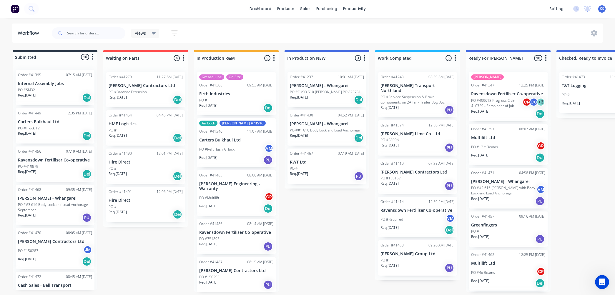
click at [130, 132] on div "PO #" at bounding box center [146, 130] width 74 height 5
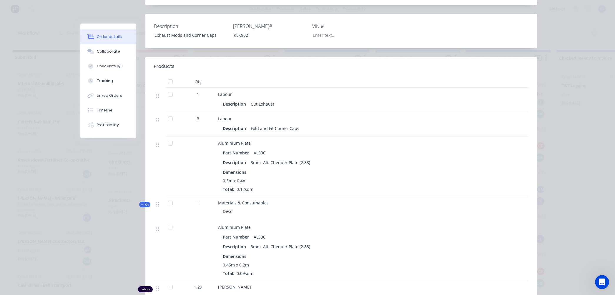
scroll to position [163, 0]
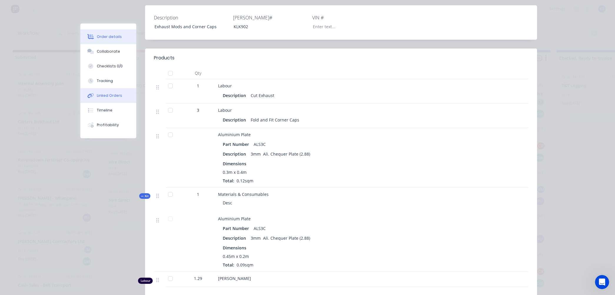
click at [101, 96] on div "Linked Orders" at bounding box center [109, 95] width 25 height 5
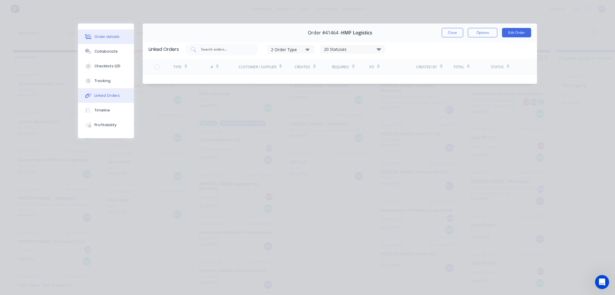
click at [105, 35] on div "Order details" at bounding box center [107, 36] width 25 height 5
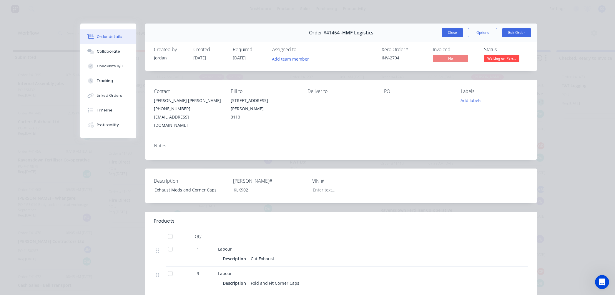
click at [454, 33] on button "Close" at bounding box center [452, 32] width 21 height 9
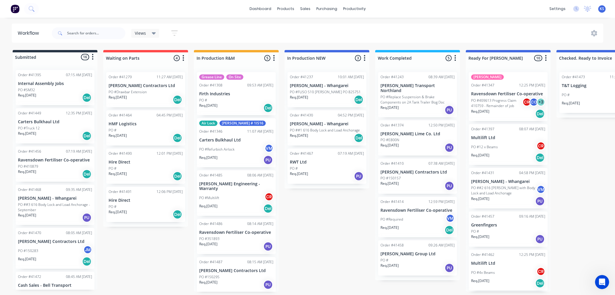
click at [128, 128] on div "PO #" at bounding box center [146, 130] width 74 height 5
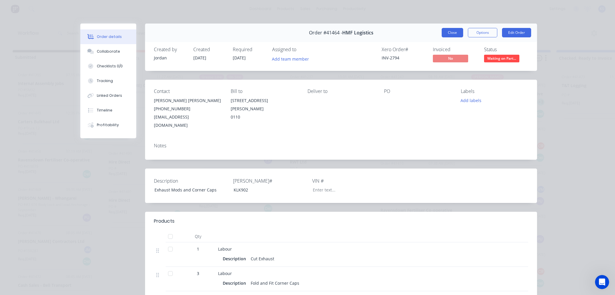
click at [448, 35] on button "Close" at bounding box center [452, 32] width 21 height 9
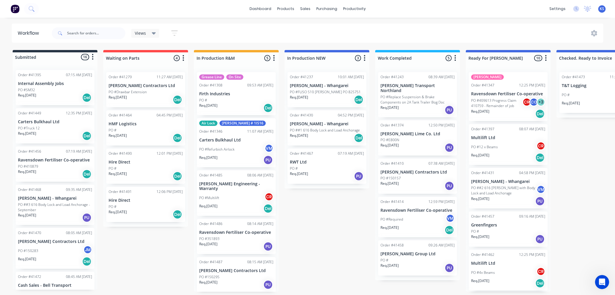
click at [137, 99] on div "Req. 01/07/25 Del" at bounding box center [146, 100] width 74 height 10
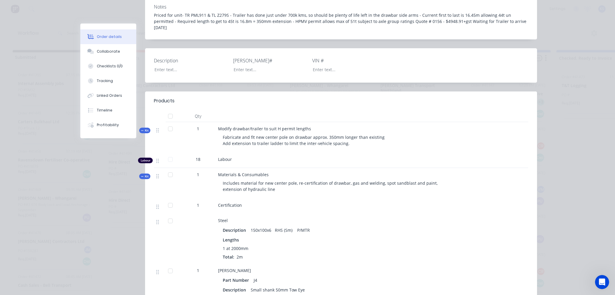
scroll to position [196, 0]
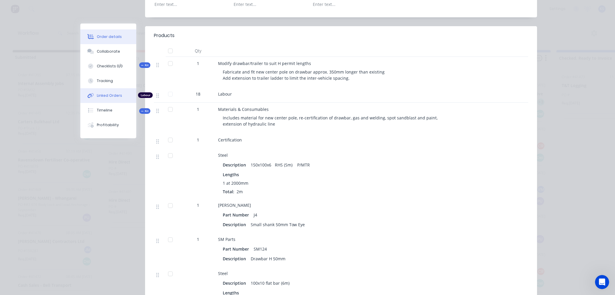
click at [113, 97] on div "Linked Orders" at bounding box center [109, 95] width 25 height 5
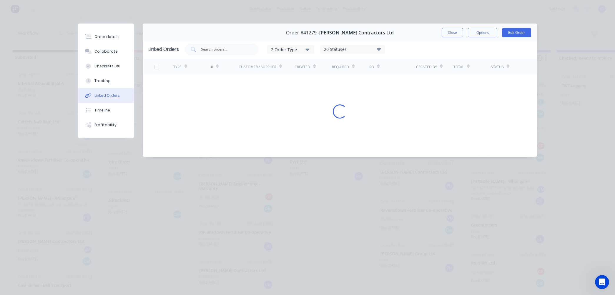
scroll to position [0, 0]
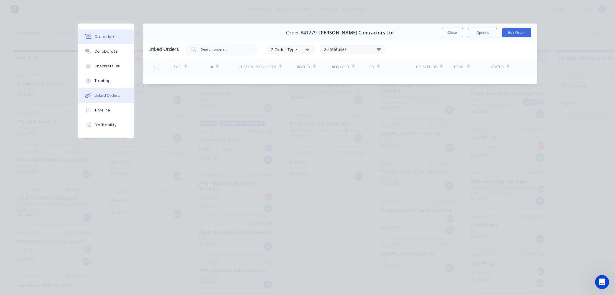
click at [95, 37] on div "Order details" at bounding box center [107, 36] width 25 height 5
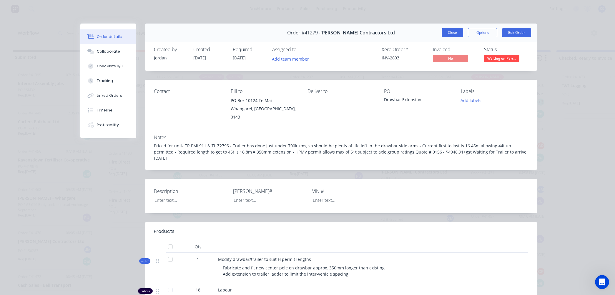
click at [443, 30] on button "Close" at bounding box center [452, 32] width 21 height 9
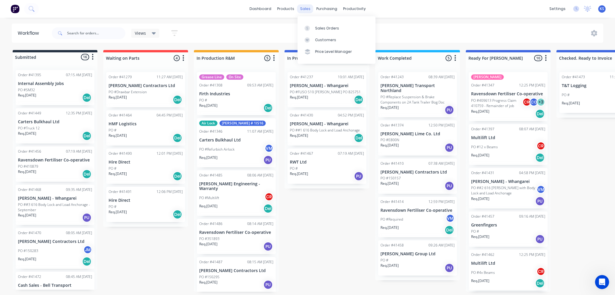
click at [308, 11] on div "sales" at bounding box center [305, 8] width 16 height 9
click at [318, 38] on div "Customers" at bounding box center [325, 39] width 21 height 5
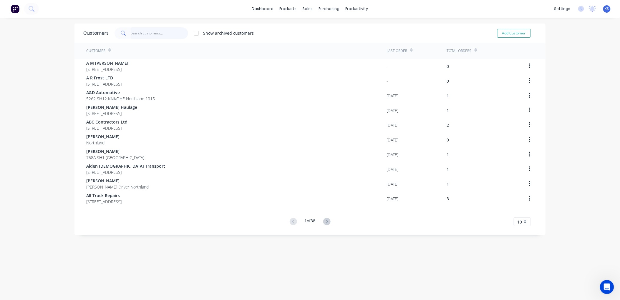
click at [156, 34] on input "text" at bounding box center [159, 33] width 57 height 12
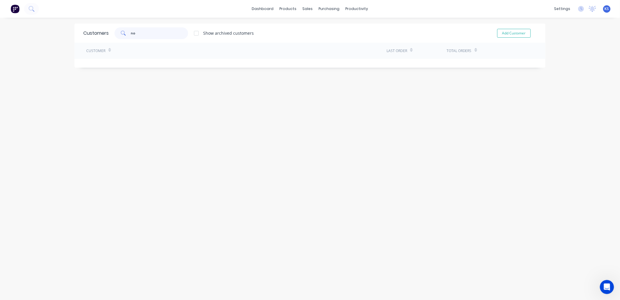
type input "n"
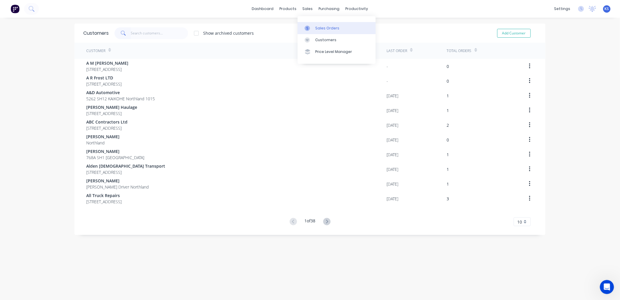
click at [329, 31] on link "Sales Orders" at bounding box center [337, 28] width 78 height 12
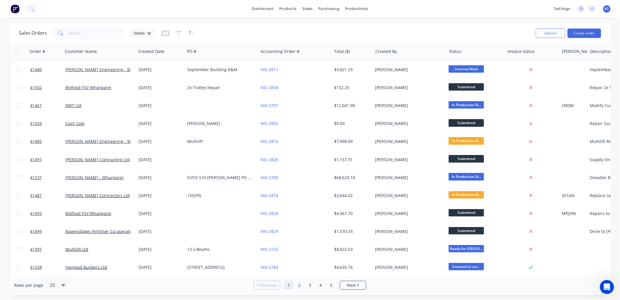
click at [607, 9] on span "KS" at bounding box center [607, 8] width 4 height 5
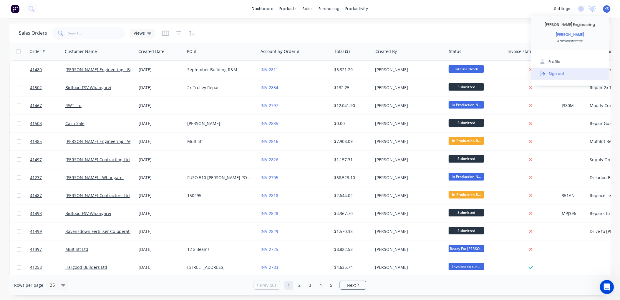
click at [566, 76] on button "Sign out" at bounding box center [570, 74] width 78 height 12
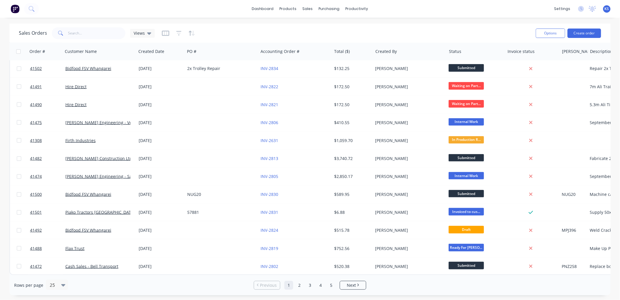
scroll to position [238, 0]
click at [301, 285] on link "2" at bounding box center [299, 285] width 9 height 9
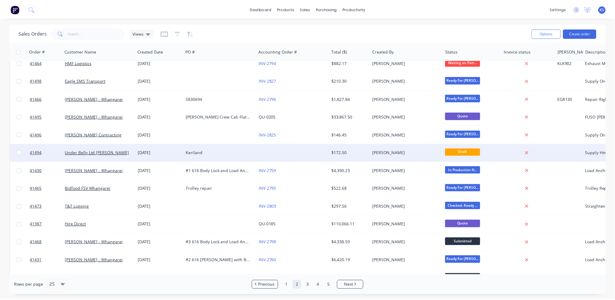
scroll to position [65, 0]
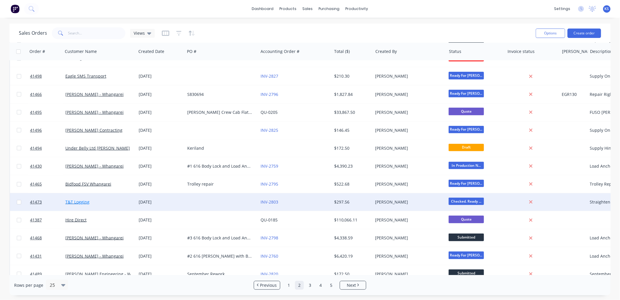
click at [80, 201] on link "T&T Logging" at bounding box center [77, 202] width 24 height 6
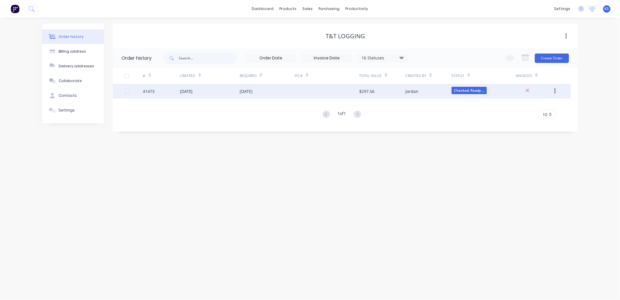
click at [217, 92] on div "[DATE]" at bounding box center [210, 91] width 60 height 15
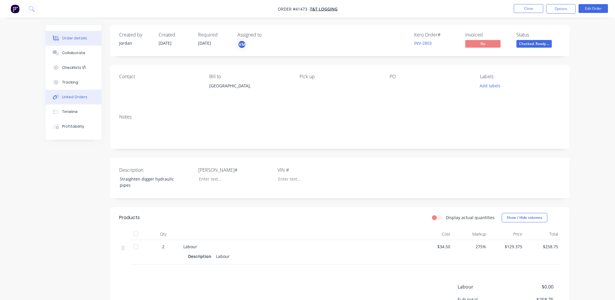
click at [72, 93] on button "Linked Orders" at bounding box center [74, 97] width 56 height 15
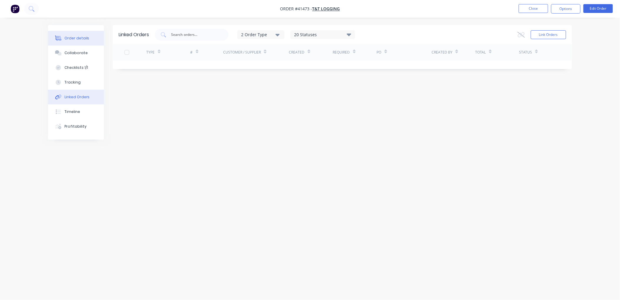
click at [74, 36] on div "Order details" at bounding box center [76, 38] width 25 height 5
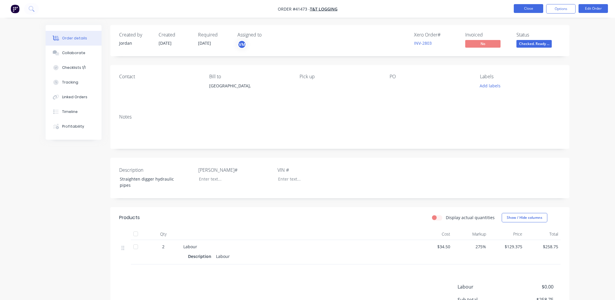
click at [524, 7] on button "Close" at bounding box center [528, 8] width 29 height 9
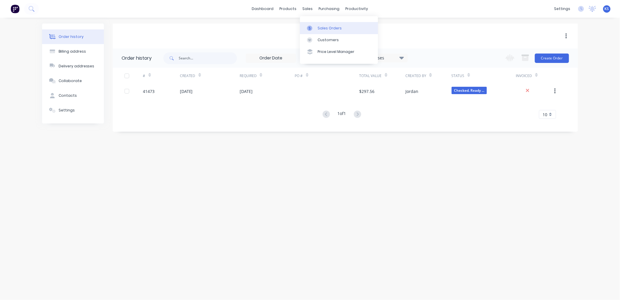
click at [323, 26] on div "Sales Orders" at bounding box center [330, 28] width 24 height 5
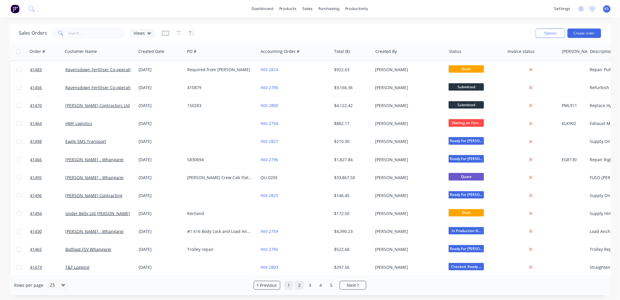
click at [291, 285] on link "1" at bounding box center [288, 285] width 9 height 9
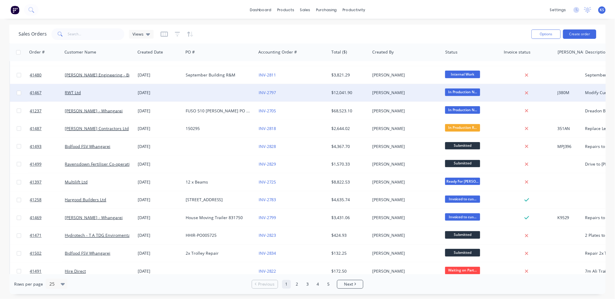
scroll to position [65, 0]
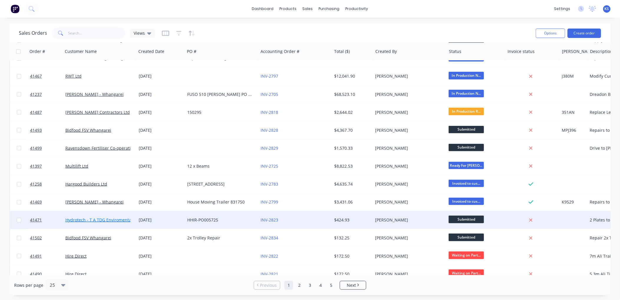
click at [100, 217] on link "Hydrotech - T A TDG Enviromental Limited" at bounding box center [106, 220] width 83 height 6
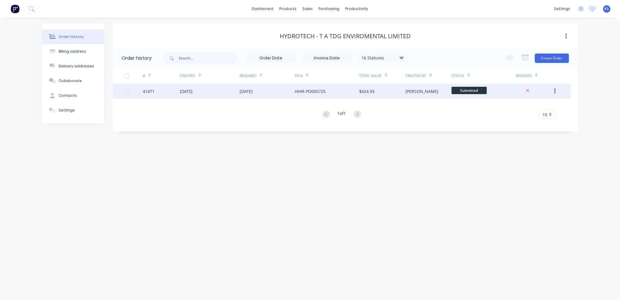
click at [261, 95] on div "[DATE]" at bounding box center [267, 91] width 55 height 15
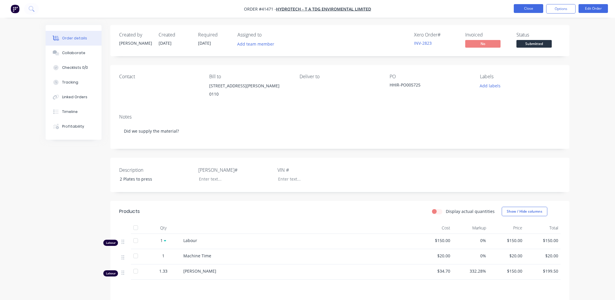
click at [517, 9] on button "Close" at bounding box center [528, 8] width 29 height 9
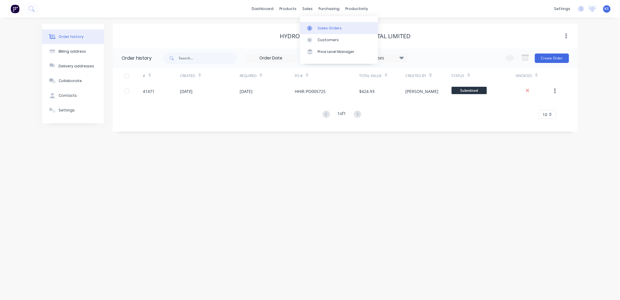
click at [319, 27] on div "Sales Orders" at bounding box center [330, 28] width 24 height 5
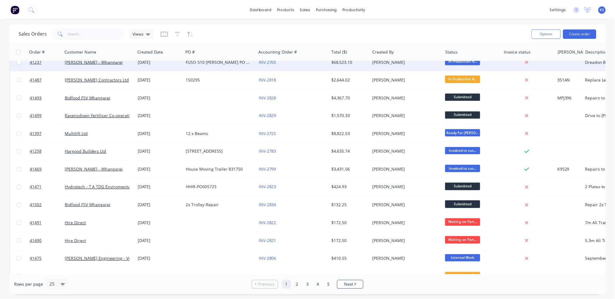
scroll to position [131, 0]
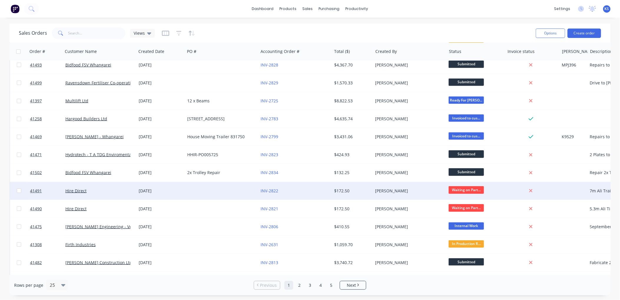
click at [91, 192] on div "Hire Direct" at bounding box center [97, 191] width 65 height 6
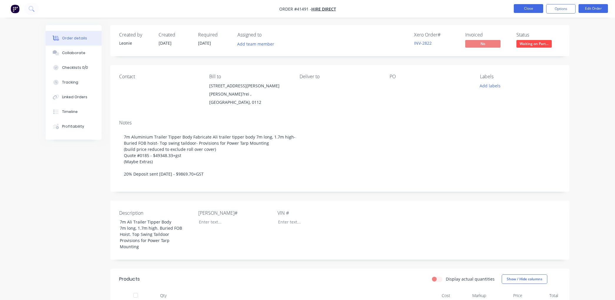
click at [521, 8] on button "Close" at bounding box center [528, 8] width 29 height 9
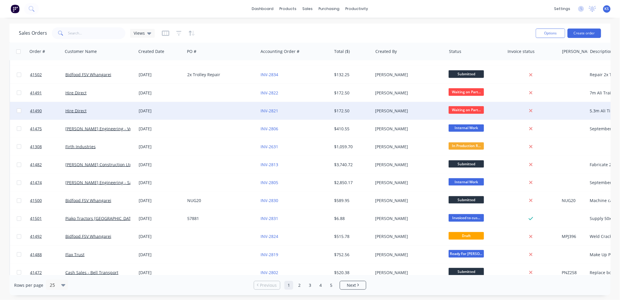
scroll to position [238, 0]
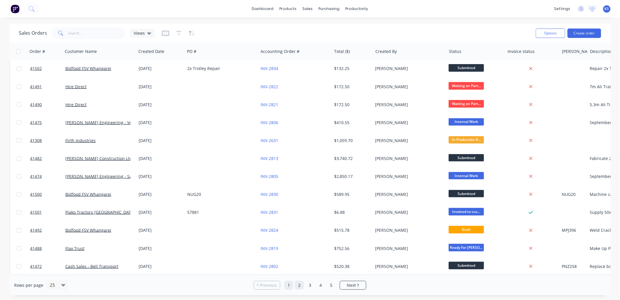
click at [300, 284] on link "2" at bounding box center [299, 285] width 9 height 9
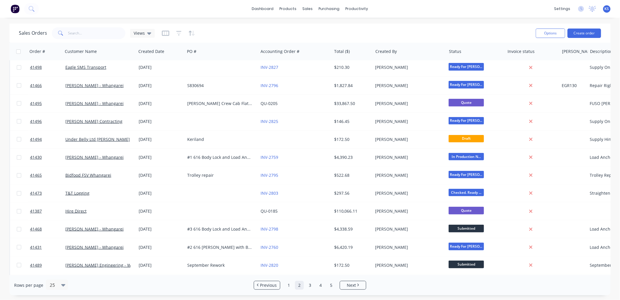
scroll to position [0, 0]
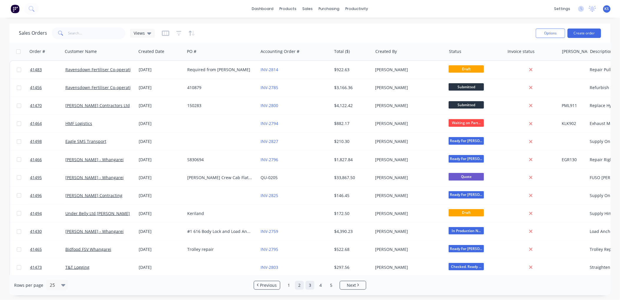
click at [311, 285] on link "3" at bounding box center [310, 285] width 9 height 9
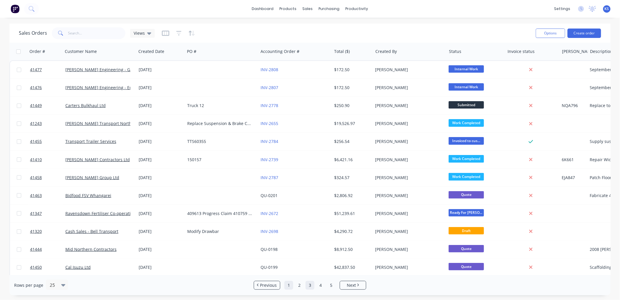
click at [289, 286] on link "1" at bounding box center [288, 285] width 9 height 9
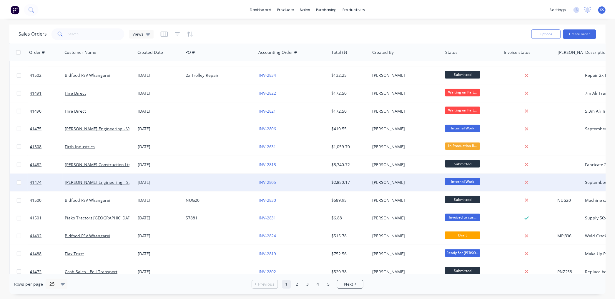
scroll to position [238, 0]
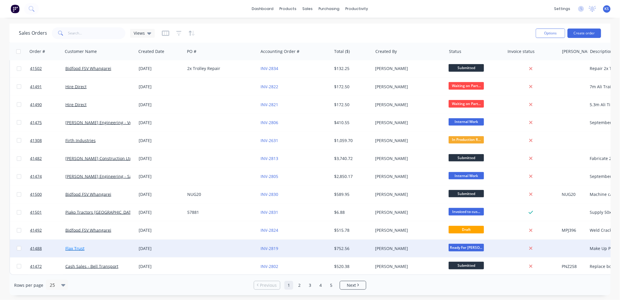
click at [66, 246] on link "Flax Trust" at bounding box center [74, 249] width 19 height 6
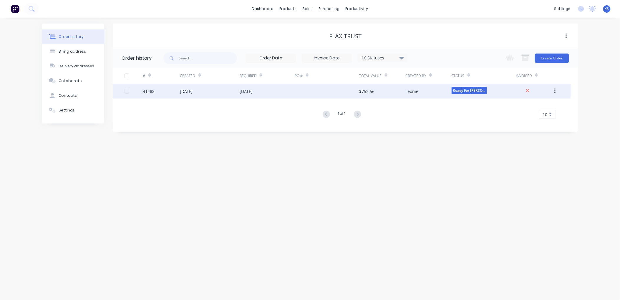
click at [190, 91] on div "[DATE]" at bounding box center [186, 91] width 13 height 6
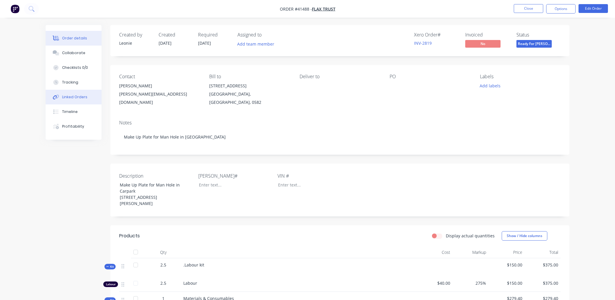
click at [69, 100] on button "Linked Orders" at bounding box center [74, 97] width 56 height 15
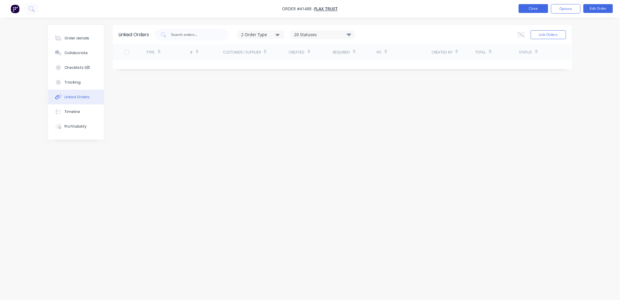
click at [528, 10] on button "Close" at bounding box center [533, 8] width 29 height 9
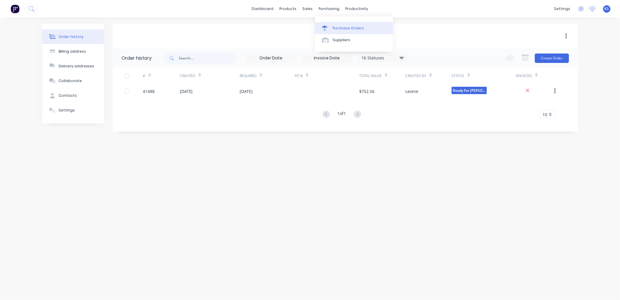
click at [342, 26] on div "Purchase Orders" at bounding box center [348, 28] width 31 height 5
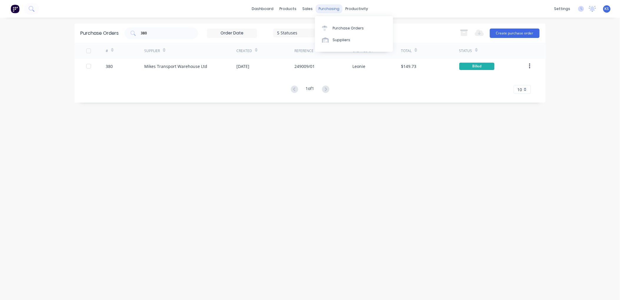
click at [328, 9] on div "purchasing" at bounding box center [329, 8] width 27 height 9
click at [333, 39] on div "Customers" at bounding box center [328, 39] width 21 height 5
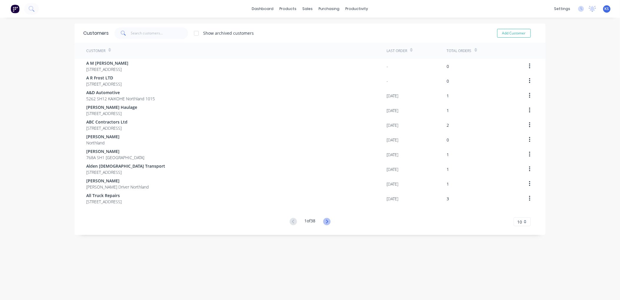
click at [326, 221] on icon at bounding box center [326, 221] width 7 height 7
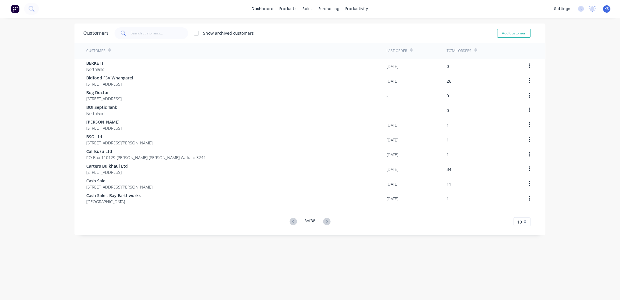
click at [326, 221] on icon at bounding box center [326, 221] width 7 height 7
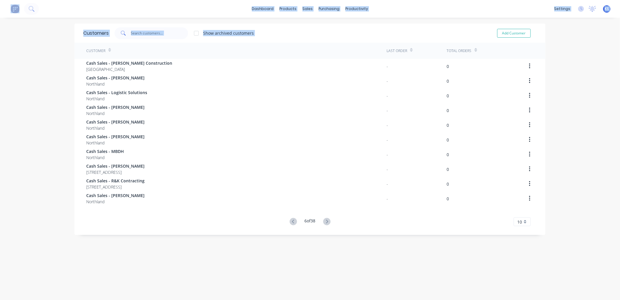
click at [326, 221] on div "Customers Show archived customers Add Customer Customer Last Order Total Orders…" at bounding box center [309, 165] width 471 height 283
click at [326, 221] on icon at bounding box center [326, 221] width 7 height 7
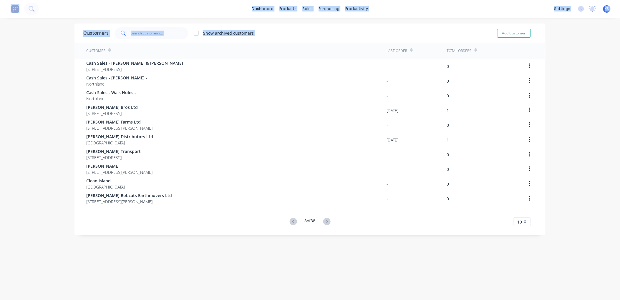
click at [326, 222] on div "Customers Show archived customers Add Customer Customer Last Order Total Orders…" at bounding box center [309, 165] width 471 height 283
click at [326, 222] on g at bounding box center [326, 221] width 7 height 7
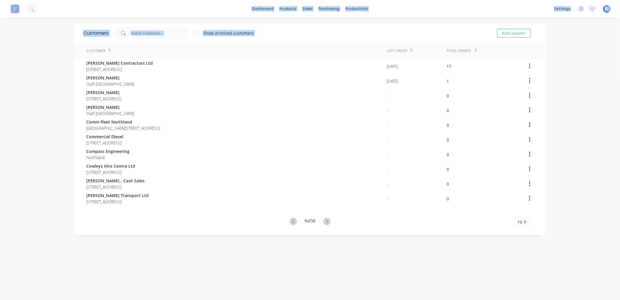
click at [363, 253] on div "Customers Show archived customers Add Customer Customer Last Order Total Orders…" at bounding box center [309, 165] width 471 height 283
click at [362, 263] on div "Customers Show archived customers Add Customer Customer Last Order Total Orders…" at bounding box center [309, 165] width 471 height 283
click at [521, 222] on div "10" at bounding box center [522, 222] width 17 height 9
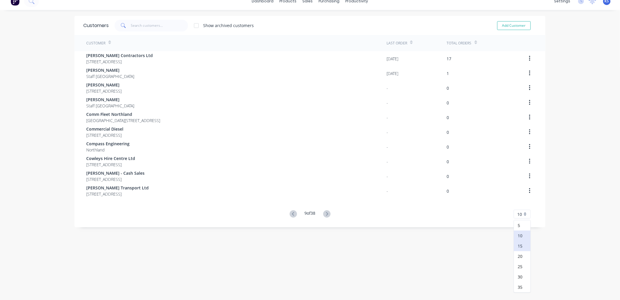
scroll to position [12, 0]
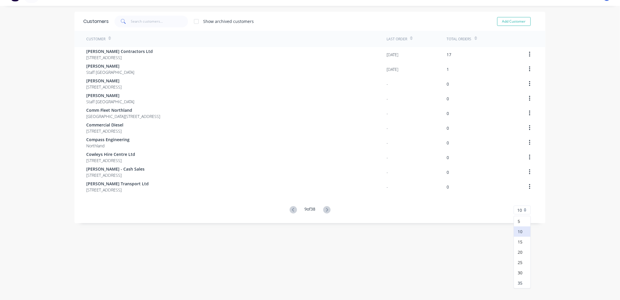
click at [518, 284] on div "35" at bounding box center [522, 283] width 16 height 10
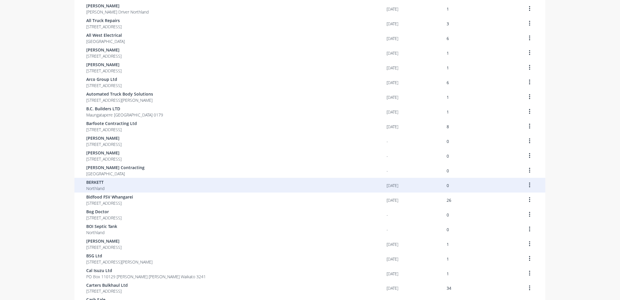
scroll to position [324, 0]
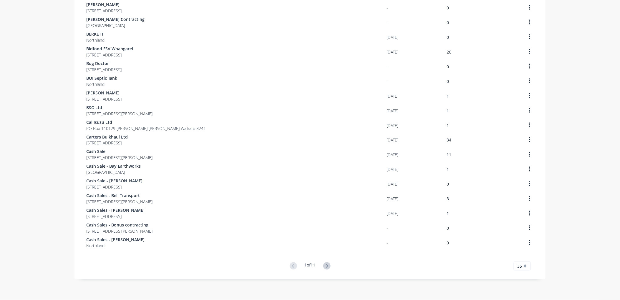
click at [324, 267] on icon at bounding box center [326, 266] width 7 height 7
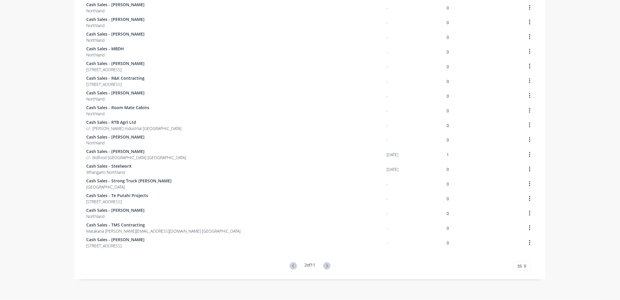
click at [324, 267] on icon at bounding box center [326, 266] width 7 height 7
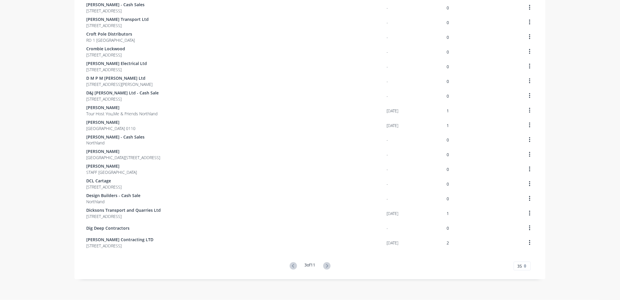
click at [324, 267] on icon at bounding box center [326, 266] width 7 height 7
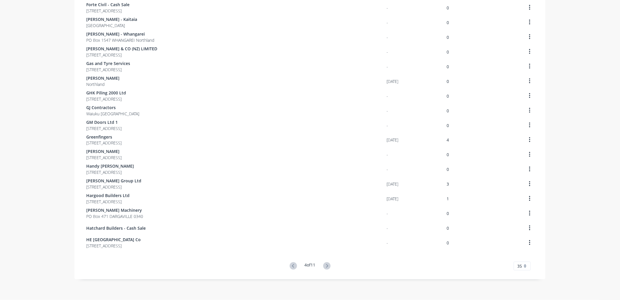
click at [324, 267] on icon at bounding box center [326, 266] width 7 height 7
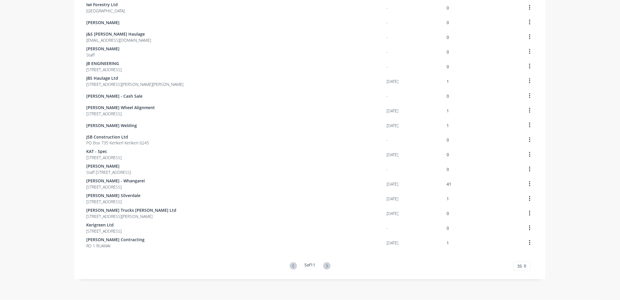
click at [324, 267] on icon at bounding box center [326, 266] width 7 height 7
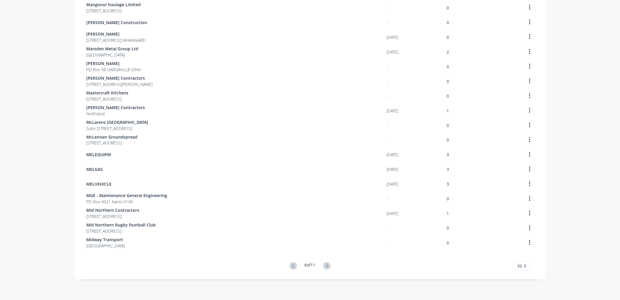
click at [324, 267] on icon at bounding box center [326, 266] width 7 height 7
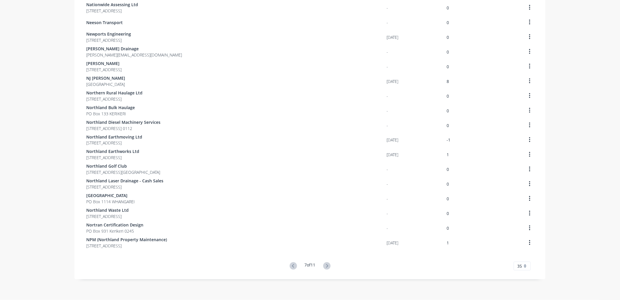
click at [324, 267] on icon at bounding box center [326, 266] width 7 height 7
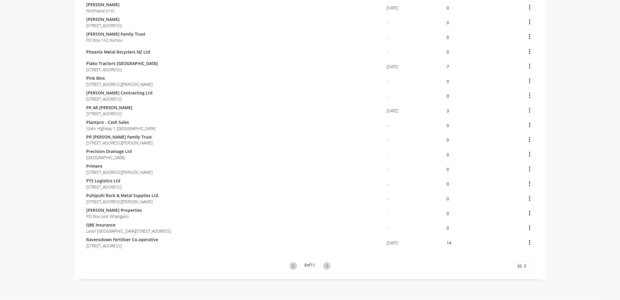
click at [324, 267] on icon at bounding box center [326, 266] width 7 height 7
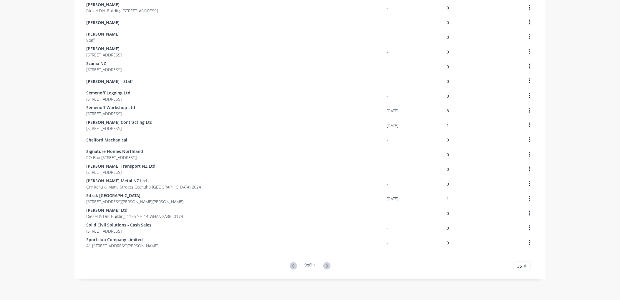
click at [324, 267] on icon at bounding box center [326, 266] width 7 height 7
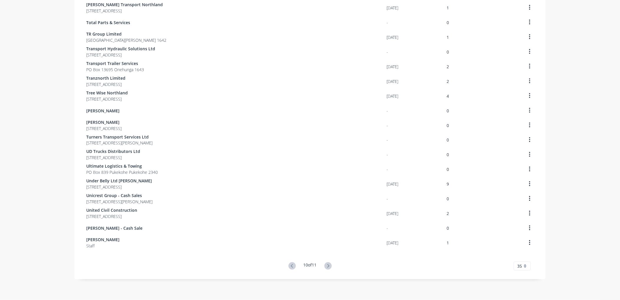
click at [324, 267] on icon at bounding box center [327, 266] width 7 height 7
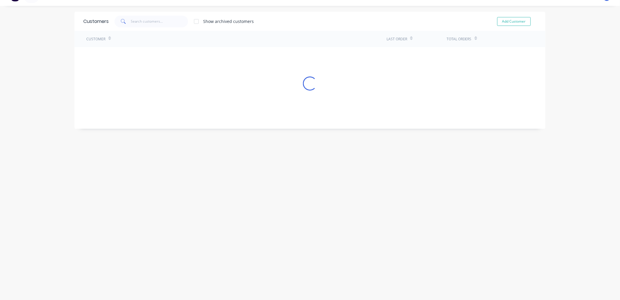
scroll to position [177, 0]
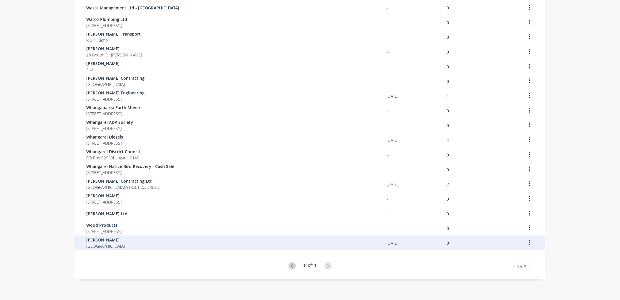
click at [93, 243] on span "WHANGAREI Northland" at bounding box center [105, 246] width 39 height 6
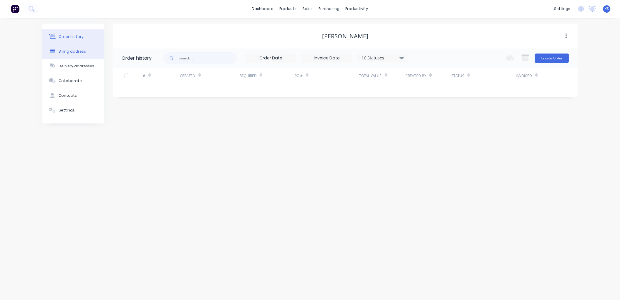
click at [75, 47] on button "Billing address" at bounding box center [73, 51] width 62 height 15
select select "NZ"
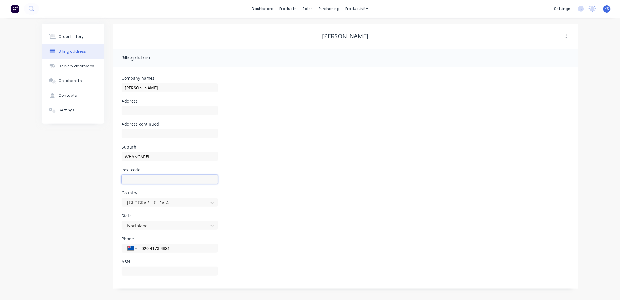
click at [128, 181] on input "text" at bounding box center [170, 179] width 96 height 9
type input "0110"
click at [78, 37] on div "Order history" at bounding box center [71, 36] width 25 height 5
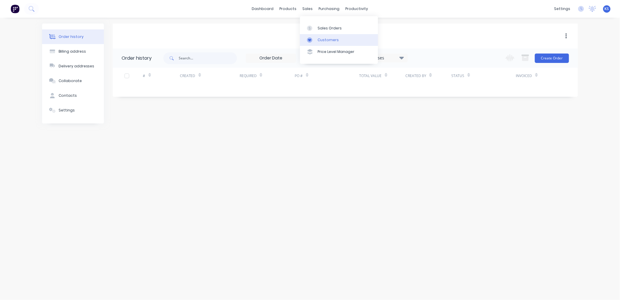
click at [332, 40] on div "Customers" at bounding box center [328, 39] width 21 height 5
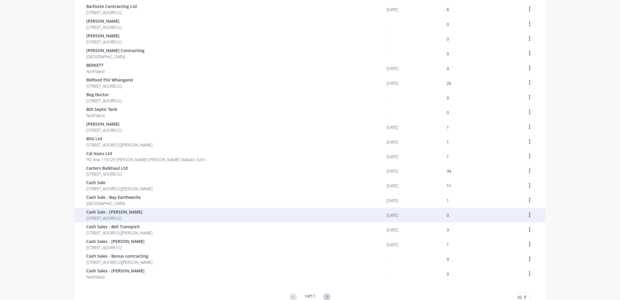
scroll to position [324, 0]
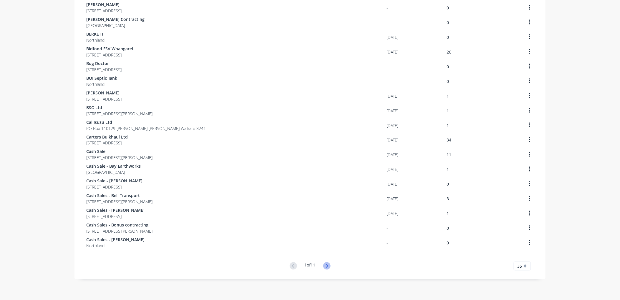
click at [327, 266] on icon at bounding box center [326, 266] width 7 height 7
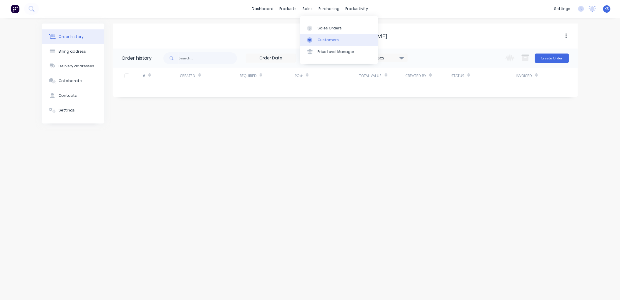
click at [328, 41] on div "Customers" at bounding box center [328, 39] width 21 height 5
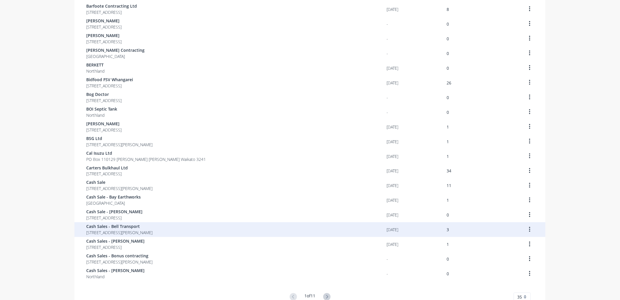
scroll to position [324, 0]
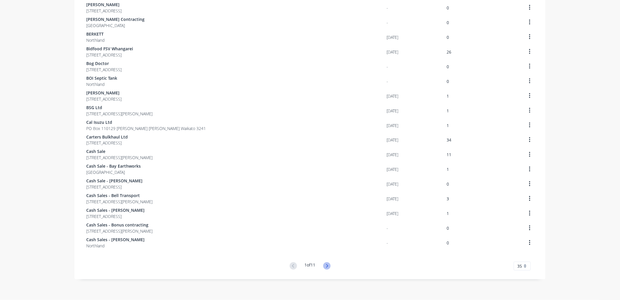
click at [326, 267] on icon at bounding box center [327, 266] width 2 height 4
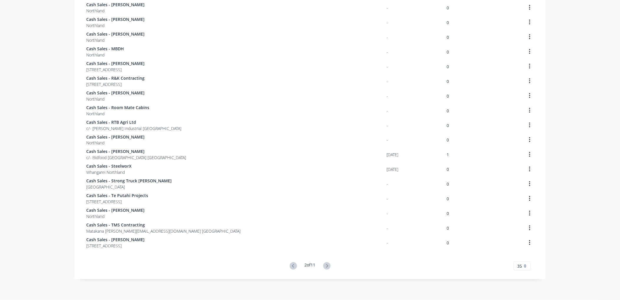
click at [325, 266] on icon at bounding box center [326, 266] width 7 height 7
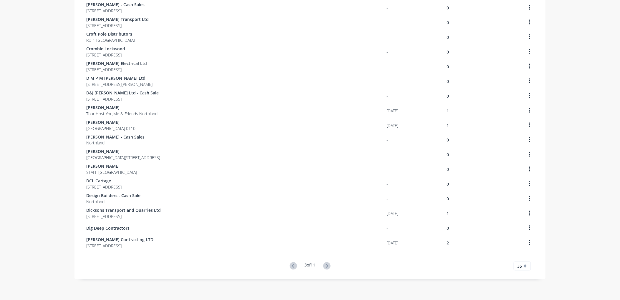
click at [325, 266] on icon at bounding box center [326, 266] width 7 height 7
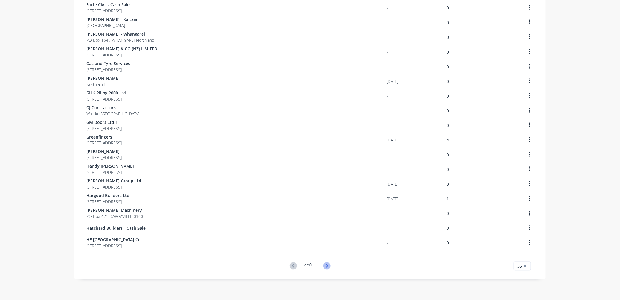
click at [326, 267] on icon at bounding box center [326, 266] width 7 height 7
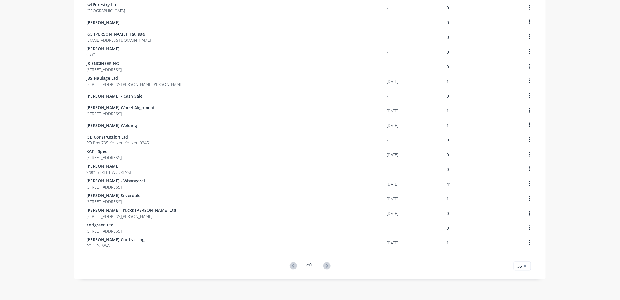
click at [326, 267] on icon at bounding box center [326, 266] width 7 height 7
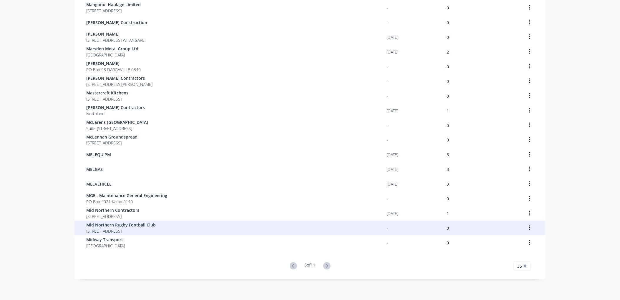
click at [326, 267] on icon at bounding box center [326, 266] width 7 height 7
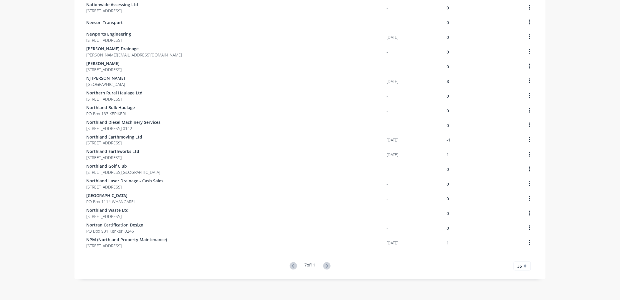
click at [326, 267] on icon at bounding box center [326, 266] width 7 height 7
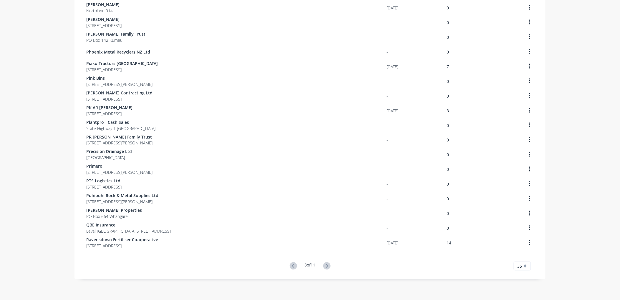
click at [327, 266] on icon at bounding box center [326, 266] width 7 height 7
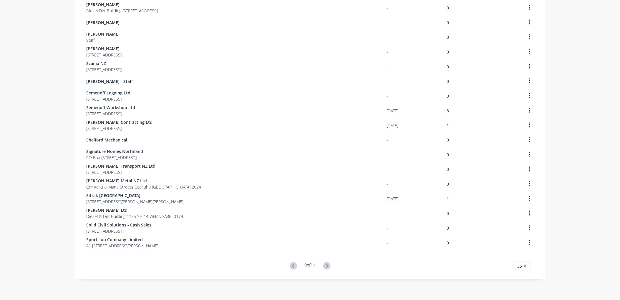
click at [327, 267] on icon at bounding box center [326, 266] width 7 height 7
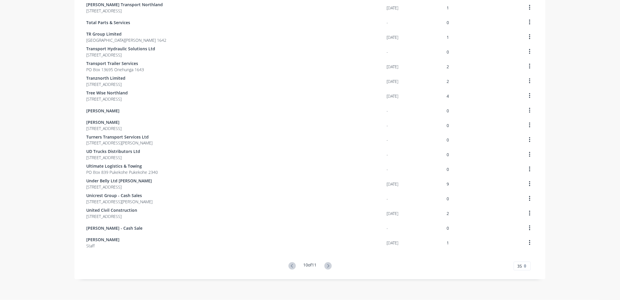
click at [327, 267] on icon at bounding box center [327, 266] width 7 height 7
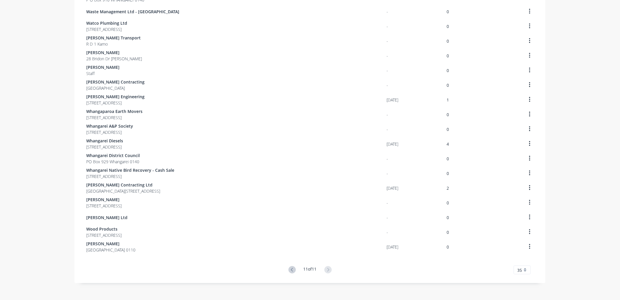
scroll to position [177, 0]
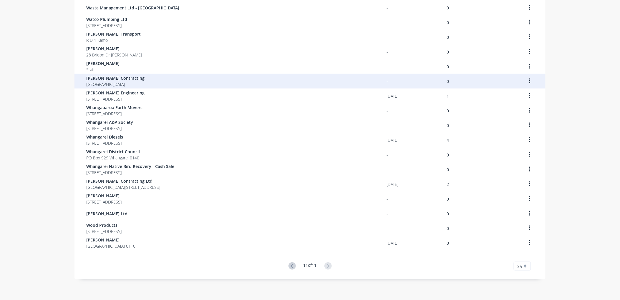
click at [120, 81] on span "PO Box 8087 Kensington" at bounding box center [115, 84] width 58 height 6
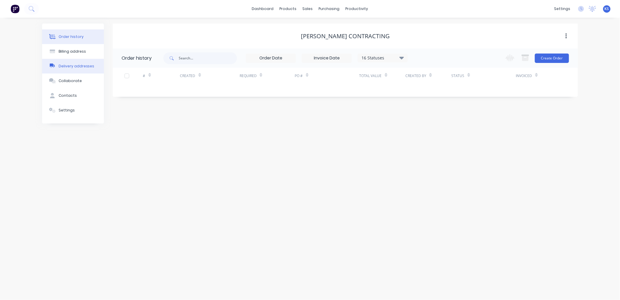
click at [74, 65] on div "Delivery addresses" at bounding box center [77, 66] width 36 height 5
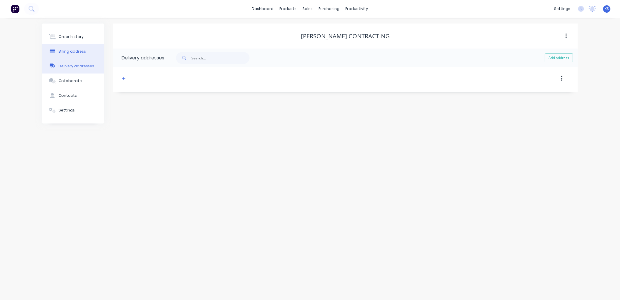
click at [74, 52] on div "Billing address" at bounding box center [72, 51] width 27 height 5
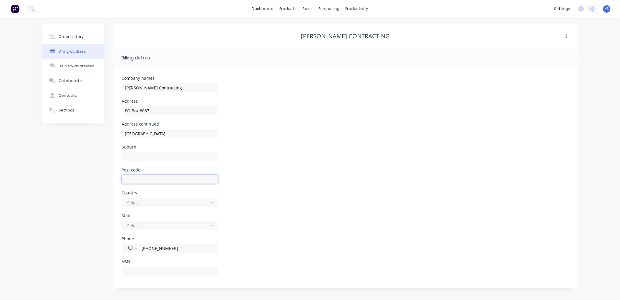
click at [139, 178] on input "text" at bounding box center [170, 179] width 96 height 9
type input "0112"
click at [332, 151] on div "Suburb" at bounding box center [346, 156] width 448 height 23
click at [145, 202] on div at bounding box center [166, 202] width 79 height 7
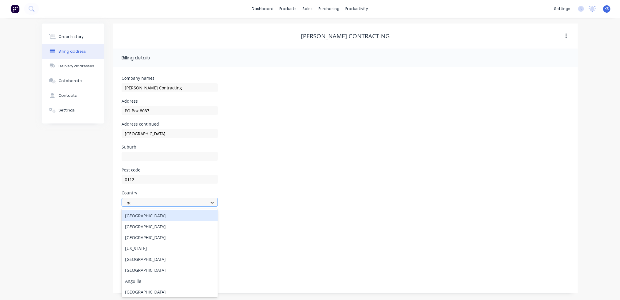
type input "new"
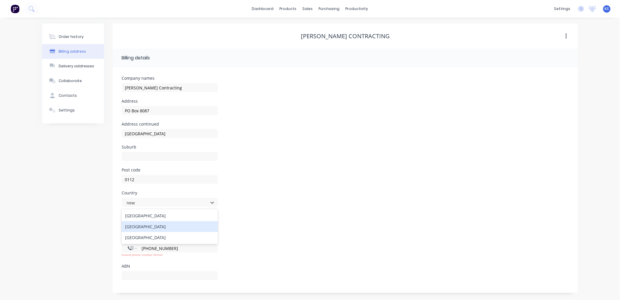
click at [148, 230] on div "New Zealand" at bounding box center [170, 226] width 96 height 11
click at [152, 226] on div at bounding box center [166, 225] width 79 height 7
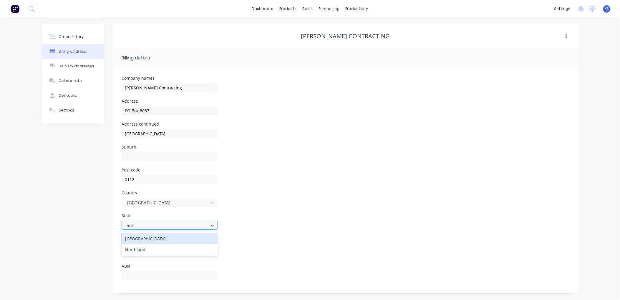
type input "nort"
click at [149, 248] on div "Northland" at bounding box center [170, 249] width 96 height 11
click at [148, 154] on input "text" at bounding box center [170, 156] width 96 height 9
type input "WHANGAREI"
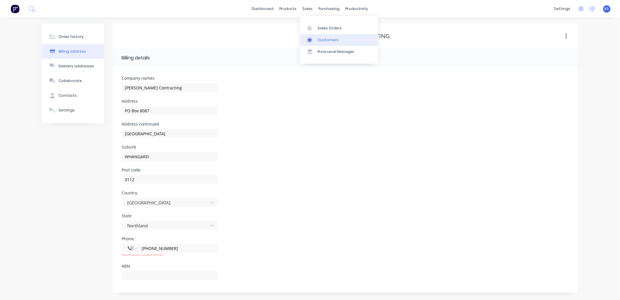
click at [325, 36] on link "Customers" at bounding box center [339, 40] width 78 height 12
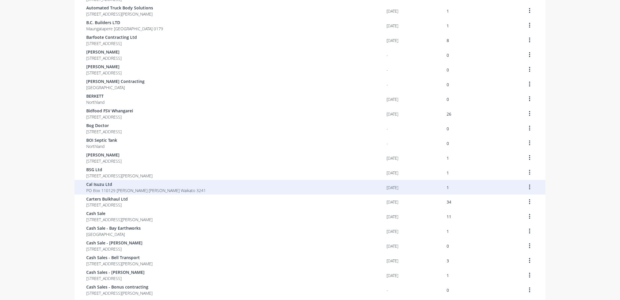
scroll to position [324, 0]
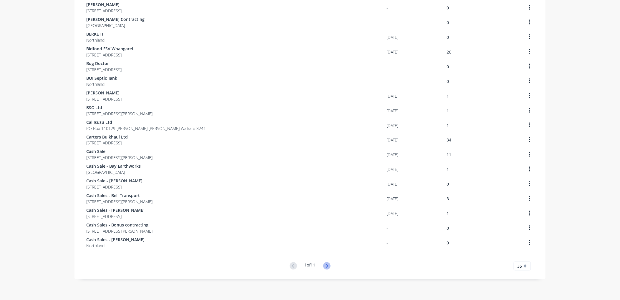
click at [324, 266] on icon at bounding box center [326, 266] width 7 height 7
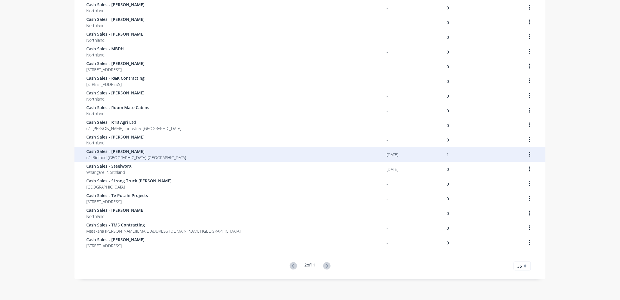
click at [118, 151] on span "Cash Sales - Simon Hunt" at bounding box center [136, 152] width 100 height 6
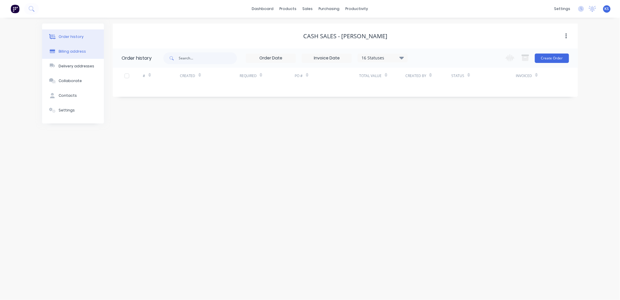
click at [79, 54] on button "Billing address" at bounding box center [73, 51] width 62 height 15
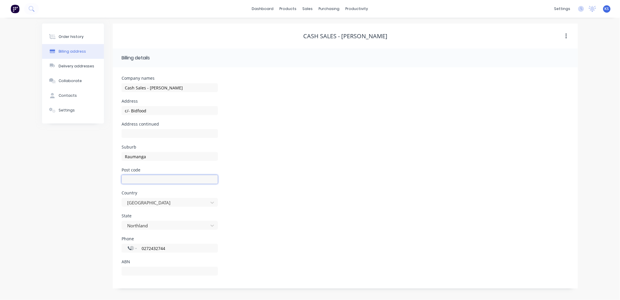
click at [141, 178] on input "text" at bounding box center [170, 179] width 96 height 9
type input "0110"
click at [324, 42] on div "Customers" at bounding box center [328, 39] width 21 height 5
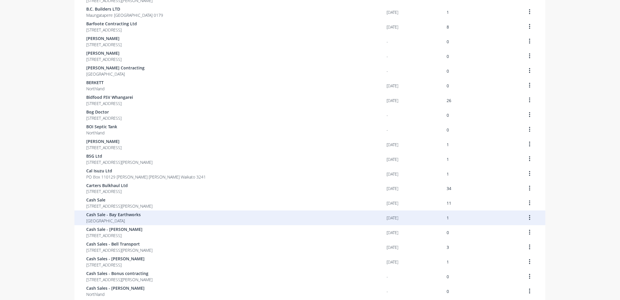
scroll to position [324, 0]
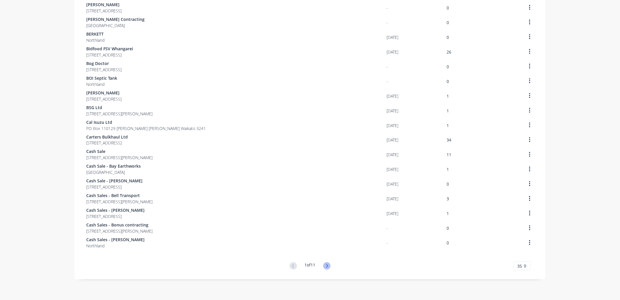
click at [326, 266] on icon at bounding box center [327, 266] width 2 height 4
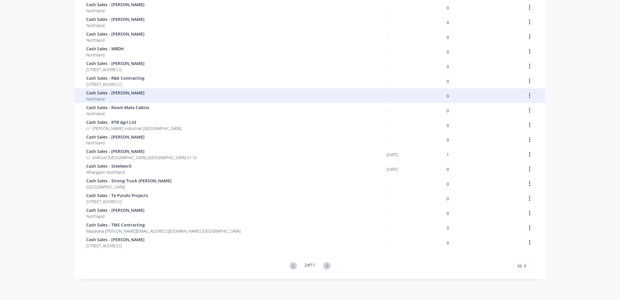
click at [119, 93] on span "Cash Sales - Ray Reti" at bounding box center [115, 93] width 58 height 6
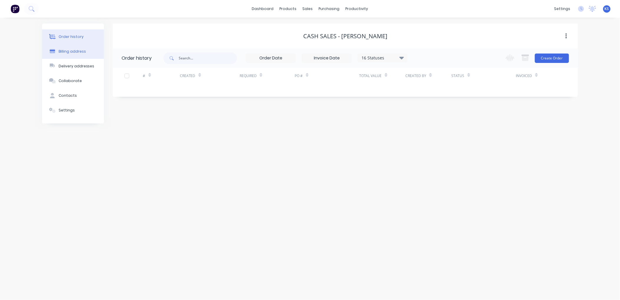
click at [78, 46] on button "Billing address" at bounding box center [73, 51] width 62 height 15
select select "NZ"
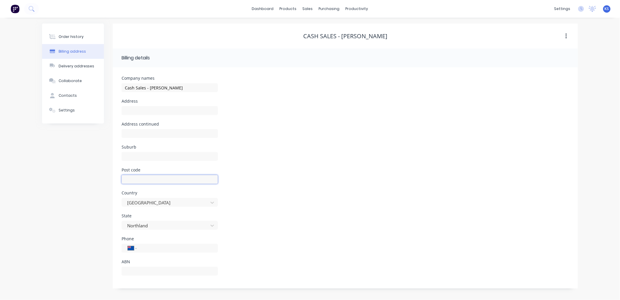
drag, startPoint x: 144, startPoint y: 178, endPoint x: 140, endPoint y: 178, distance: 3.6
click at [144, 178] on input "text" at bounding box center [170, 179] width 96 height 9
type input "0110"
click at [331, 40] on div "Customers" at bounding box center [328, 39] width 21 height 5
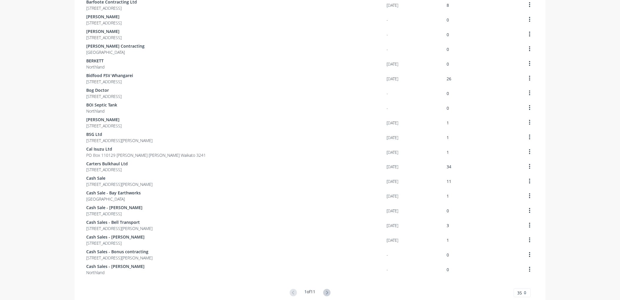
scroll to position [324, 0]
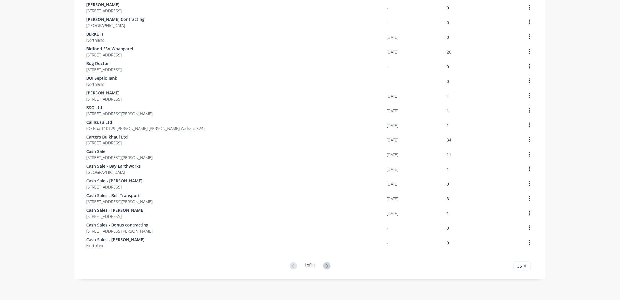
click at [325, 266] on icon at bounding box center [326, 266] width 7 height 7
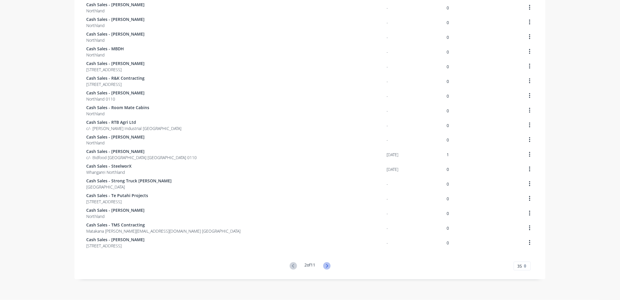
click at [326, 263] on icon at bounding box center [326, 266] width 7 height 7
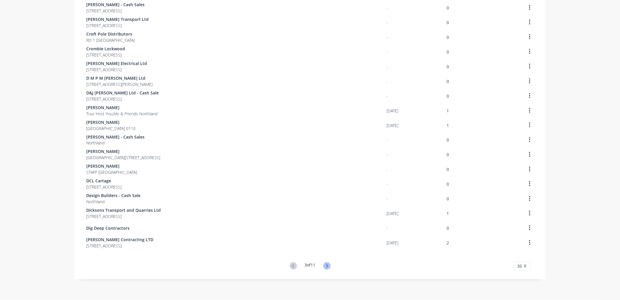
click at [327, 266] on icon at bounding box center [326, 266] width 7 height 7
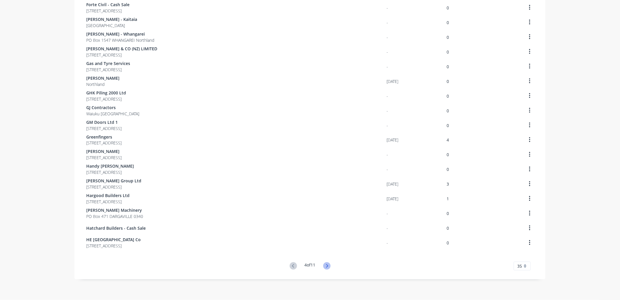
click at [327, 266] on icon at bounding box center [326, 266] width 7 height 7
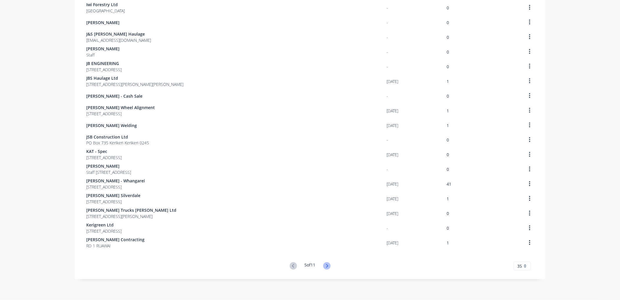
click at [323, 264] on icon at bounding box center [326, 266] width 7 height 7
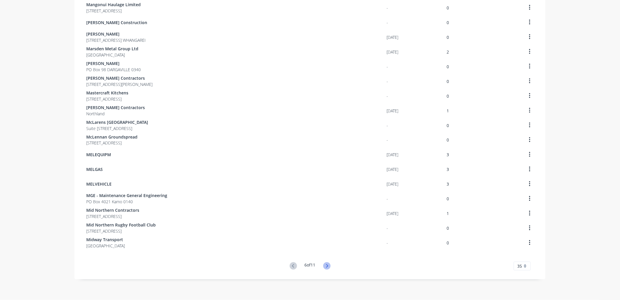
click at [324, 267] on icon at bounding box center [326, 266] width 7 height 7
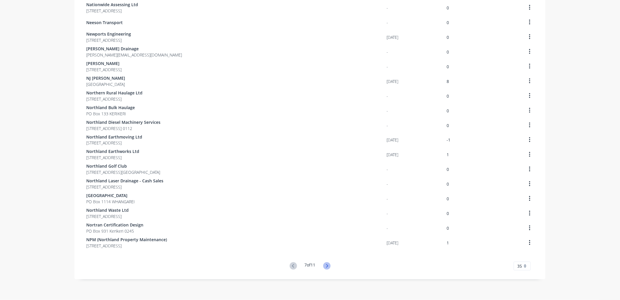
click at [326, 265] on icon at bounding box center [327, 266] width 2 height 4
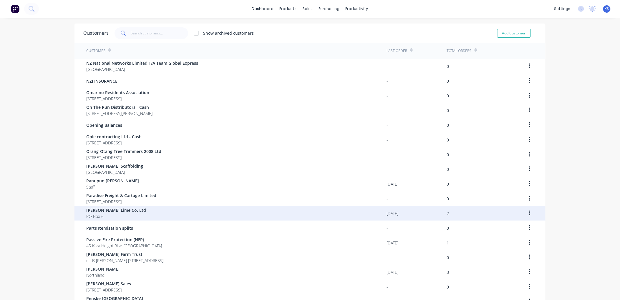
click at [118, 214] on span "PO Box 6" at bounding box center [116, 216] width 60 height 6
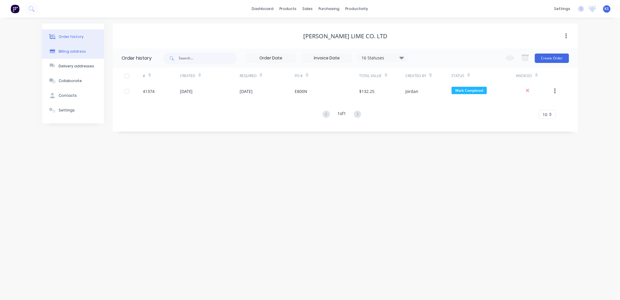
click at [74, 52] on div "Billing address" at bounding box center [72, 51] width 27 height 5
select select "NZ"
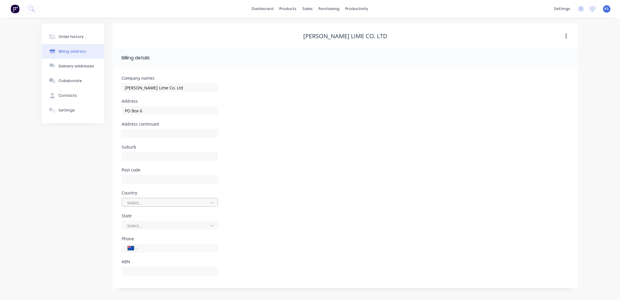
click at [159, 200] on div at bounding box center [166, 202] width 79 height 7
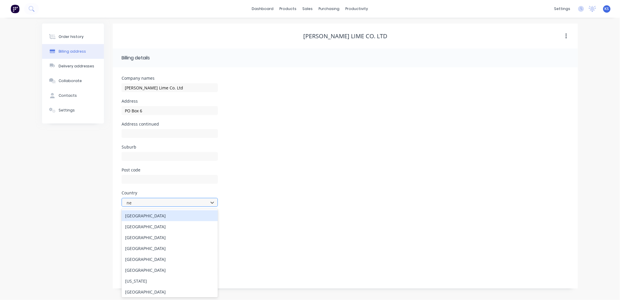
type input "new"
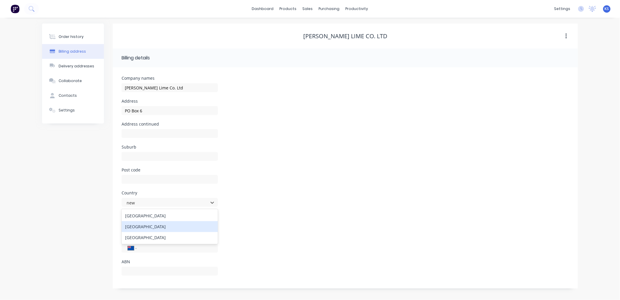
click at [160, 225] on div "New Zealand" at bounding box center [170, 226] width 96 height 11
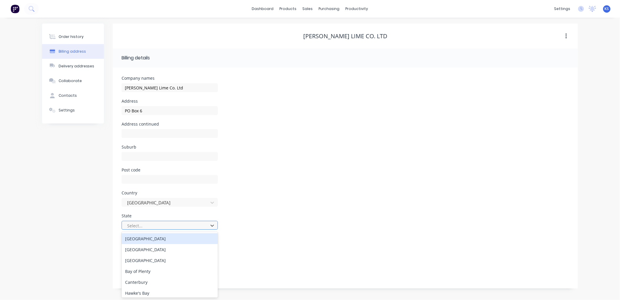
click at [160, 227] on div at bounding box center [166, 225] width 79 height 7
type input "m"
type input "north"
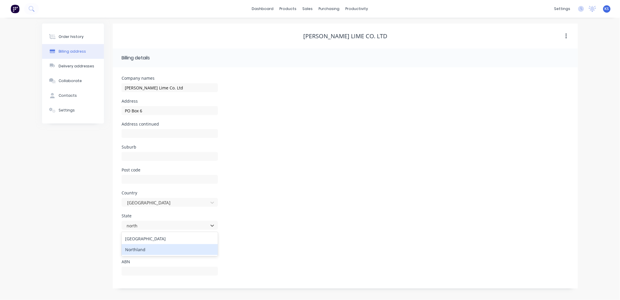
click at [160, 249] on div "Northland" at bounding box center [170, 249] width 96 height 11
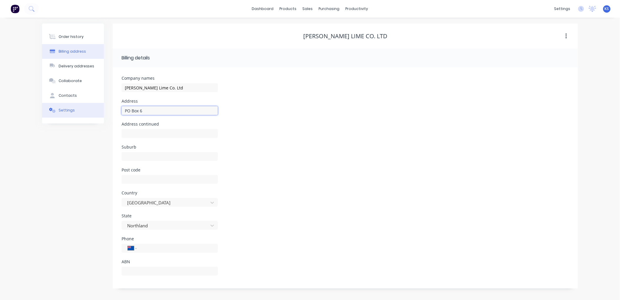
drag, startPoint x: 148, startPoint y: 110, endPoint x: 90, endPoint y: 111, distance: 58.0
click at [90, 111] on div "Order history Billing address Delivery addresses Collaborate Contacts Settings …" at bounding box center [310, 156] width 536 height 265
paste input "270 Gibbons Road, Kaiwaka 0573"
type input "270 Gibbons Road, Kaiwaka 0573"
click at [128, 155] on input "text" at bounding box center [170, 156] width 96 height 9
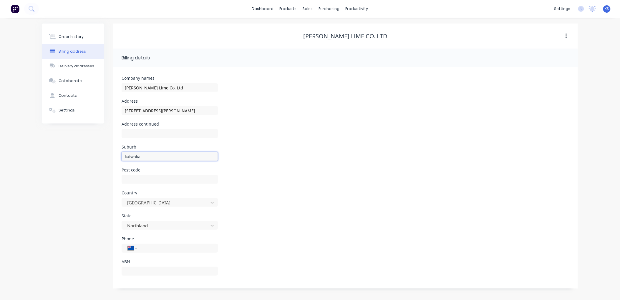
type input "kaiwaka"
type input "0573"
click at [190, 112] on input "270 Gibbons Road, Kaiwaka 0573" at bounding box center [170, 110] width 96 height 9
type input "270 Gibbons Road"
click at [327, 11] on div "purchasing" at bounding box center [329, 8] width 27 height 9
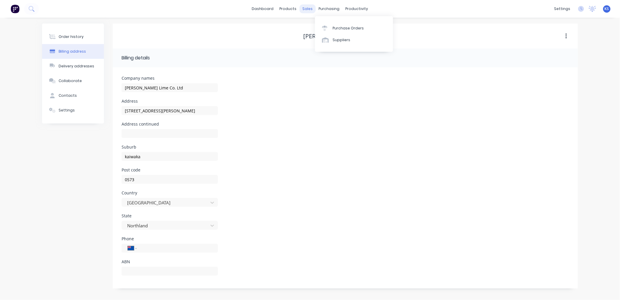
drag, startPoint x: 327, startPoint y: 11, endPoint x: 312, endPoint y: 7, distance: 15.2
click at [312, 7] on div "sales" at bounding box center [308, 8] width 16 height 9
click at [329, 36] on link "Customers" at bounding box center [339, 40] width 78 height 12
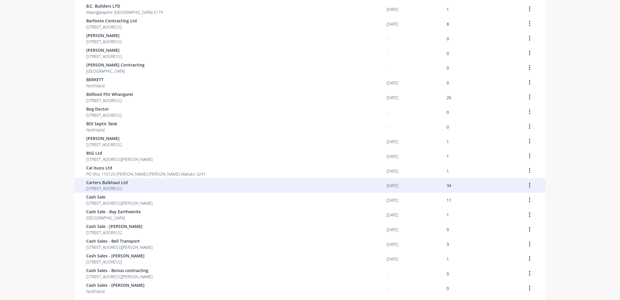
scroll to position [324, 0]
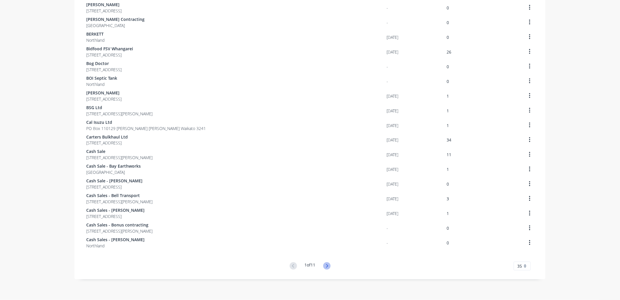
click at [325, 266] on icon at bounding box center [326, 266] width 7 height 7
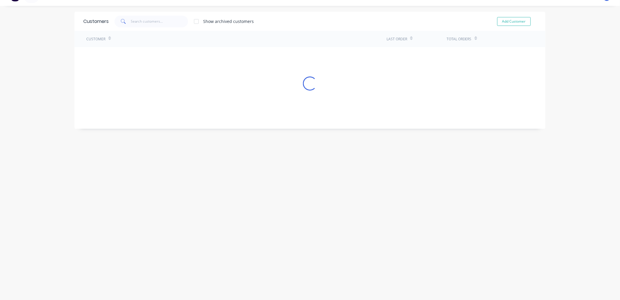
scroll to position [0, 0]
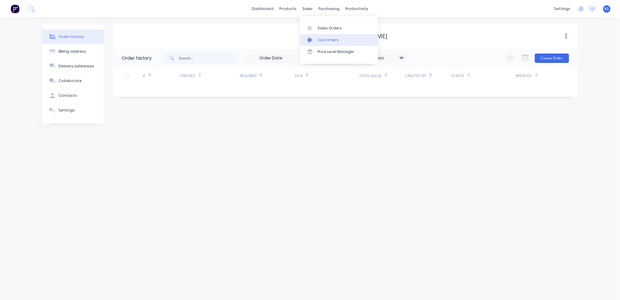
click at [327, 40] on div "Customers" at bounding box center [328, 39] width 21 height 5
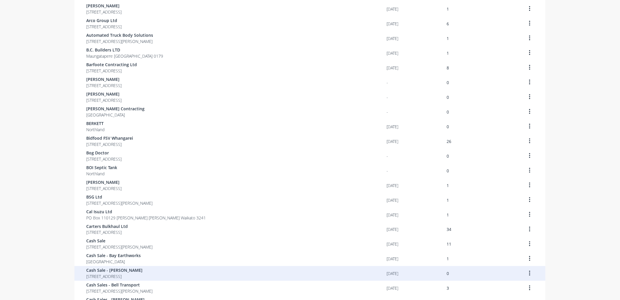
scroll to position [324, 0]
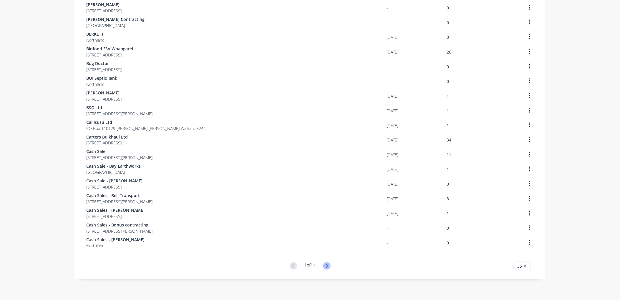
click at [325, 266] on icon at bounding box center [326, 266] width 7 height 7
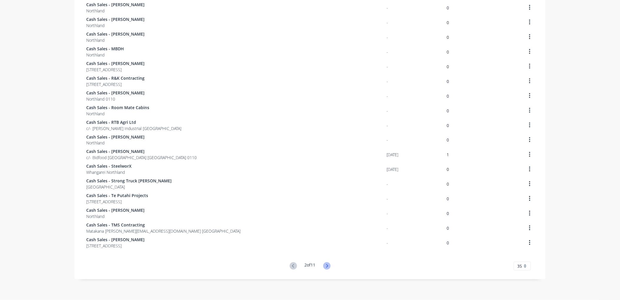
click at [326, 265] on icon at bounding box center [326, 266] width 7 height 7
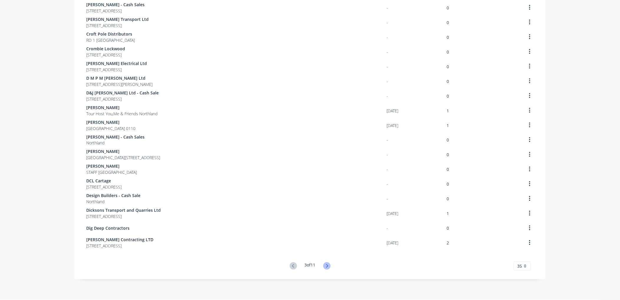
click at [326, 265] on icon at bounding box center [326, 266] width 7 height 7
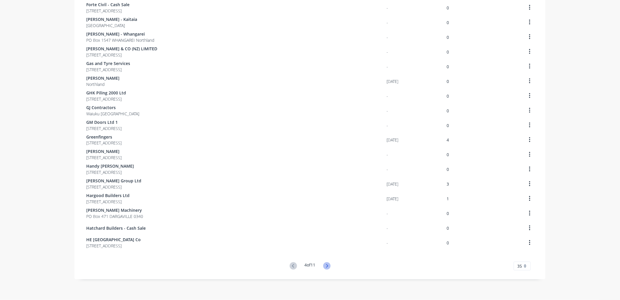
click at [326, 265] on icon at bounding box center [327, 266] width 2 height 4
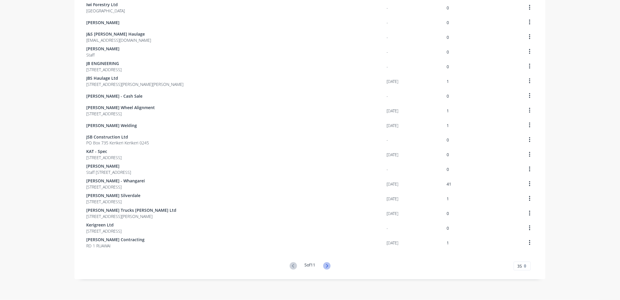
click at [326, 266] on icon at bounding box center [327, 266] width 2 height 4
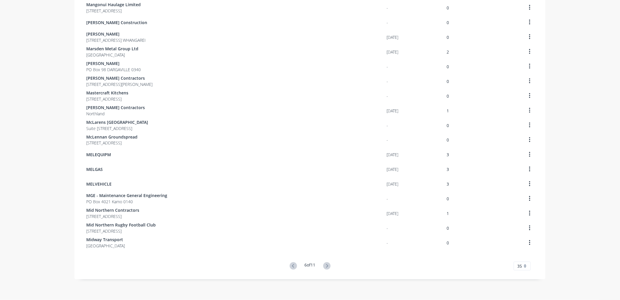
click at [326, 264] on icon at bounding box center [326, 266] width 7 height 7
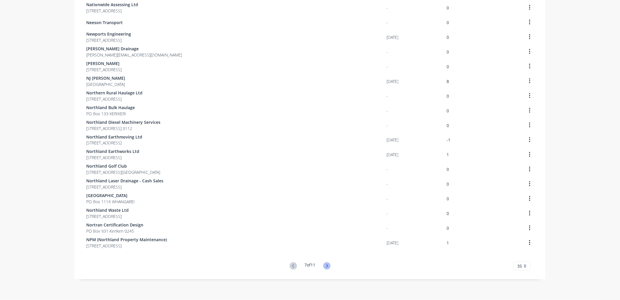
click at [327, 266] on icon at bounding box center [326, 266] width 7 height 7
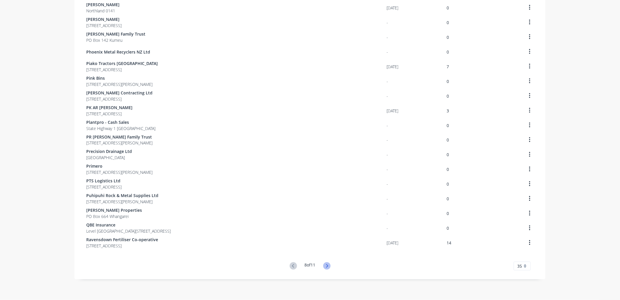
click at [323, 265] on icon at bounding box center [326, 266] width 7 height 7
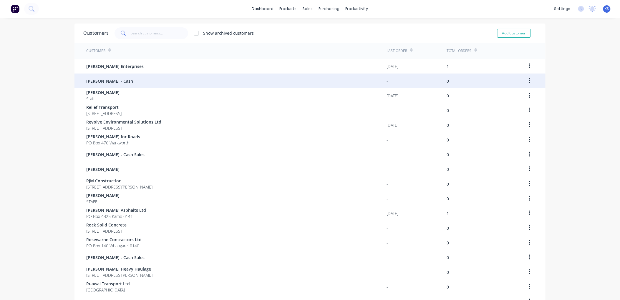
scroll to position [33, 0]
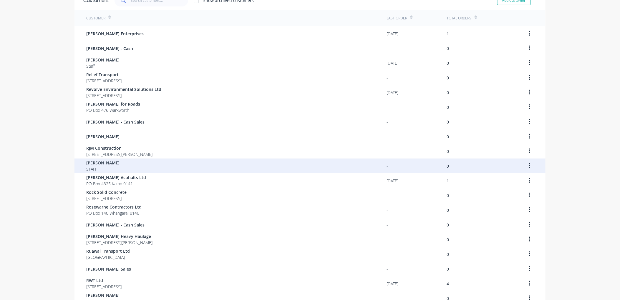
click at [529, 164] on icon "button" at bounding box center [529, 166] width 1 height 6
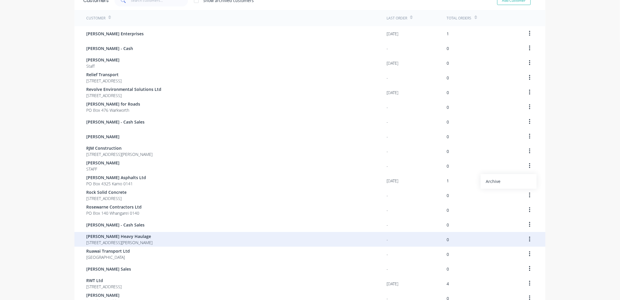
click at [149, 243] on span "47 Atkins Road Portland Whangarei 0178" at bounding box center [119, 243] width 66 height 6
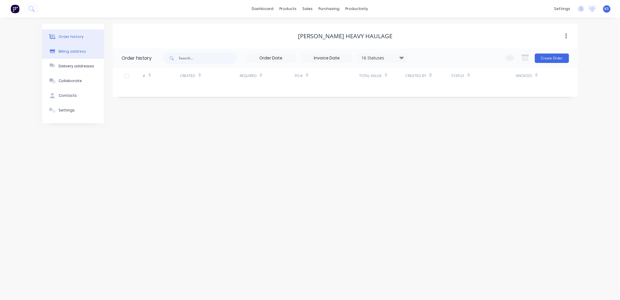
click at [86, 50] on button "Billing address" at bounding box center [73, 51] width 62 height 15
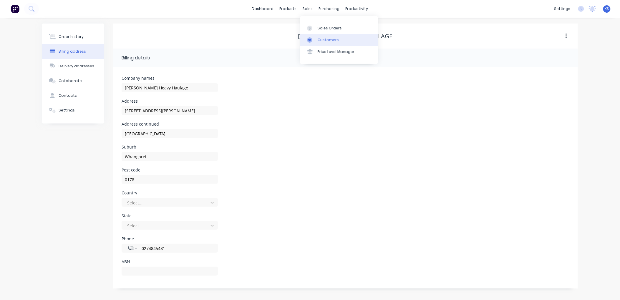
click at [326, 39] on div "Customers" at bounding box center [328, 39] width 21 height 5
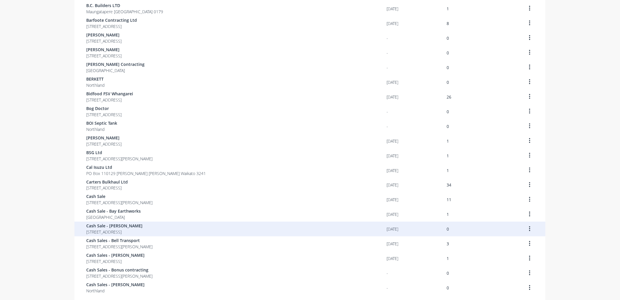
scroll to position [324, 0]
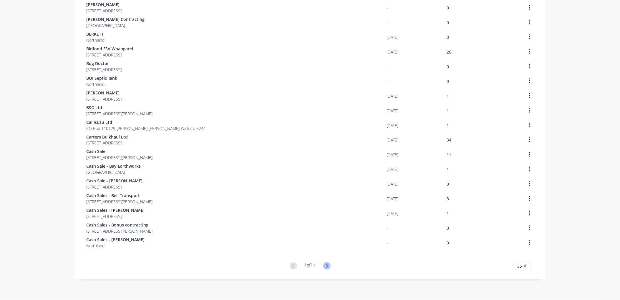
click at [325, 267] on icon at bounding box center [326, 266] width 7 height 7
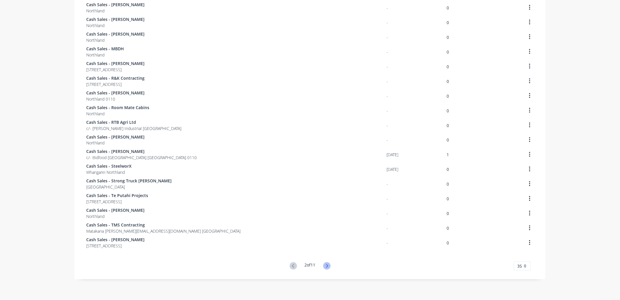
click at [324, 267] on icon at bounding box center [326, 266] width 7 height 7
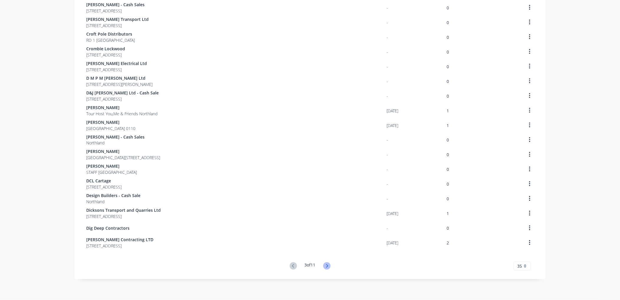
click at [324, 263] on icon at bounding box center [326, 266] width 7 height 7
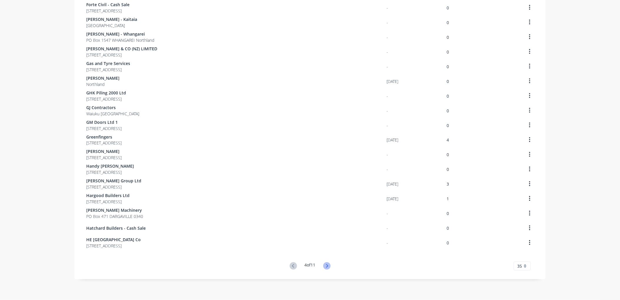
click at [325, 265] on icon at bounding box center [326, 266] width 7 height 7
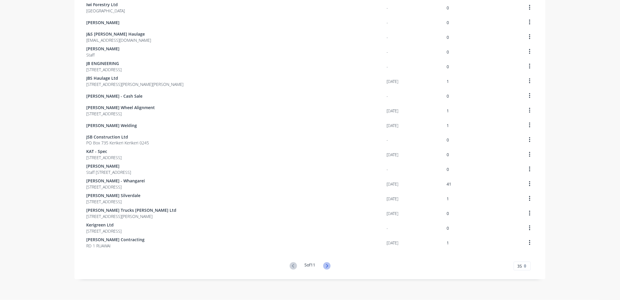
click at [327, 263] on icon at bounding box center [326, 266] width 7 height 7
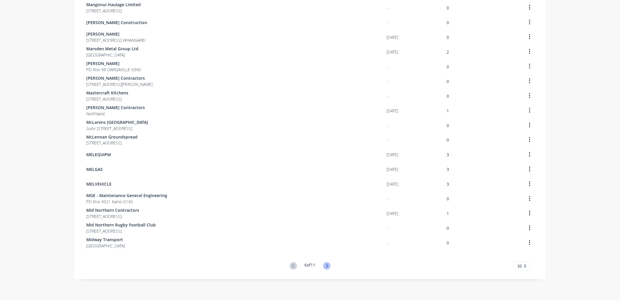
click at [325, 266] on icon at bounding box center [326, 266] width 7 height 7
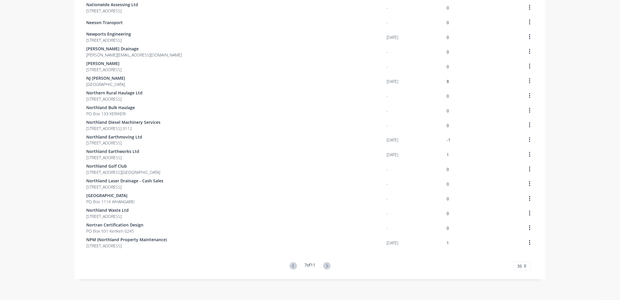
click at [325, 266] on icon at bounding box center [326, 266] width 7 height 7
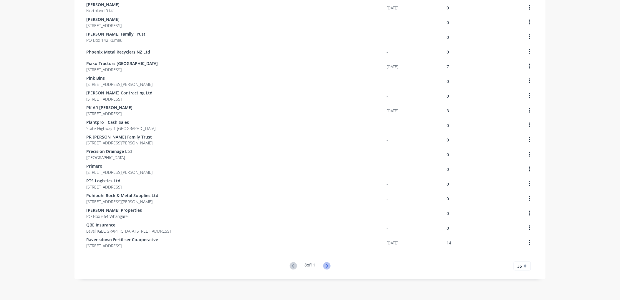
click at [325, 265] on icon at bounding box center [326, 266] width 7 height 7
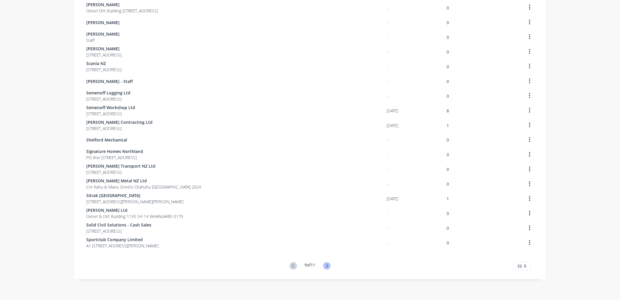
click at [328, 264] on icon at bounding box center [326, 266] width 7 height 7
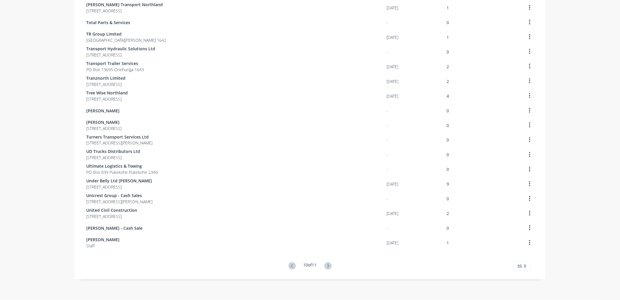
scroll to position [0, 0]
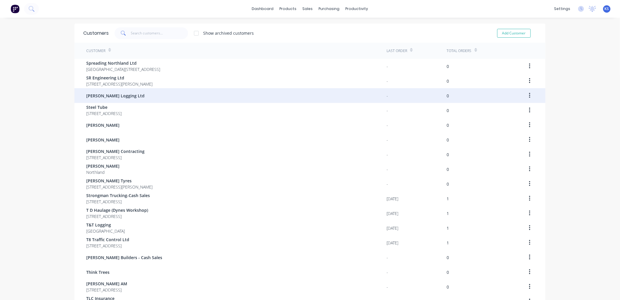
click at [122, 98] on span "Stan Semenoff Logging Ltd" at bounding box center [115, 96] width 58 height 6
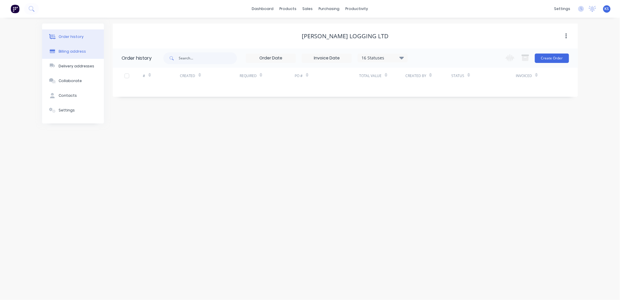
click at [72, 52] on div "Billing address" at bounding box center [72, 51] width 27 height 5
select select "NZ"
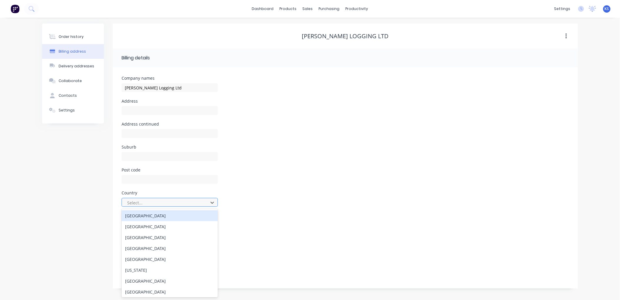
click at [162, 203] on div at bounding box center [166, 202] width 79 height 7
type input "new"
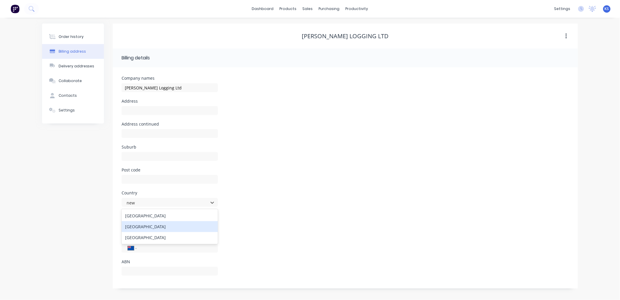
click at [154, 229] on div "New Zealand" at bounding box center [170, 226] width 96 height 11
click at [152, 226] on div at bounding box center [166, 225] width 79 height 7
type input "nort"
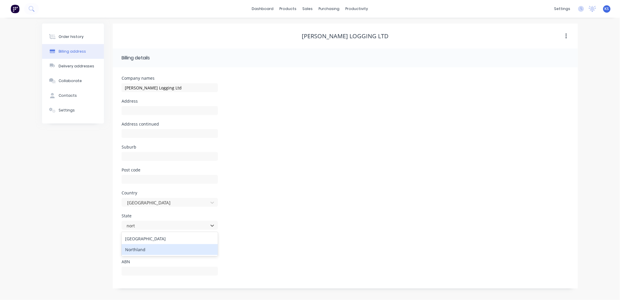
click at [150, 254] on div "Northland" at bounding box center [170, 249] width 96 height 11
paste input "62 South End Avenue, Raumanga, Whangārei 0110"
type input "62 South End Avenue, Raumanga, Whangārei 0110"
click at [140, 155] on input "text" at bounding box center [170, 156] width 96 height 9
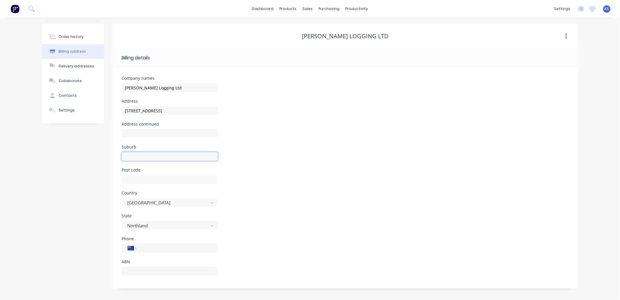
scroll to position [0, 0]
type input "raumanga"
type input "0110"
click at [191, 110] on input "62 South End Avenue, Raumanga, Whangārei 0110" at bounding box center [170, 110] width 96 height 9
click at [200, 108] on input "62 South End Avenue,Whangārei 0110" at bounding box center [170, 110] width 96 height 9
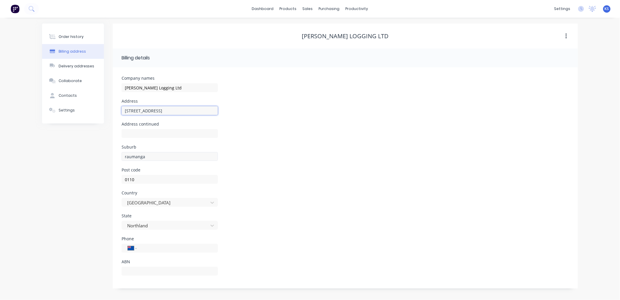
type input "62 South End Avenue"
drag, startPoint x: 132, startPoint y: 157, endPoint x: 105, endPoint y: 157, distance: 27.4
click at [115, 157] on div "Company names Stan Semenoff Logging Ltd Address 62 South End Avenue Address con…" at bounding box center [345, 177] width 465 height 221
type input "Raumanga, Whanagrei"
click at [330, 40] on div "Customers" at bounding box center [328, 39] width 21 height 5
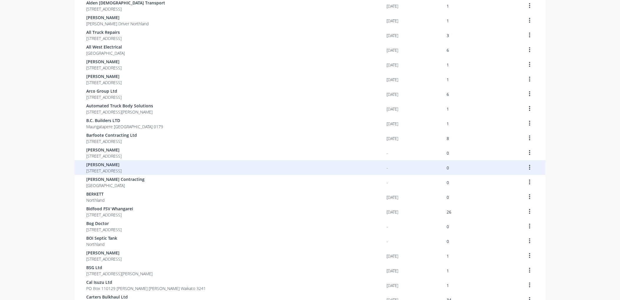
scroll to position [324, 0]
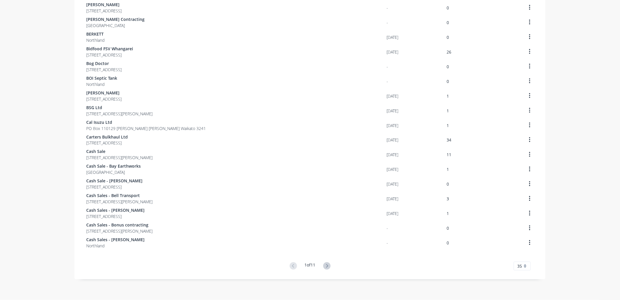
click at [325, 265] on g at bounding box center [326, 266] width 7 height 7
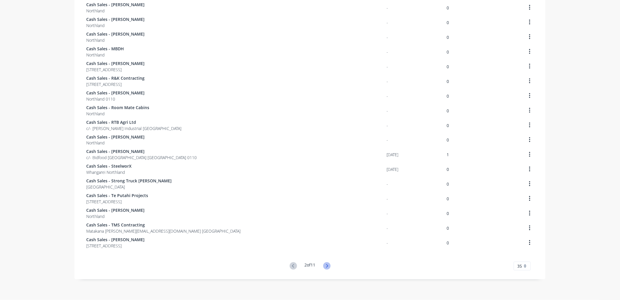
click at [325, 266] on icon at bounding box center [326, 266] width 7 height 7
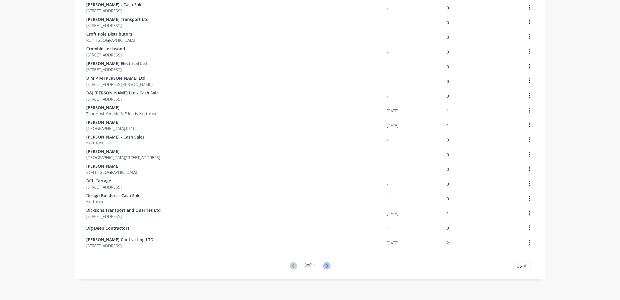
click at [326, 265] on icon at bounding box center [327, 266] width 2 height 4
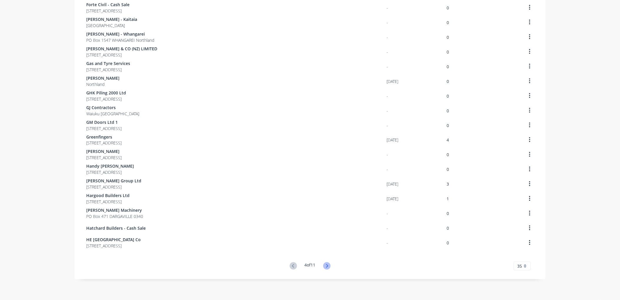
click at [323, 266] on icon at bounding box center [326, 266] width 7 height 7
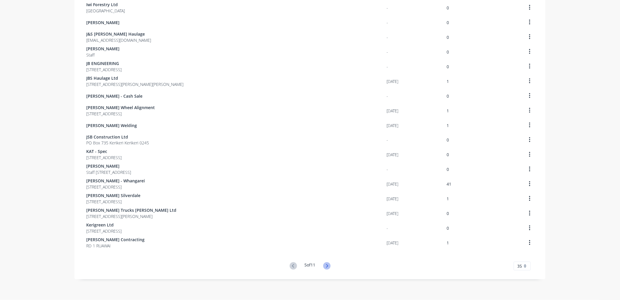
click at [326, 267] on icon at bounding box center [326, 266] width 7 height 7
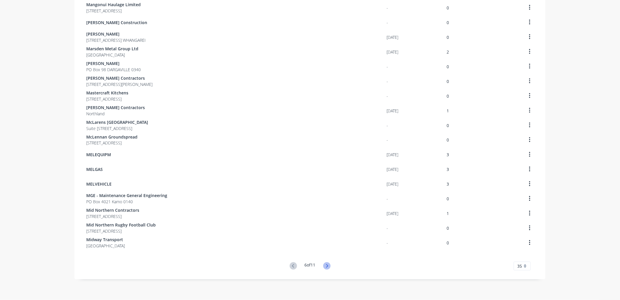
click at [326, 266] on icon at bounding box center [327, 266] width 2 height 4
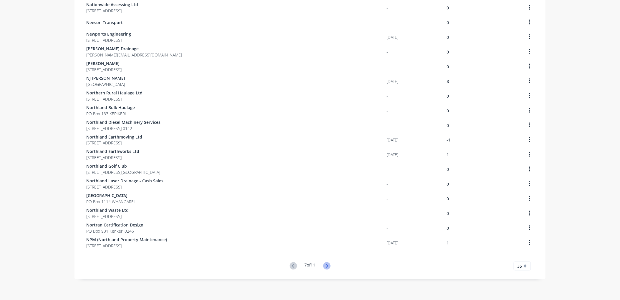
click at [324, 266] on icon at bounding box center [326, 266] width 7 height 7
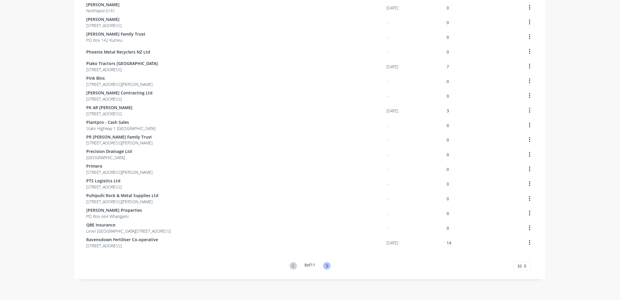
click at [327, 266] on icon at bounding box center [326, 266] width 7 height 7
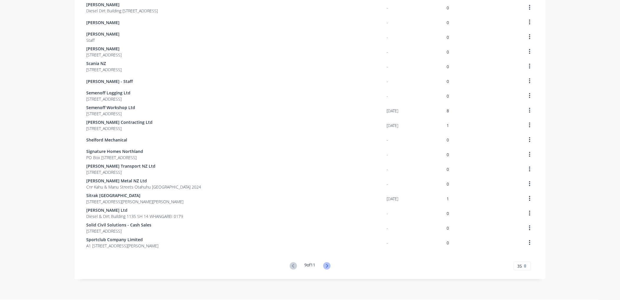
click at [324, 264] on icon at bounding box center [326, 266] width 7 height 7
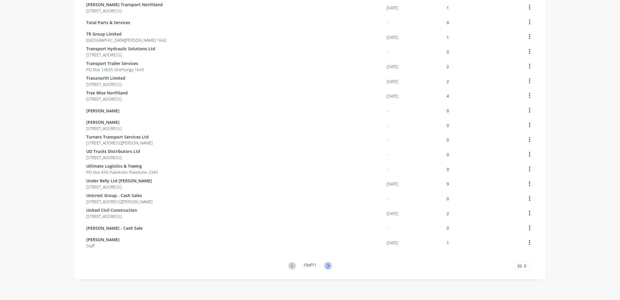
click at [325, 266] on icon at bounding box center [327, 266] width 7 height 7
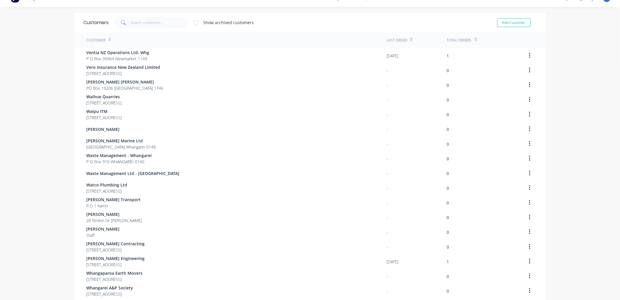
scroll to position [0, 0]
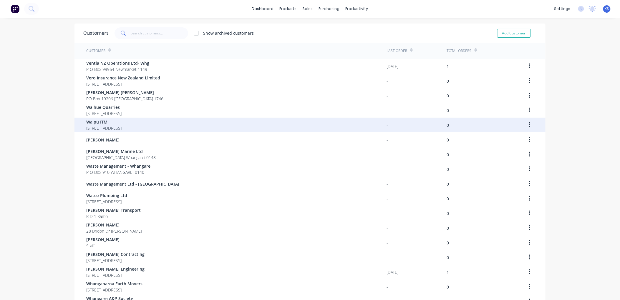
click at [108, 130] on span "40 Cove Road Waipu" at bounding box center [103, 128] width 35 height 6
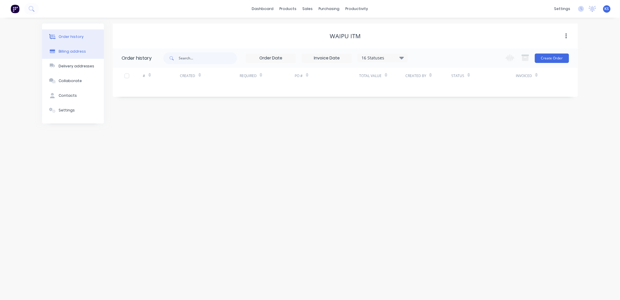
click at [77, 49] on div "Billing address" at bounding box center [72, 51] width 27 height 5
select select "NZ"
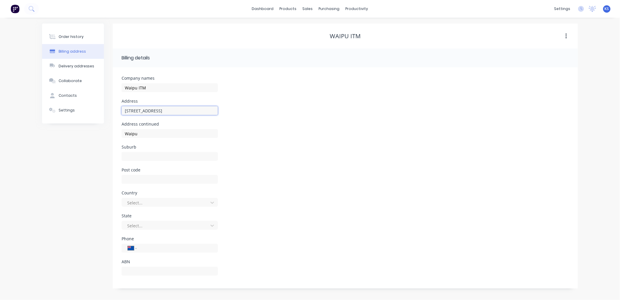
drag, startPoint x: 155, startPoint y: 112, endPoint x: 92, endPoint y: 118, distance: 63.0
click at [94, 118] on div "Order history Billing address Delivery addresses Collaborate Contacts Settings …" at bounding box center [310, 156] width 536 height 265
click at [167, 111] on input "40 Cove Road" at bounding box center [170, 110] width 96 height 9
click at [167, 108] on input "40 Cove Road" at bounding box center [170, 110] width 96 height 9
click at [157, 109] on input "40 Cove Road" at bounding box center [170, 110] width 96 height 9
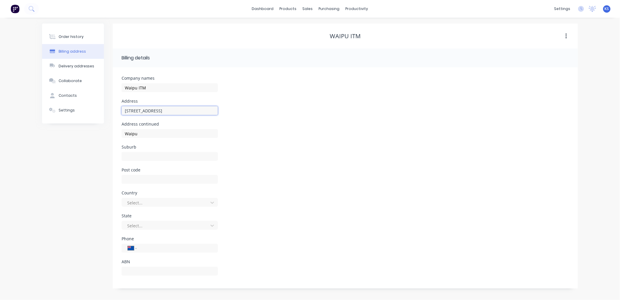
click at [157, 111] on input "40 Cove Road" at bounding box center [170, 110] width 96 height 9
paste input "40 Cove Road, Waipu 0510"
type input "40 Cove Road, Waipu 0510"
click at [132, 178] on input "text" at bounding box center [170, 179] width 96 height 9
type input "0510"
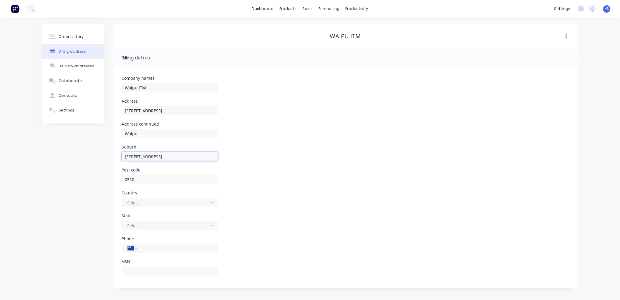
click at [179, 155] on input "40 Cove Road, Waipu 0510" at bounding box center [170, 156] width 96 height 9
click at [152, 156] on input "40 Cove Road, Waipu" at bounding box center [170, 156] width 96 height 9
type input "Waipu"
drag, startPoint x: 128, startPoint y: 133, endPoint x: 101, endPoint y: 131, distance: 26.9
click at [108, 130] on div "Order history Billing address Delivery addresses Collaborate Contacts Settings …" at bounding box center [310, 156] width 536 height 265
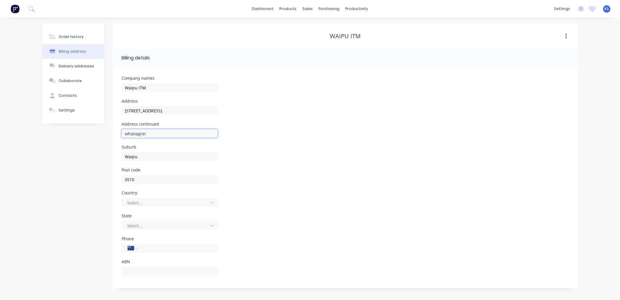
type input "whanagrei"
click at [317, 36] on link "Customers" at bounding box center [339, 40] width 78 height 12
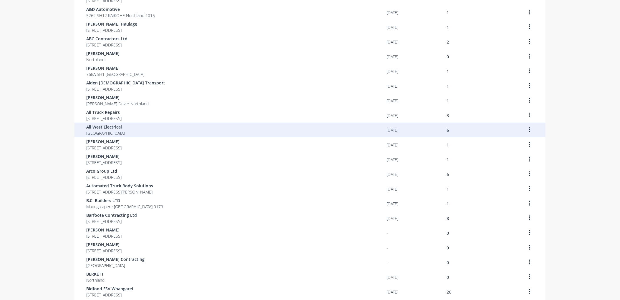
scroll to position [98, 0]
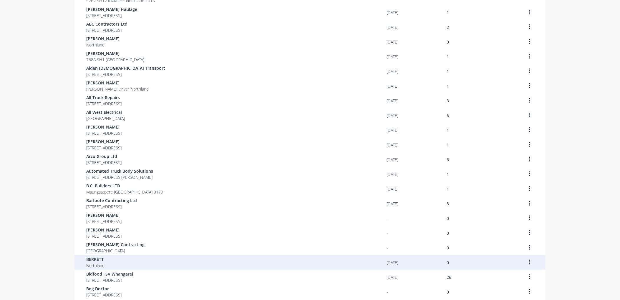
click at [187, 264] on div "BERKETT Northland" at bounding box center [236, 262] width 300 height 15
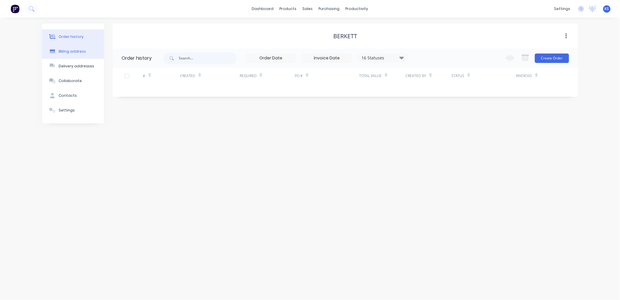
click at [73, 54] on div "Billing address" at bounding box center [72, 51] width 27 height 5
select select "NZ"
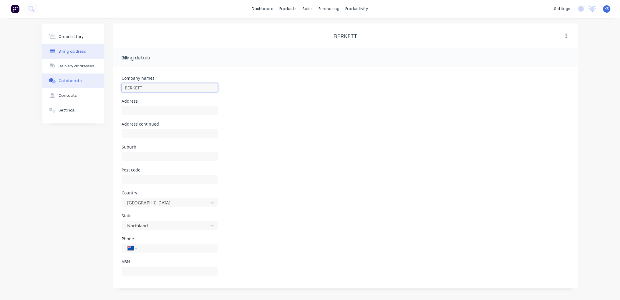
drag, startPoint x: 146, startPoint y: 87, endPoint x: 95, endPoint y: 87, distance: 50.6
click at [96, 87] on div "Order history Billing address Delivery addresses Collaborate Contacts Settings …" at bounding box center [310, 156] width 536 height 265
drag, startPoint x: 151, startPoint y: 88, endPoint x: 151, endPoint y: 101, distance: 13.0
click at [151, 89] on input "BERKETT" at bounding box center [170, 87] width 96 height 9
click at [149, 87] on input "BERKETT" at bounding box center [170, 87] width 96 height 9
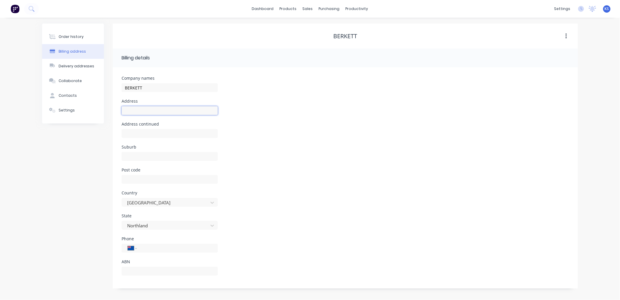
paste input "43 Carlyle Street, Napier South, Napier 4110"
type input "43 Carlyle Street, Napier South, Napier 4110"
click at [142, 155] on input "text" at bounding box center [170, 156] width 96 height 9
type input "4110"
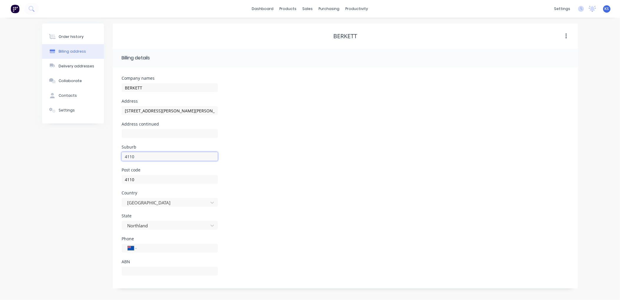
drag, startPoint x: 147, startPoint y: 159, endPoint x: 106, endPoint y: 159, distance: 40.9
click at [106, 159] on div "Order history Billing address Delivery addresses Collaborate Contacts Settings …" at bounding box center [310, 156] width 536 height 265
type input "Naiper South"
click at [205, 115] on div "43 Carlyle Street, Napier South, Napier 4110" at bounding box center [170, 113] width 96 height 17
click at [211, 112] on input "43 Carlyle Street, Napier South, Napier 4110" at bounding box center [170, 110] width 96 height 9
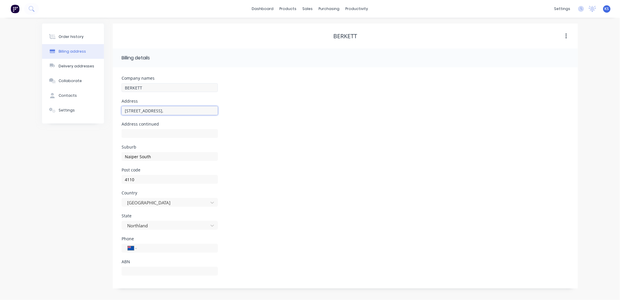
type input "43 Carlyle Street,"
click at [150, 87] on input "BERKETT" at bounding box center [170, 87] width 96 height 9
type input "BERKETT Earth Movers"
click at [325, 38] on div "Customers" at bounding box center [328, 39] width 21 height 5
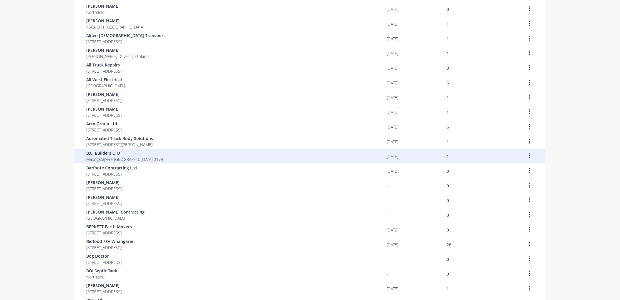
scroll to position [163, 0]
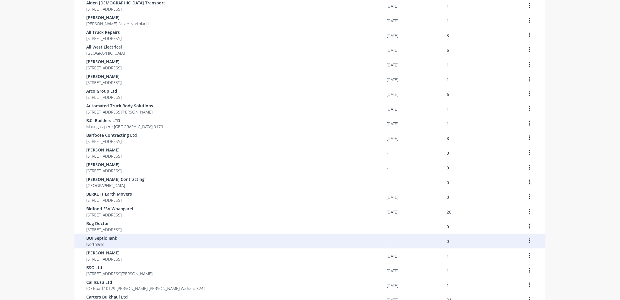
click at [105, 241] on span "BOI Septic Tank" at bounding box center [101, 238] width 31 height 6
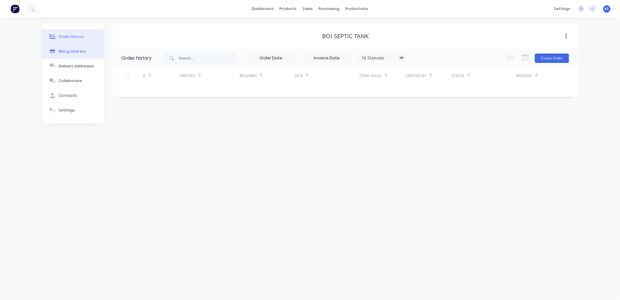
click at [74, 51] on div "Billing address" at bounding box center [72, 51] width 27 height 5
select select "NZ"
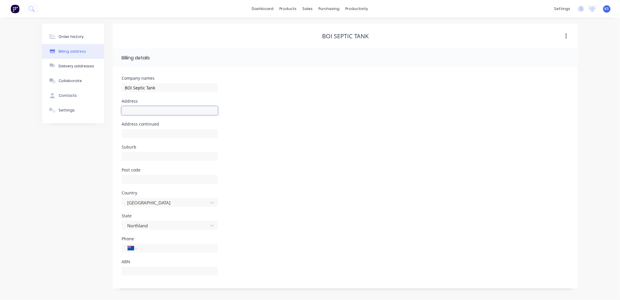
paste input "Aucks Road, Russell, Far North, Northland"
type input "Aucks Road, Russell, Far North, Northland"
click at [127, 157] on input "text" at bounding box center [170, 156] width 96 height 9
drag, startPoint x: 126, startPoint y: 178, endPoint x: 132, endPoint y: 181, distance: 6.6
click at [127, 179] on input "text" at bounding box center [170, 179] width 96 height 9
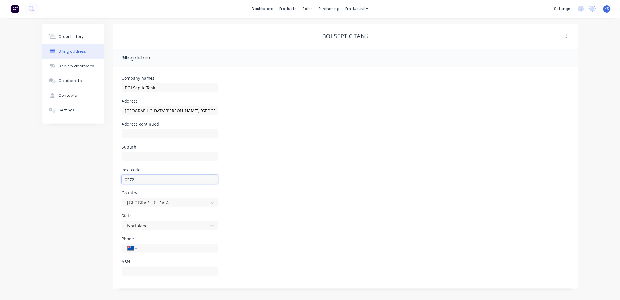
type input "0272"
click at [327, 40] on div "Customers" at bounding box center [328, 39] width 21 height 5
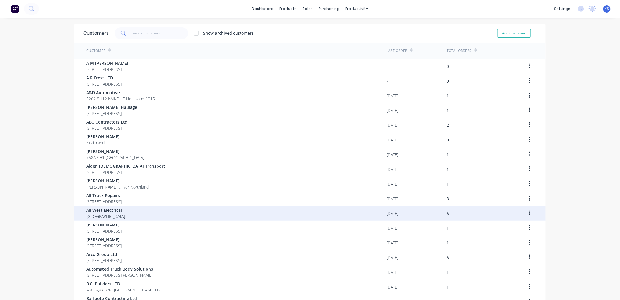
click at [173, 214] on div "All West Electrical North Island" at bounding box center [236, 213] width 300 height 15
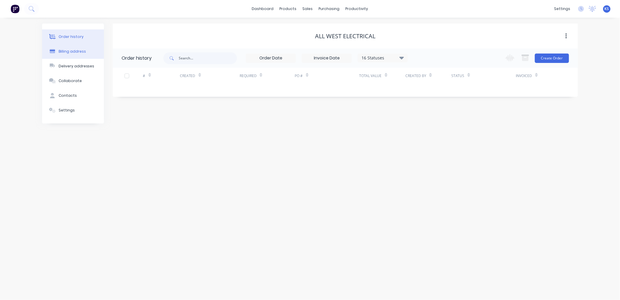
click at [74, 55] on button "Billing address" at bounding box center [73, 51] width 62 height 15
select select "NZ"
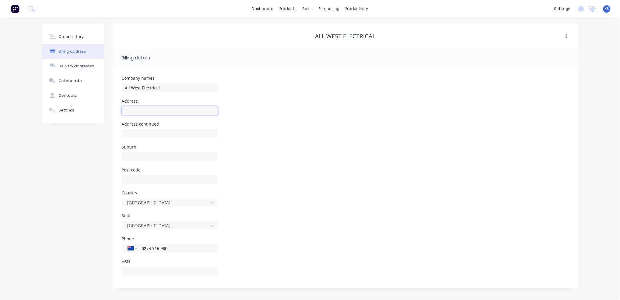
paste input "356 Rosebank Road, Avondale, Auckland 1026"
type input "356 Rosebank Road, Avondale, Auckland 1026"
click at [148, 175] on input "text" at bounding box center [170, 179] width 96 height 9
type input "1026"
click at [215, 110] on input "356 Rosebank Road, Avondale, Auckland 1026" at bounding box center [170, 110] width 96 height 9
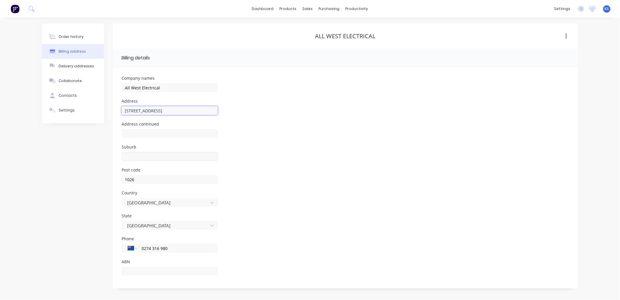
type input "356 Rosebank Road, Avondale, Auckland"
click at [139, 157] on input "text" at bounding box center [170, 156] width 96 height 9
type input "avondale"
click at [185, 113] on input "356 Rosebank Road, Avondale, Auckland" at bounding box center [170, 110] width 96 height 9
type input "356 Rosebank Road, Auckland"
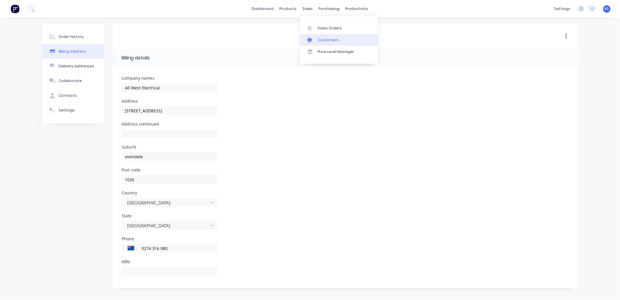
click at [334, 41] on div "Customers" at bounding box center [328, 39] width 21 height 5
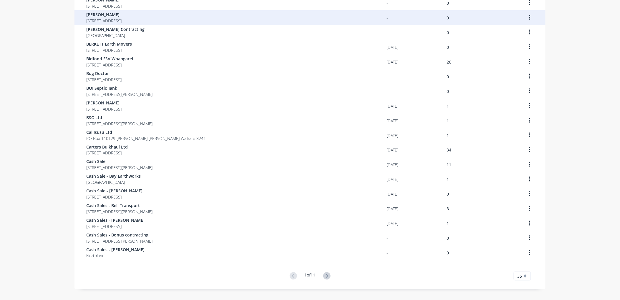
scroll to position [324, 0]
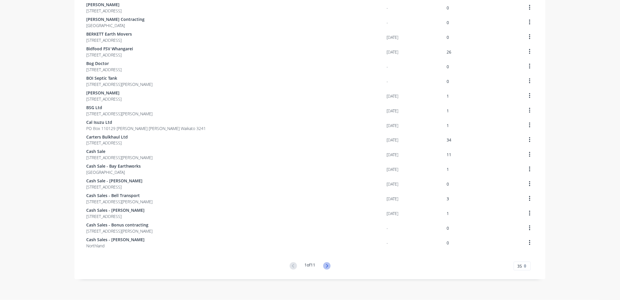
click at [323, 266] on icon at bounding box center [326, 266] width 7 height 7
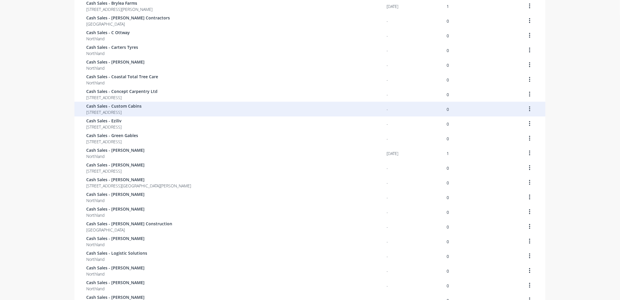
scroll to position [65, 0]
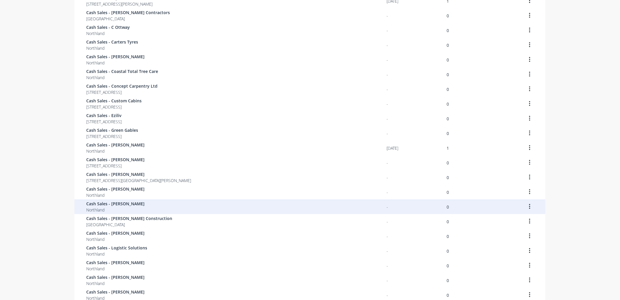
click at [109, 207] on span "Northland" at bounding box center [115, 210] width 58 height 6
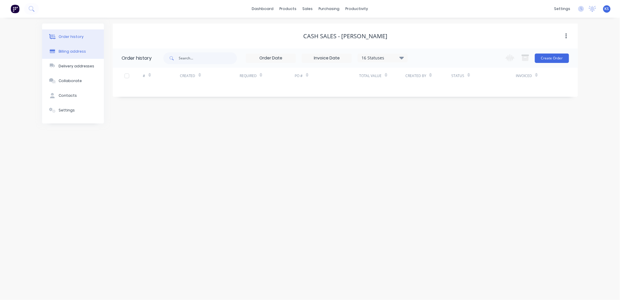
click at [71, 52] on div "Billing address" at bounding box center [72, 51] width 27 height 5
select select "NZ"
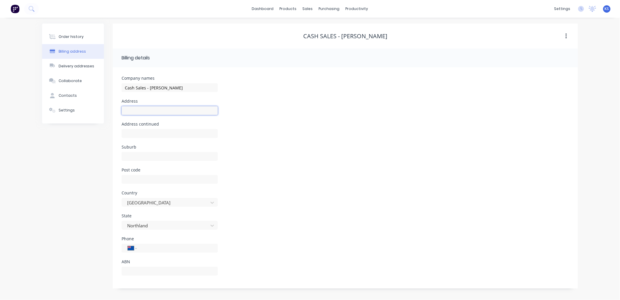
paste input "31 Skiffington Road, Pokeno, Pokeno, 2402."
type input "31 Skiffington Road, Pokeno, Pokeno, 2402."
click at [137, 178] on input "text" at bounding box center [170, 179] width 96 height 9
type input "2402"
click at [213, 112] on input "31 Skiffington Road, Pokeno, Pokeno, 2402." at bounding box center [170, 110] width 96 height 9
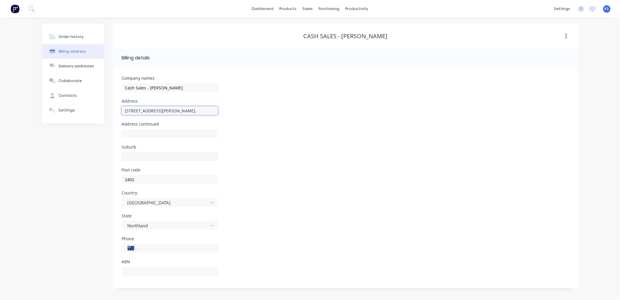
type input "31 Skiffington Road,"
click at [134, 156] on input "text" at bounding box center [170, 156] width 96 height 9
type input "Pokeno"
click at [327, 40] on div "Customers" at bounding box center [328, 39] width 21 height 5
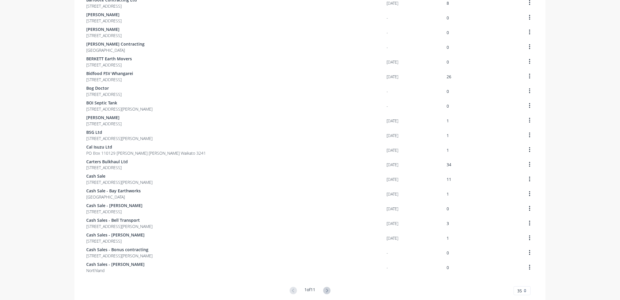
scroll to position [324, 0]
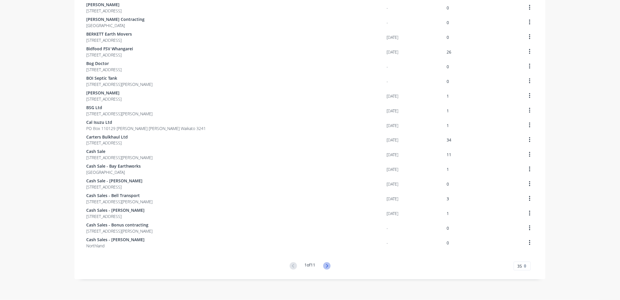
click at [326, 267] on icon at bounding box center [326, 266] width 7 height 7
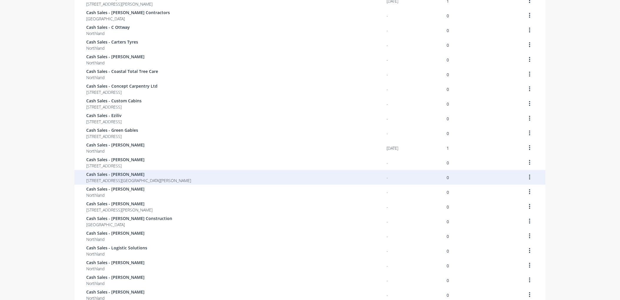
scroll to position [98, 0]
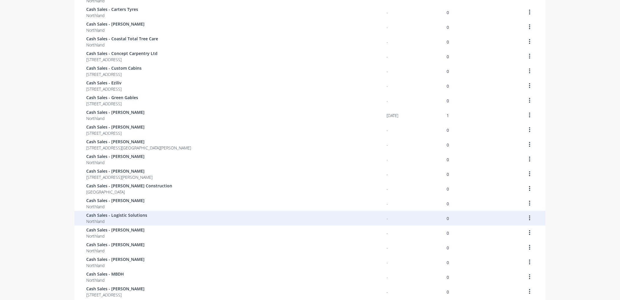
click at [110, 216] on span "Cash Sales - Logistic Solutions" at bounding box center [116, 215] width 61 height 6
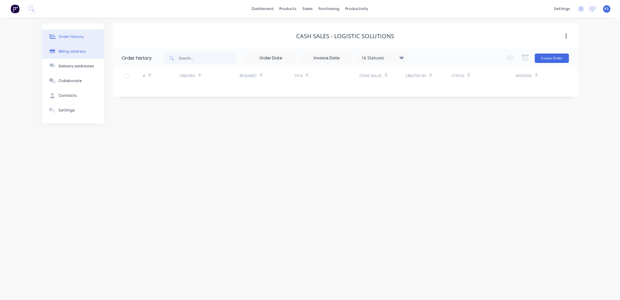
click at [70, 49] on div "Billing address" at bounding box center [72, 51] width 27 height 5
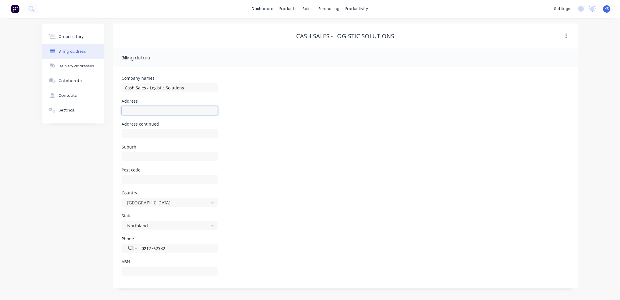
paste input "184 Taurikura Drive, Tauriko, Tauranga 3110"
type input "184 Taurikura Drive, Tauriko, Tauranga 3110"
click at [139, 180] on input "text" at bounding box center [170, 179] width 96 height 9
type input "3110"
click at [134, 156] on input "text" at bounding box center [170, 156] width 96 height 9
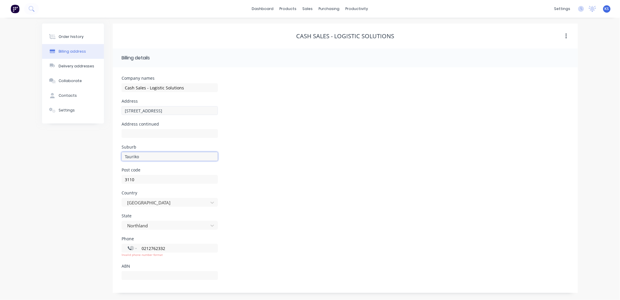
type input "Tauriko"
click at [212, 110] on input "184 Taurikura Drive, Tauriko, Tauranga 3110" at bounding box center [170, 110] width 96 height 9
click at [180, 112] on input "184 Taurikura Drive, Tauriko, Tauranga" at bounding box center [170, 110] width 96 height 9
type input "184 Taurikura Drive, Tauranga"
click at [153, 135] on input "text" at bounding box center [170, 133] width 96 height 9
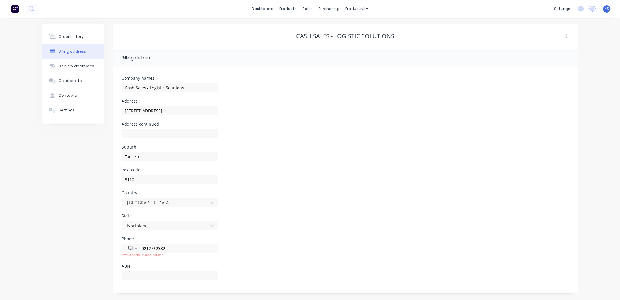
drag, startPoint x: 311, startPoint y: 117, endPoint x: 319, endPoint y: 124, distance: 10.4
click at [316, 121] on div "Address 184 Taurikura Drive, Tauranga" at bounding box center [346, 110] width 448 height 23
click at [307, 10] on div "sales" at bounding box center [308, 8] width 16 height 9
click at [330, 42] on div "Customers" at bounding box center [328, 39] width 21 height 5
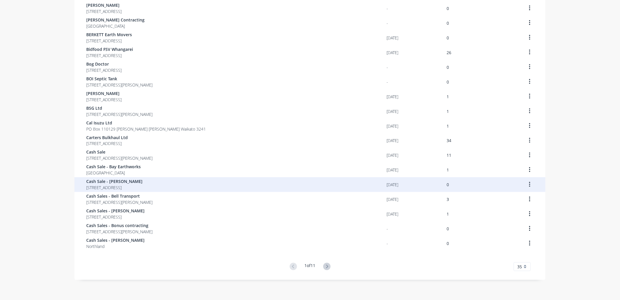
scroll to position [324, 0]
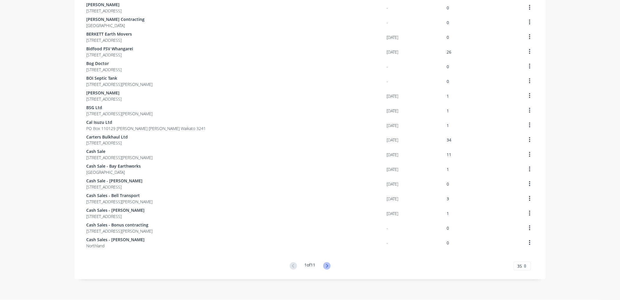
click at [327, 266] on icon at bounding box center [326, 266] width 7 height 7
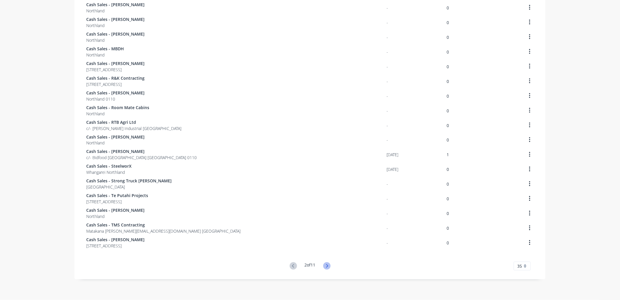
click at [324, 266] on icon at bounding box center [326, 266] width 7 height 7
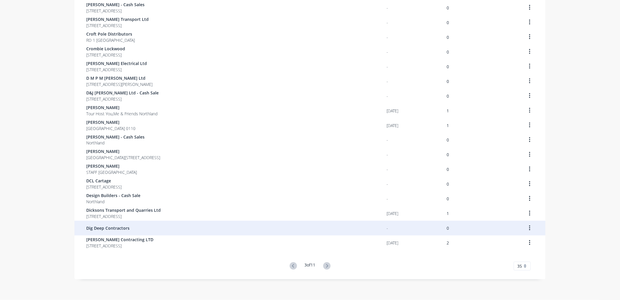
click at [104, 227] on span "Dig Deep Contractors" at bounding box center [107, 229] width 43 height 6
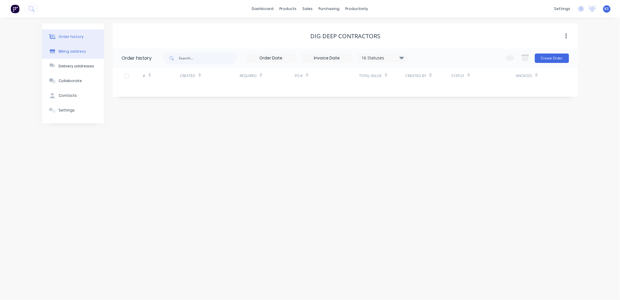
click at [77, 54] on button "Billing address" at bounding box center [73, 51] width 62 height 15
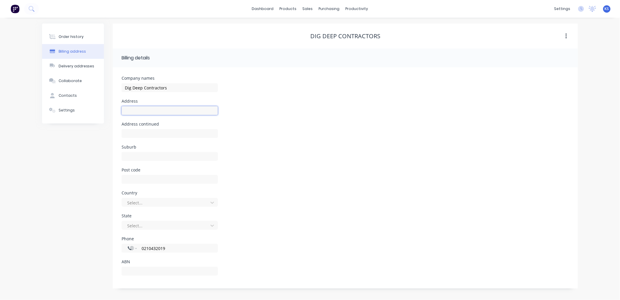
paste input "2201 State Highway 1, Rd 2, Hikurangi, 0182"
type input "2201 State Highway 1, Rd 2, Hikurangi, 0182"
click at [145, 180] on input "text" at bounding box center [170, 179] width 96 height 9
type input "0182"
click at [130, 154] on input "text" at bounding box center [170, 156] width 96 height 9
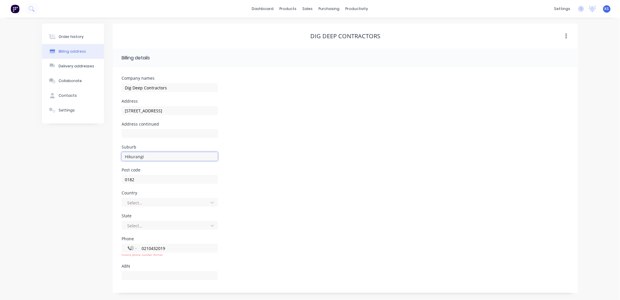
type input "Hikurangi"
click at [211, 110] on input "2201 State Highway 1, Rd 2, Hikurangi, 0182" at bounding box center [170, 110] width 96 height 9
type input "2201 State Highway 1, Rd 2"
click at [165, 135] on input "text" at bounding box center [170, 133] width 96 height 9
type input "whanagrei"
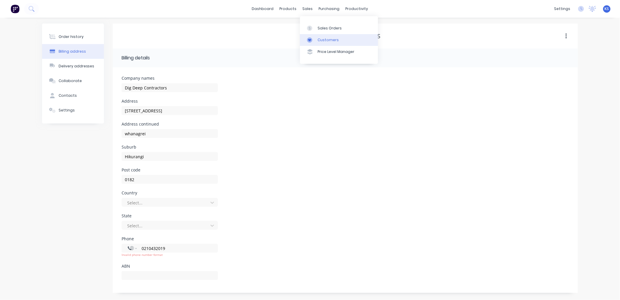
click at [327, 40] on div "Customers" at bounding box center [328, 39] width 21 height 5
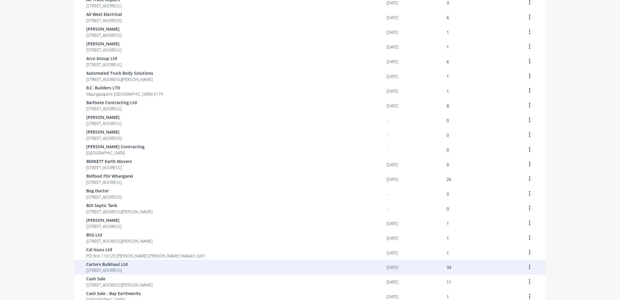
scroll to position [324, 0]
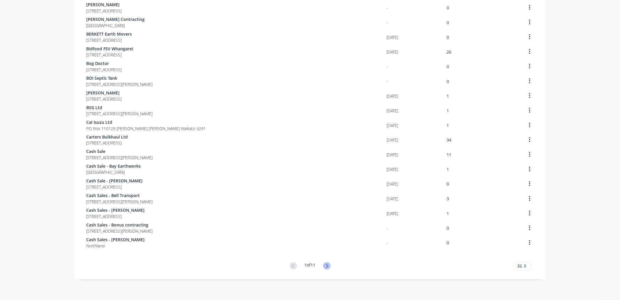
click at [327, 266] on icon at bounding box center [326, 266] width 7 height 7
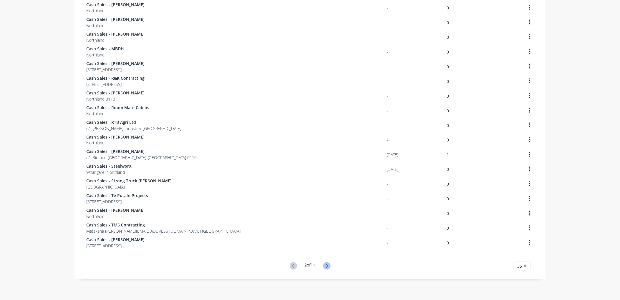
click at [327, 266] on icon at bounding box center [326, 266] width 7 height 7
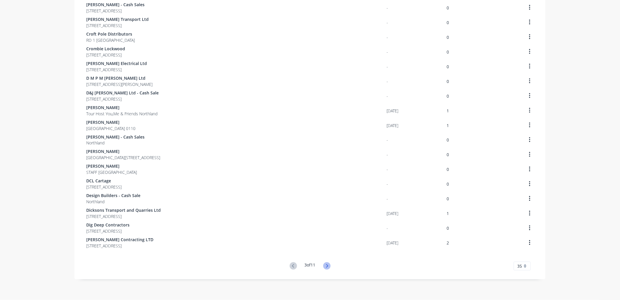
click at [325, 266] on icon at bounding box center [326, 266] width 7 height 7
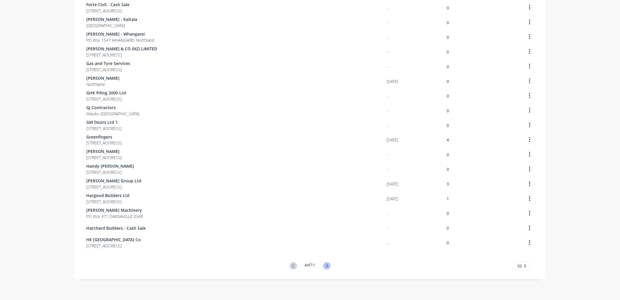
click at [326, 266] on icon at bounding box center [327, 266] width 2 height 4
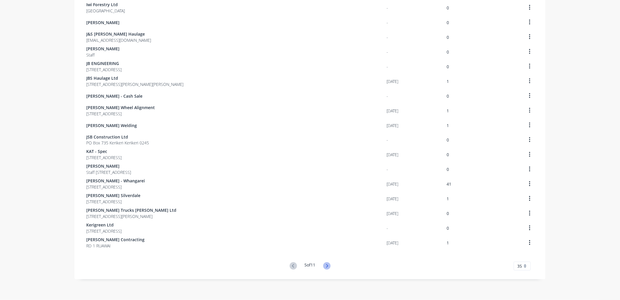
click at [324, 268] on icon at bounding box center [326, 266] width 7 height 7
